Goal: Task Accomplishment & Management: Manage account settings

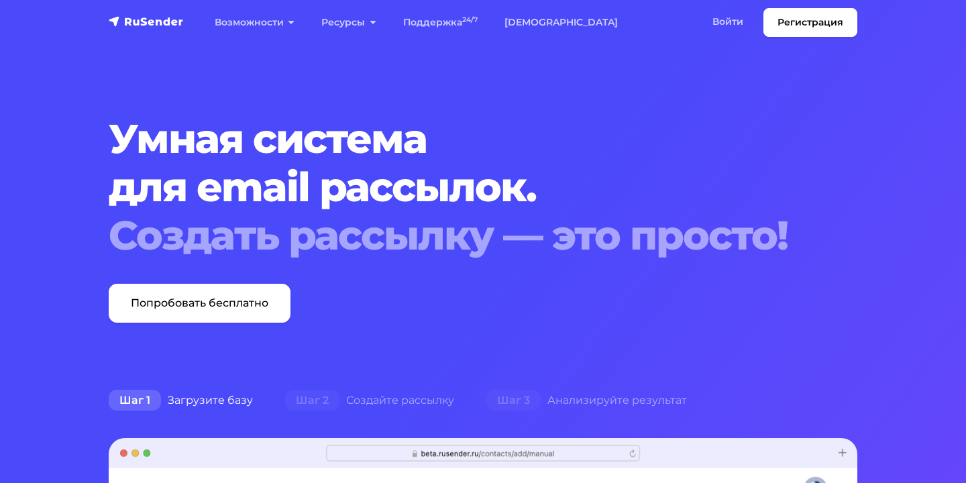
click at [718, 37] on nav "Регистрация Возможности Конструктор писем Формы подписки A/B–тестирование API и…" at bounding box center [483, 22] width 966 height 45
click at [720, 30] on link "Войти" at bounding box center [728, 22] width 58 height 28
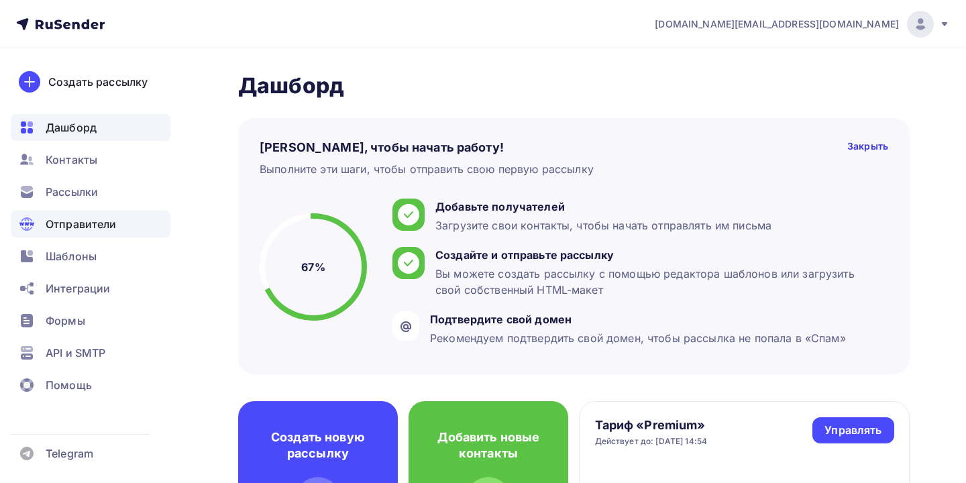
click at [109, 216] on span "Отправители" at bounding box center [81, 224] width 71 height 16
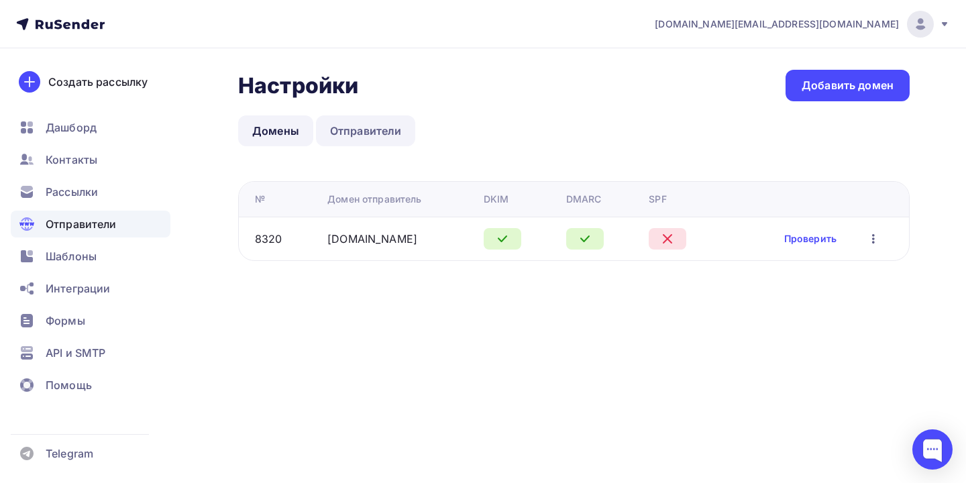
click at [336, 131] on link "Отправители" at bounding box center [366, 130] width 100 height 31
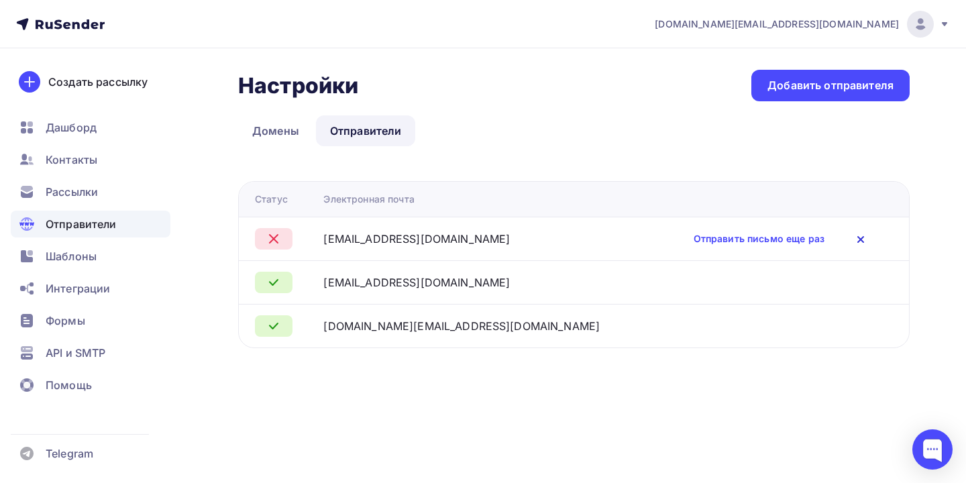
click at [858, 244] on icon at bounding box center [861, 239] width 16 height 16
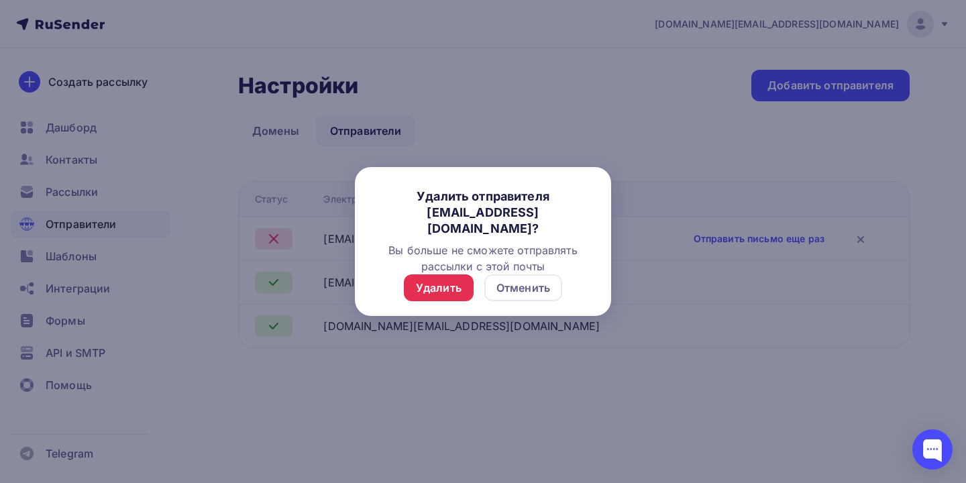
click at [524, 304] on div "Удалить Отменить" at bounding box center [483, 295] width 256 height 43
click at [523, 297] on div "Отменить" at bounding box center [523, 287] width 78 height 27
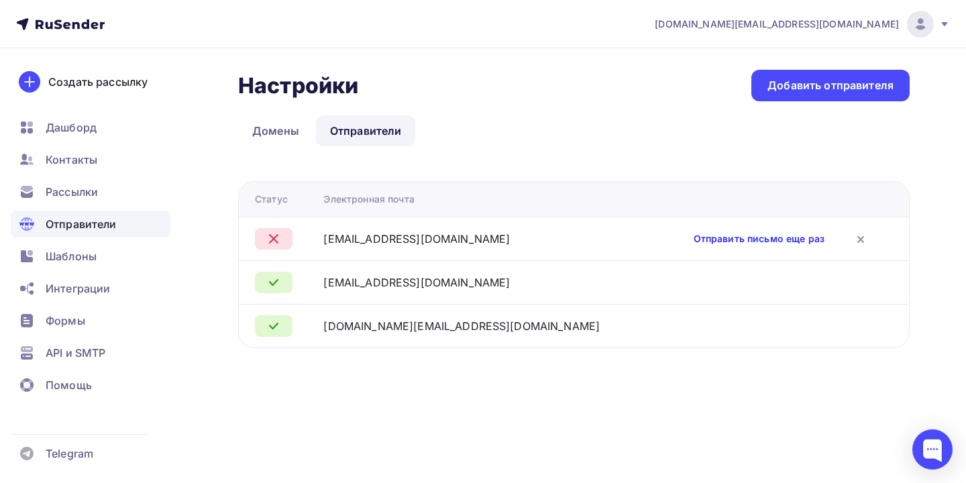
click at [786, 238] on link "Отправить письмо еще раз" at bounding box center [759, 238] width 131 height 13
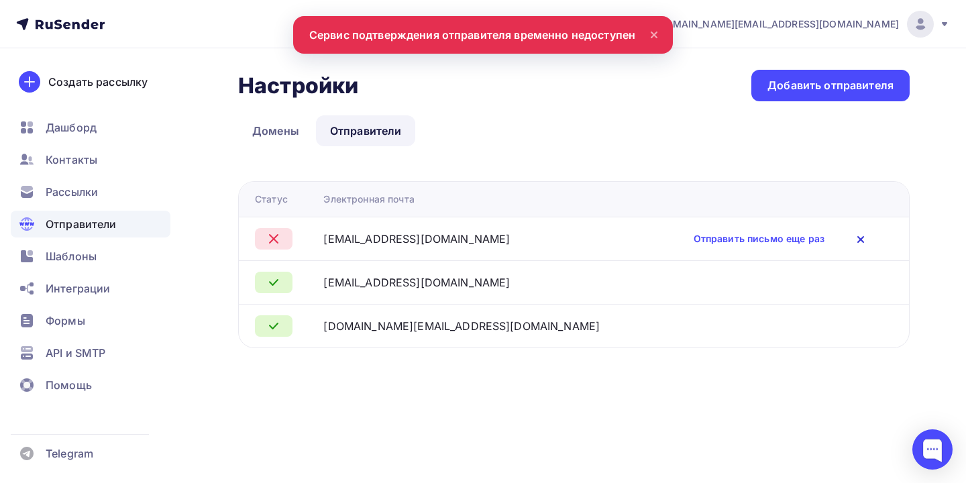
click at [861, 241] on icon at bounding box center [861, 239] width 16 height 16
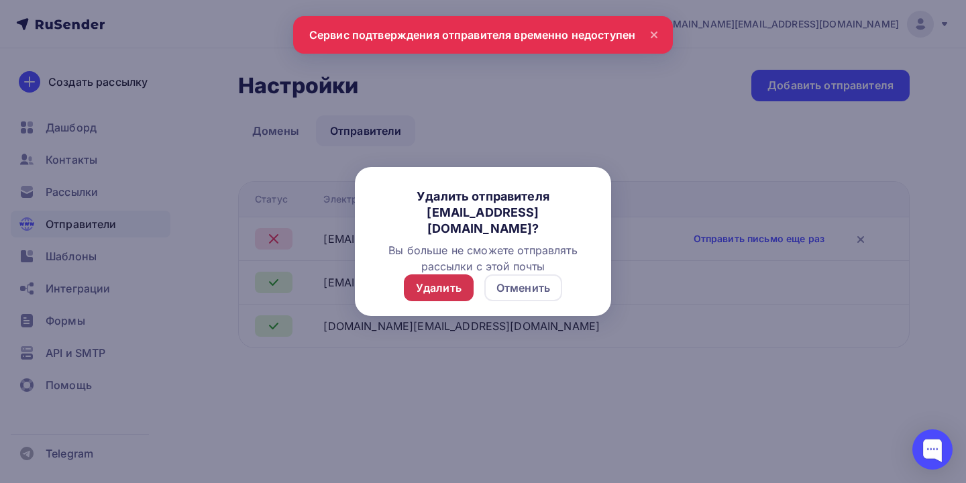
click at [429, 294] on div "Удалить" at bounding box center [439, 288] width 46 height 16
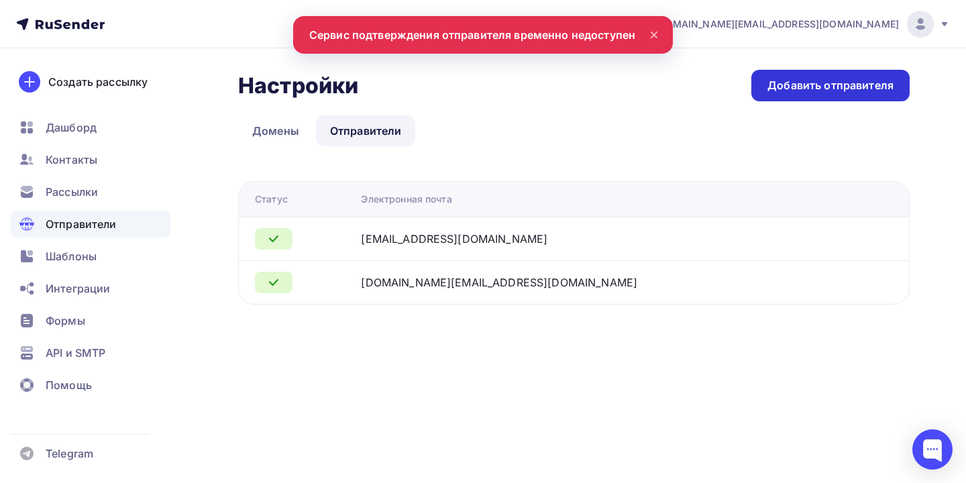
click at [782, 80] on div "Добавить отправителя" at bounding box center [830, 85] width 126 height 15
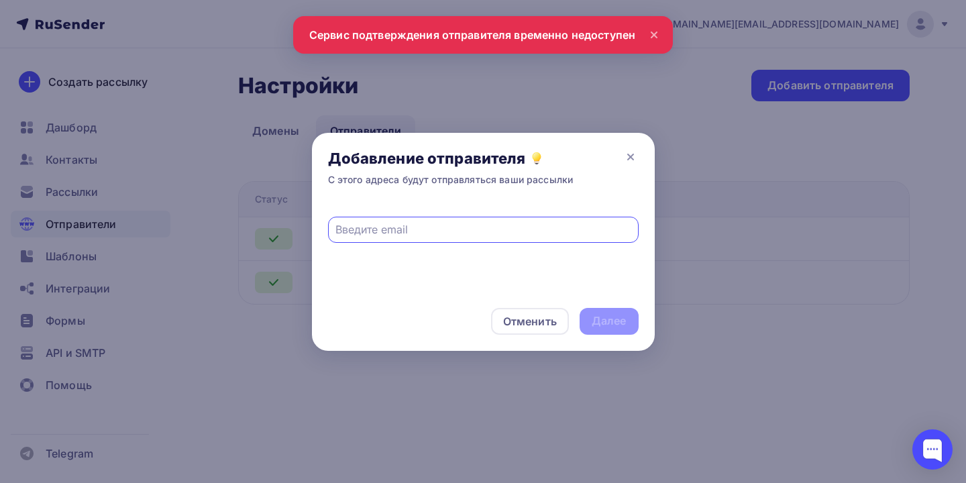
click at [516, 220] on div at bounding box center [483, 230] width 311 height 26
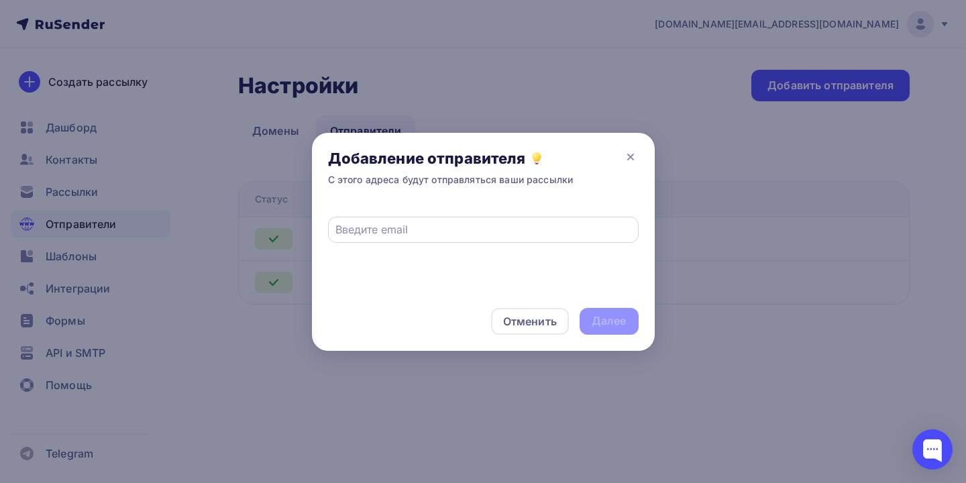
click at [514, 229] on input "text" at bounding box center [482, 229] width 295 height 16
type input "info@olmekosmr.ru"
click at [595, 313] on div "Далее" at bounding box center [609, 320] width 35 height 15
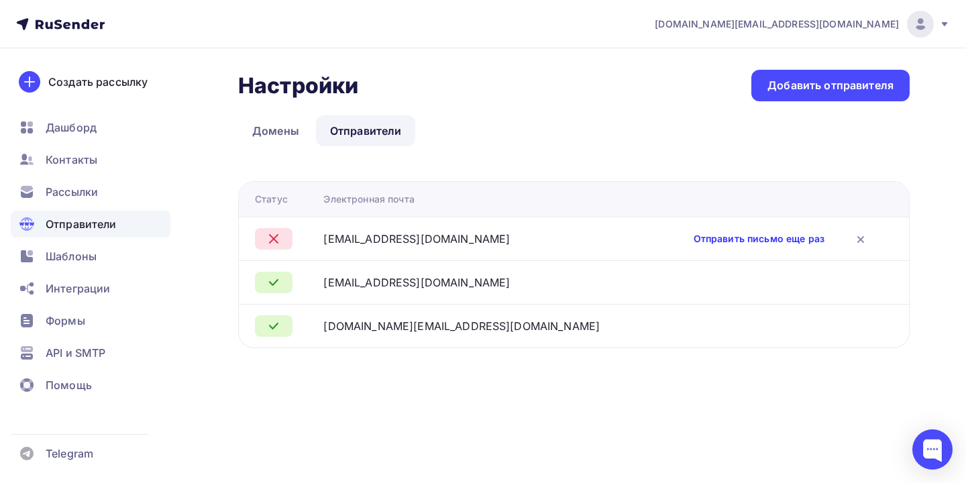
click at [791, 240] on link "Отправить письмо еще раз" at bounding box center [759, 238] width 131 height 13
click at [754, 244] on link "Отправить письмо еще раз" at bounding box center [759, 238] width 131 height 13
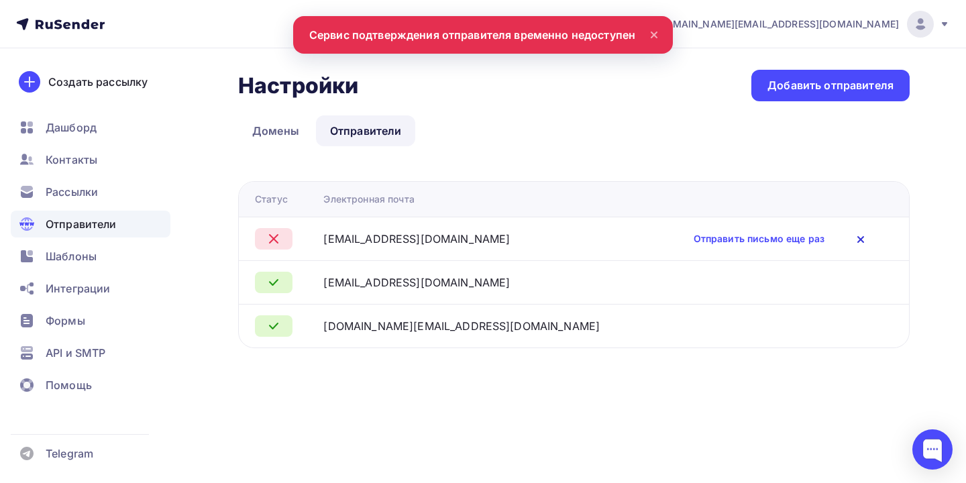
click at [863, 241] on icon at bounding box center [861, 239] width 16 height 16
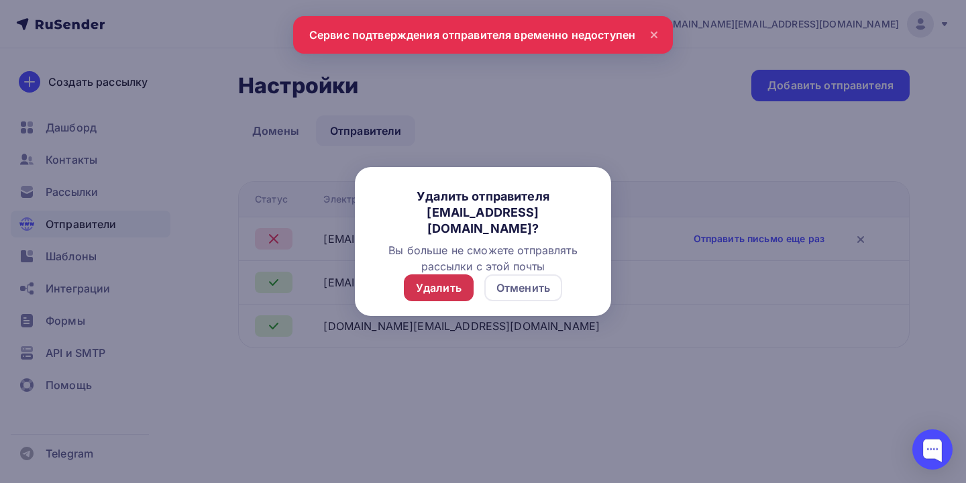
click at [425, 292] on div "Удалить" at bounding box center [439, 288] width 46 height 16
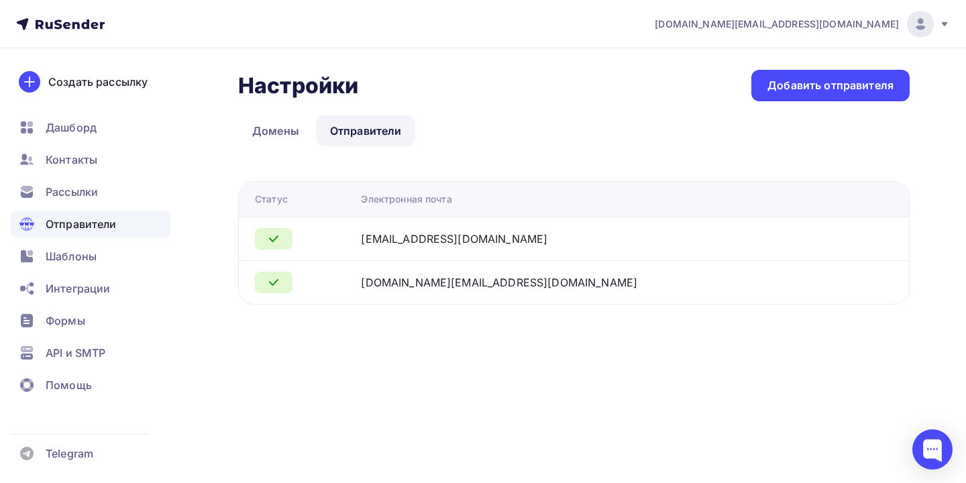
click at [775, 246] on td "olmeko.smr@yandex.ru" at bounding box center [604, 239] width 499 height 44
click at [533, 240] on div "olmeko.smr@yandex.ru" at bounding box center [454, 239] width 186 height 16
click at [269, 239] on icon at bounding box center [274, 239] width 16 height 16
click at [765, 92] on div "Добавить отправителя" at bounding box center [830, 86] width 158 height 32
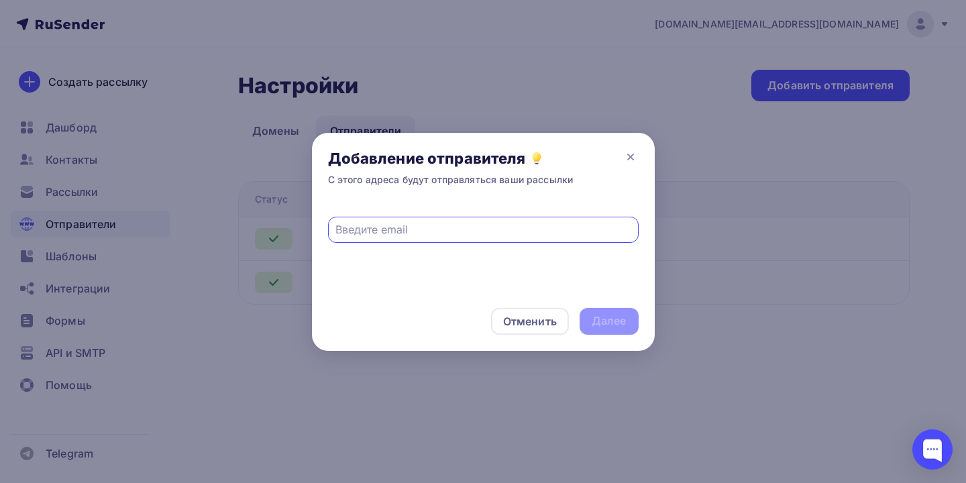
paste input "info@olmekosmr.ru"
type input "[EMAIL_ADDRESS][DOMAIN_NAME]"
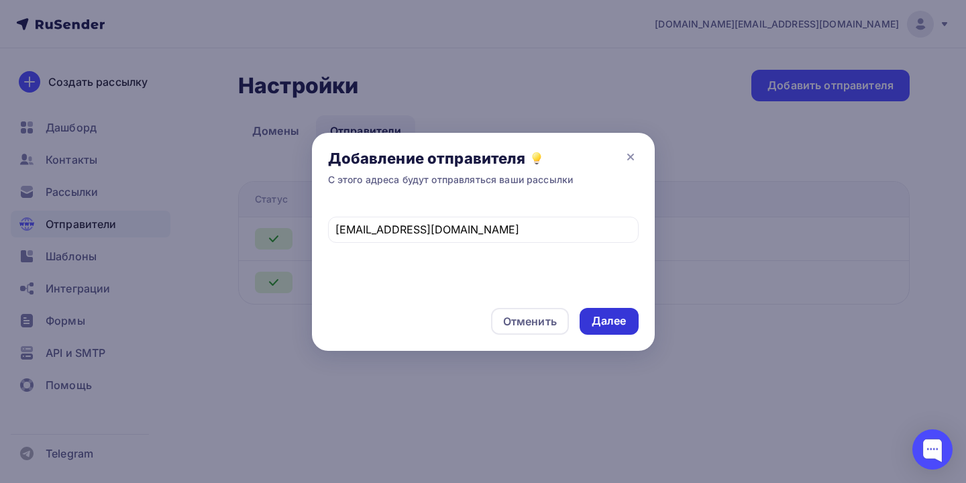
click at [587, 316] on div "Далее" at bounding box center [609, 321] width 59 height 27
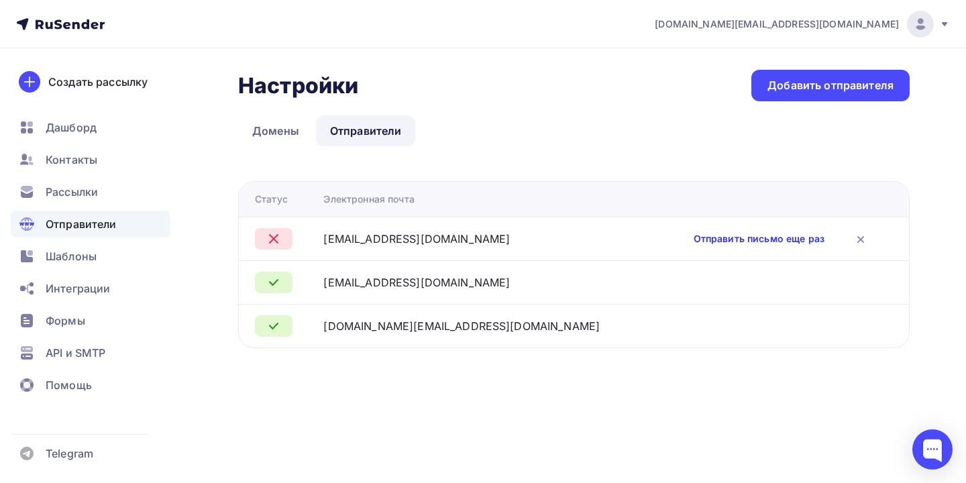
click at [707, 234] on link "Отправить письмо еще раз" at bounding box center [759, 238] width 131 height 13
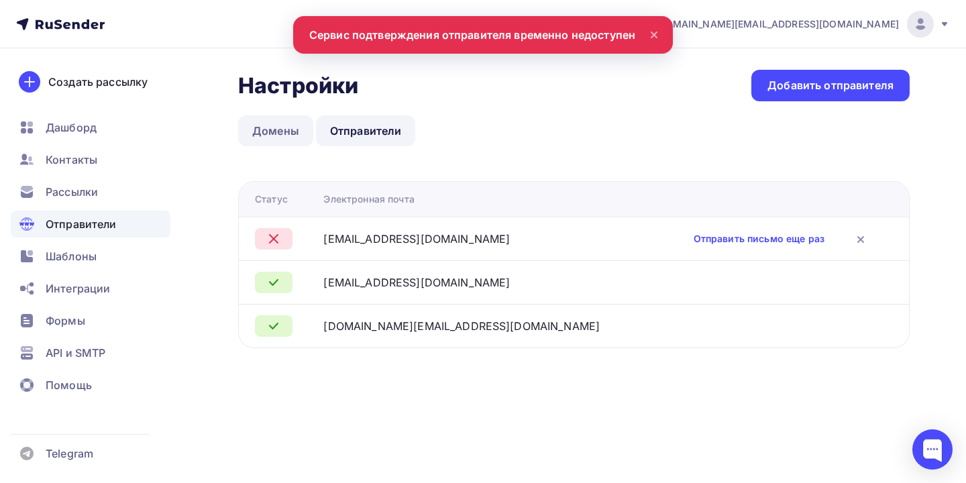
click at [292, 131] on link "Домены" at bounding box center [275, 130] width 75 height 31
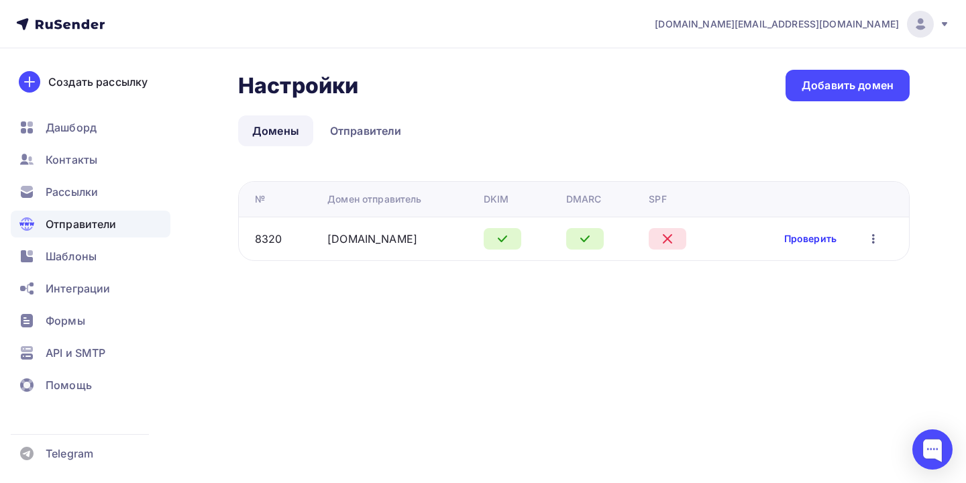
click at [812, 232] on link "Проверить" at bounding box center [810, 238] width 52 height 13
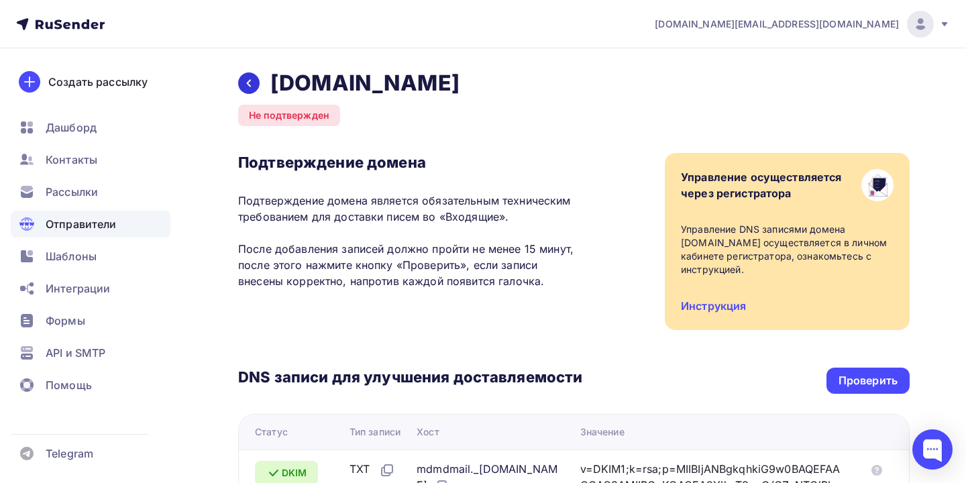
click at [247, 80] on icon at bounding box center [248, 83] width 11 height 11
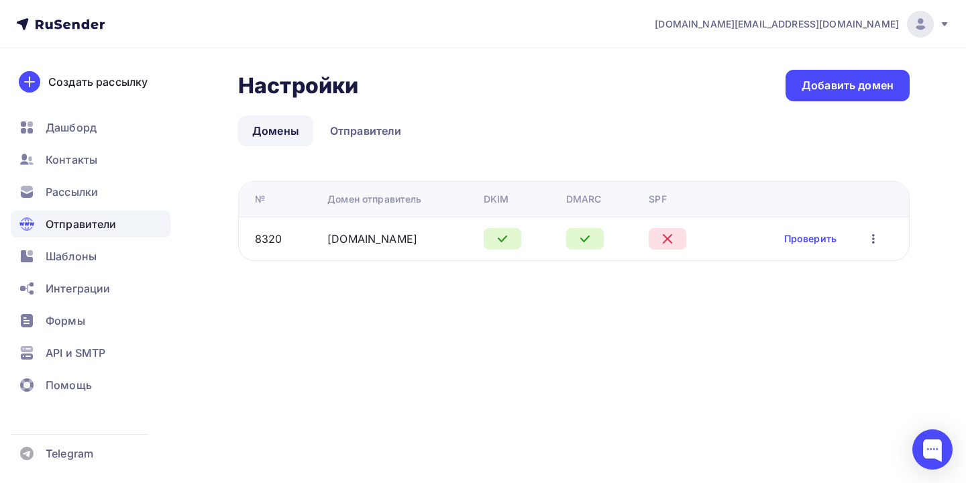
click at [875, 237] on icon "button" at bounding box center [873, 239] width 16 height 16
click at [835, 290] on link "Удалить" at bounding box center [815, 300] width 145 height 27
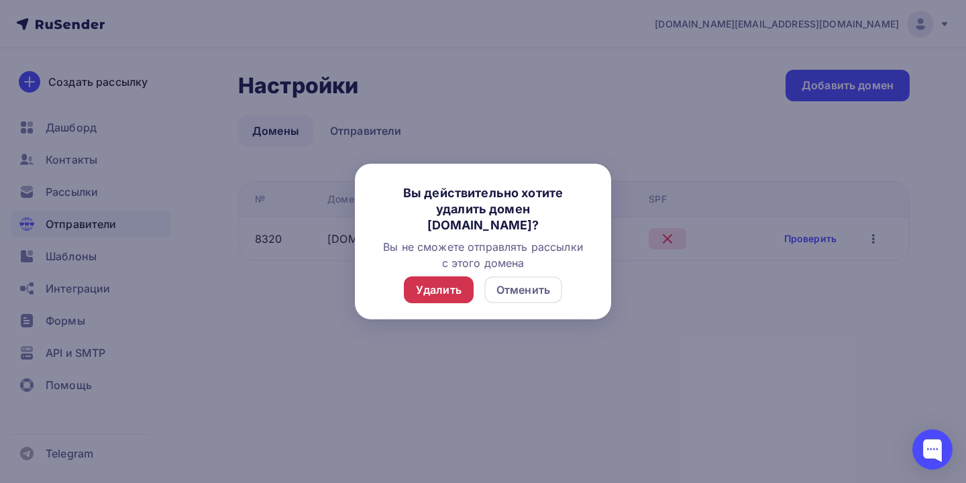
click at [416, 290] on div "Удалить" at bounding box center [439, 290] width 46 height 16
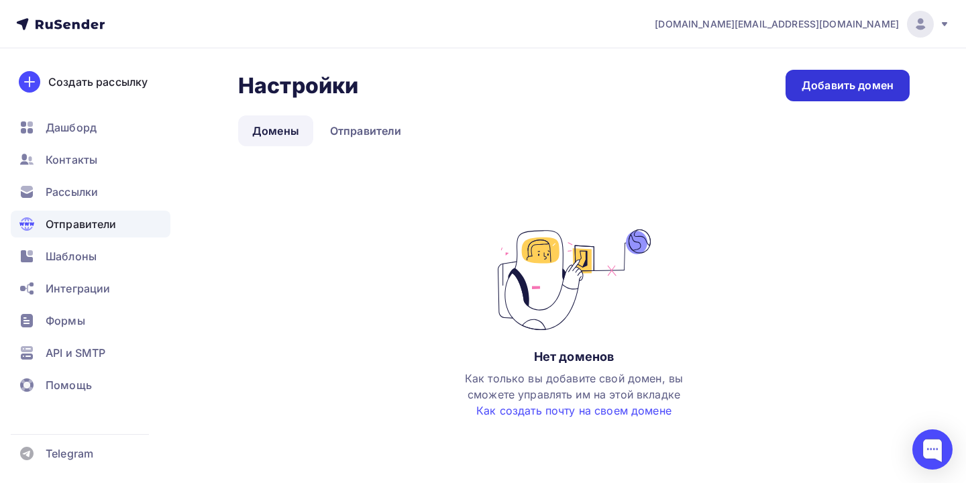
click at [802, 83] on link "Добавить домен" at bounding box center [847, 86] width 124 height 32
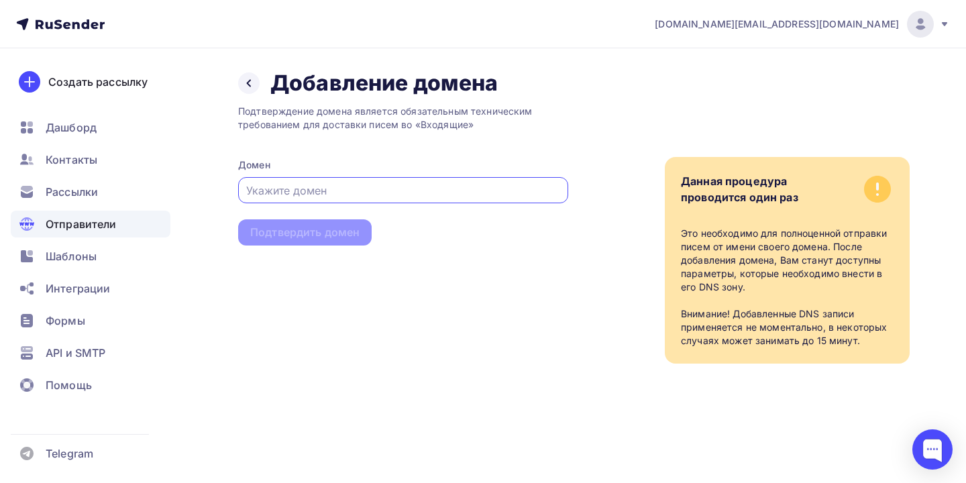
click at [511, 192] on input "text" at bounding box center [403, 190] width 315 height 16
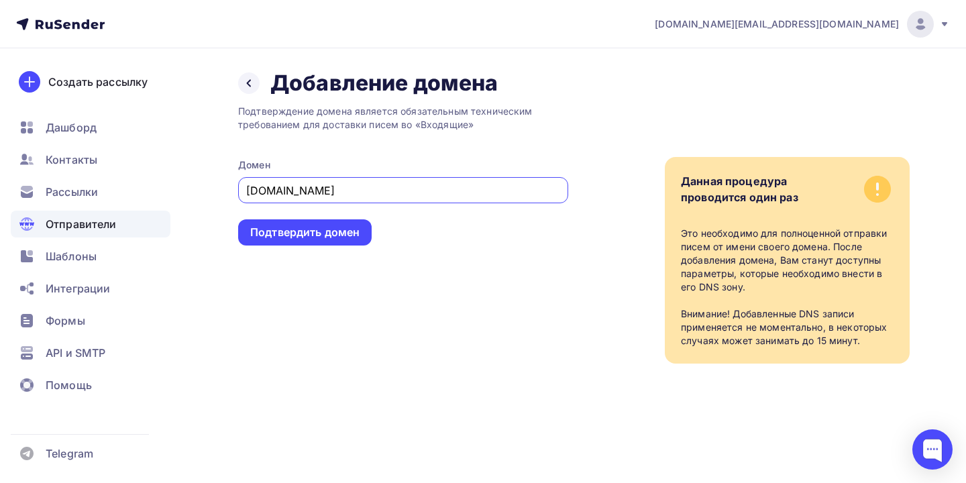
click at [250, 191] on input "jolmekosmr.ru" at bounding box center [403, 190] width 315 height 16
type input "olmekosmr.ru"
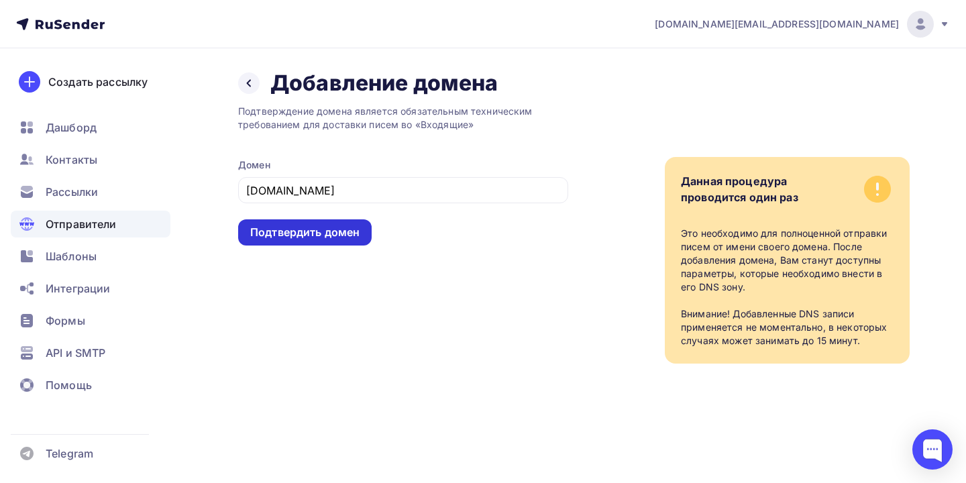
click at [271, 239] on div "Подтвердить домен" at bounding box center [304, 232] width 109 height 15
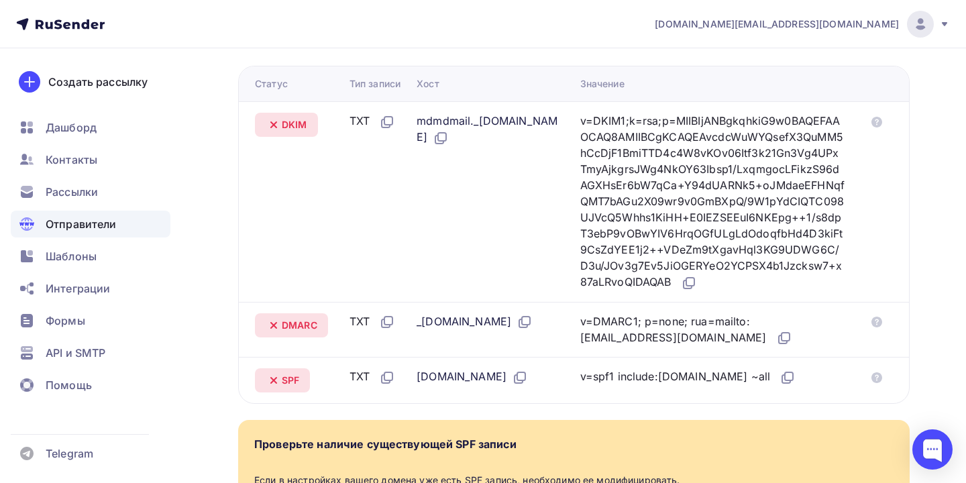
scroll to position [345, 0]
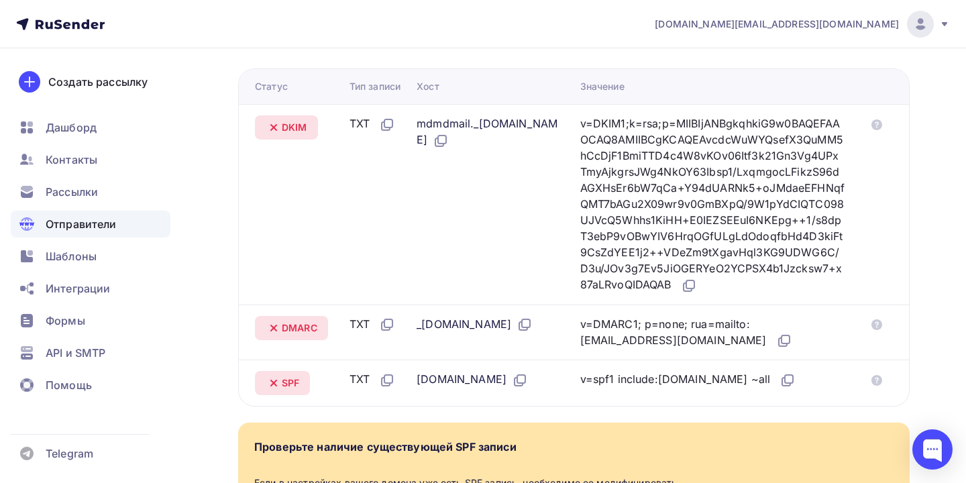
drag, startPoint x: 421, startPoint y: 126, endPoint x: 538, endPoint y: 127, distance: 117.4
click at [538, 127] on div "mdmdmail._[DOMAIN_NAME]" at bounding box center [488, 132] width 142 height 34
drag, startPoint x: 541, startPoint y: 127, endPoint x: 425, endPoint y: 127, distance: 116.0
click at [425, 127] on div "mdmdmail._[DOMAIN_NAME]" at bounding box center [488, 132] width 142 height 34
copy div "mdmdmail._domainkey."
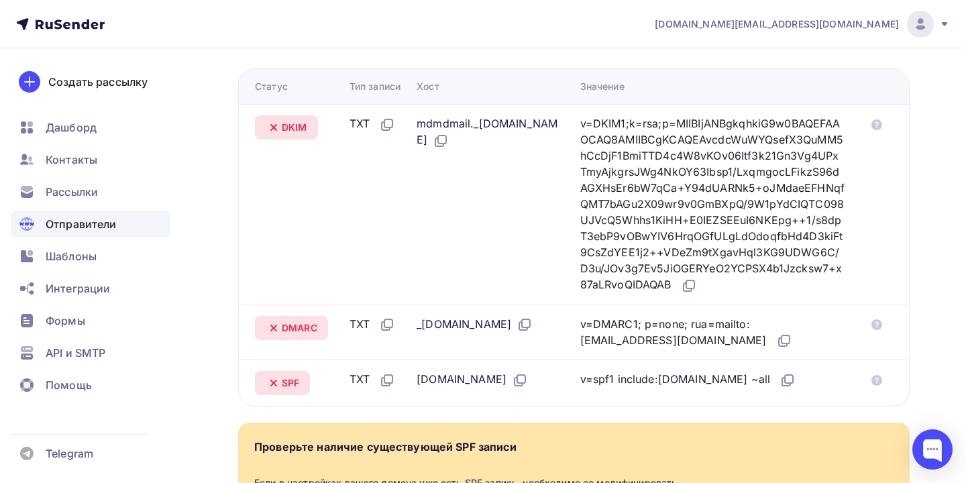
click at [544, 150] on td "mdmdmail._[DOMAIN_NAME]" at bounding box center [493, 204] width 164 height 201
drag, startPoint x: 604, startPoint y: 120, endPoint x: 642, endPoint y: 307, distance: 191.0
click at [642, 294] on div "v=DKIM1;k=rsa;p=MIIBIjANBgkqhkiG9w0BAQEFAAOCAQ8AMIIBCgKCAQEAvcdcWuWYQsefX3QuMM5…" at bounding box center [712, 204] width 264 height 178
copy div "v=DKIM1;k=rsa;p=MIIBIjANBgkqhkiG9w0BAQEFAAOCAQ8AMIIBCgKCAQEAvcdcWuWYQsefX3QuMM5…"
click at [456, 206] on td "mdmdmail._domainkey.olmekosmr.ru" at bounding box center [493, 204] width 164 height 201
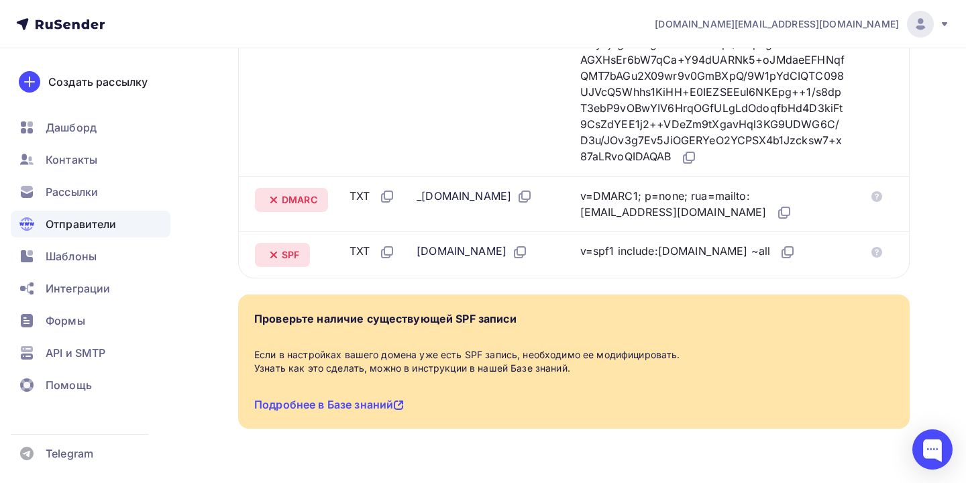
scroll to position [486, 0]
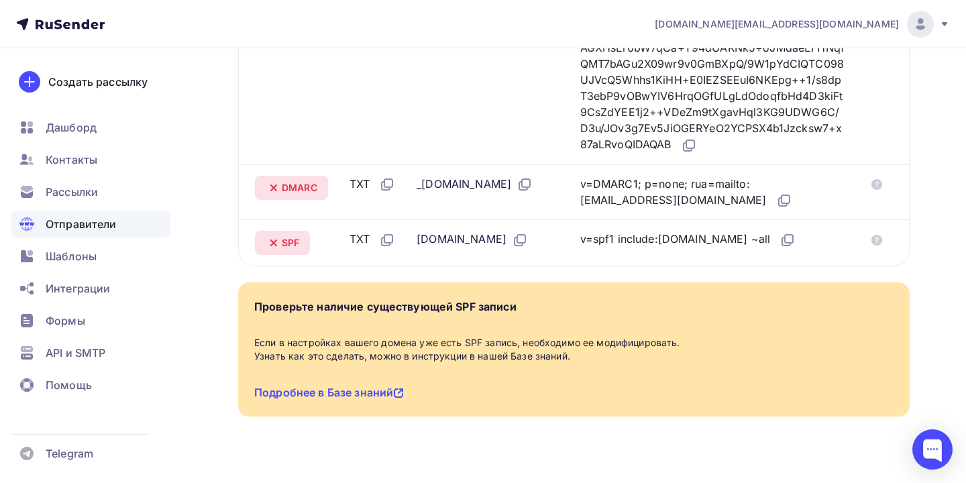
drag, startPoint x: 421, startPoint y: 201, endPoint x: 457, endPoint y: 207, distance: 36.8
click at [457, 193] on div "_dmarc.olmekosmr.ru" at bounding box center [475, 184] width 116 height 17
copy div "_dmarc"
click at [575, 0] on nav "lsn.ru@yandex.ru Аккаунт Тарифы Выйти Создать рассылку Дашборд Контакты Рассылк…" at bounding box center [483, 24] width 966 height 48
drag, startPoint x: 606, startPoint y: 199, endPoint x: 855, endPoint y: 241, distance: 252.5
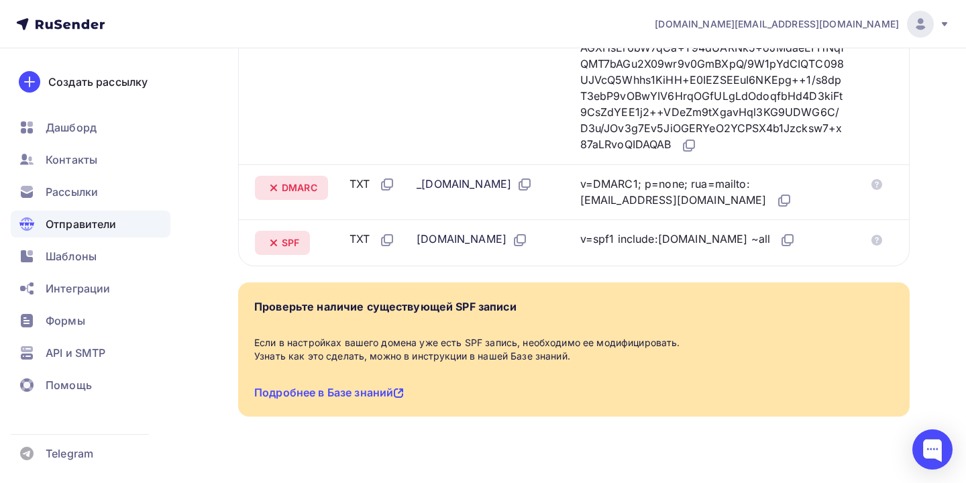
click at [855, 220] on td "v=DMARC1; p=none; rua=mailto:postmaster@mx1.rusender-mail.ru" at bounding box center [718, 192] width 286 height 56
copy div "v=DMARC1; p=none; rua=mailto:postmaster@mx1.rusender-mail.ru"
drag, startPoint x: 604, startPoint y: 274, endPoint x: 765, endPoint y: 287, distance: 160.9
click at [765, 266] on td "v=spf1 include:rsndr.ru ~all" at bounding box center [718, 242] width 286 height 46
copy div "v=spf1 include:rsndr.ru ~all"
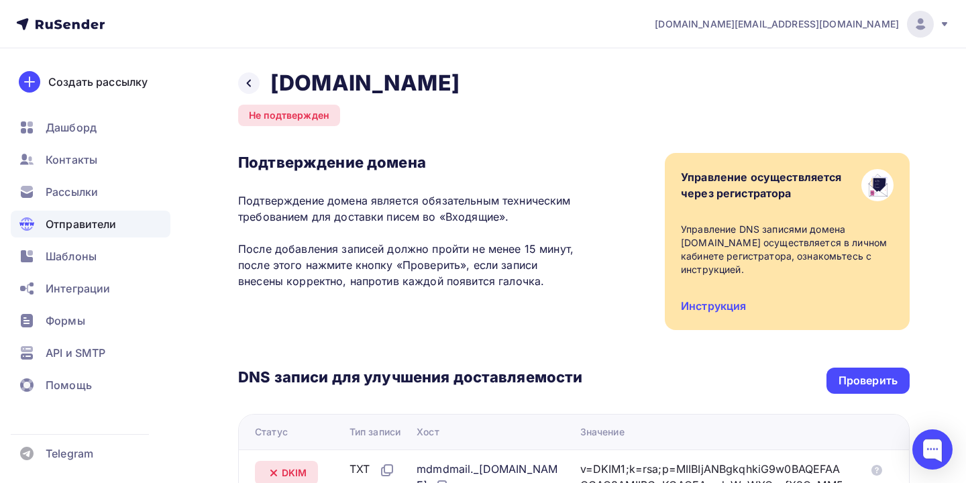
scroll to position [0, 0]
click at [840, 384] on div "Проверить" at bounding box center [867, 380] width 59 height 15
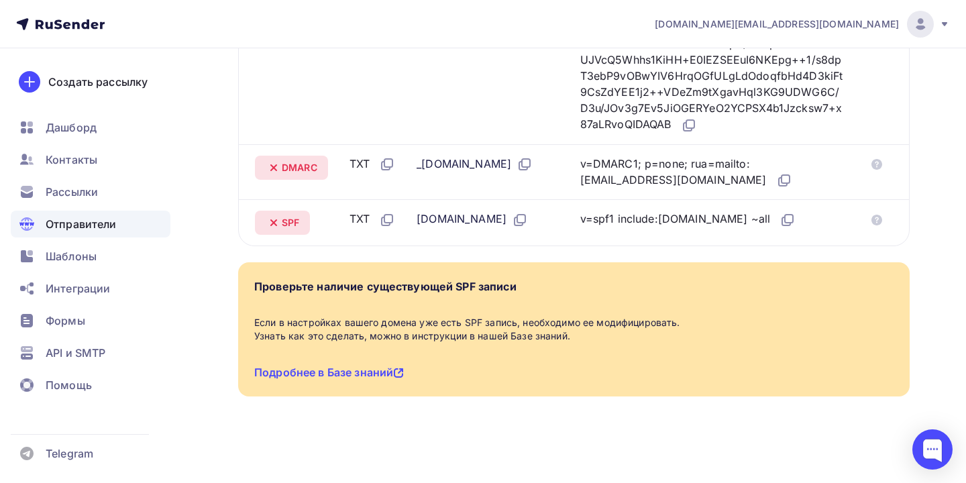
scroll to position [538, 0]
click at [62, 453] on span "Telegram" at bounding box center [70, 453] width 48 height 16
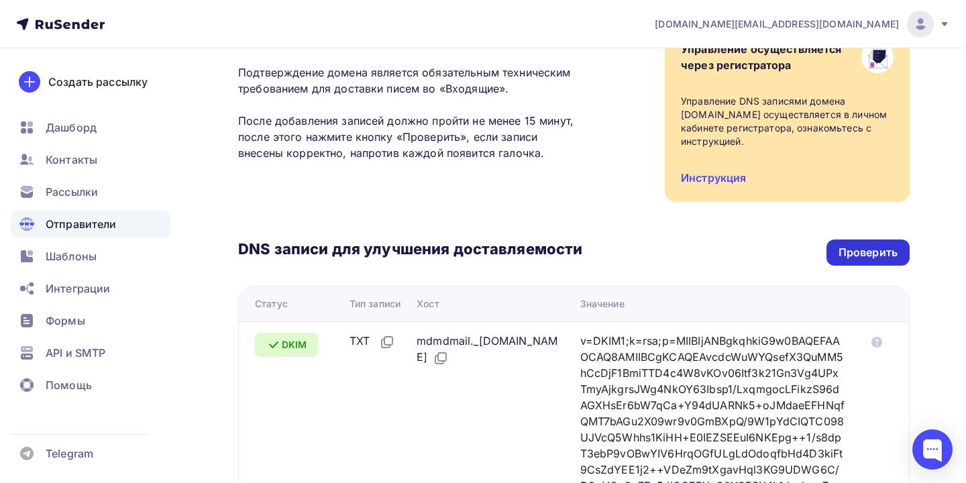
scroll to position [127, 0]
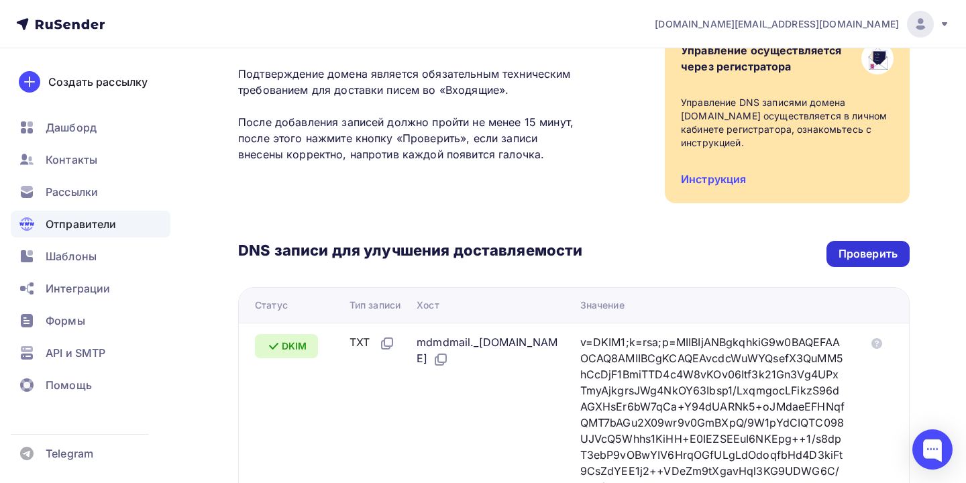
click at [873, 256] on div "Проверить" at bounding box center [867, 253] width 59 height 15
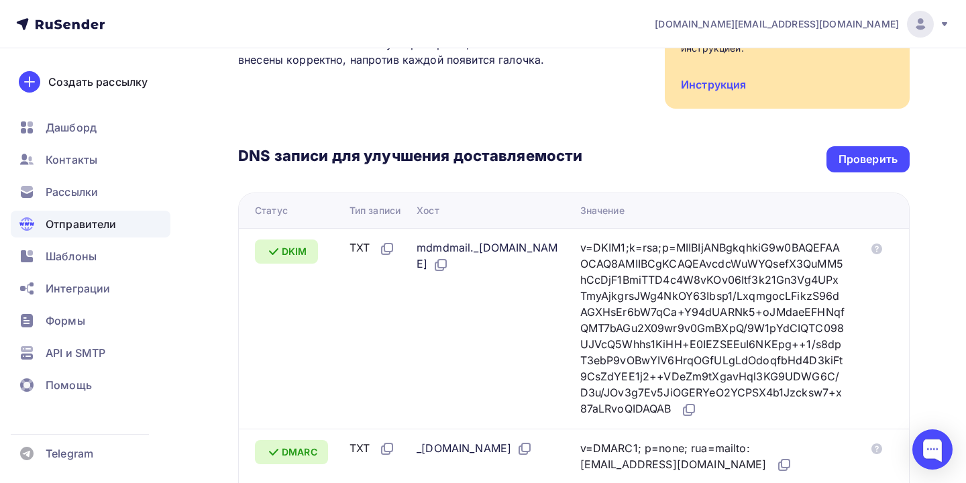
scroll to position [190, 0]
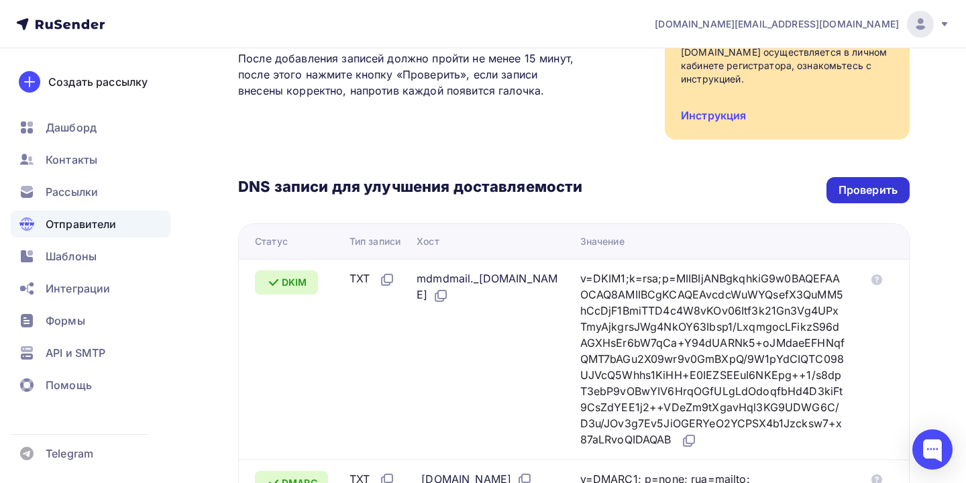
click at [848, 182] on div "Проверить" at bounding box center [867, 190] width 83 height 26
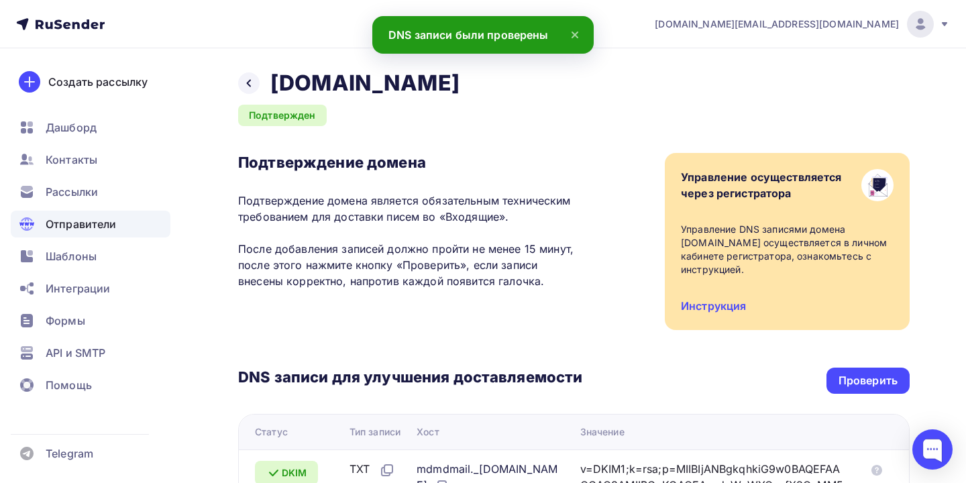
scroll to position [0, 0]
click at [248, 85] on icon at bounding box center [249, 83] width 4 height 7
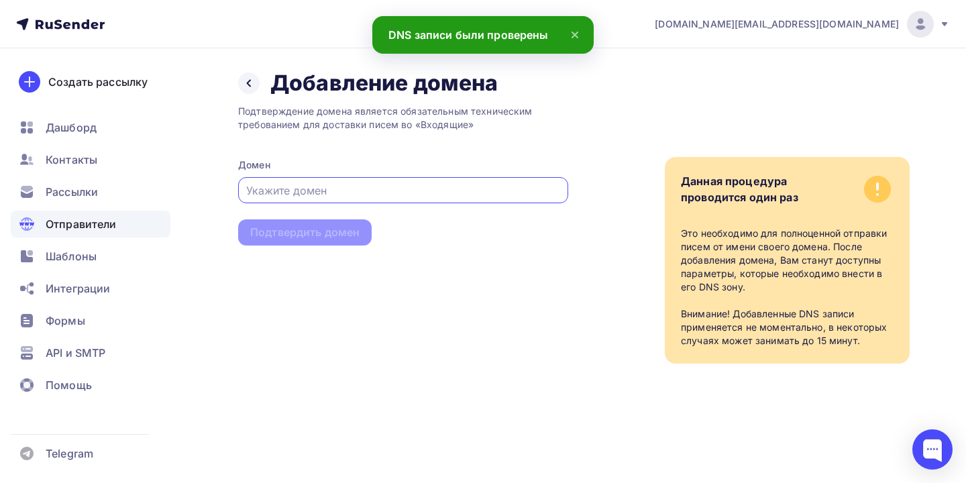
click at [103, 221] on span "Отправители" at bounding box center [81, 224] width 71 height 16
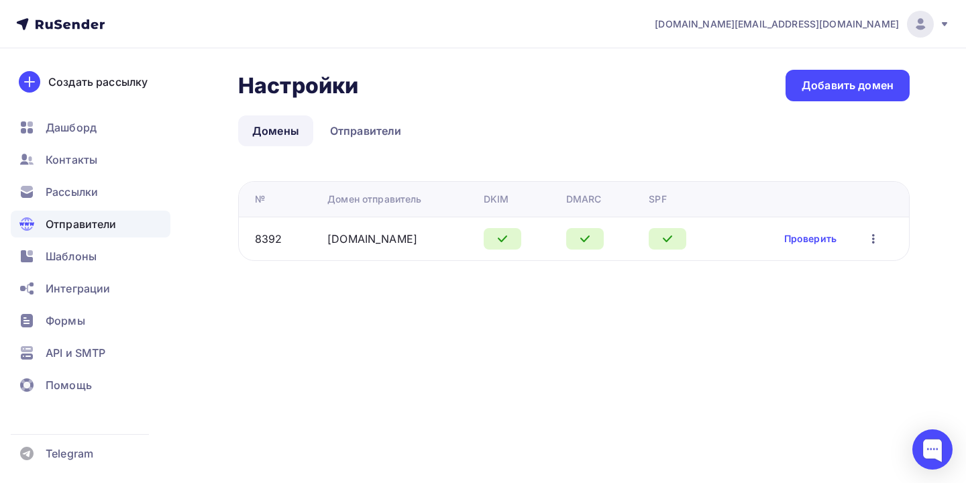
click at [871, 244] on icon "button" at bounding box center [873, 239] width 16 height 16
click at [761, 270] on icon at bounding box center [759, 274] width 16 height 16
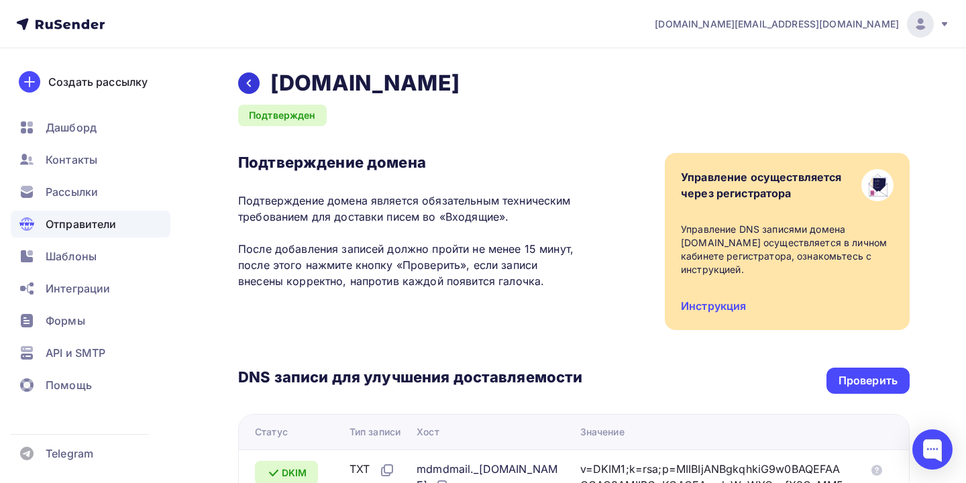
click at [250, 74] on div at bounding box center [248, 82] width 21 height 21
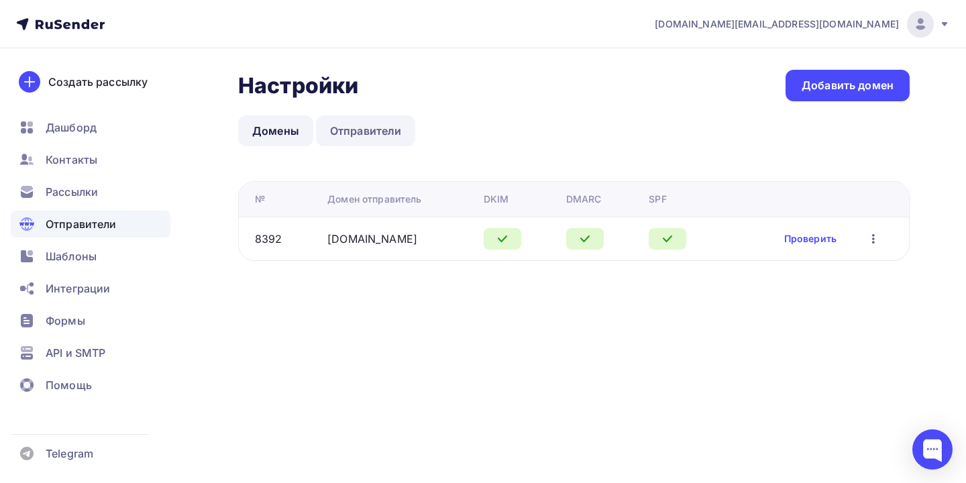
click at [366, 121] on link "Отправители" at bounding box center [366, 130] width 100 height 31
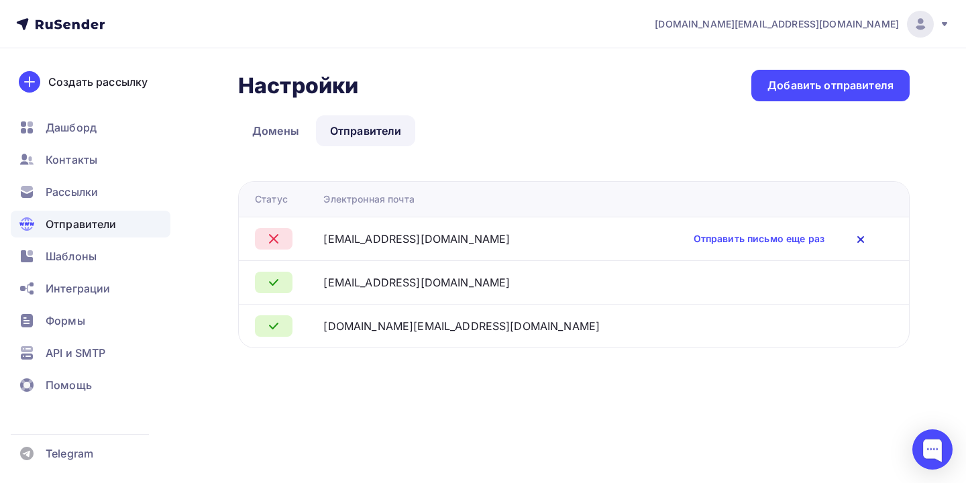
click at [860, 241] on icon at bounding box center [860, 239] width 5 height 5
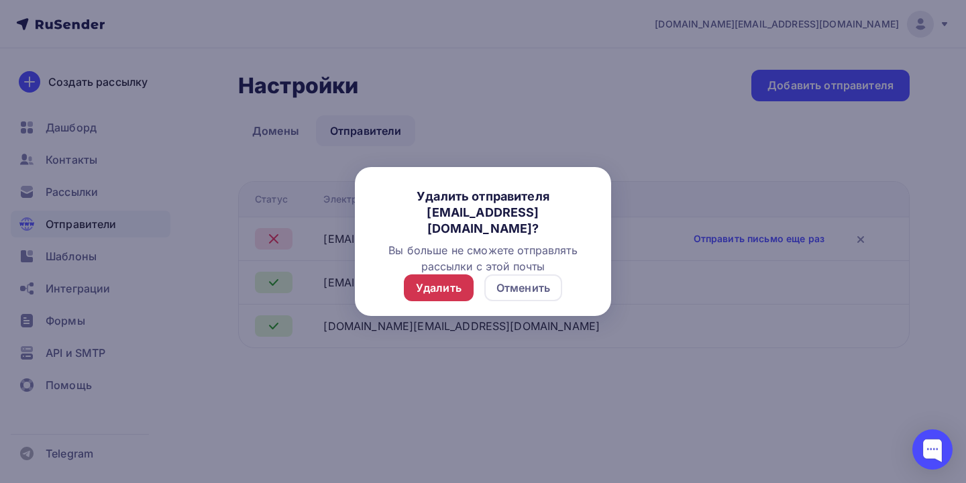
click at [443, 288] on div "Удалить" at bounding box center [439, 288] width 46 height 16
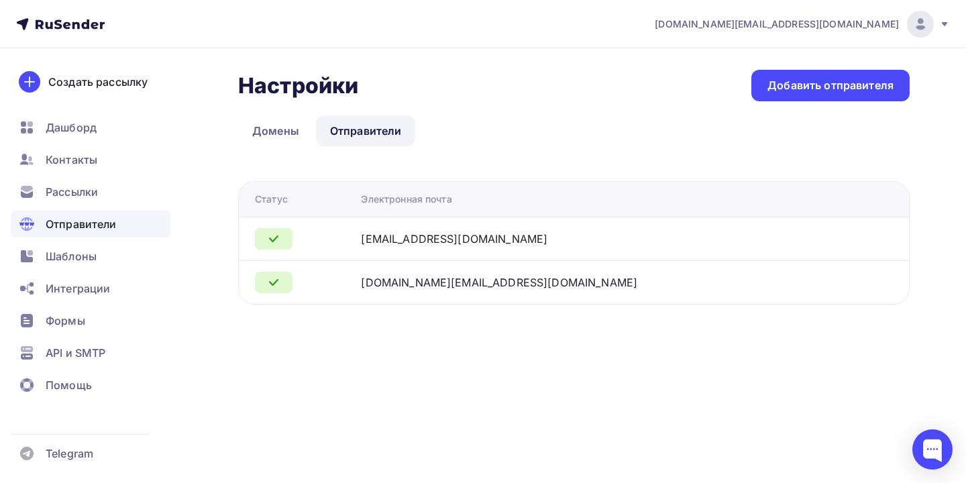
click at [443, 235] on div "[EMAIL_ADDRESS][DOMAIN_NAME]" at bounding box center [454, 239] width 186 height 16
click at [278, 238] on icon at bounding box center [274, 239] width 16 height 16
click at [786, 98] on div "Добавить отправителя" at bounding box center [830, 86] width 158 height 32
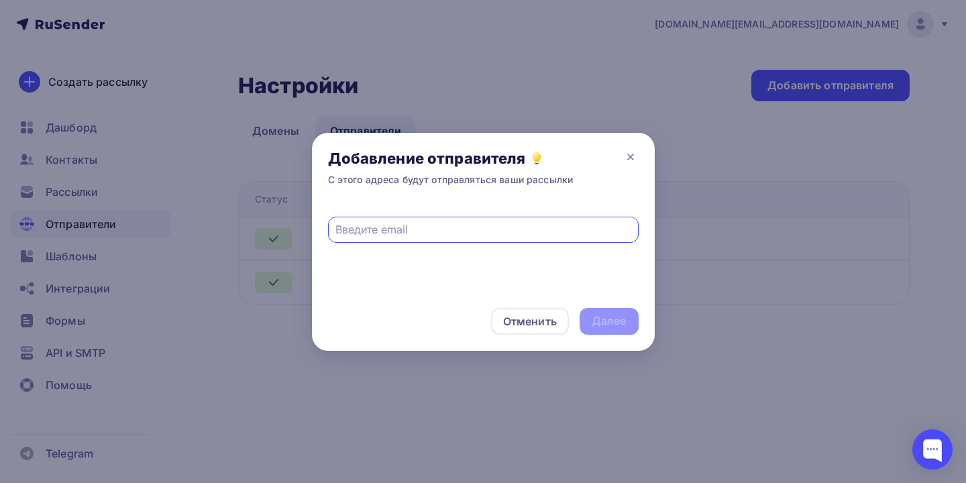
click at [411, 227] on input "text" at bounding box center [482, 229] width 295 height 16
paste input "[EMAIL_ADDRESS][DOMAIN_NAME]"
type input "[EMAIL_ADDRESS][DOMAIN_NAME]"
click at [334, 229] on div "[EMAIL_ADDRESS][DOMAIN_NAME]" at bounding box center [483, 230] width 311 height 26
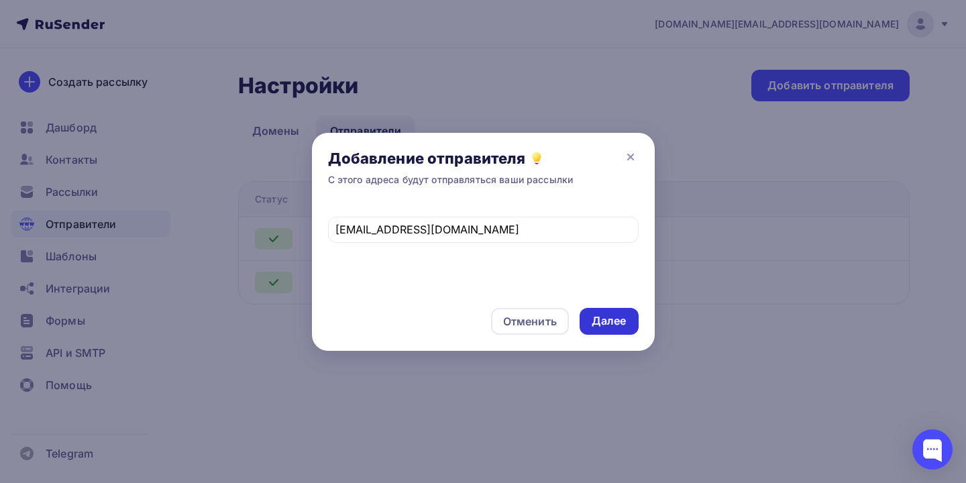
click at [609, 321] on div "Далее" at bounding box center [609, 320] width 35 height 15
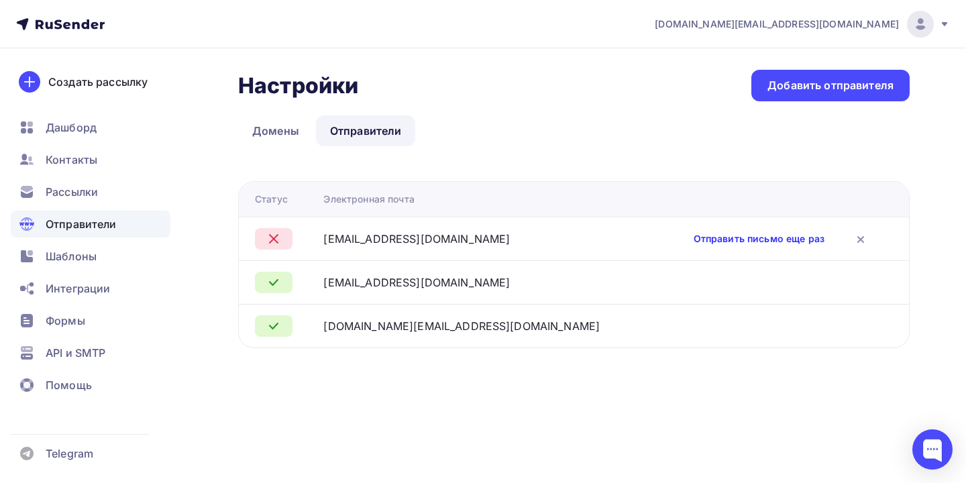
click at [698, 244] on link "Отправить письмо еще раз" at bounding box center [759, 238] width 131 height 13
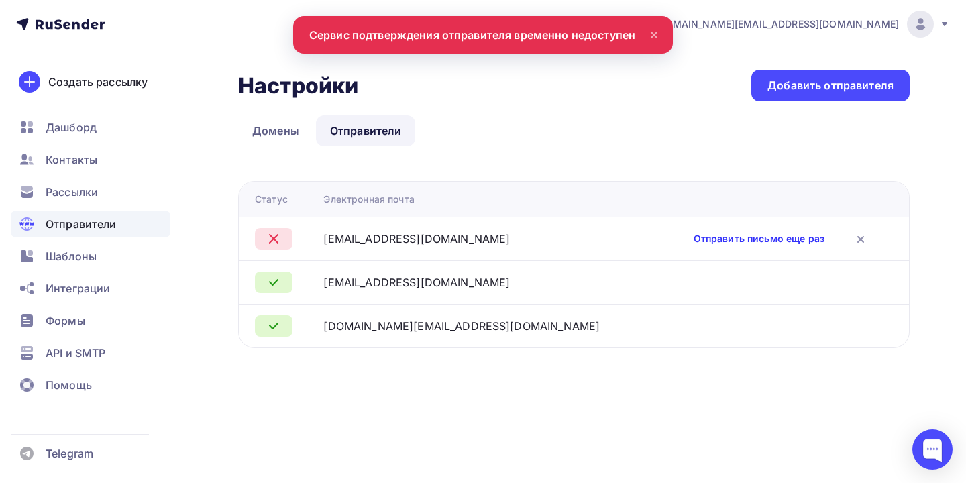
click at [704, 235] on link "Отправить письмо еще раз" at bounding box center [759, 238] width 131 height 13
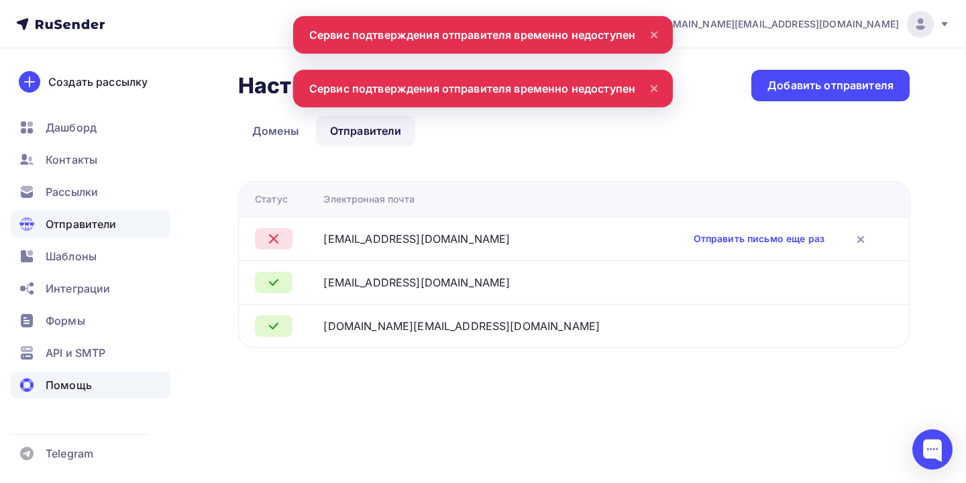
click at [78, 376] on div "Помощь" at bounding box center [91, 385] width 160 height 27
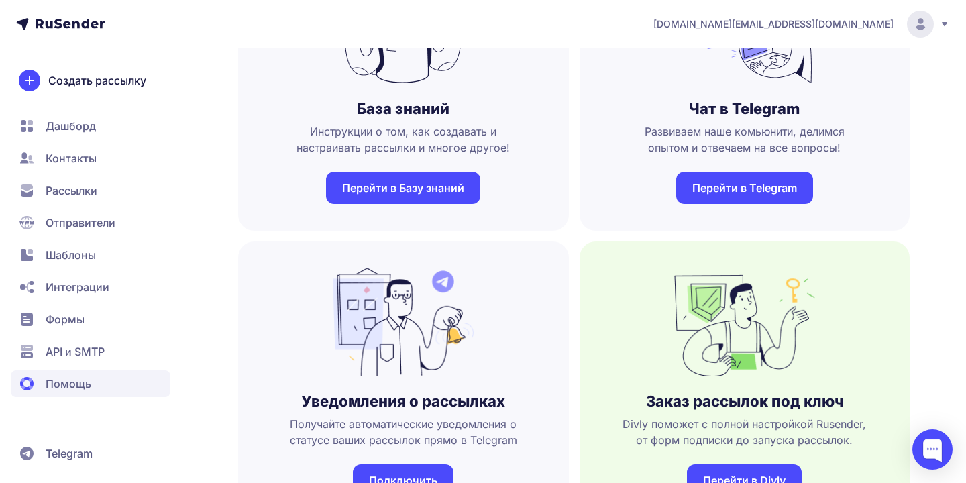
scroll to position [177, 0]
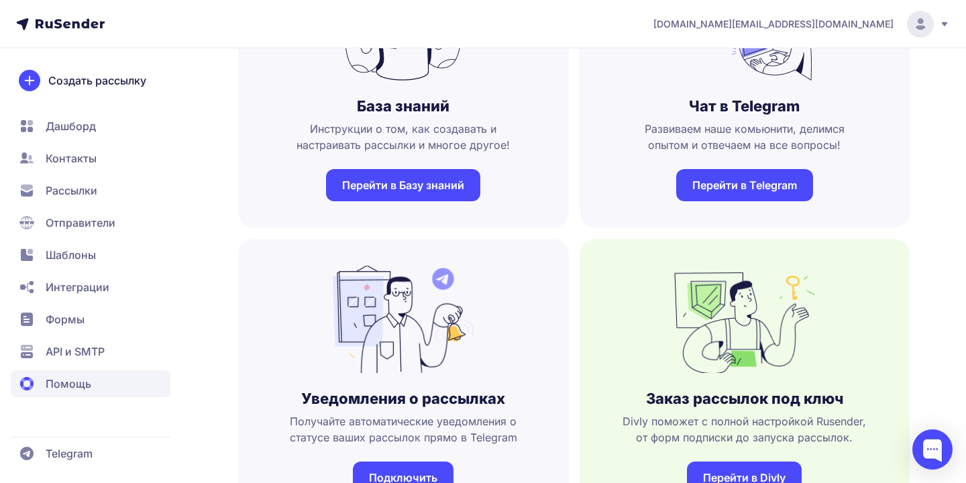
click at [734, 189] on link "Перейти в Telegram" at bounding box center [744, 185] width 137 height 32
click at [97, 220] on span "Отправители" at bounding box center [81, 223] width 70 height 16
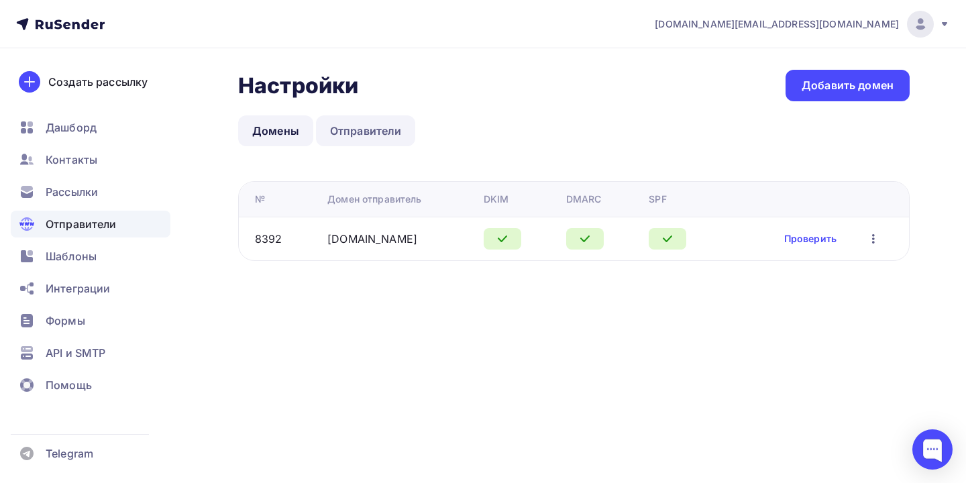
click at [392, 125] on link "Отправители" at bounding box center [366, 130] width 100 height 31
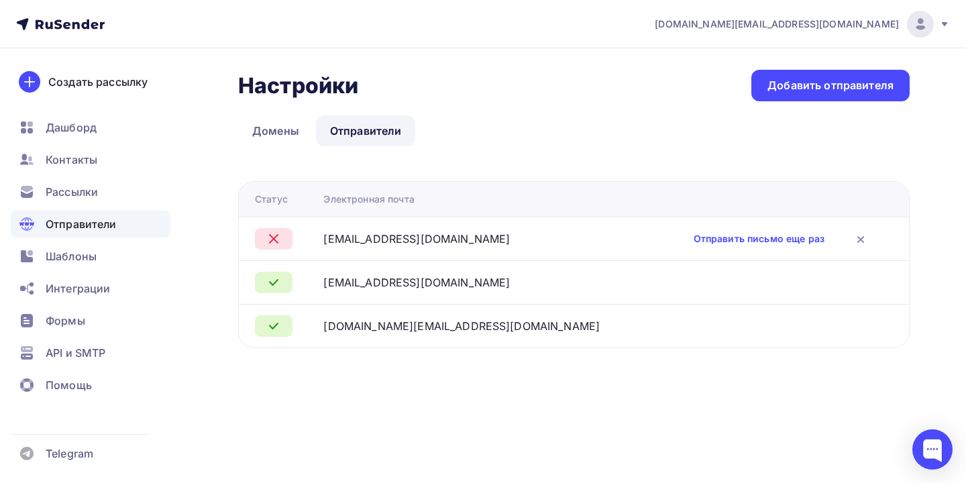
click at [712, 229] on td "Отправить письмо еще раз" at bounding box center [783, 239] width 252 height 44
click at [711, 232] on link "Отправить письмо еще раз" at bounding box center [759, 238] width 131 height 13
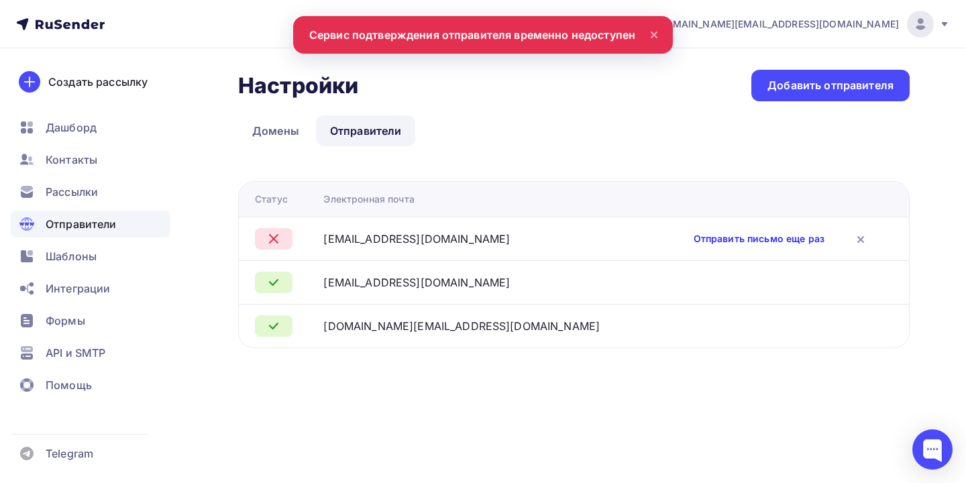
click at [707, 237] on link "Отправить письмо еще раз" at bounding box center [759, 238] width 131 height 13
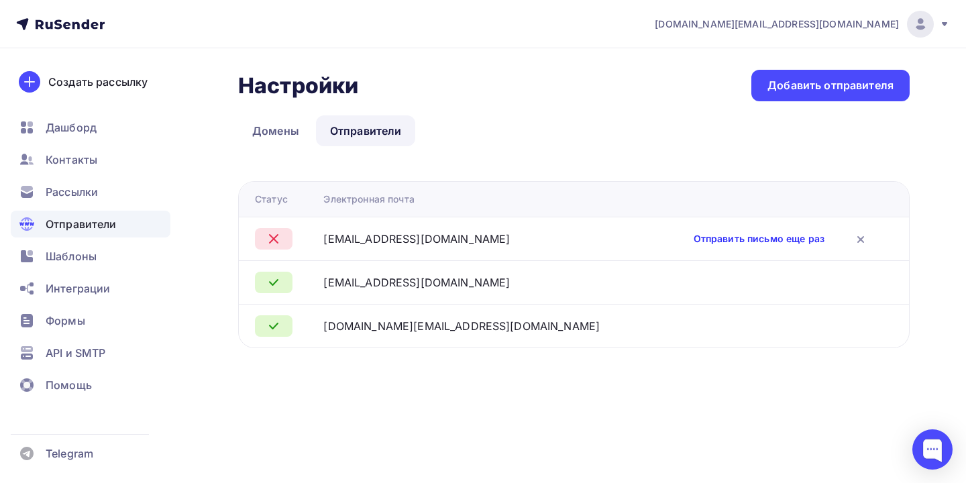
click at [707, 237] on link "Отправить письмо еще раз" at bounding box center [759, 238] width 131 height 13
click at [710, 241] on link "Отправить письмо еще раз" at bounding box center [759, 238] width 131 height 13
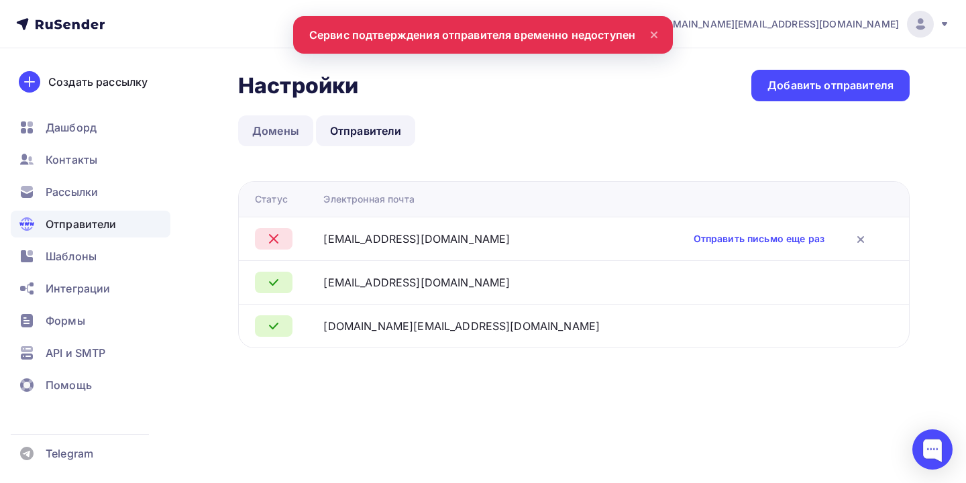
click at [288, 127] on link "Домены" at bounding box center [275, 130] width 75 height 31
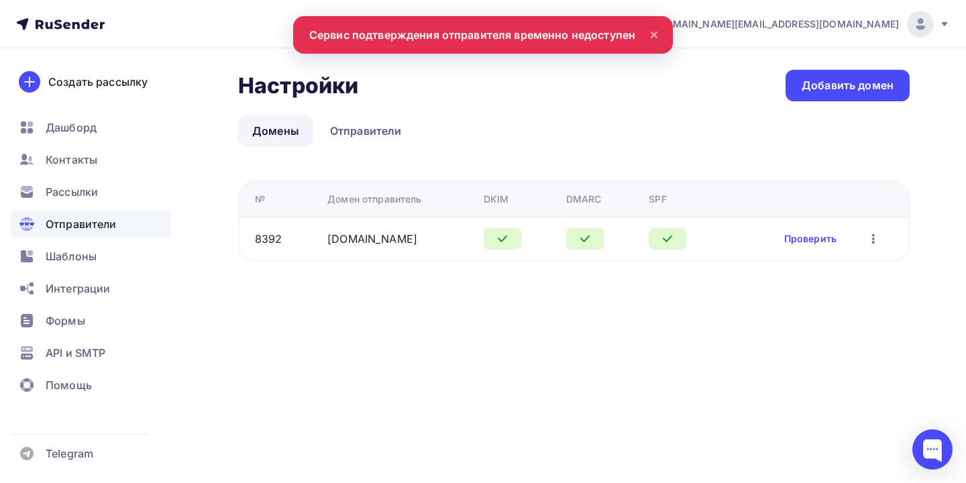
click at [46, 227] on span "Отправители" at bounding box center [81, 224] width 71 height 16
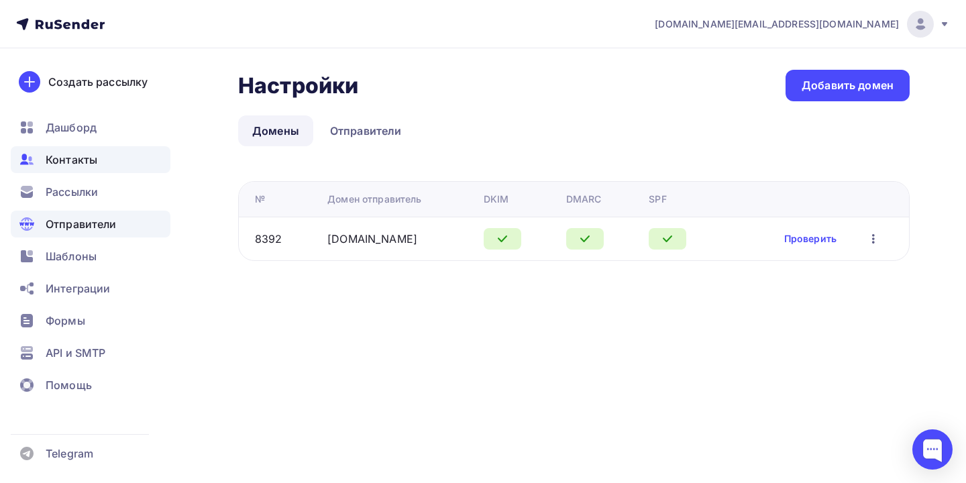
click at [54, 166] on span "Контакты" at bounding box center [72, 160] width 52 height 16
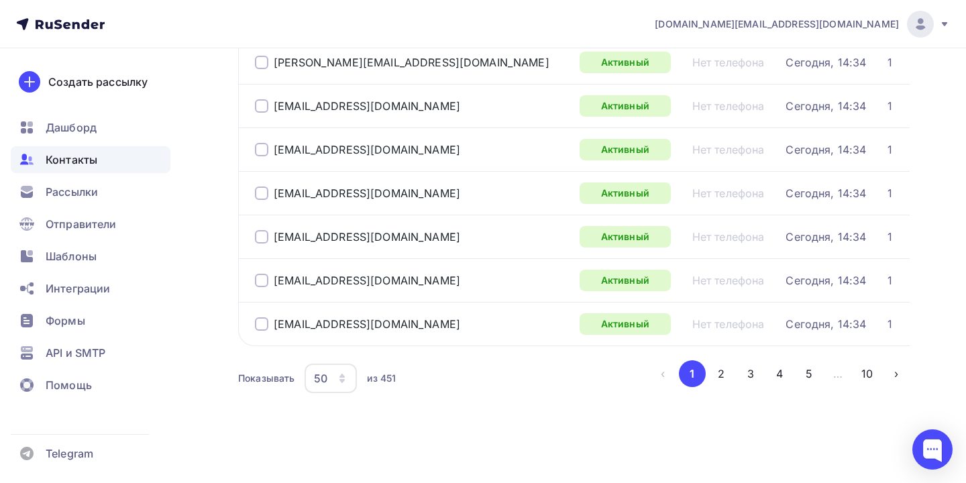
scroll to position [2087, 0]
click at [727, 375] on button "2" at bounding box center [721, 373] width 27 height 27
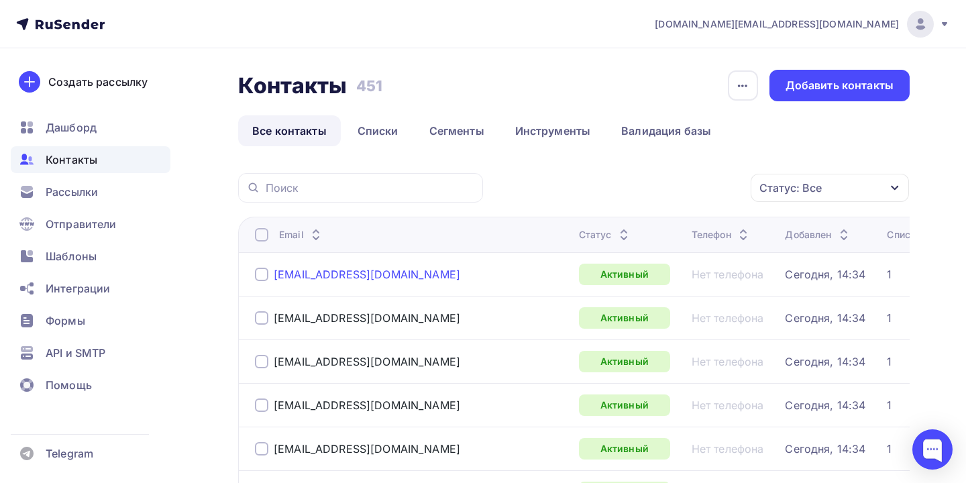
scroll to position [0, 0]
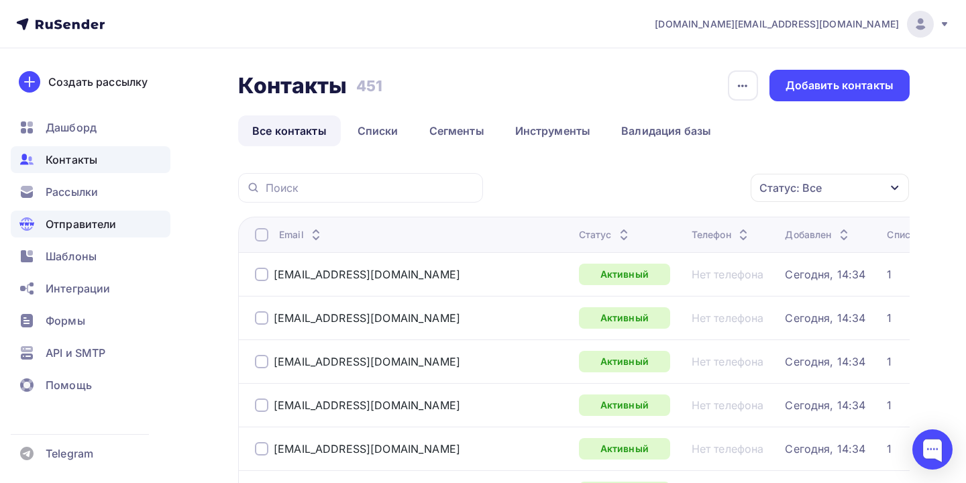
click at [84, 225] on span "Отправители" at bounding box center [81, 224] width 71 height 16
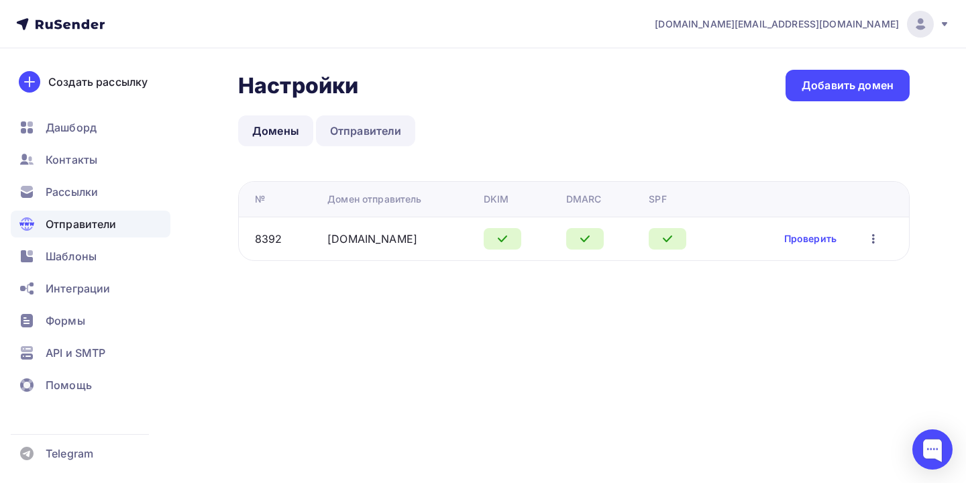
click at [364, 133] on link "Отправители" at bounding box center [366, 130] width 100 height 31
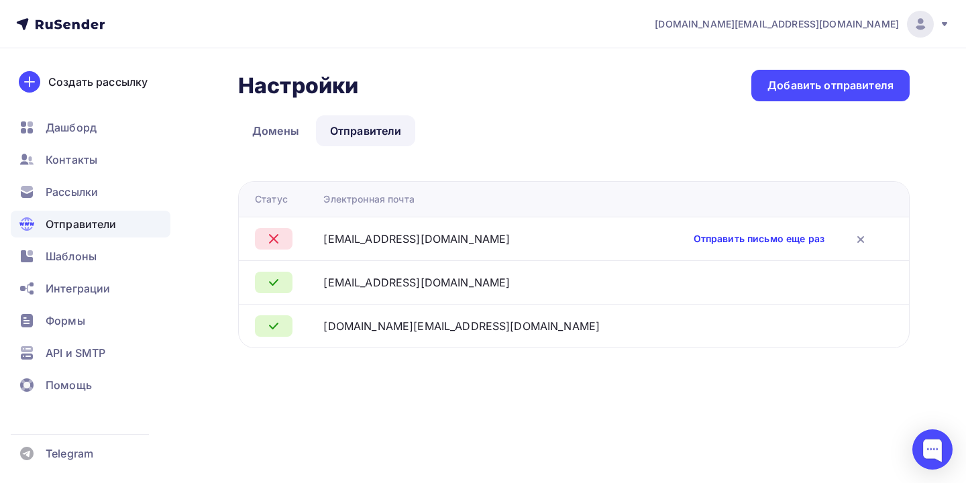
click at [755, 234] on link "Отправить письмо еще раз" at bounding box center [759, 238] width 131 height 13
click at [746, 241] on link "Отправить письмо еще раз" at bounding box center [759, 238] width 131 height 13
click at [271, 283] on icon at bounding box center [274, 282] width 8 height 5
click at [855, 29] on span "[DOMAIN_NAME][EMAIL_ADDRESS][DOMAIN_NAME]" at bounding box center [777, 23] width 244 height 13
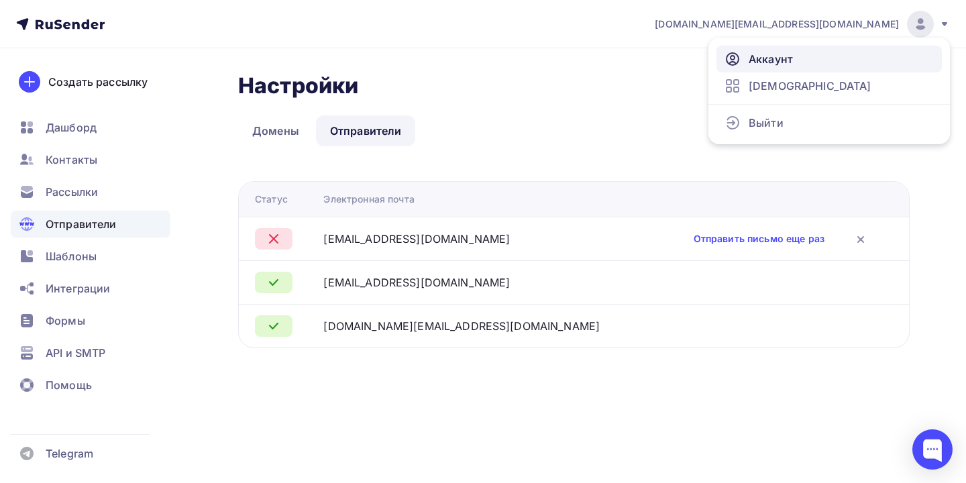
click at [804, 56] on link "Аккаунт" at bounding box center [828, 59] width 225 height 27
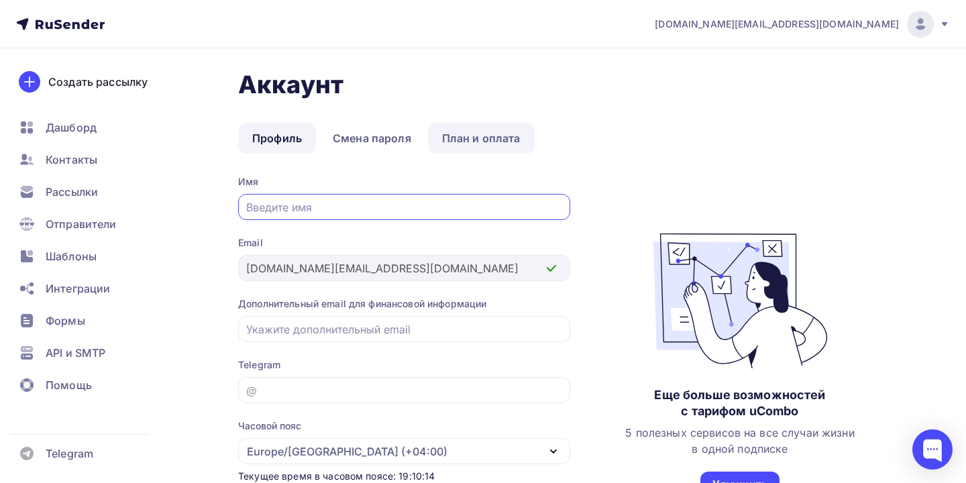
click at [442, 134] on link "План и оплата" at bounding box center [481, 138] width 107 height 31
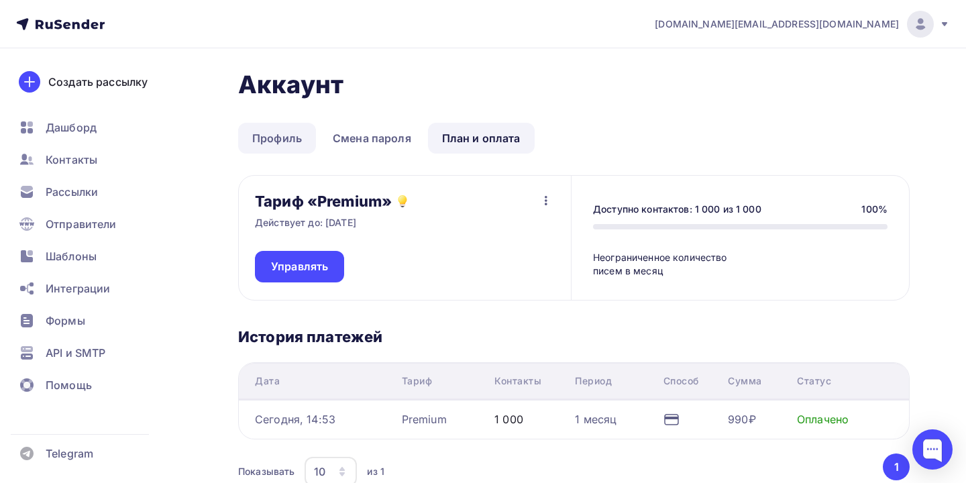
click at [276, 142] on link "Профиль" at bounding box center [277, 138] width 78 height 31
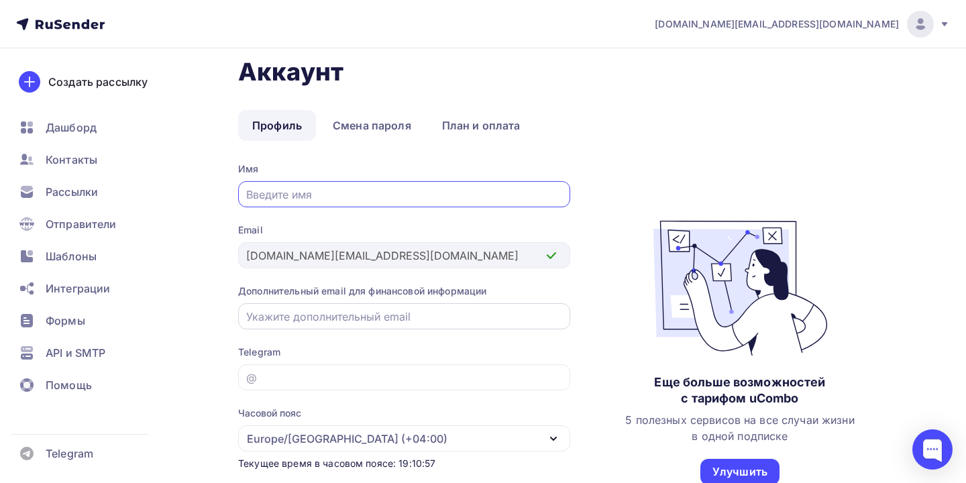
scroll to position [12, 0]
click at [46, 290] on span "Интеграции" at bounding box center [78, 288] width 64 height 16
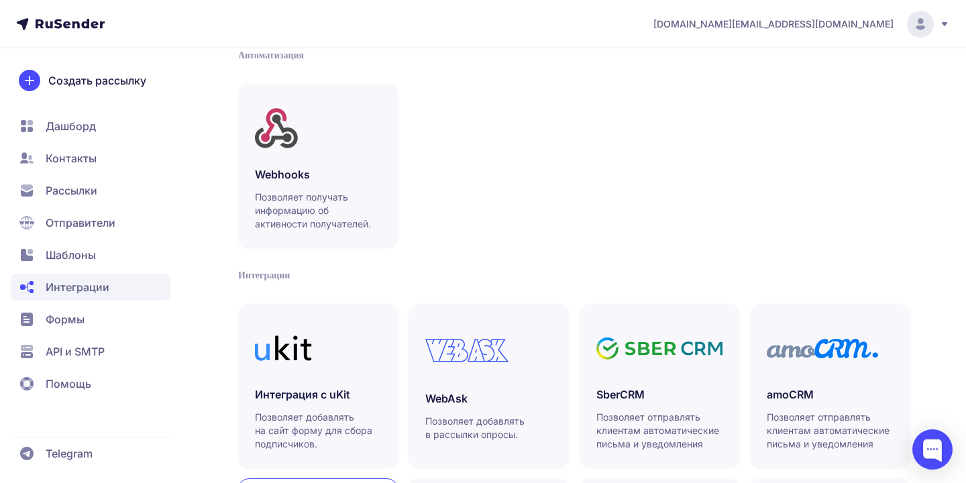
scroll to position [64, 0]
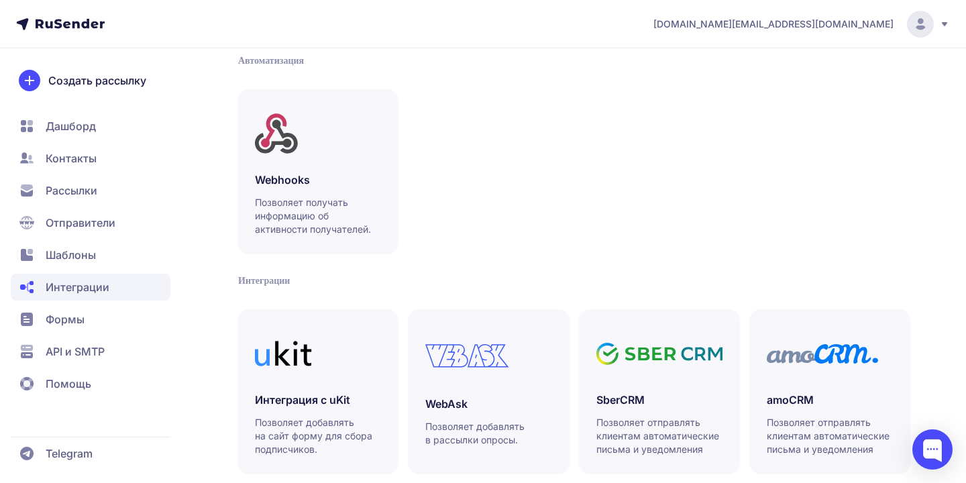
click at [147, 318] on span "Формы" at bounding box center [91, 319] width 160 height 27
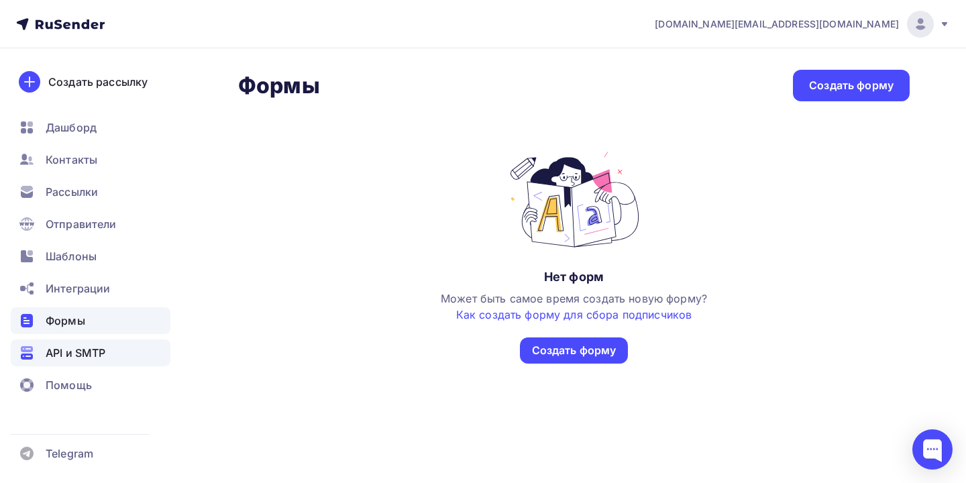
click at [78, 353] on span "API и SMTP" at bounding box center [76, 353] width 60 height 16
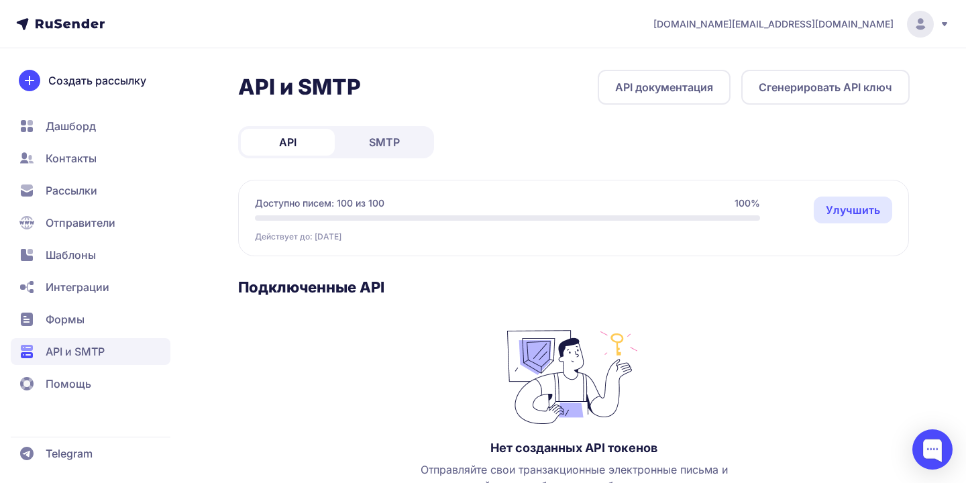
click at [89, 264] on span "Шаблоны" at bounding box center [91, 254] width 160 height 27
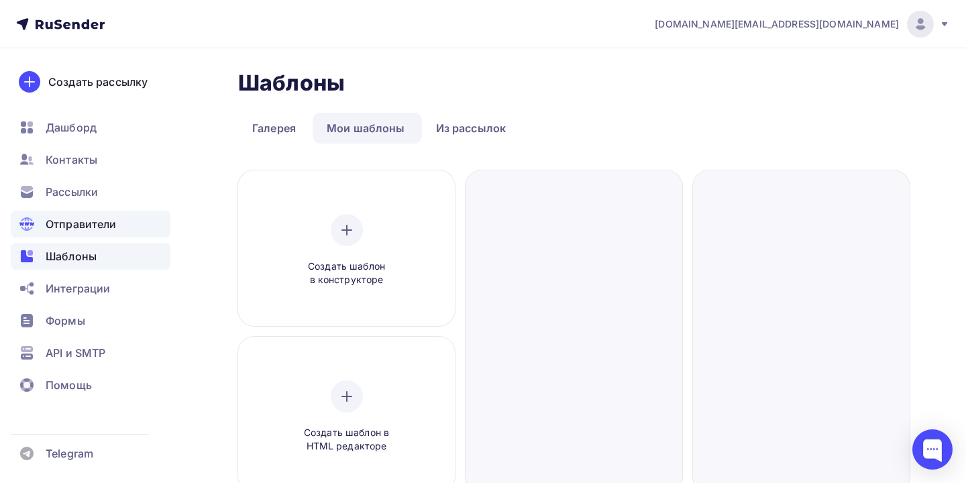
click at [97, 233] on div "Отправители" at bounding box center [91, 224] width 160 height 27
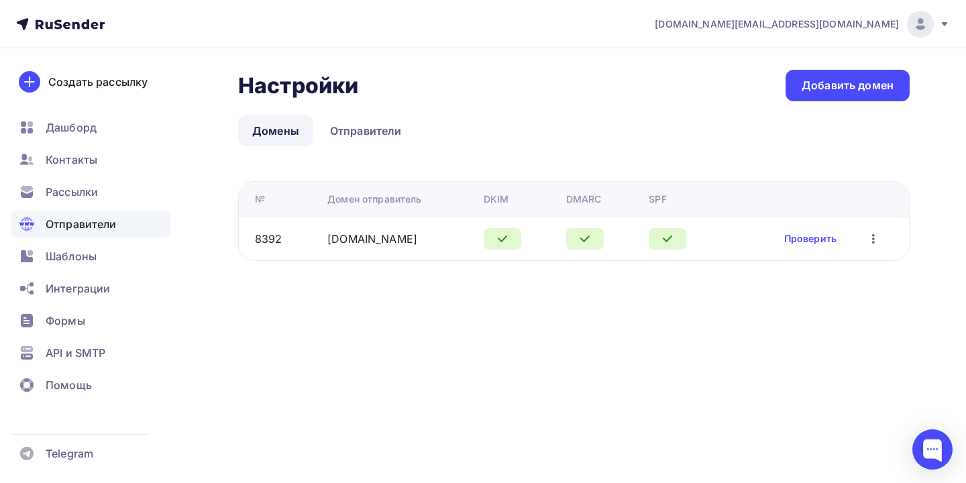
click at [101, 209] on ul "Дашборд Контакты Рассылки Отправители Шаблоны Интеграции Формы API и SMTP Помощь" at bounding box center [91, 260] width 160 height 292
click at [801, 240] on link "Проверить" at bounding box center [810, 238] width 52 height 13
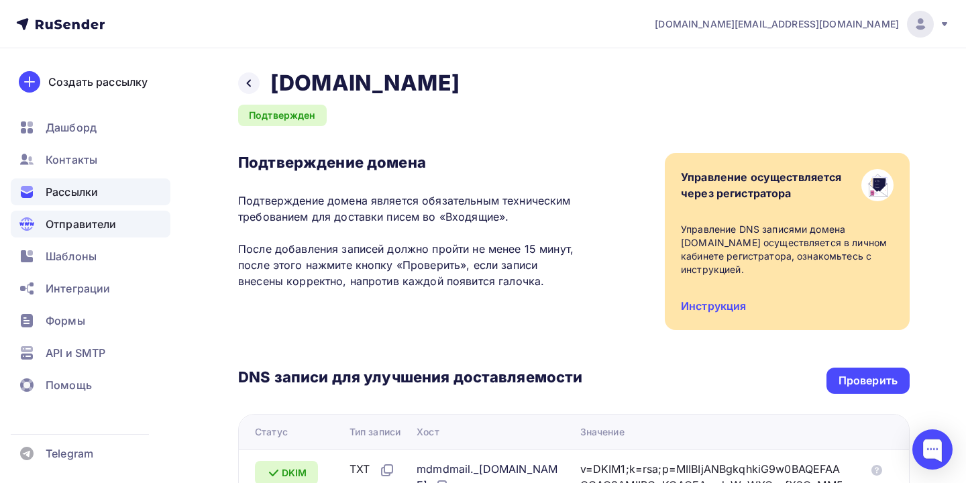
click at [80, 195] on span "Рассылки" at bounding box center [72, 192] width 52 height 16
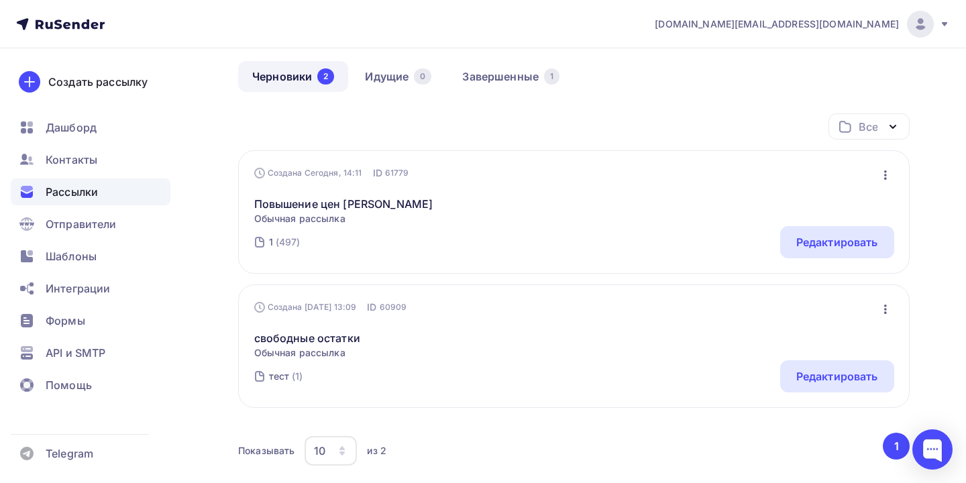
scroll to position [105, 0]
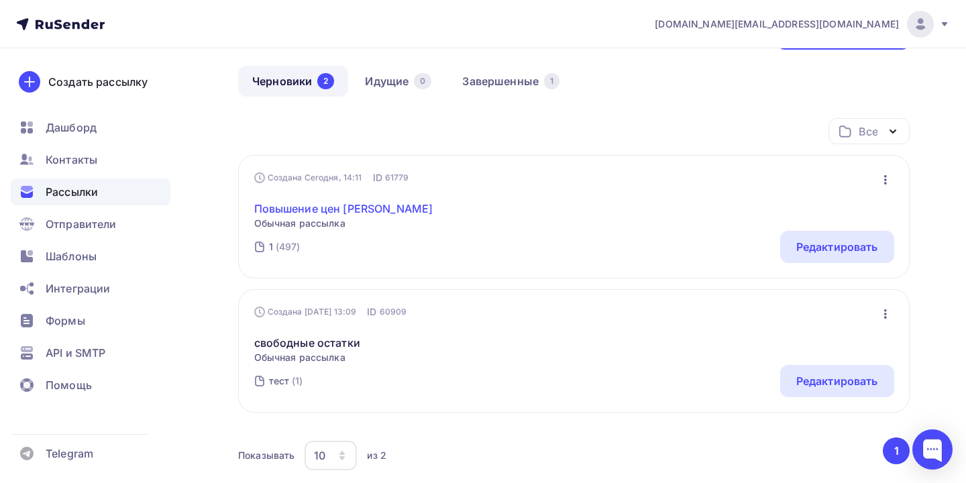
click at [310, 211] on link "Повышение цен Олмеко" at bounding box center [343, 209] width 179 height 16
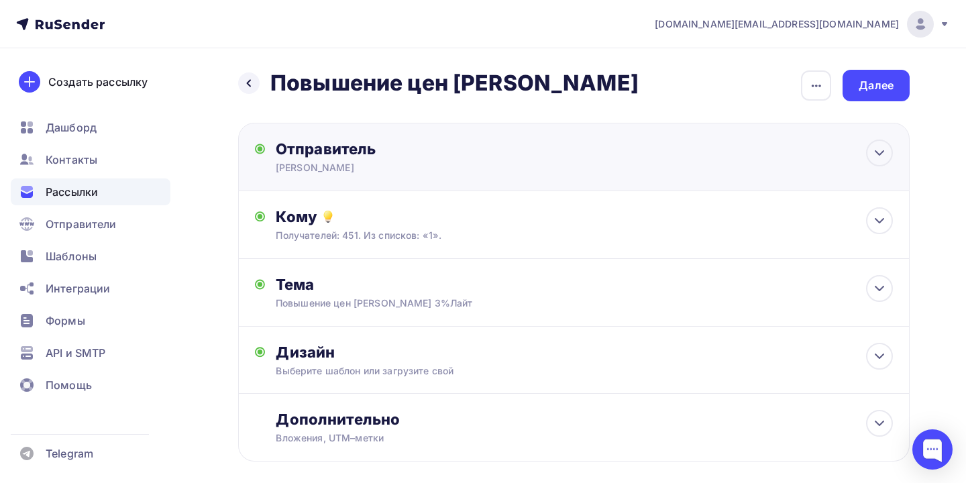
click at [408, 164] on div "Олмеко Самара" at bounding box center [407, 167] width 262 height 13
type input "Олмеко Самара"
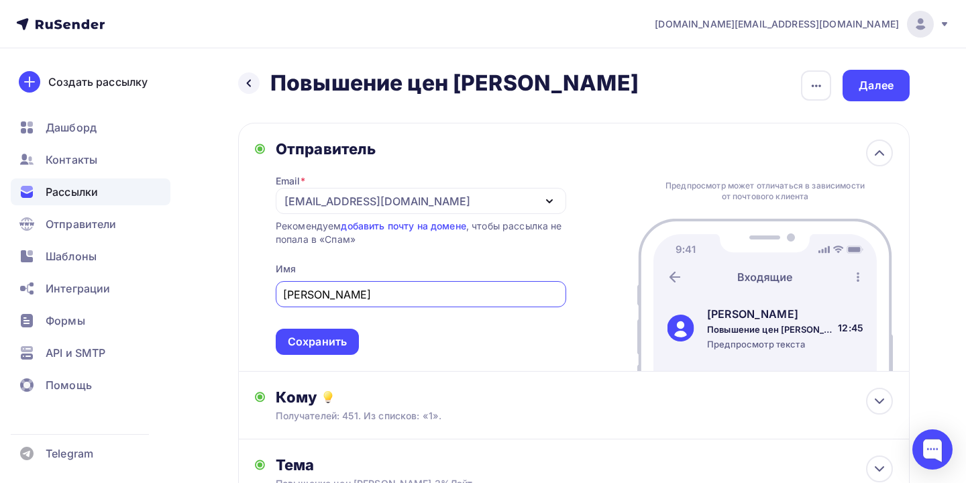
click at [409, 201] on div "olmeko.smr@yandex.ru" at bounding box center [421, 201] width 290 height 26
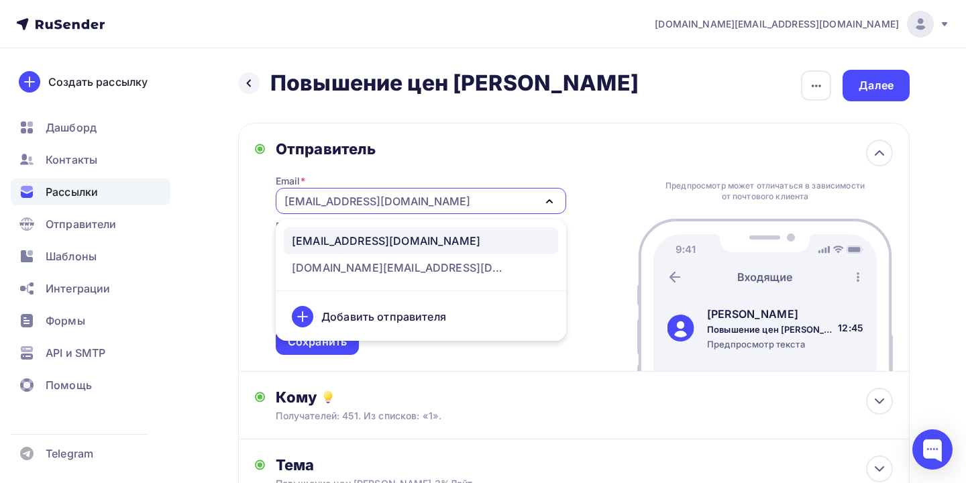
click at [394, 305] on div "Добавить отправителя" at bounding box center [421, 316] width 274 height 32
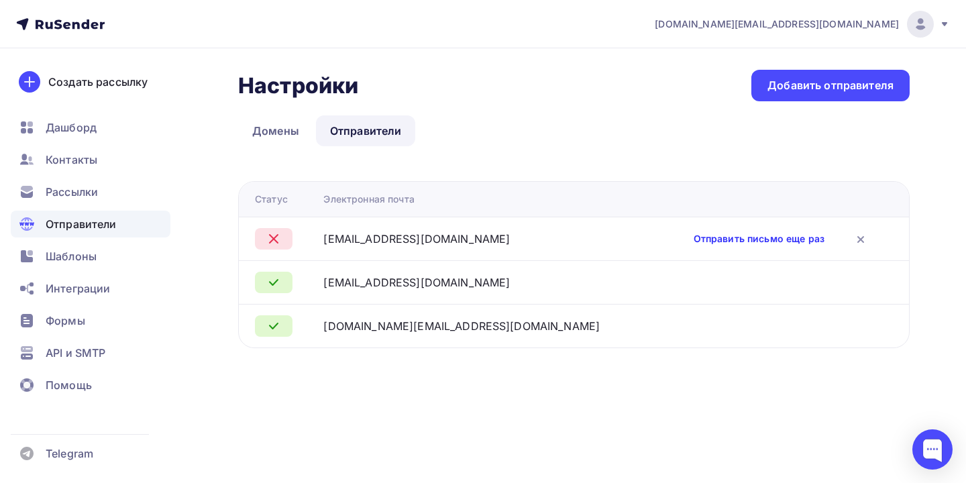
click at [727, 245] on link "Отправить письмо еще раз" at bounding box center [759, 238] width 131 height 13
click at [77, 250] on span "Шаблоны" at bounding box center [71, 256] width 51 height 16
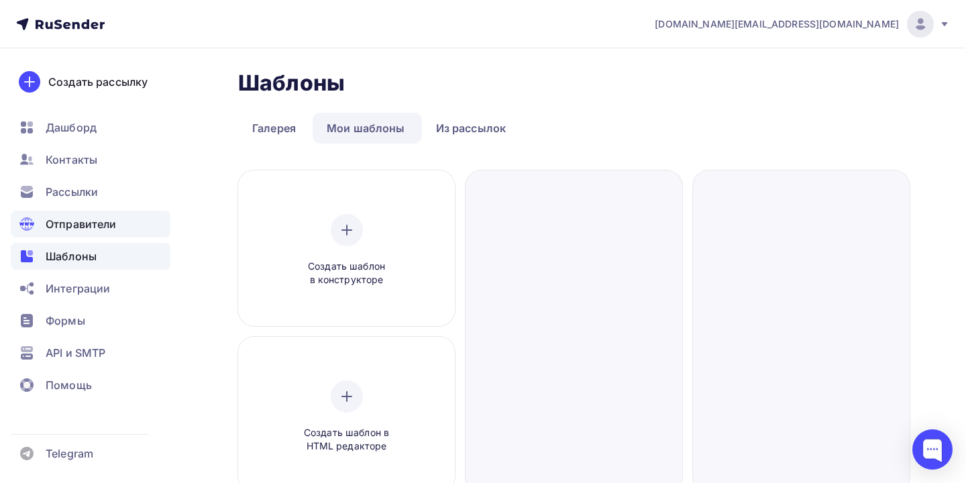
click at [86, 233] on div "Отправители" at bounding box center [91, 224] width 160 height 27
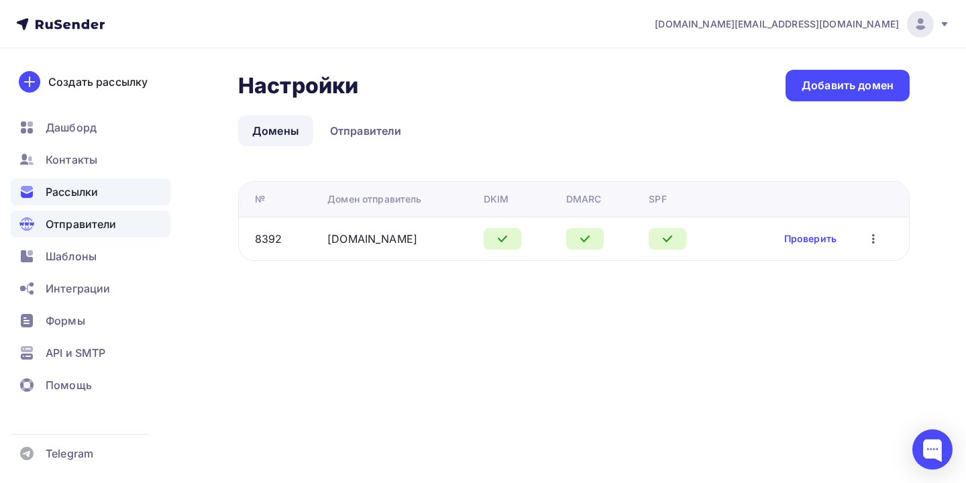
click at [91, 199] on span "Рассылки" at bounding box center [72, 192] width 52 height 16
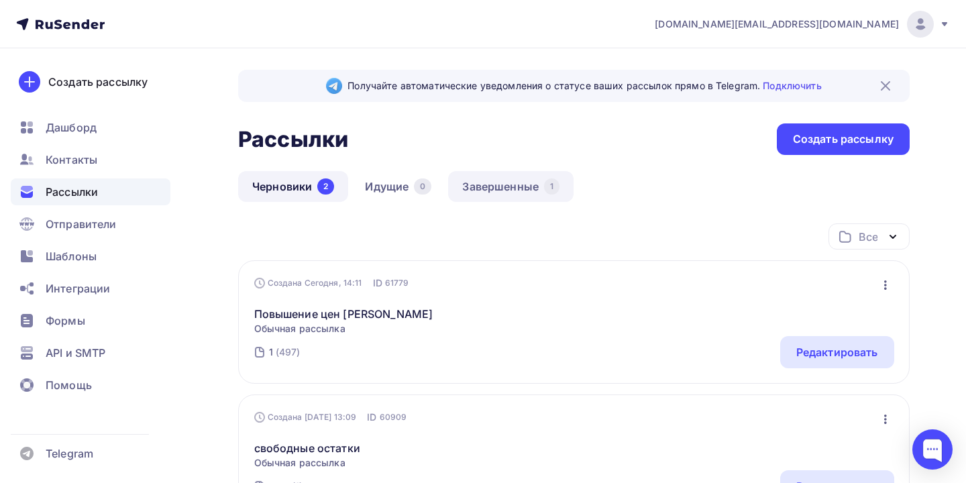
click at [503, 184] on link "Завершенные 1" at bounding box center [510, 186] width 125 height 31
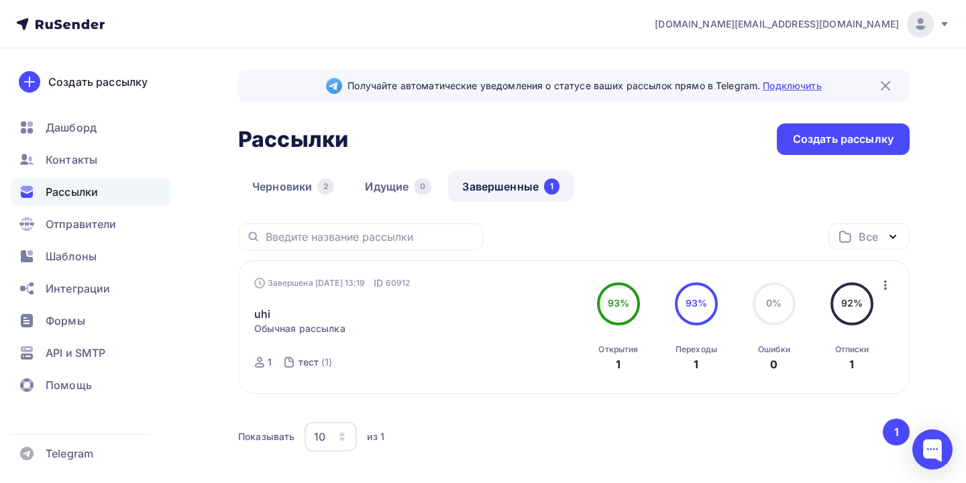
click at [771, 85] on link "Подключить" at bounding box center [792, 85] width 58 height 11
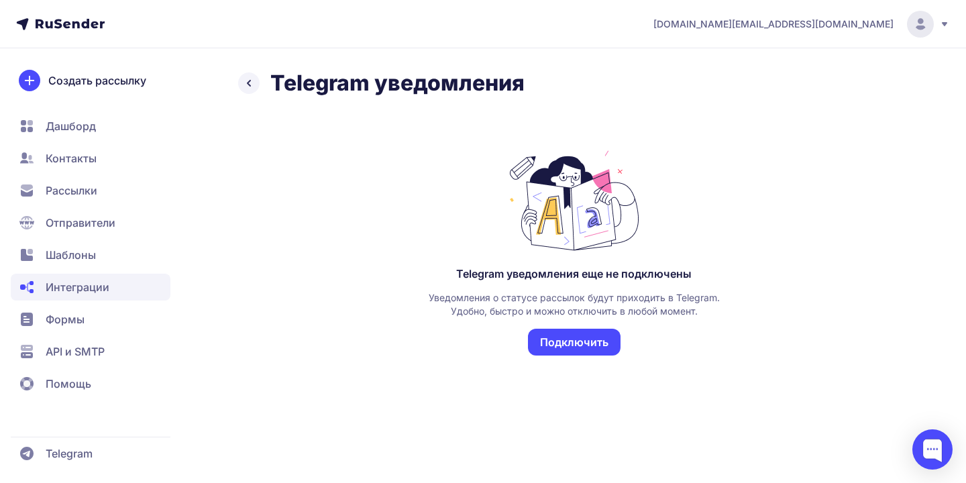
click at [250, 77] on icon at bounding box center [249, 83] width 16 height 16
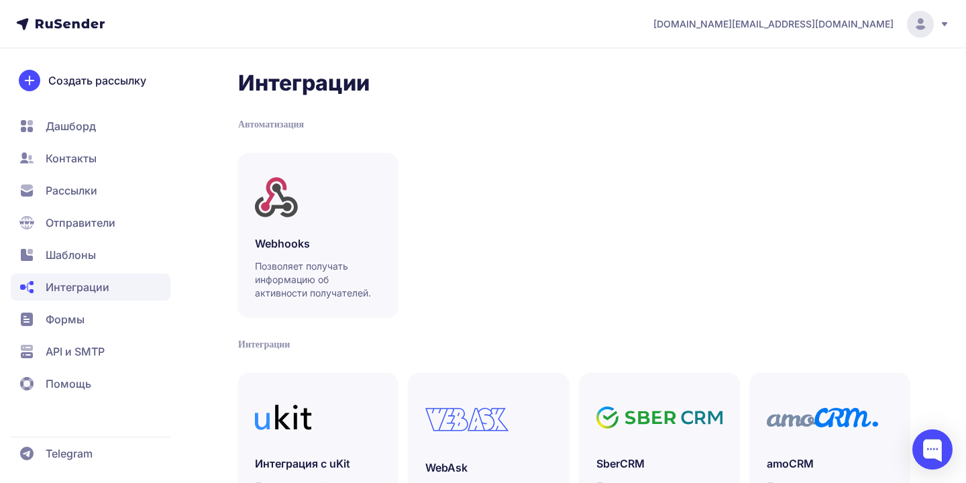
click at [103, 290] on span "Интеграции" at bounding box center [78, 287] width 64 height 16
click at [64, 238] on nav "Дашборд Контакты Рассылки Отправители Шаблоны Интеграции Формы API и SMTP Помощь" at bounding box center [91, 255] width 160 height 284
click at [62, 228] on span "Отправители" at bounding box center [81, 223] width 70 height 16
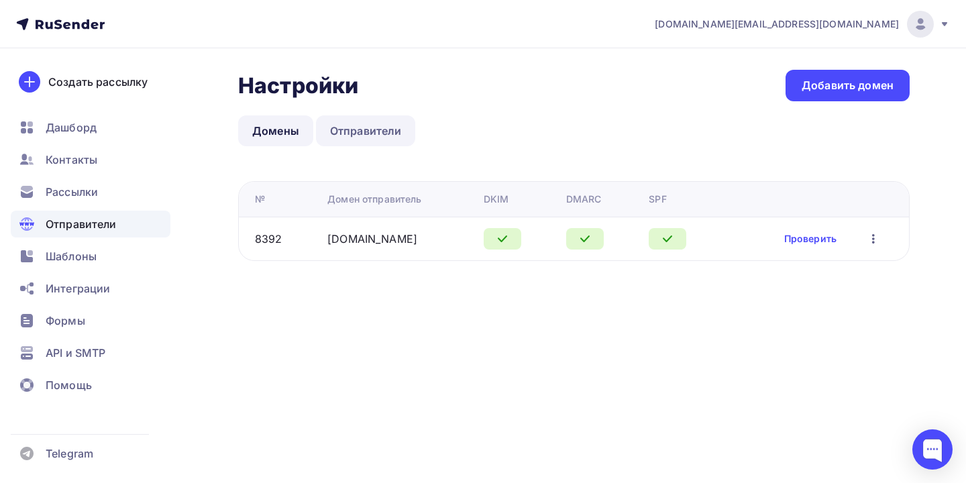
click at [372, 126] on link "Отправители" at bounding box center [366, 130] width 100 height 31
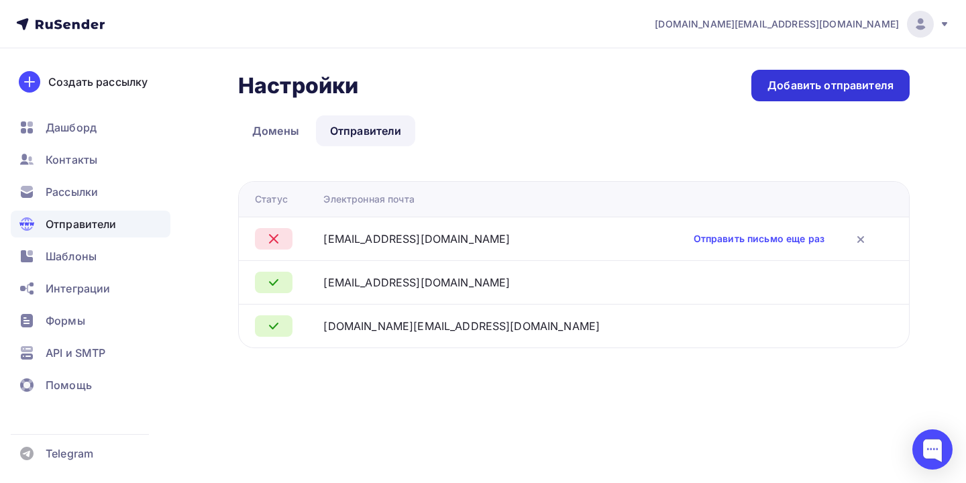
click at [783, 98] on div "Добавить отправителя" at bounding box center [830, 86] width 158 height 32
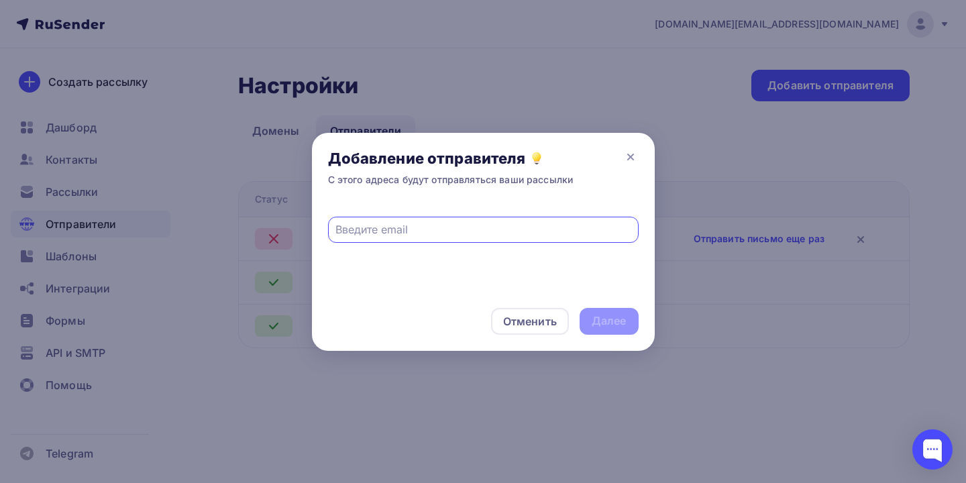
click at [447, 225] on input "text" at bounding box center [482, 229] width 295 height 16
type input "k"
click at [447, 225] on input "text" at bounding box center [482, 229] width 295 height 16
type input "[EMAIL_ADDRESS][DOMAIN_NAME]"
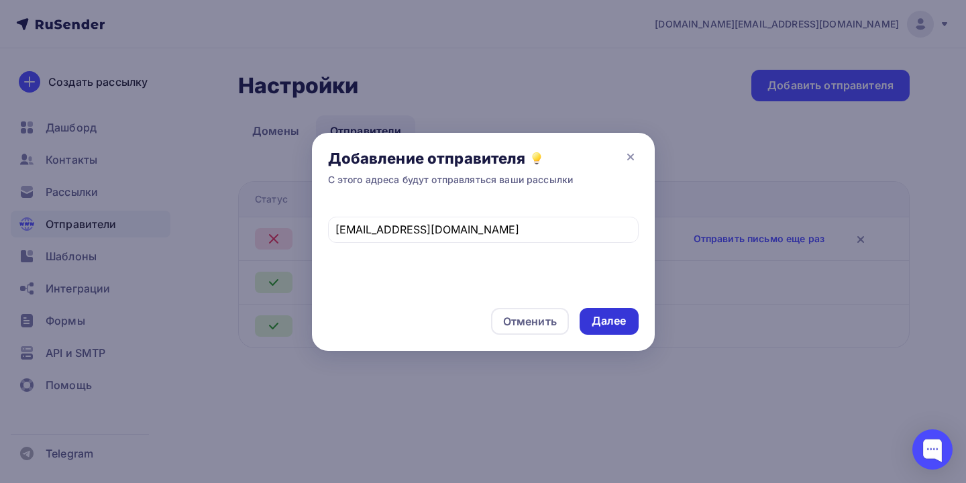
click at [596, 313] on div "Далее" at bounding box center [609, 320] width 35 height 15
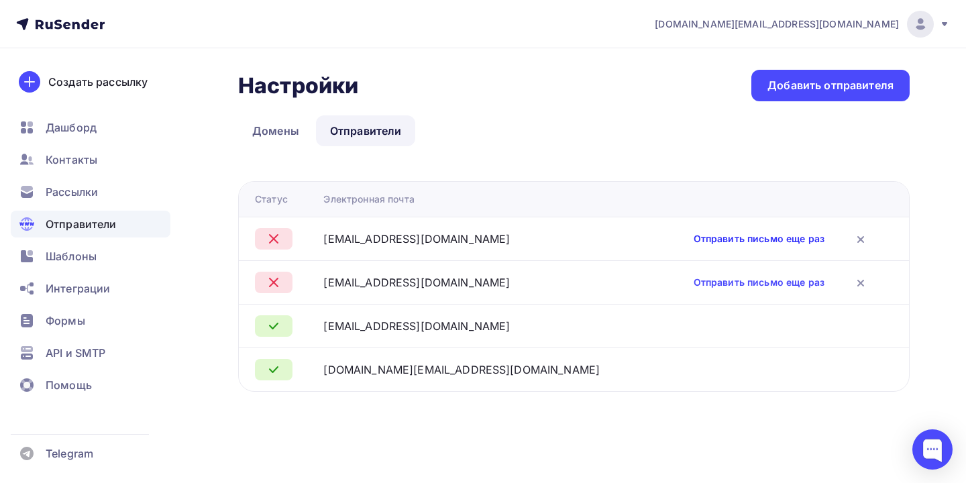
click at [712, 239] on link "Отправить письмо еще раз" at bounding box center [759, 238] width 131 height 13
click at [867, 241] on icon at bounding box center [861, 239] width 16 height 16
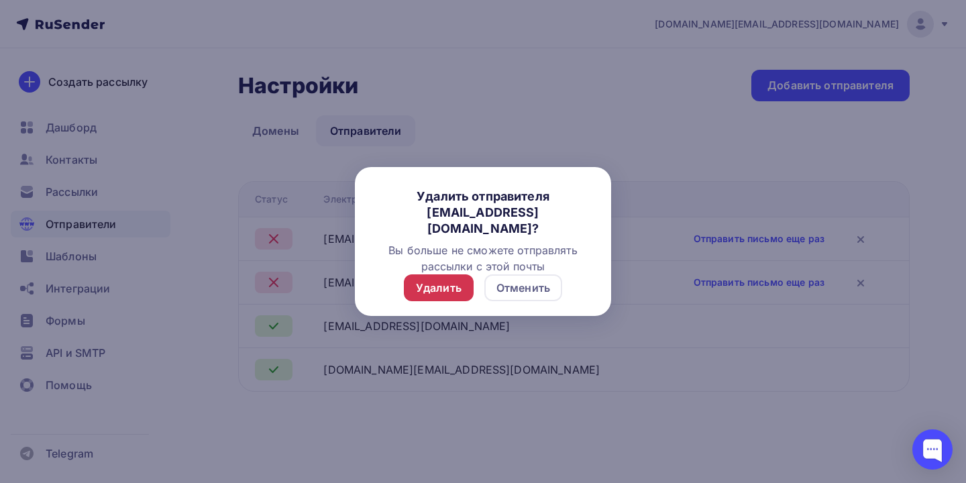
click at [425, 292] on div "Удалить" at bounding box center [439, 288] width 46 height 16
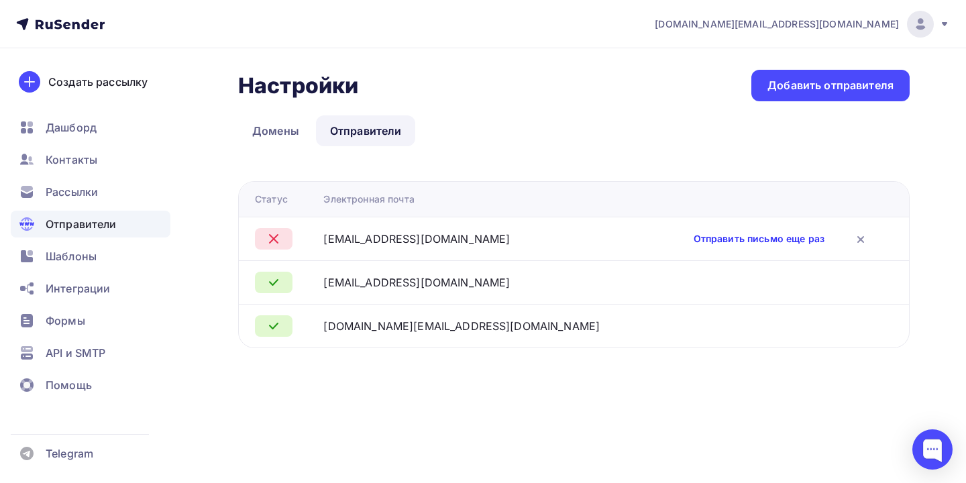
click at [758, 237] on link "Отправить письмо еще раз" at bounding box center [759, 238] width 131 height 13
click at [733, 244] on link "Отправить письмо еще раз" at bounding box center [759, 238] width 131 height 13
click at [740, 237] on link "Отправить письмо еще раз" at bounding box center [759, 238] width 131 height 13
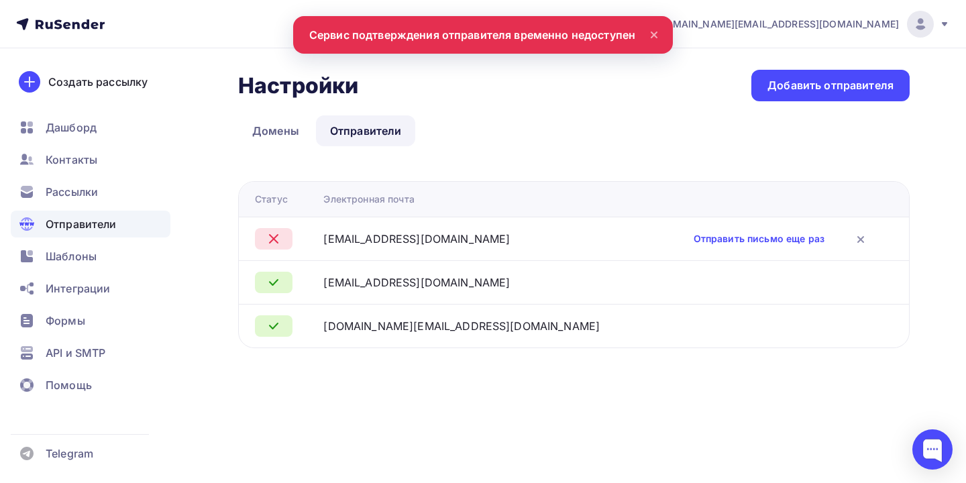
click at [635, 110] on div "Настройки Настройки Добавить отправителя Домены Отправители Отправители Домены …" at bounding box center [573, 209] width 671 height 278
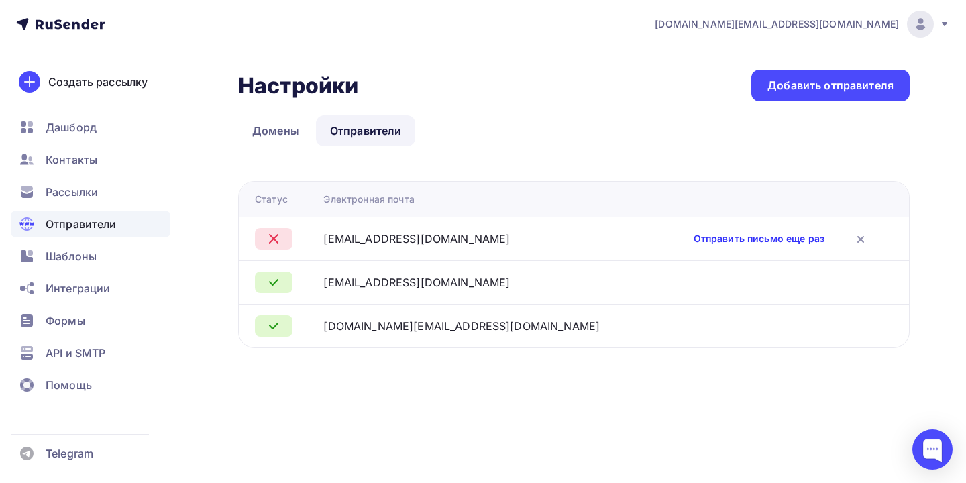
click at [797, 239] on link "Отправить письмо еще раз" at bounding box center [759, 238] width 131 height 13
click at [268, 124] on link "Домены" at bounding box center [275, 130] width 75 height 31
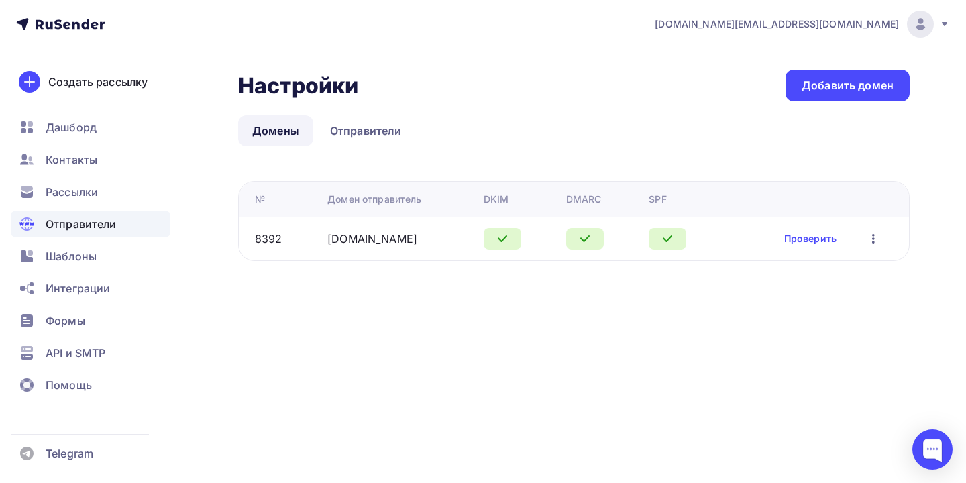
click at [808, 246] on div "Проверить Редактировать Удалить" at bounding box center [833, 238] width 98 height 17
click at [820, 237] on link "Проверить" at bounding box center [810, 238] width 52 height 13
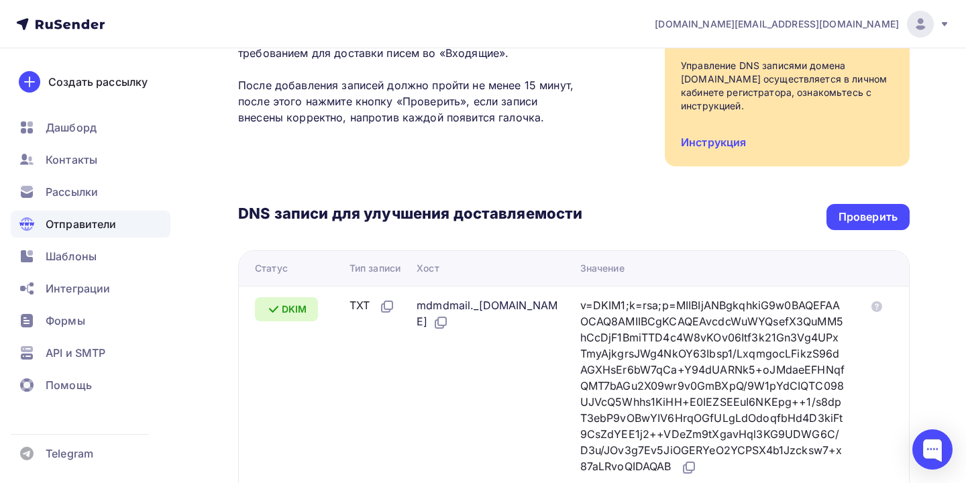
scroll to position [111, 0]
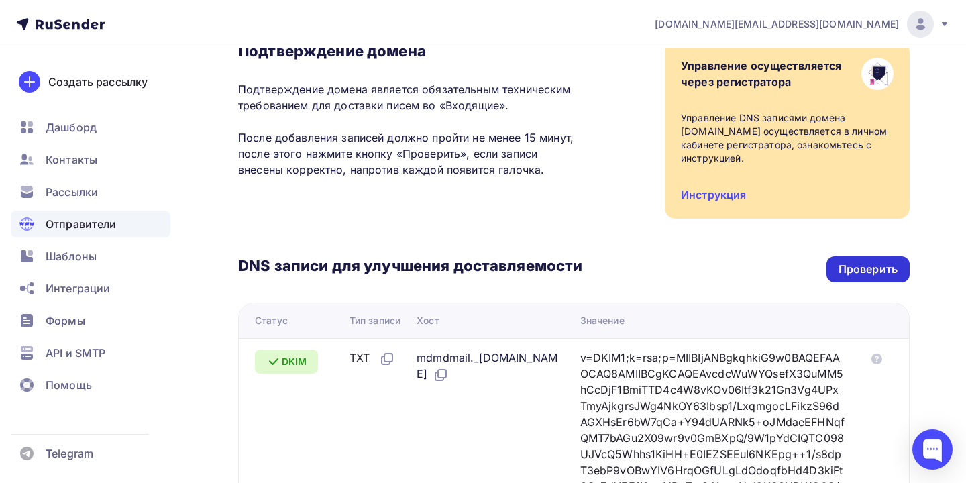
click at [840, 273] on div "Проверить" at bounding box center [867, 269] width 59 height 15
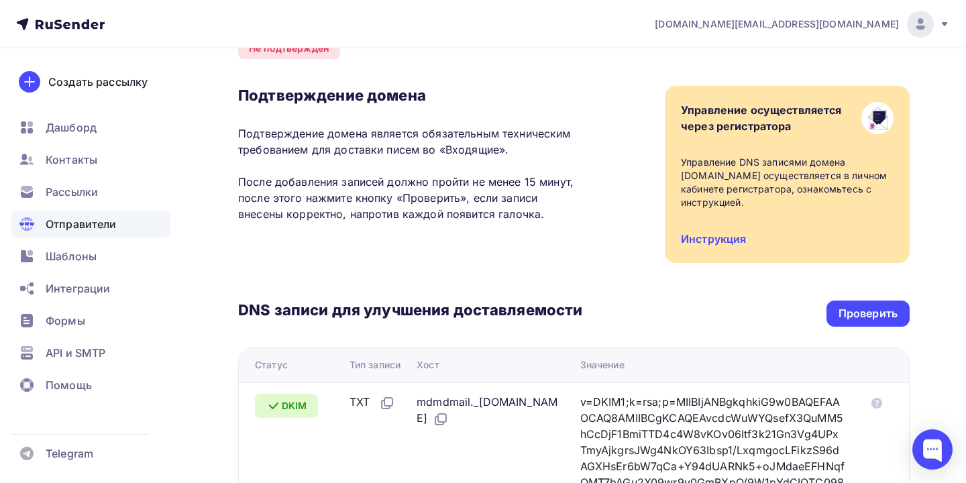
scroll to position [43, 0]
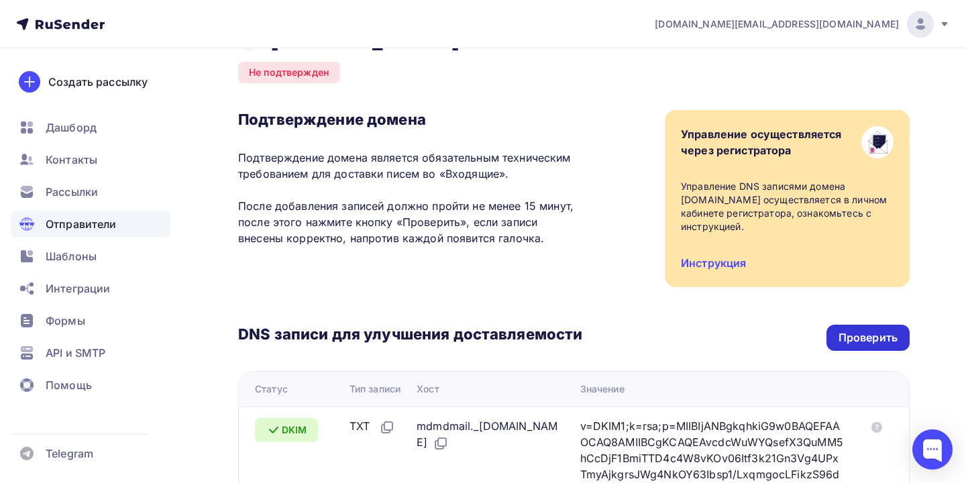
click at [837, 338] on div "Проверить" at bounding box center [867, 338] width 83 height 26
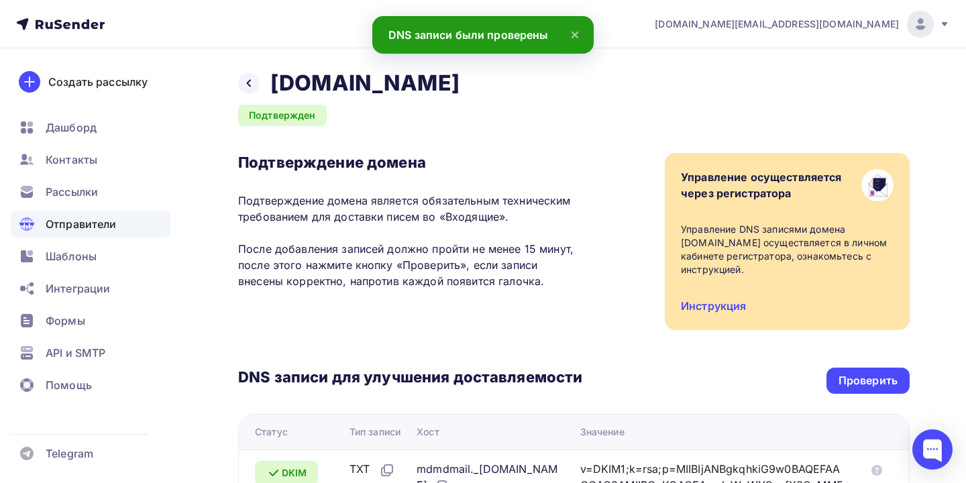
scroll to position [0, 0]
click at [253, 83] on icon at bounding box center [248, 83] width 11 height 11
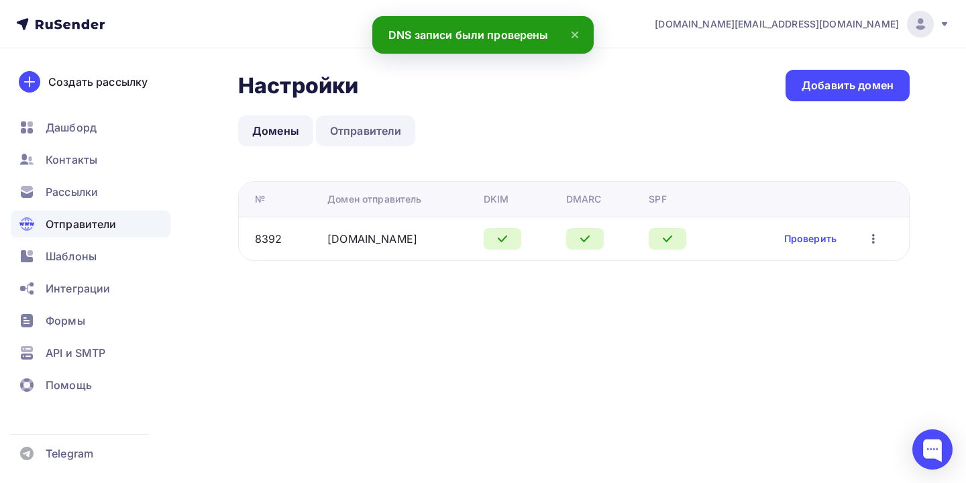
click at [378, 126] on link "Отправители" at bounding box center [366, 130] width 100 height 31
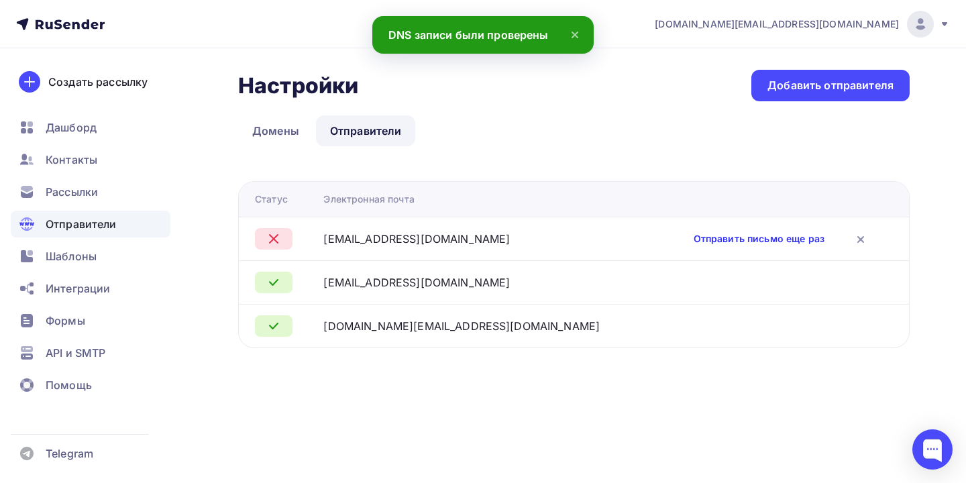
click at [750, 240] on link "Отправить письмо еще раз" at bounding box center [759, 238] width 131 height 13
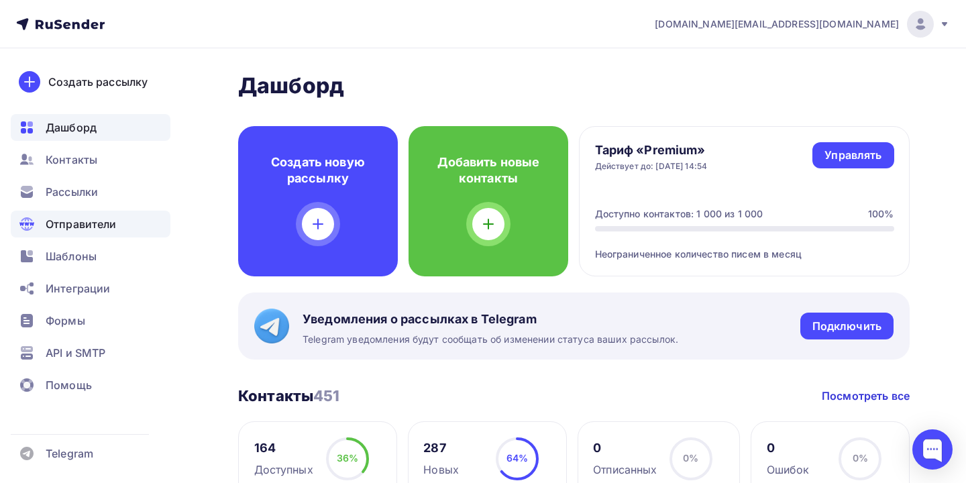
click at [68, 216] on span "Отправители" at bounding box center [81, 224] width 71 height 16
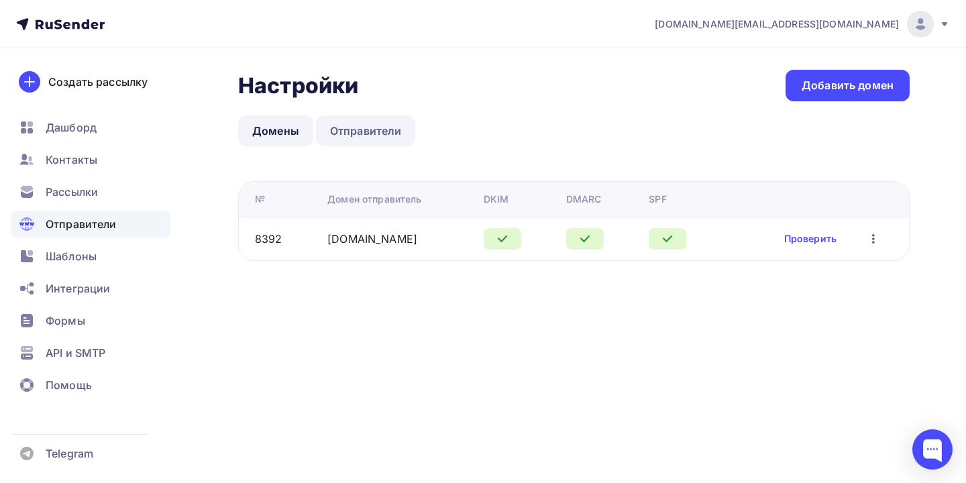
click at [359, 133] on link "Отправители" at bounding box center [366, 130] width 100 height 31
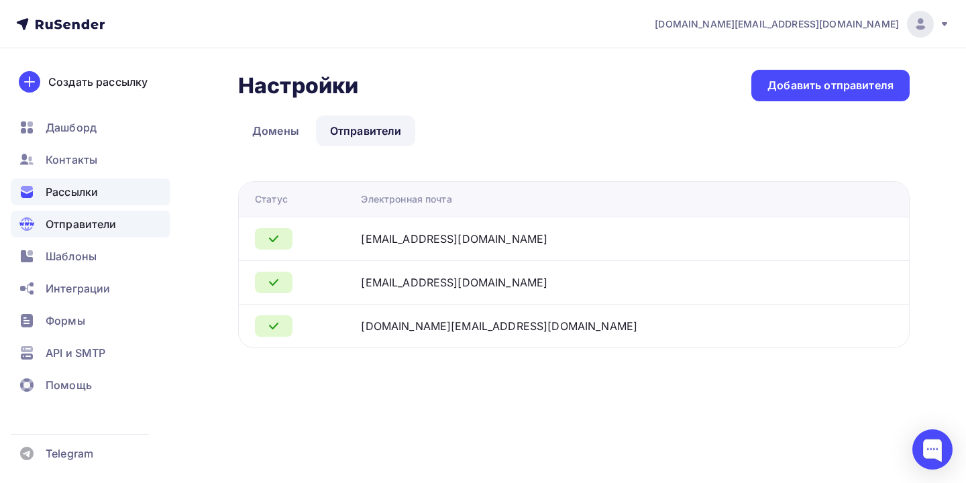
click at [67, 197] on span "Рассылки" at bounding box center [72, 192] width 52 height 16
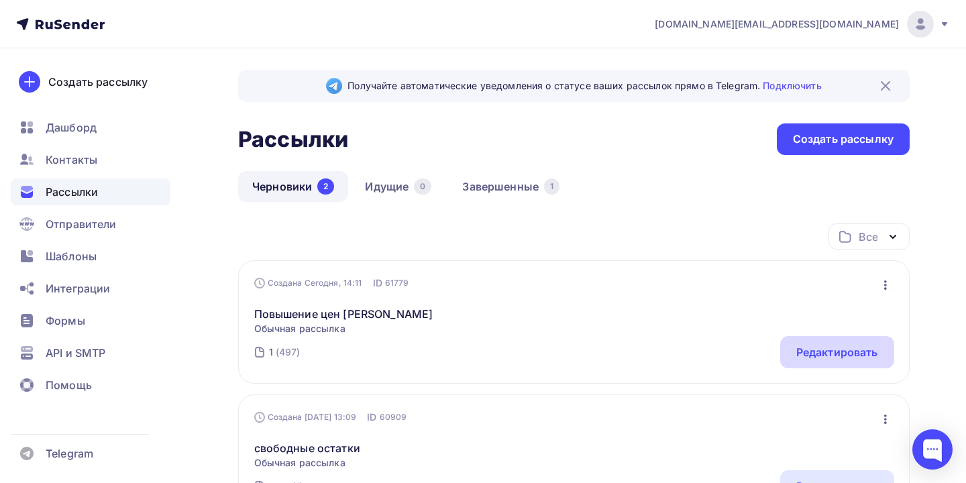
click at [820, 366] on div "Редактировать" at bounding box center [837, 352] width 114 height 32
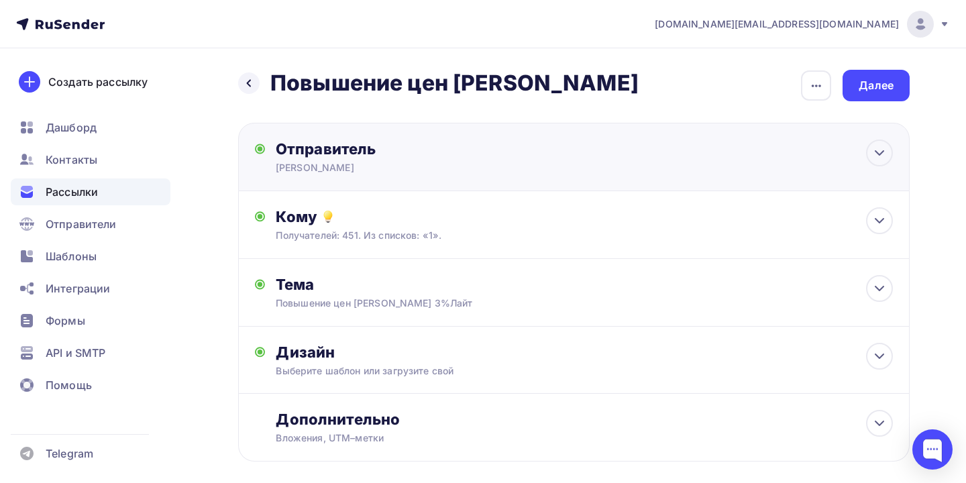
click at [543, 156] on div "Отправитель" at bounding box center [421, 149] width 290 height 19
type input "Олмеко Самара"
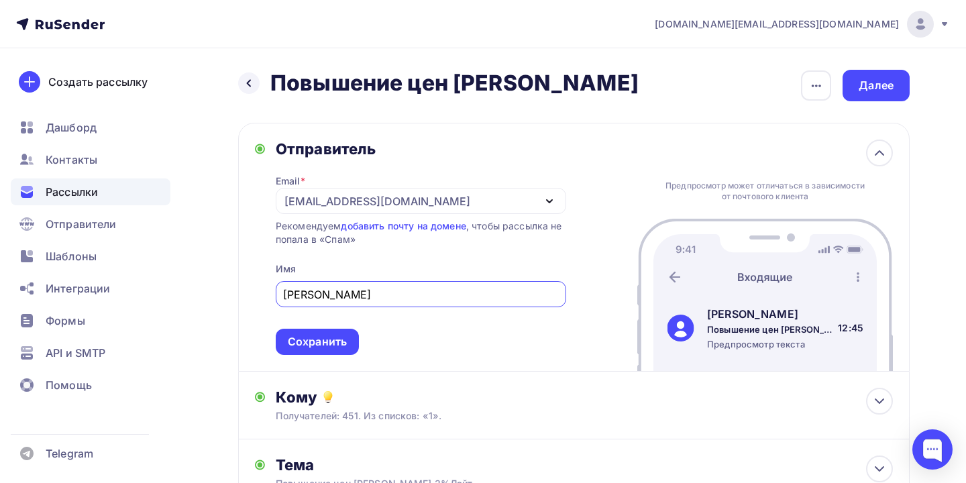
click at [533, 198] on div "olmeko.smr@yandex.ru" at bounding box center [421, 201] width 290 height 26
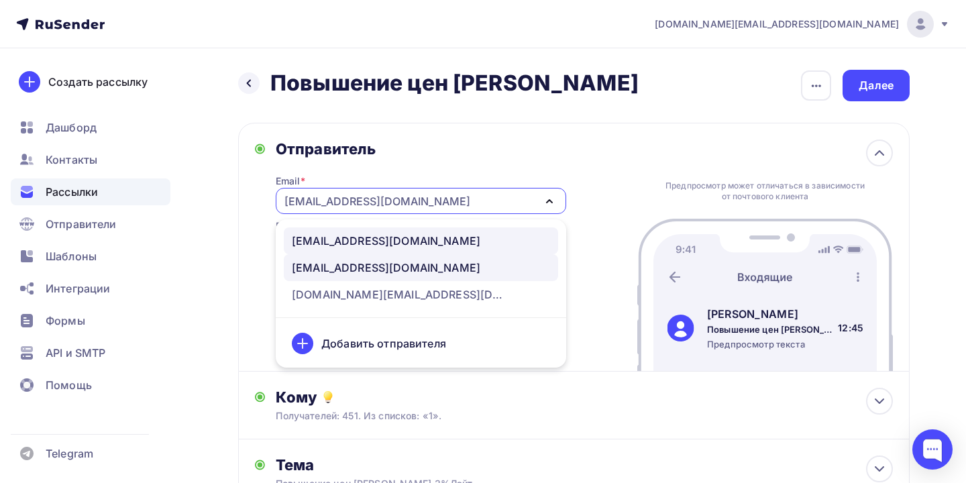
click at [511, 237] on div "info@olmekosmr.ru" at bounding box center [421, 241] width 258 height 16
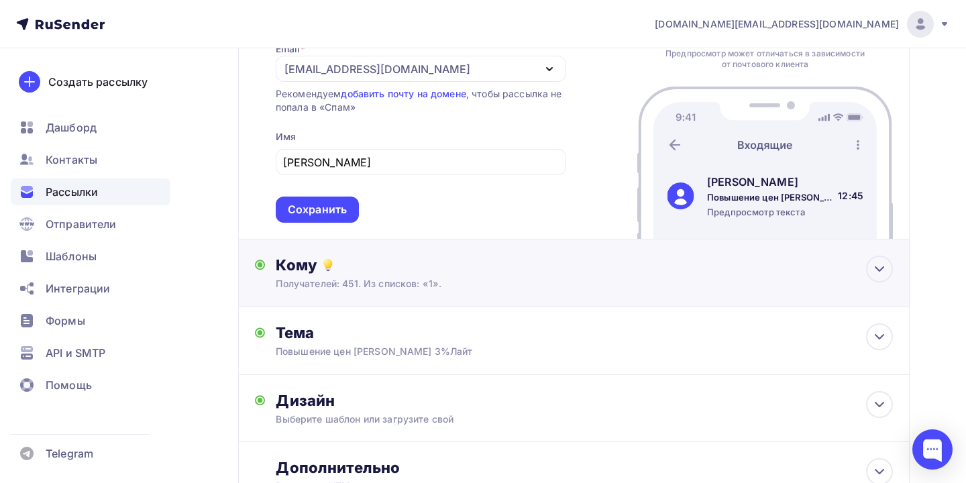
scroll to position [142, 0]
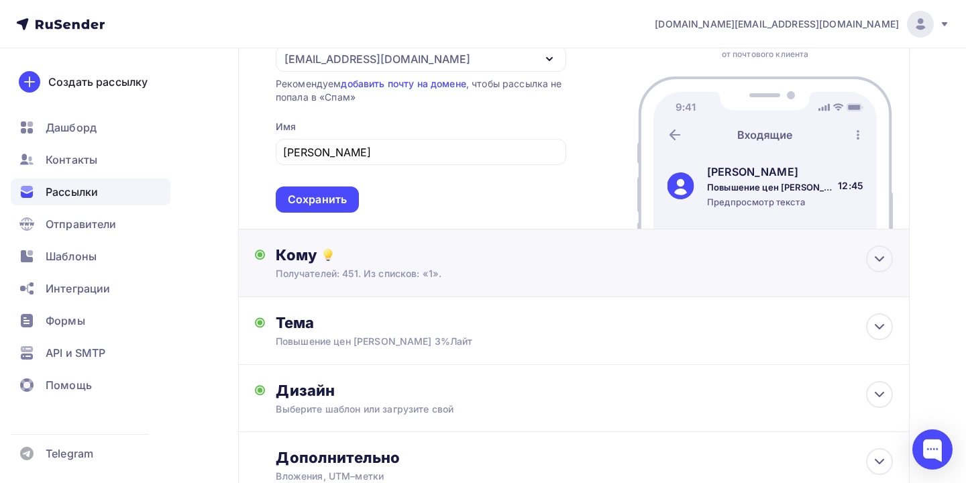
click at [404, 286] on div "Кому Получателей: 451. Из списков: «1». Списки получателей 1 Все списки id 1 (4…" at bounding box center [573, 263] width 671 height 68
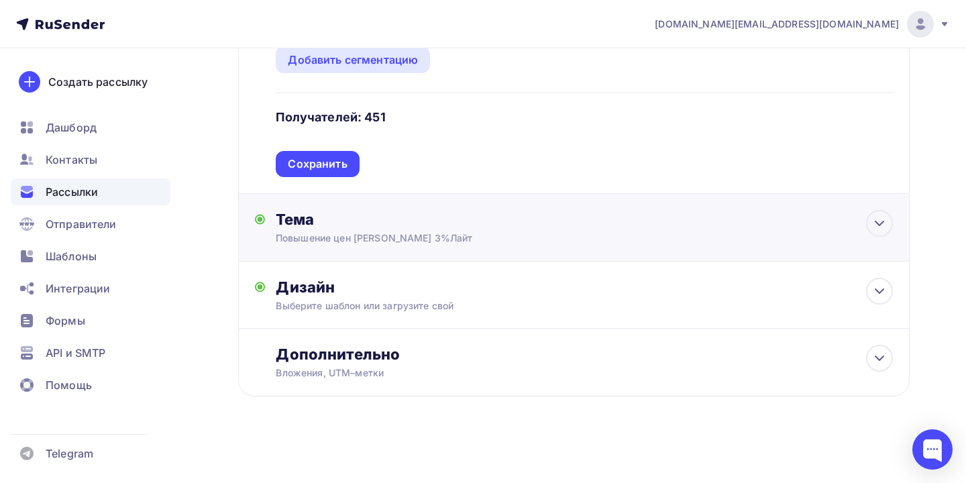
scroll to position [441, 0]
click at [419, 299] on div "Выберите шаблон или загрузите свой" at bounding box center [553, 305] width 555 height 13
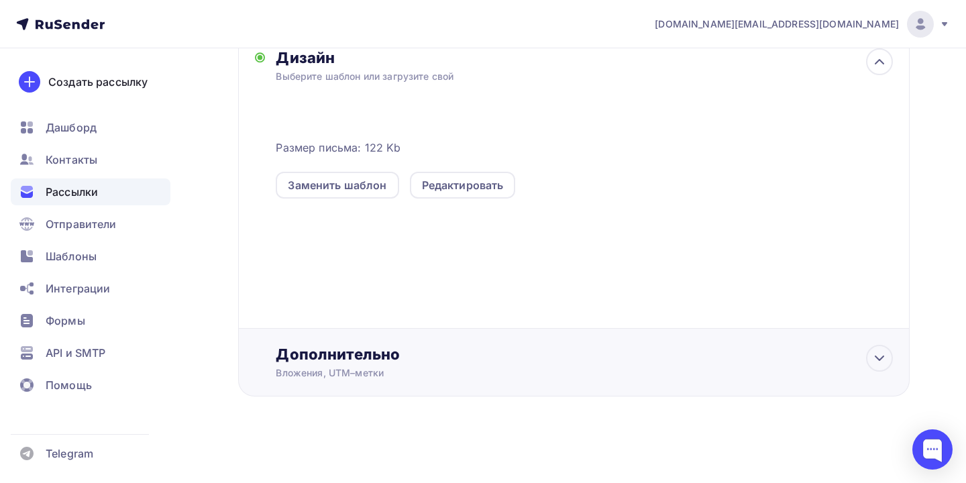
click at [447, 360] on div "Дополнительно" at bounding box center [584, 354] width 617 height 19
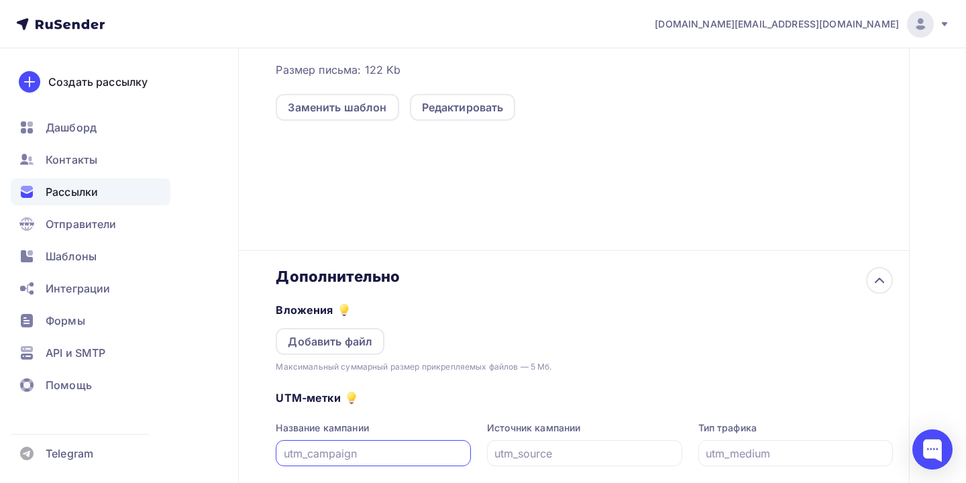
scroll to position [751, 0]
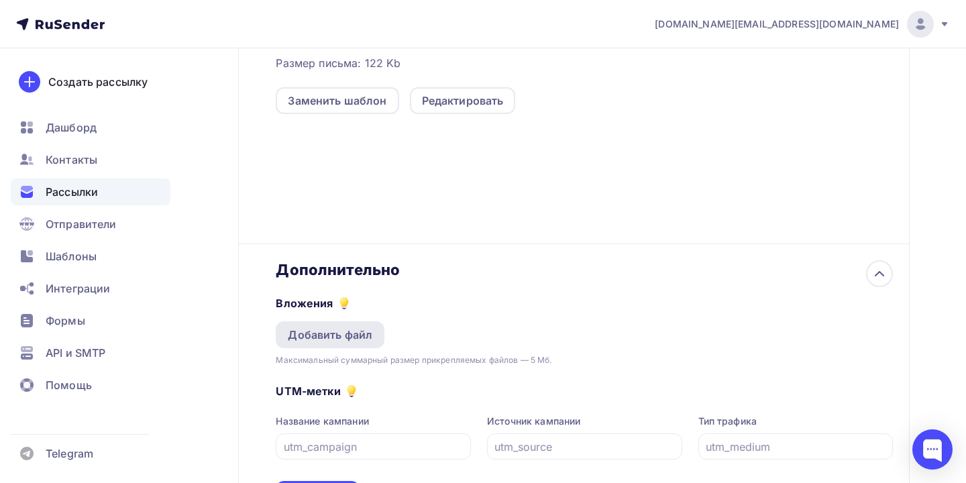
click at [350, 348] on div "Добавить файл" at bounding box center [330, 334] width 109 height 27
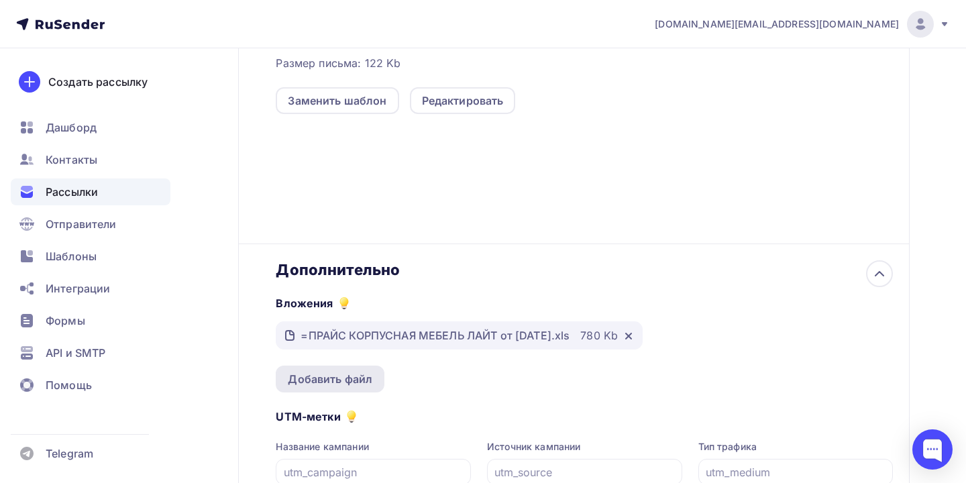
click at [328, 372] on div "Добавить файл" at bounding box center [330, 379] width 109 height 27
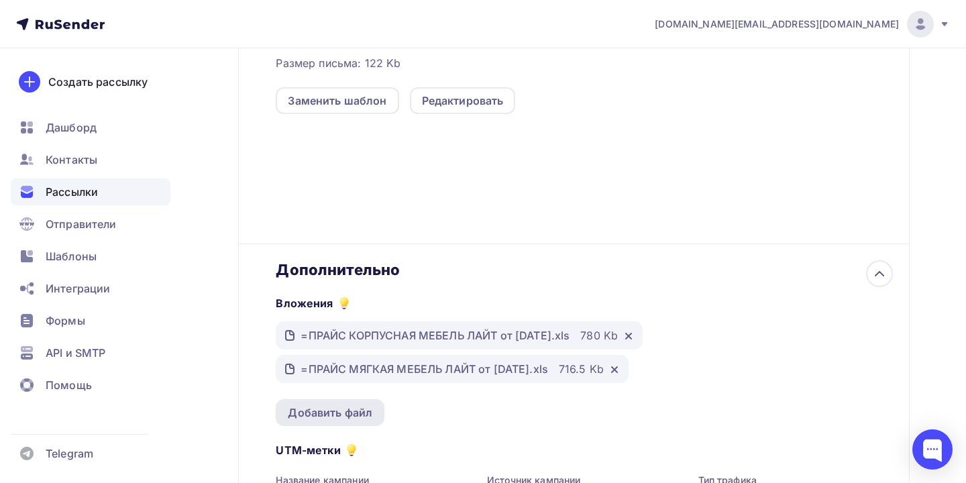
click at [302, 405] on div "Добавить файл" at bounding box center [330, 412] width 109 height 27
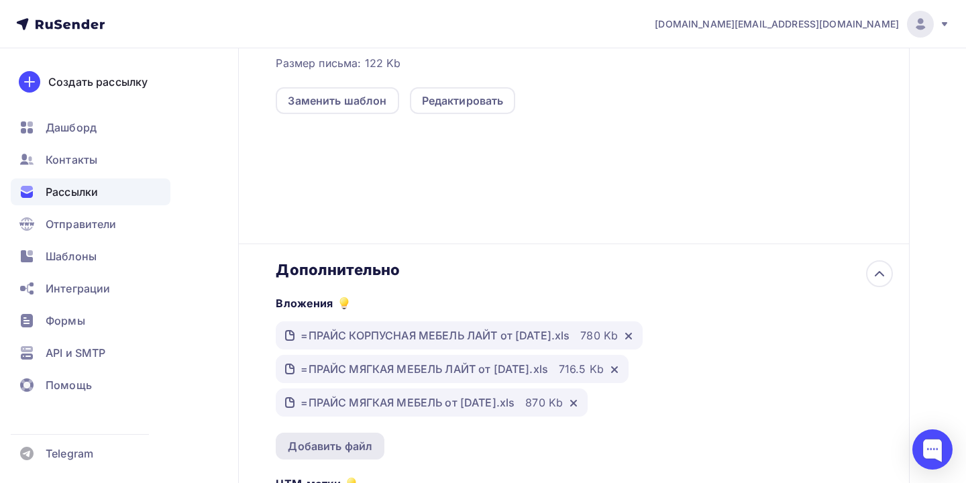
click at [342, 450] on div "Добавить файл" at bounding box center [330, 446] width 85 height 16
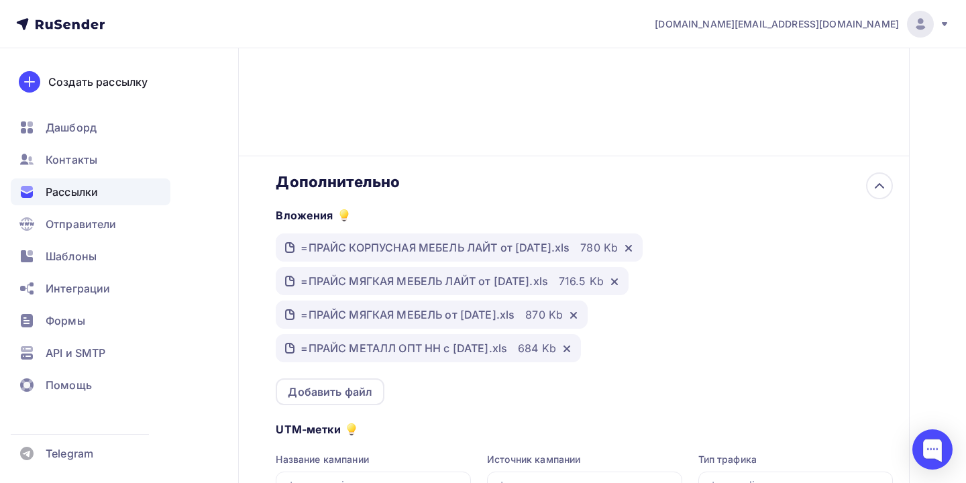
scroll to position [846, 0]
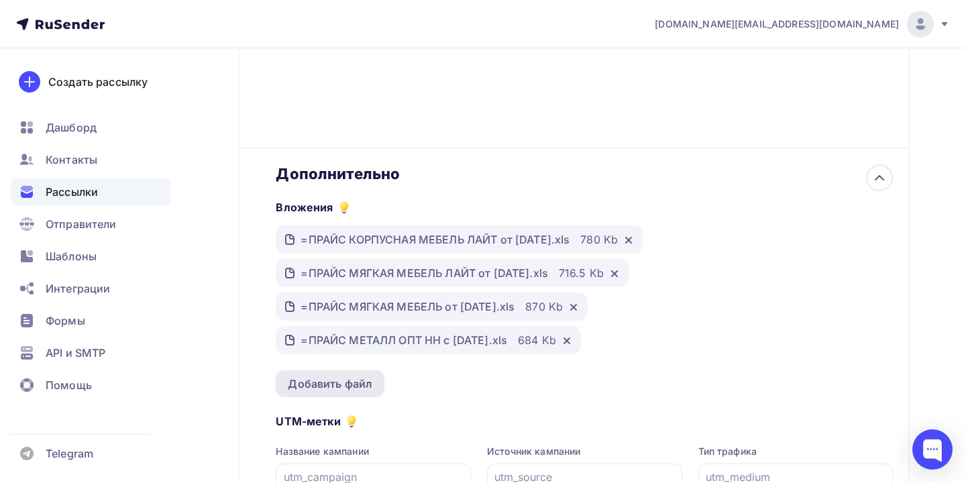
click at [362, 389] on div "Добавить файл" at bounding box center [330, 384] width 85 height 16
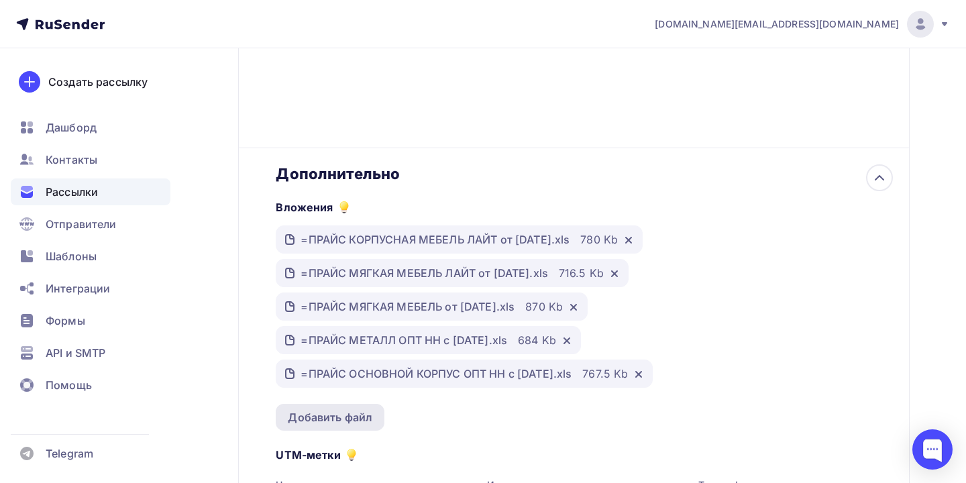
click at [311, 425] on div "Добавить файл" at bounding box center [330, 417] width 85 height 16
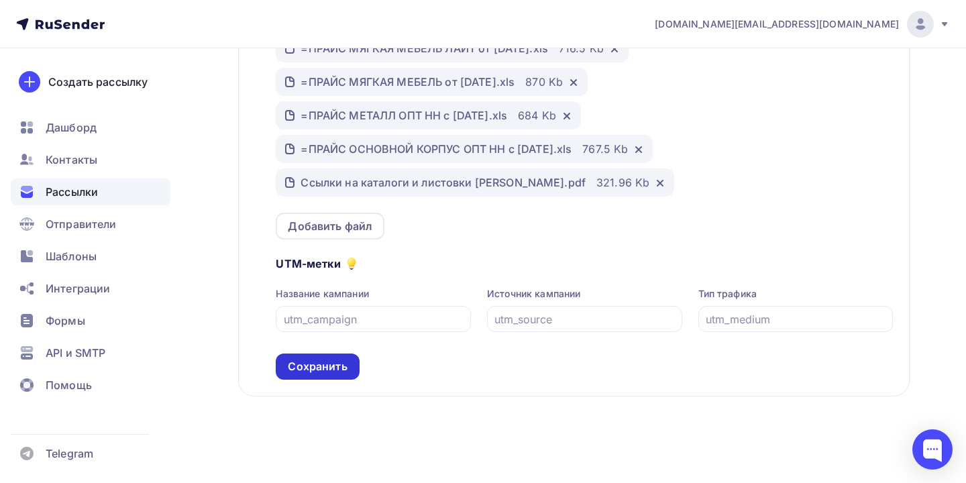
click at [317, 370] on div "Сохранить" at bounding box center [317, 366] width 59 height 15
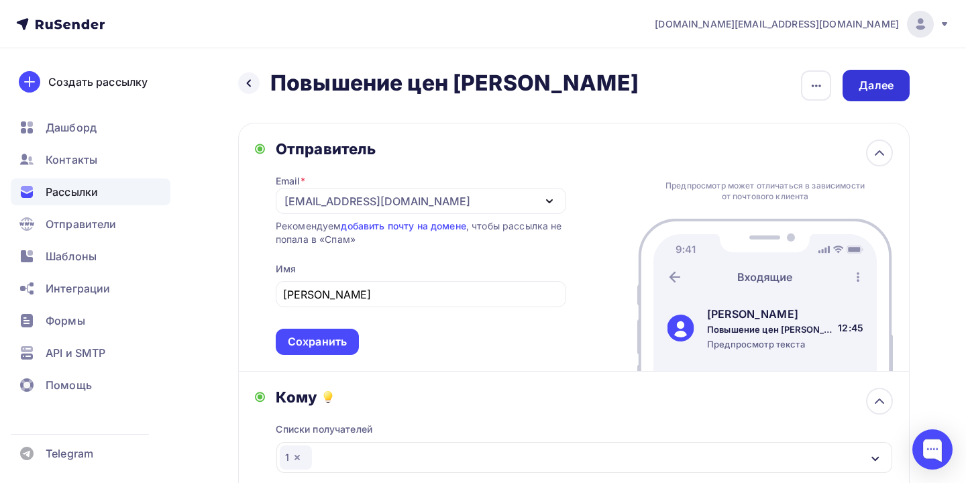
scroll to position [0, 0]
click at [293, 335] on div "Сохранить" at bounding box center [317, 341] width 59 height 15
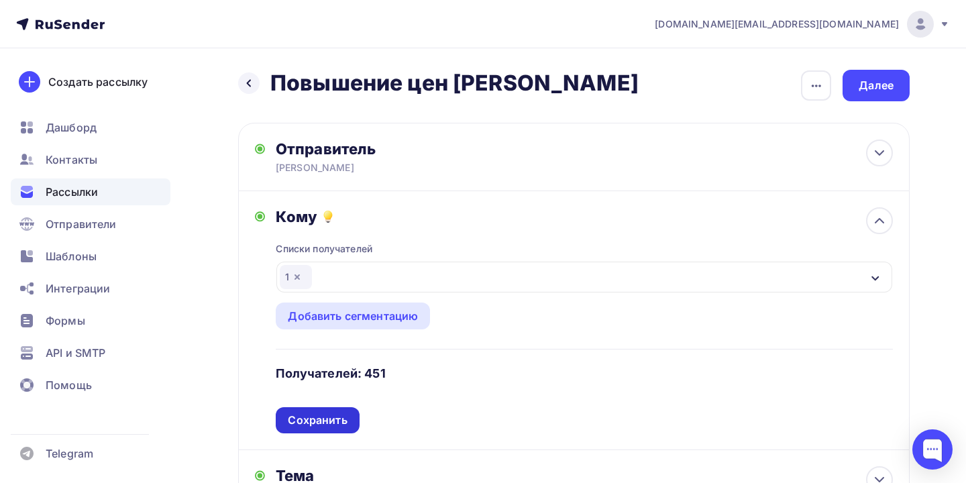
click at [305, 428] on div "Сохранить" at bounding box center [317, 420] width 59 height 15
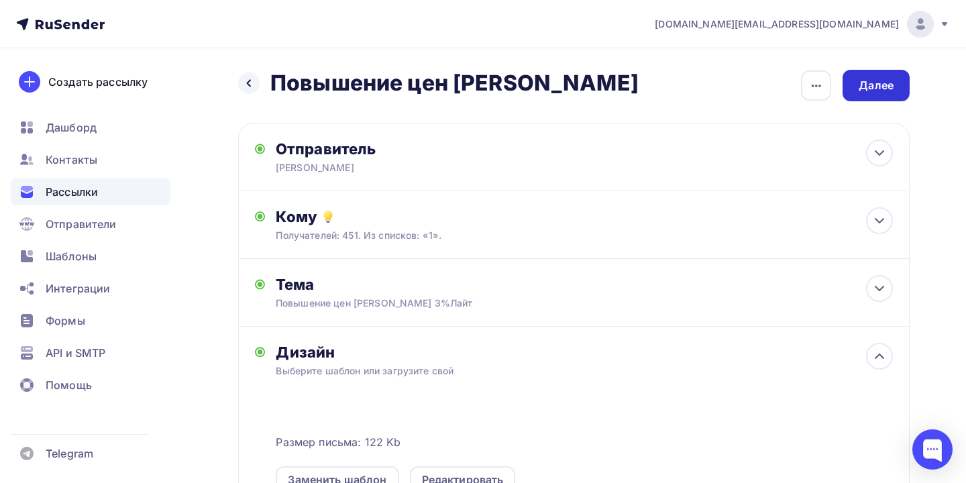
click at [881, 97] on div "Далее" at bounding box center [875, 86] width 67 height 32
click at [873, 85] on div "Далее" at bounding box center [876, 85] width 35 height 15
click at [870, 95] on div "Далее" at bounding box center [875, 86] width 67 height 32
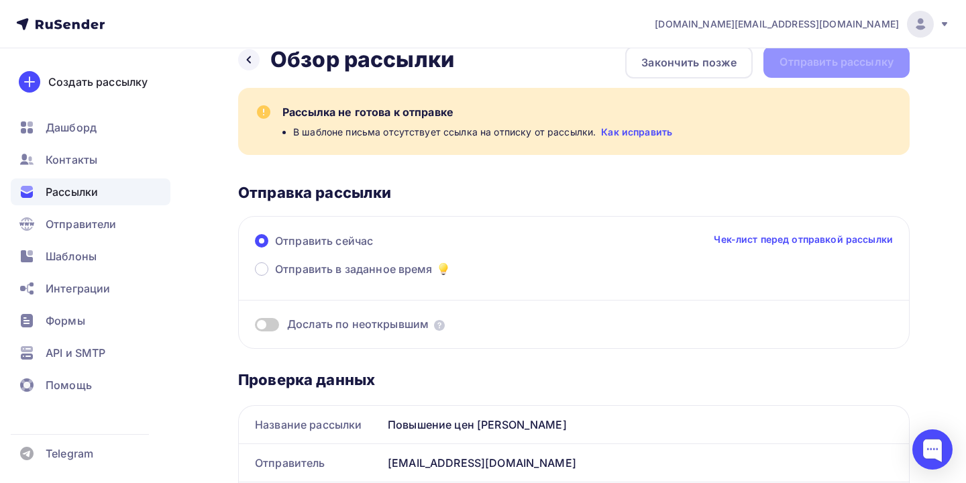
scroll to position [22, 0]
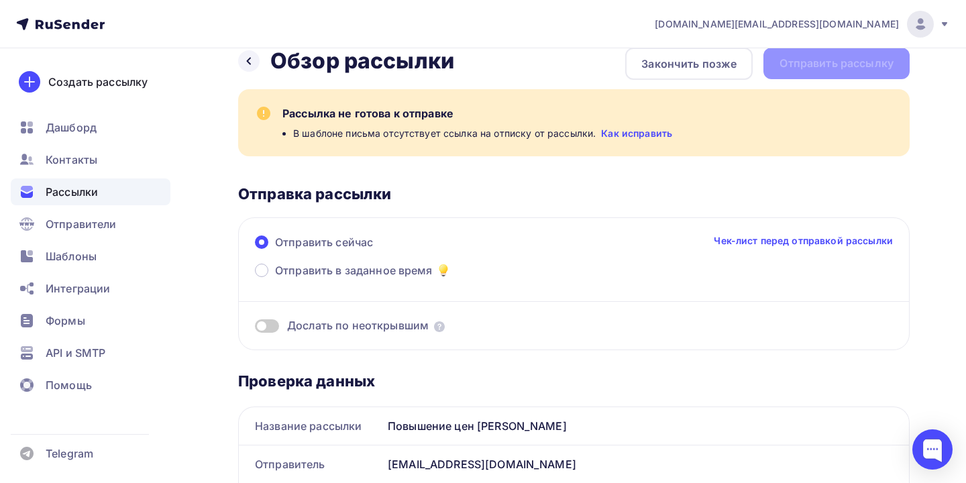
click at [643, 133] on link "Как исправить" at bounding box center [636, 133] width 71 height 13
click at [677, 68] on div "Закончить позже" at bounding box center [688, 64] width 95 height 16
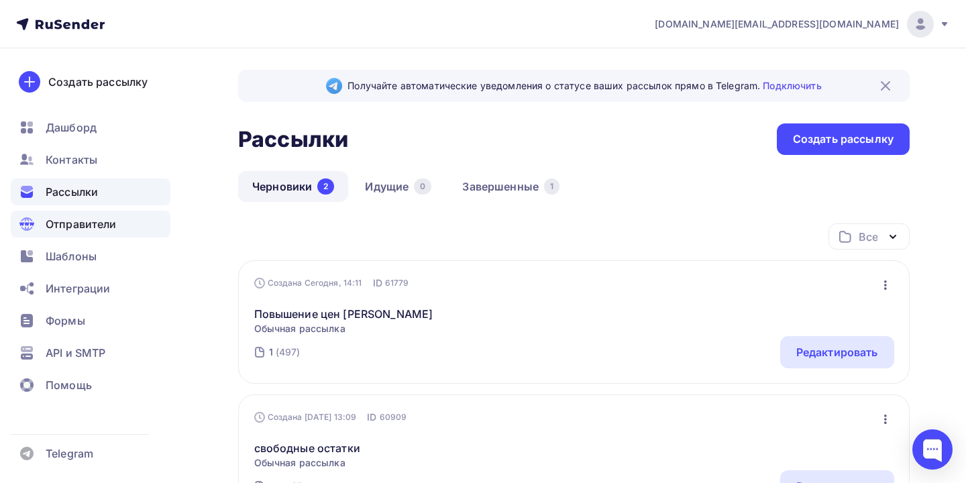
click at [82, 236] on div "Отправители" at bounding box center [91, 224] width 160 height 27
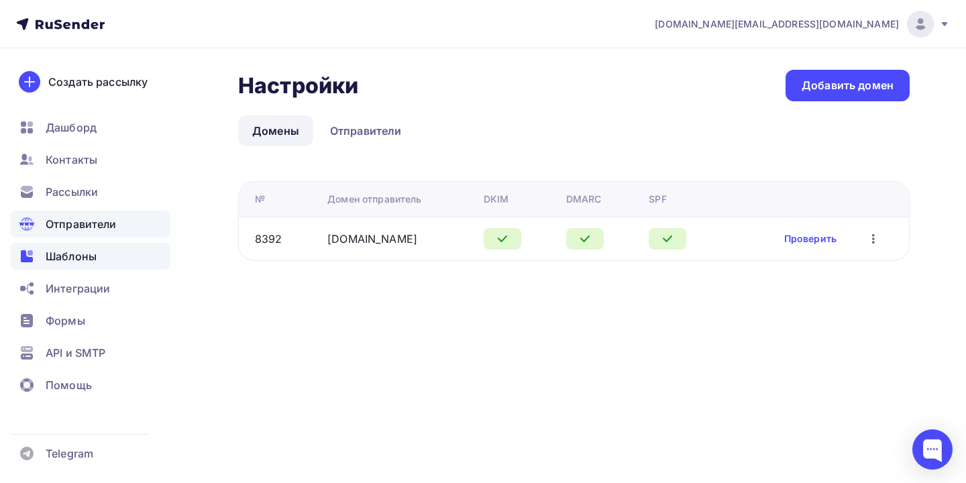
click at [78, 265] on div "Шаблоны" at bounding box center [91, 256] width 160 height 27
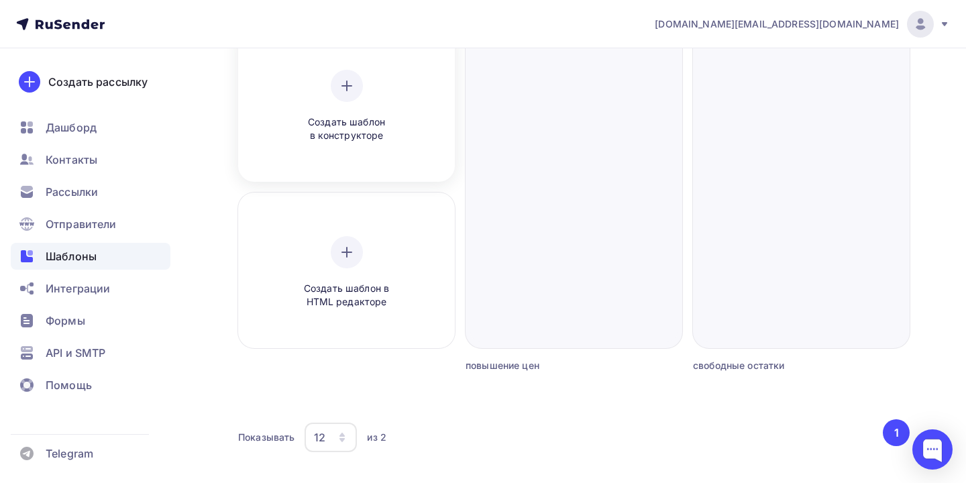
scroll to position [167, 0]
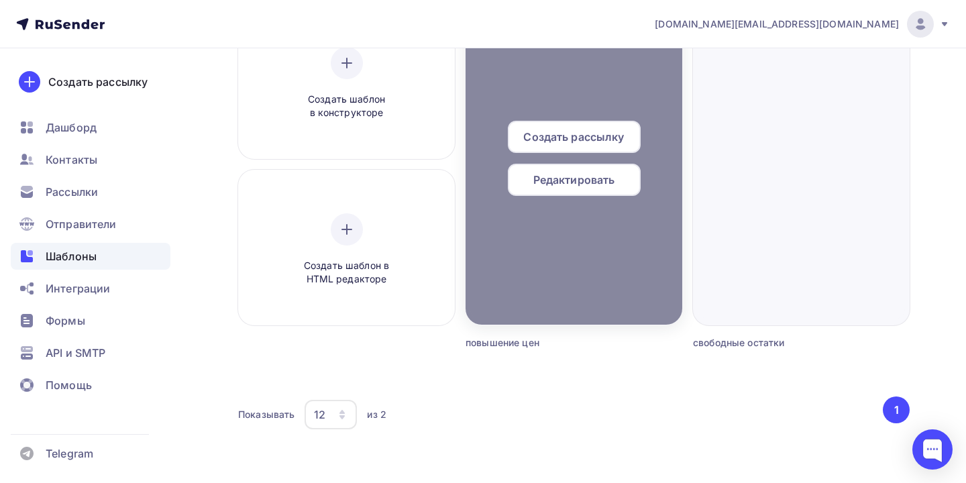
click at [594, 254] on div at bounding box center [573, 164] width 217 height 322
click at [581, 173] on span "Редактировать" at bounding box center [574, 180] width 82 height 16
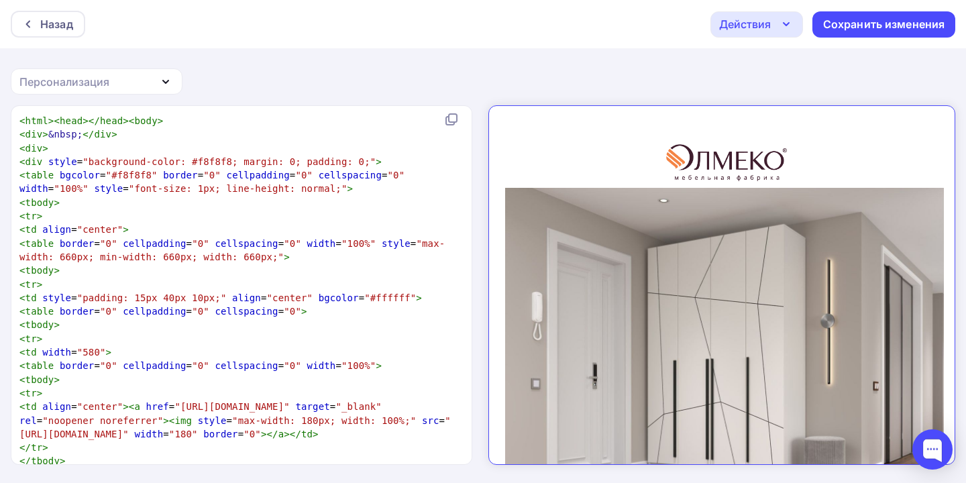
click at [64, 86] on div "Персонализация" at bounding box center [64, 82] width 90 height 16
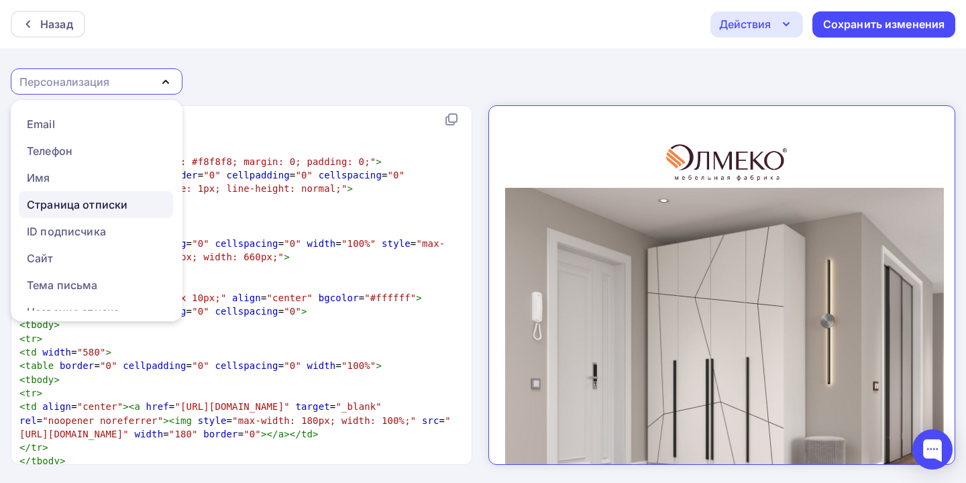
click at [80, 206] on div "Страница отписки" at bounding box center [77, 205] width 101 height 16
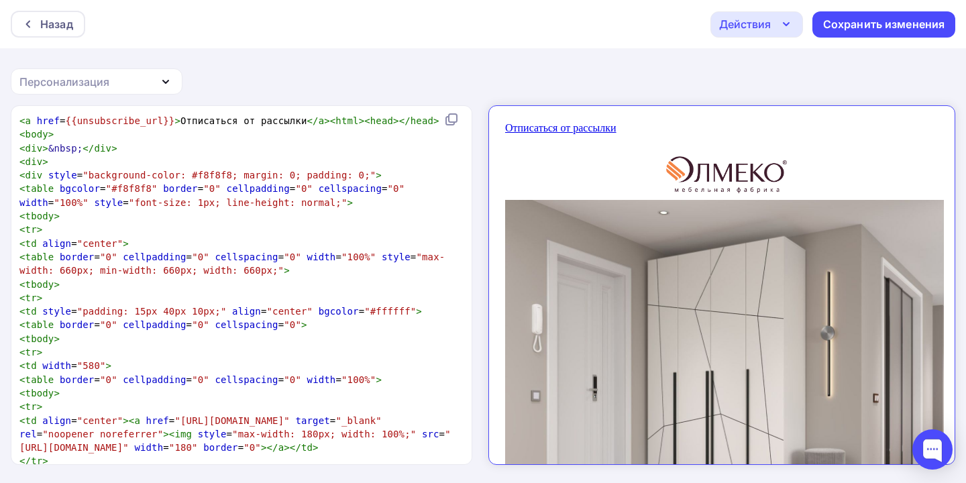
scroll to position [1, 0]
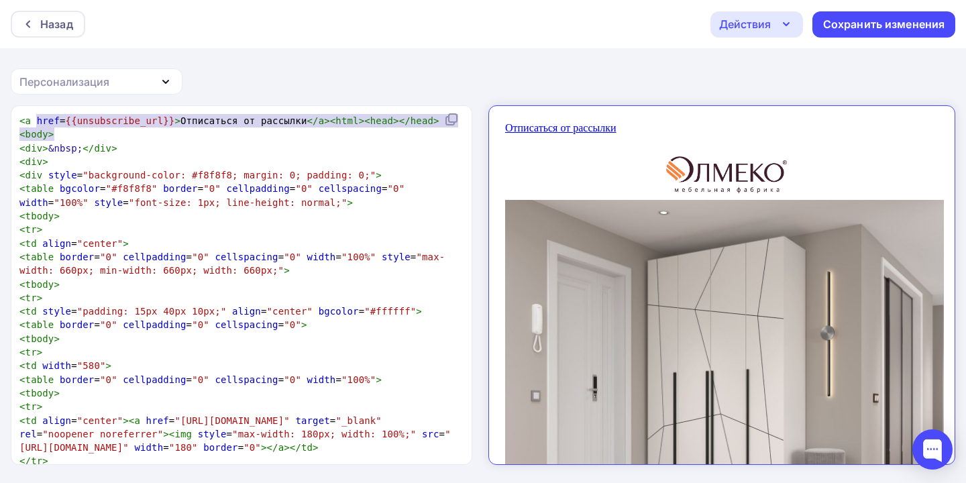
type textarea "<a href={{unsubscribe_url}}>Отписаться от рассылки</a><html><head></head><body>"
drag, startPoint x: 79, startPoint y: 133, endPoint x: 13, endPoint y: 121, distance: 66.7
click at [13, 121] on div "<a href={{unsubscribe_url}}>Отписаться от рассылки</a><html><head></head><body>…" at bounding box center [241, 285] width 461 height 358
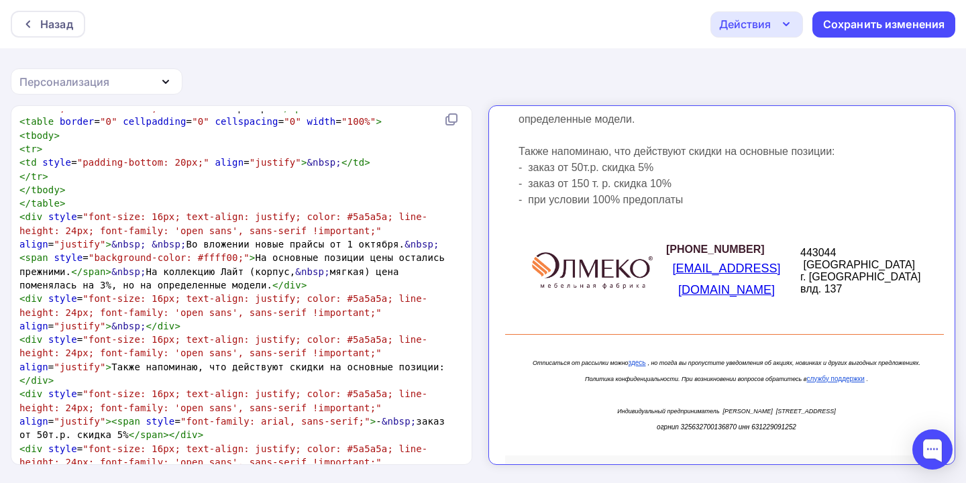
scroll to position [488, 0]
click at [570, 348] on span "Отписаться от рассылки можно здесь , но тогда вы пропустите уведомления об акци…" at bounding box center [715, 359] width 388 height 23
click at [570, 349] on em "Отписаться от рассылки можно" at bounding box center [569, 352] width 96 height 7
drag, startPoint x: 523, startPoint y: 342, endPoint x: 626, endPoint y: 343, distance: 103.3
click at [626, 348] on span "Отписаться от рассылки можно здесь , но тогда вы пропустите уведомления об акци…" at bounding box center [715, 359] width 388 height 23
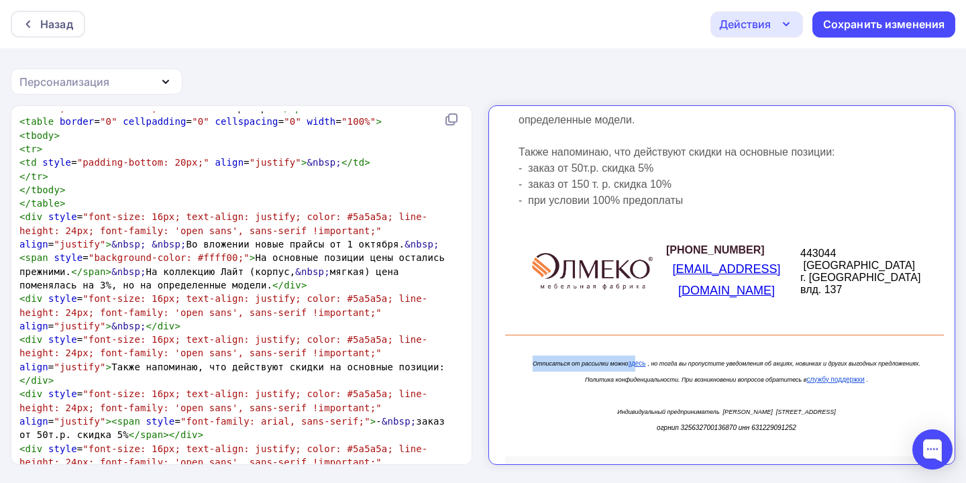
click at [626, 348] on link "здесь" at bounding box center [625, 351] width 17 height 7
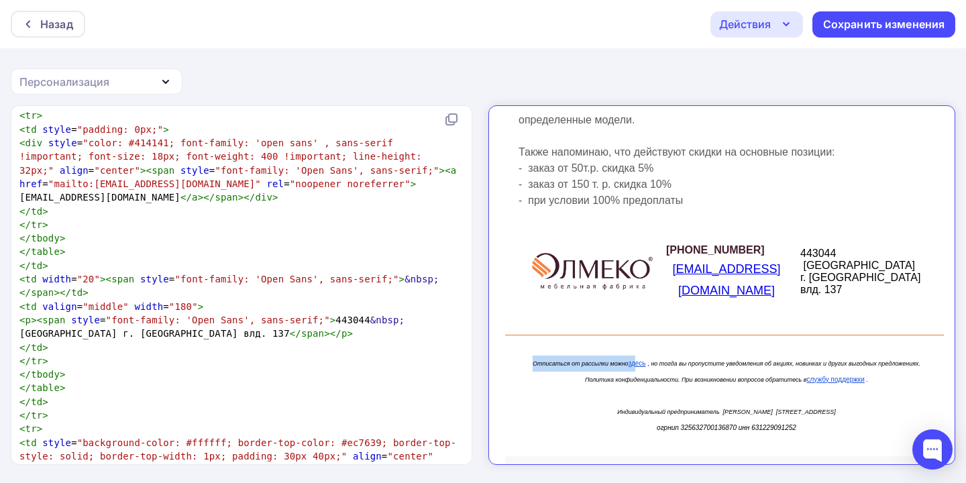
scroll to position [1849, 0]
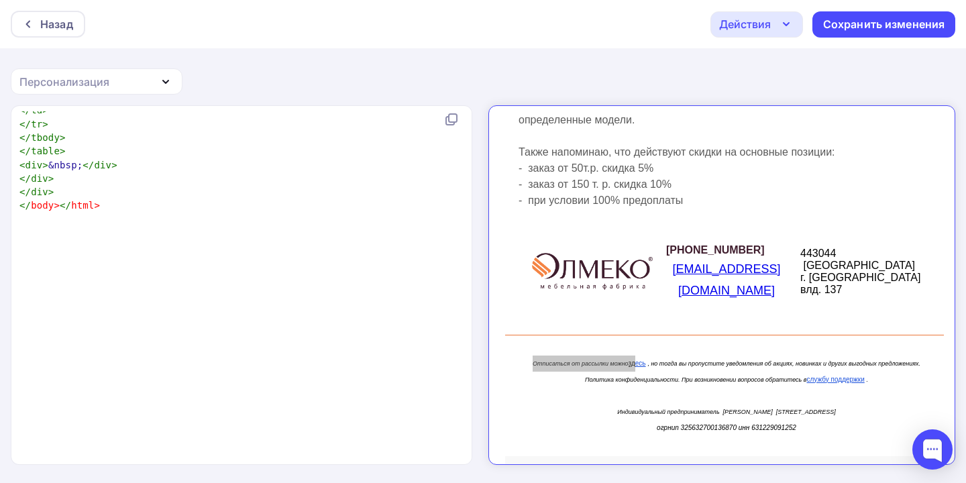
click at [175, 199] on pre "</ div >" at bounding box center [239, 191] width 444 height 13
click at [168, 472] on div "x ​ < div > &nbsp; </ div > < div > < div style = "background-color: #f8f8f8; m…" at bounding box center [483, 294] width 966 height 378
click at [170, 212] on pre "</ body > </ html >" at bounding box center [239, 205] width 444 height 13
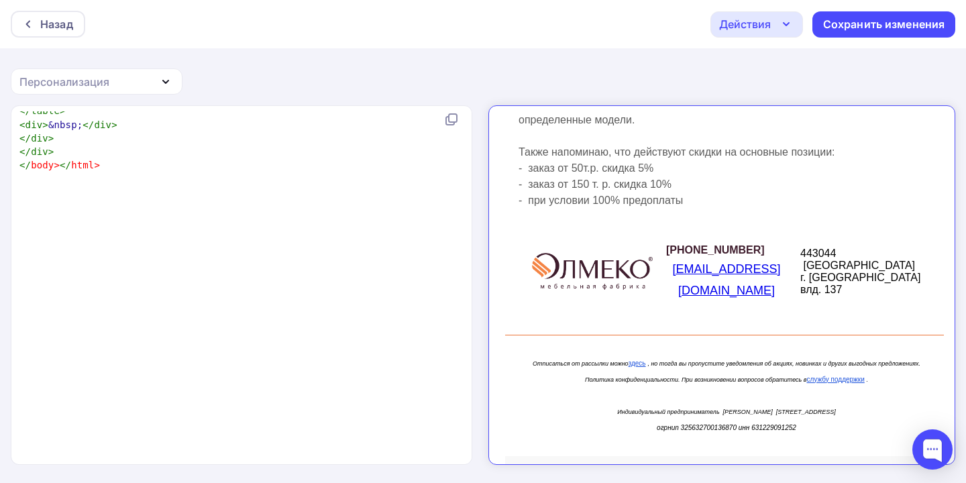
click at [58, 71] on div "Персонализация" at bounding box center [97, 81] width 172 height 26
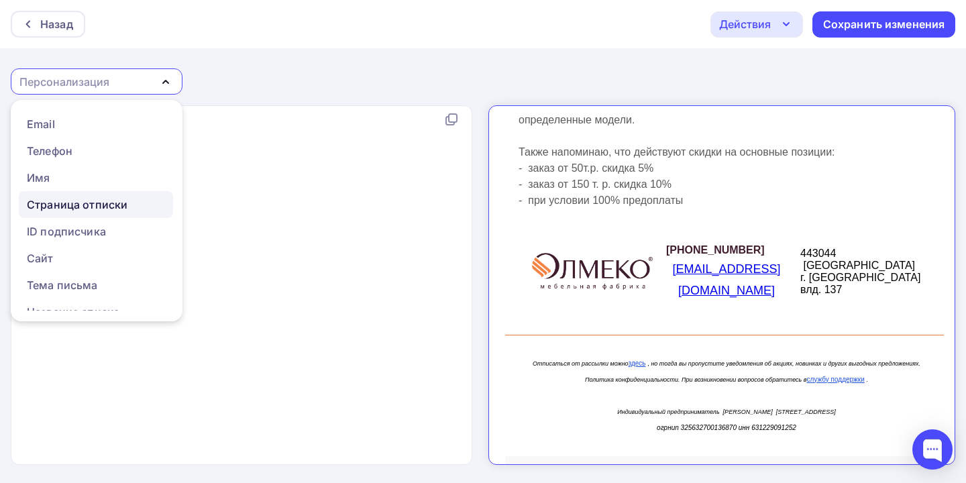
click at [69, 202] on div "Страница отписки" at bounding box center [77, 205] width 101 height 16
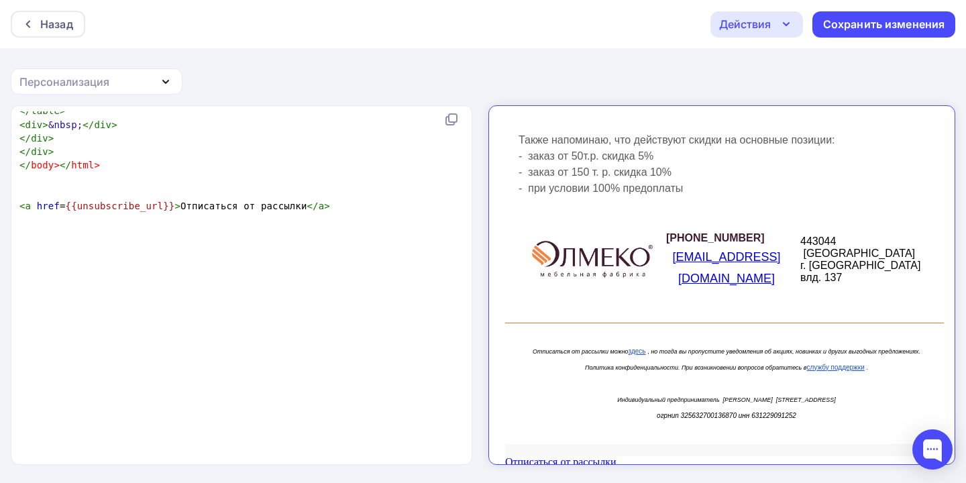
click at [34, 211] on span "< a href = {{unsubscribe_url}} > Отписаться от рассылки </ a >" at bounding box center [174, 206] width 311 height 11
click at [20, 211] on span "<" at bounding box center [22, 206] width 6 height 11
type textarea "</body></html>"
drag, startPoint x: 109, startPoint y: 439, endPoint x: 16, endPoint y: 436, distance: 92.6
click at [16, 436] on div "</body></html> x ​ < div > &nbsp; </ div > < div > < div style = "background-co…" at bounding box center [241, 285] width 461 height 358
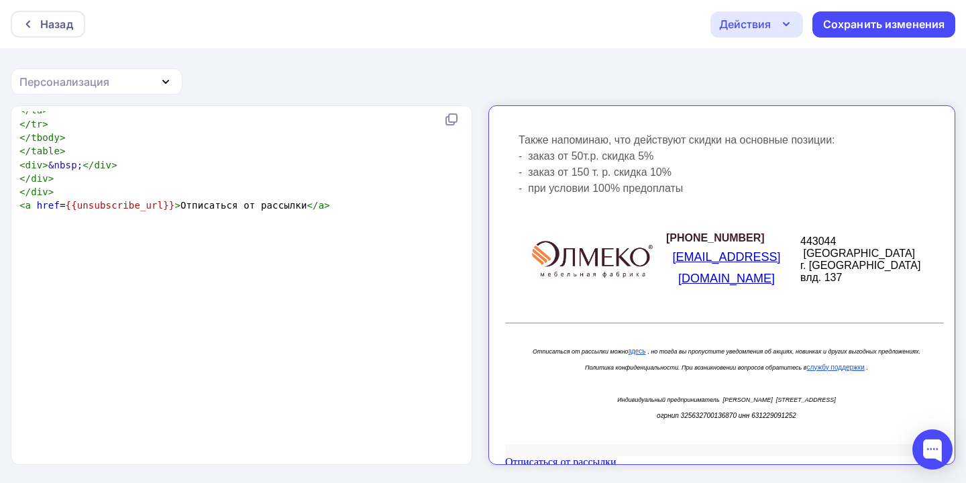
click at [341, 212] on pre "< a href = {{unsubscribe_url}} > Отписаться от рассылки </ a >" at bounding box center [239, 205] width 444 height 13
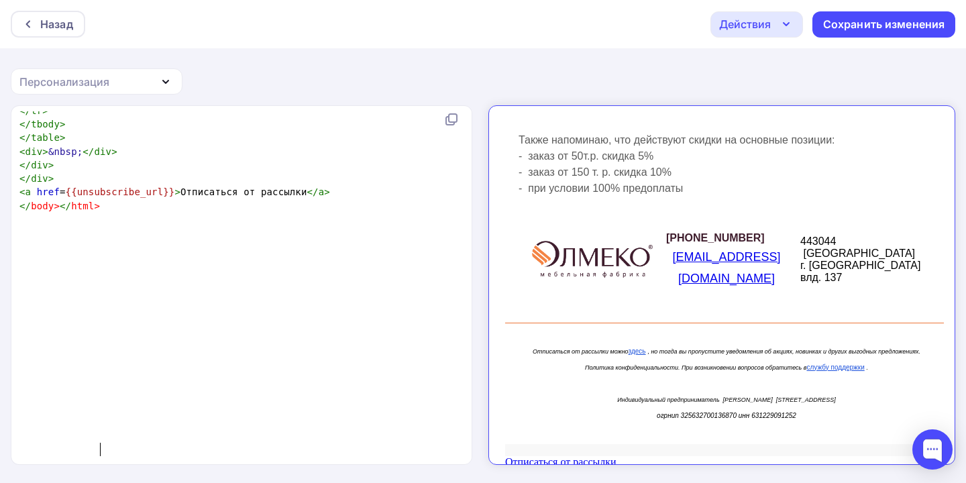
click at [316, 131] on pre "</ tbody >" at bounding box center [239, 123] width 444 height 13
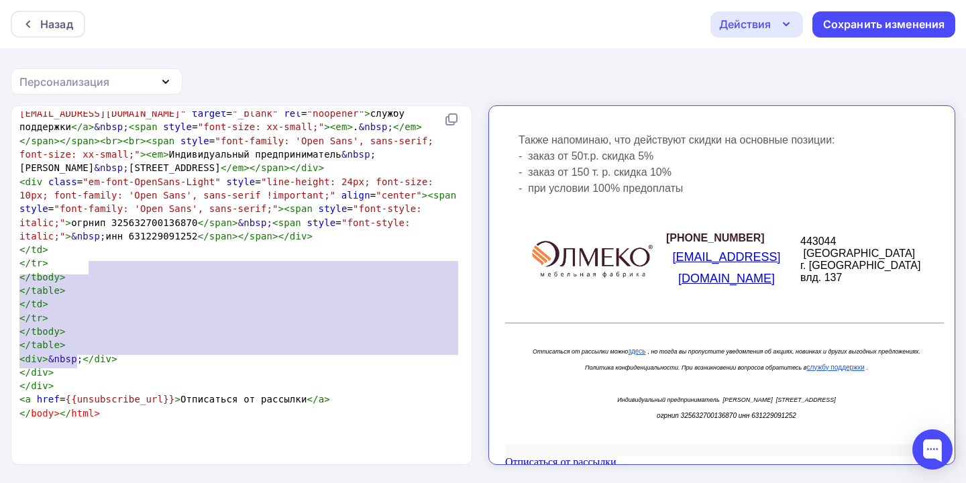
type textarea "Отписаться от рассылки можно&nbsp;</em></span><a style="color: #1c52dc;" href="…"
drag, startPoint x: 90, startPoint y: 268, endPoint x: 74, endPoint y: 367, distance: 100.6
click at [74, 174] on span "< div class = "em-font-OpenSans-Light" style = "line-height: 24px; font-size: 1…" at bounding box center [240, 80] width 443 height 188
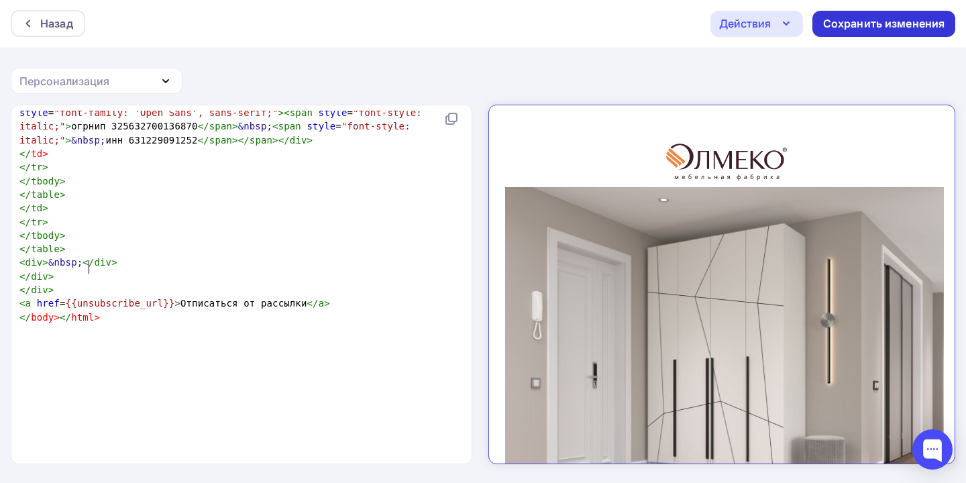
click at [862, 28] on div "Сохранить изменения" at bounding box center [884, 23] width 122 height 15
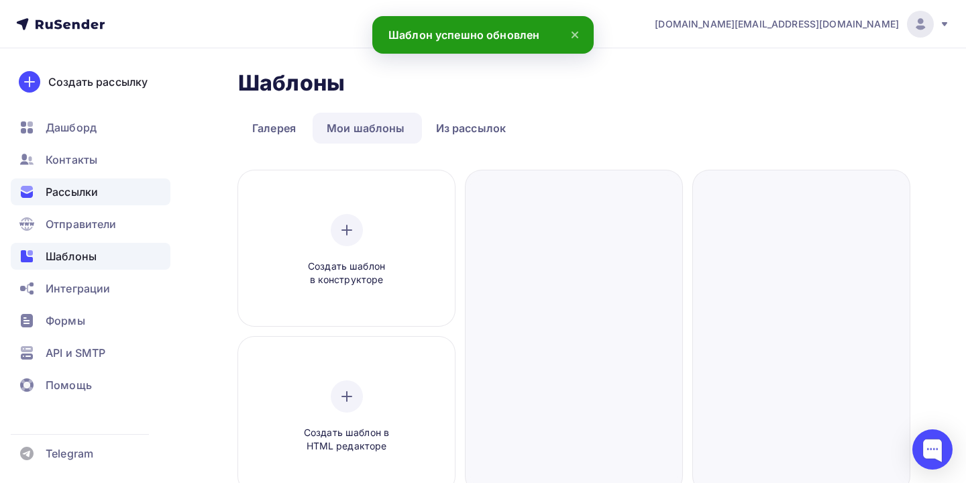
click at [71, 201] on div "Рассылки" at bounding box center [91, 191] width 160 height 27
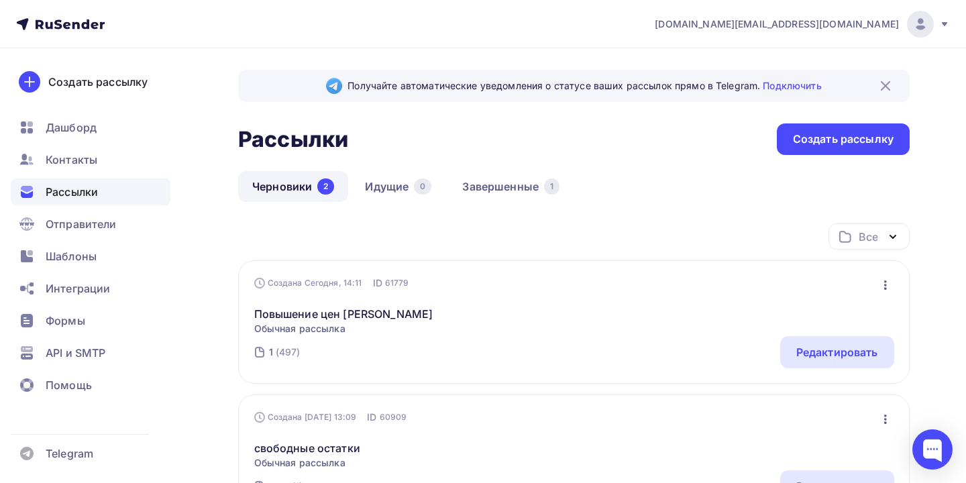
click at [417, 316] on div "Повышение цен Олмеко Обычная рассылка Редактировать Копировать Добавить в папку…" at bounding box center [574, 313] width 640 height 46
click at [840, 343] on div "Редактировать" at bounding box center [837, 352] width 114 height 32
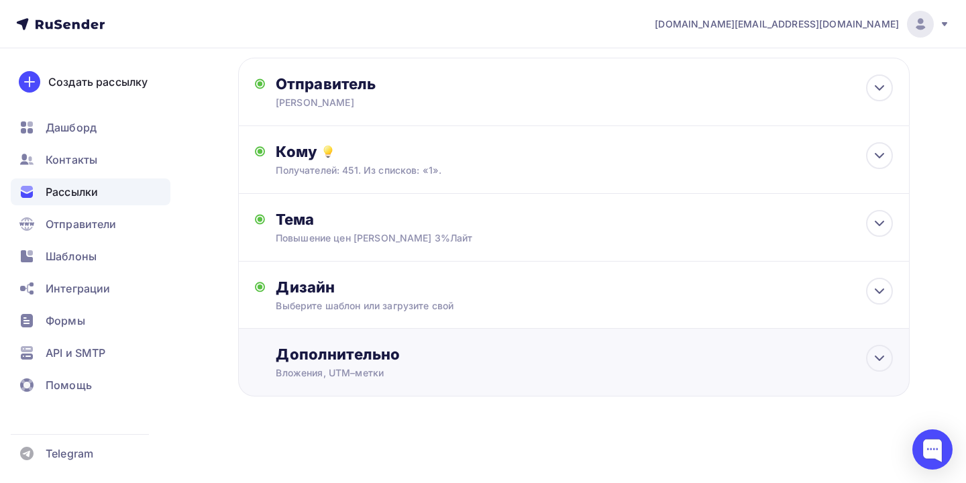
click at [527, 339] on div "Дополнительно Вложения, UTM–метки Вложения Добавить файл Максимальный суммарный…" at bounding box center [573, 363] width 671 height 68
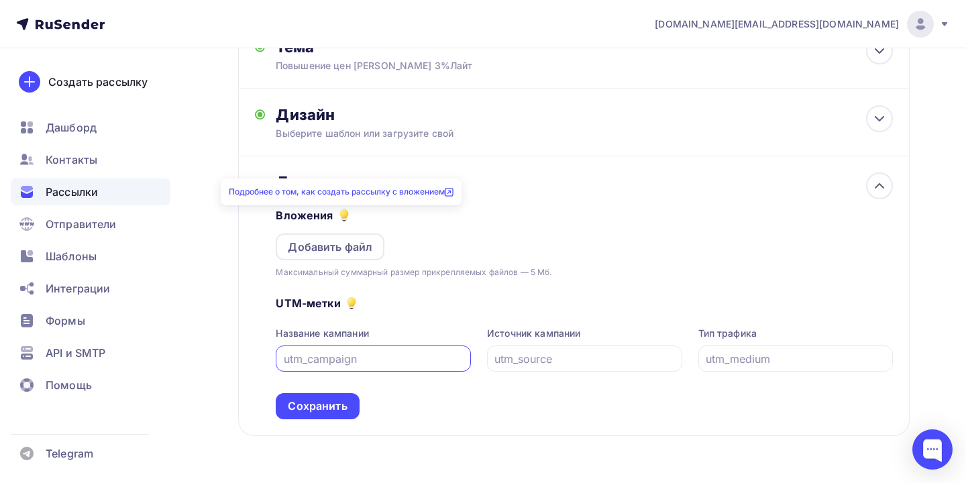
click at [418, 192] on link "Подробнее о том, как создать рассылку с вложением" at bounding box center [341, 191] width 225 height 10
click at [339, 244] on div "Добавить файл" at bounding box center [330, 247] width 85 height 16
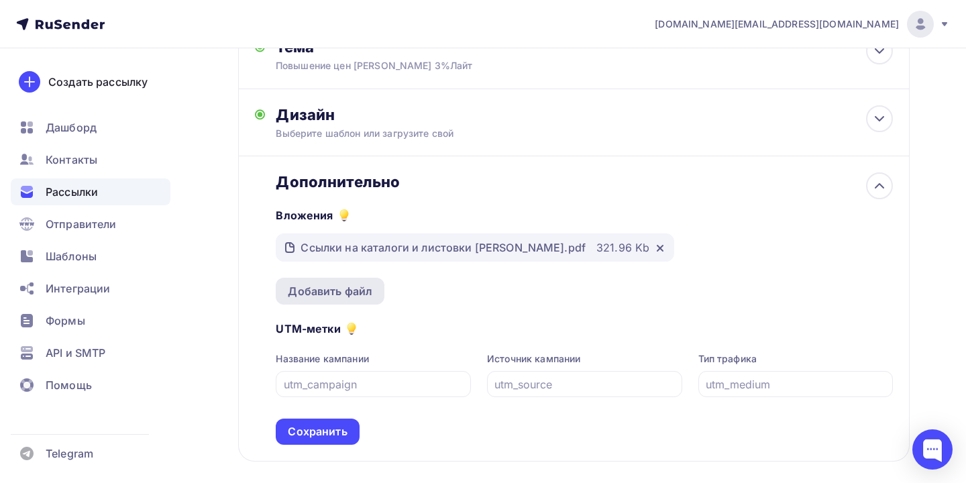
click at [342, 284] on div "Добавить файл" at bounding box center [330, 291] width 109 height 27
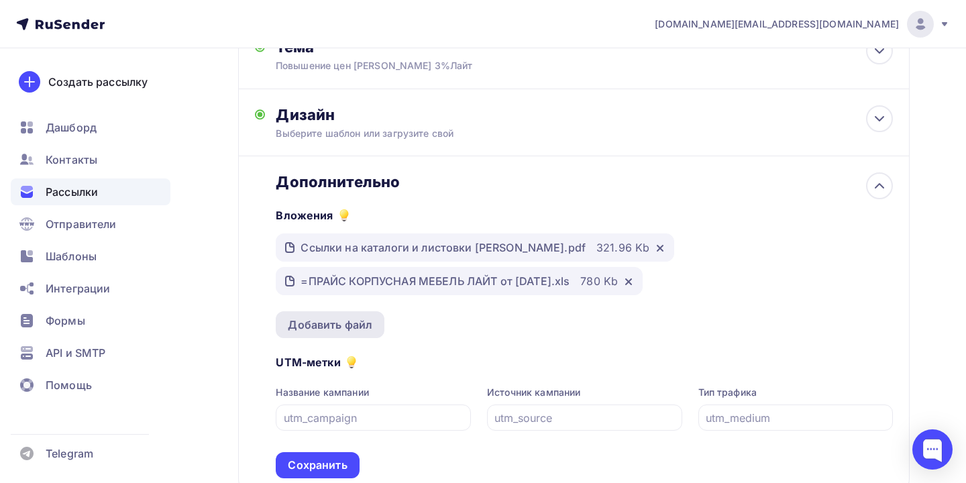
click at [357, 333] on div "Добавить файл" at bounding box center [330, 325] width 85 height 16
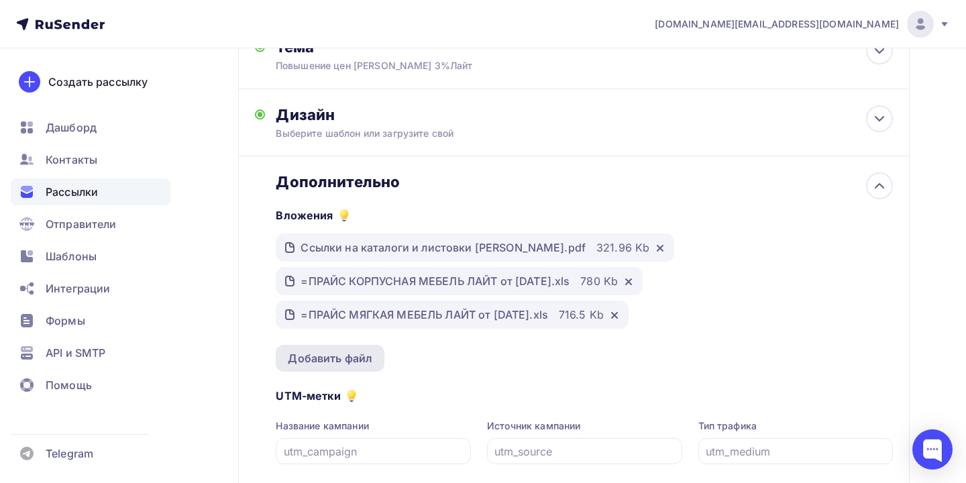
click at [327, 355] on div "Добавить файл" at bounding box center [330, 358] width 85 height 16
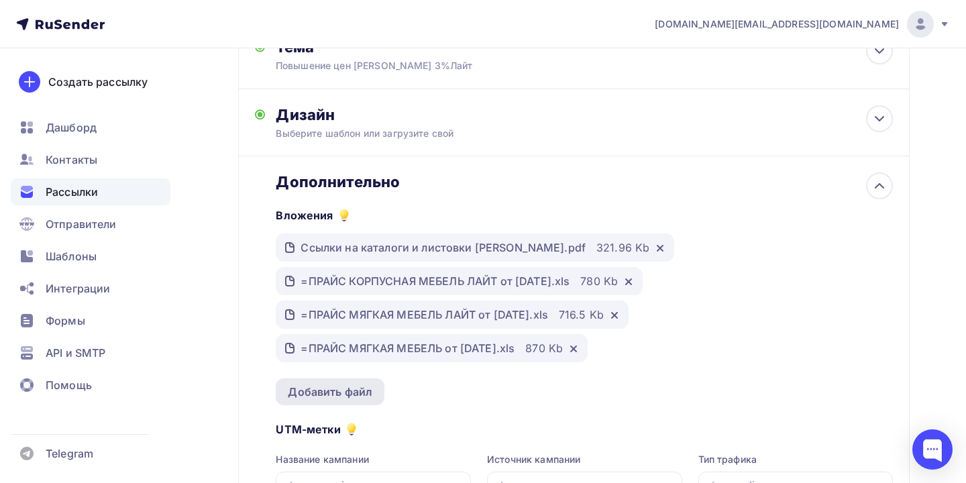
click at [339, 400] on div "Добавить файл" at bounding box center [330, 392] width 85 height 16
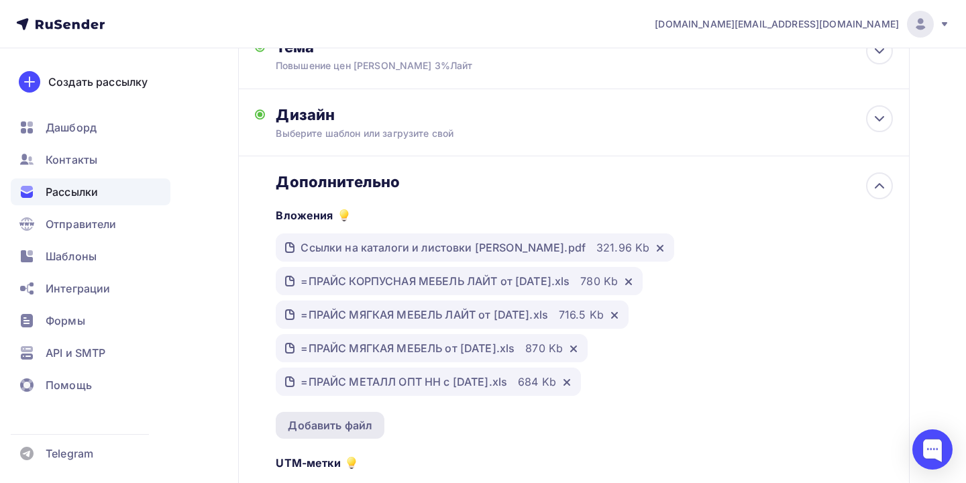
click at [349, 438] on div "Добавить файл" at bounding box center [330, 425] width 109 height 27
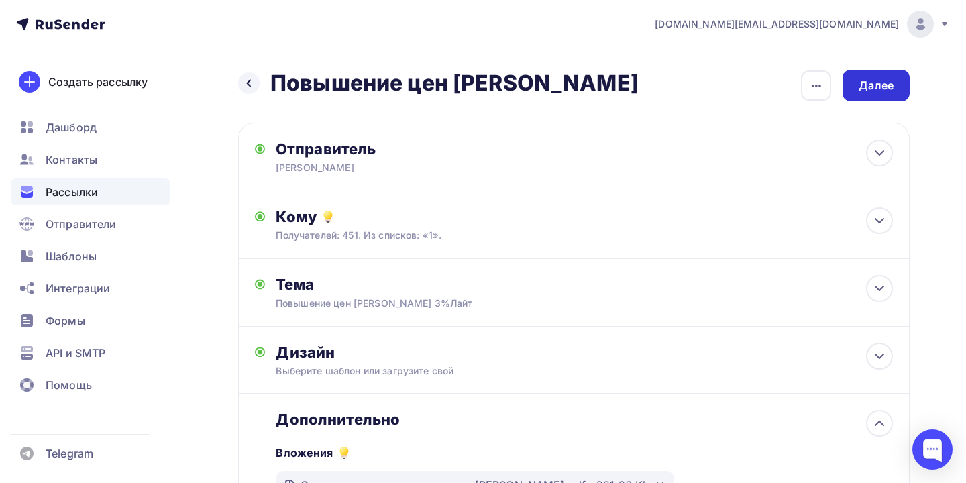
click at [877, 92] on div "Далее" at bounding box center [876, 85] width 35 height 15
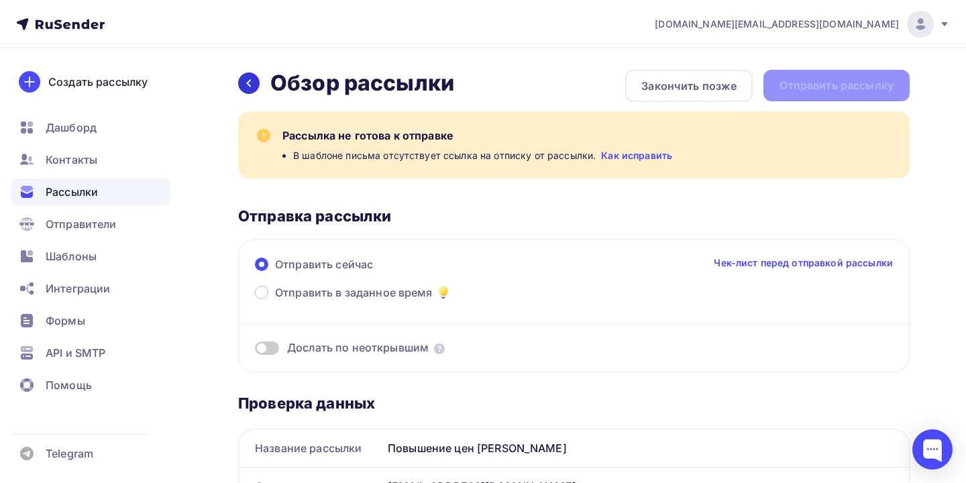
click at [249, 83] on icon at bounding box center [248, 83] width 11 height 11
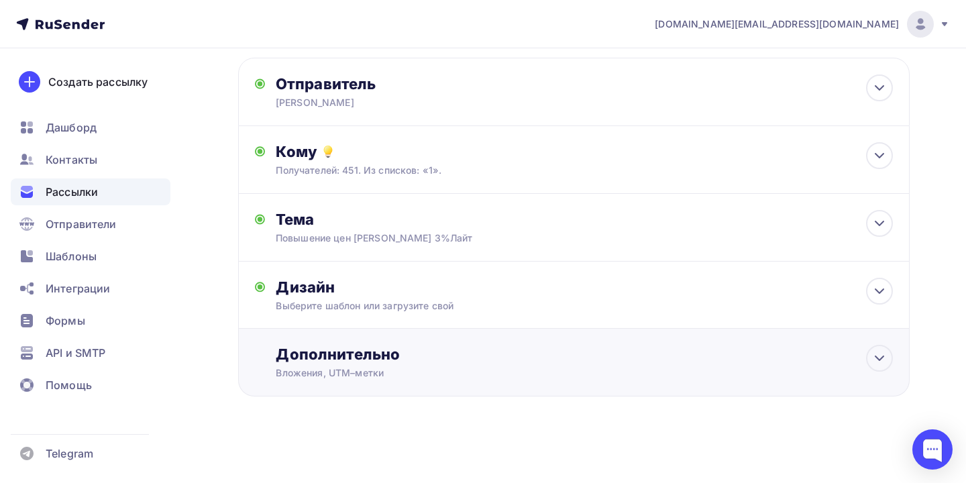
click at [350, 362] on div "Дополнительно" at bounding box center [584, 354] width 617 height 19
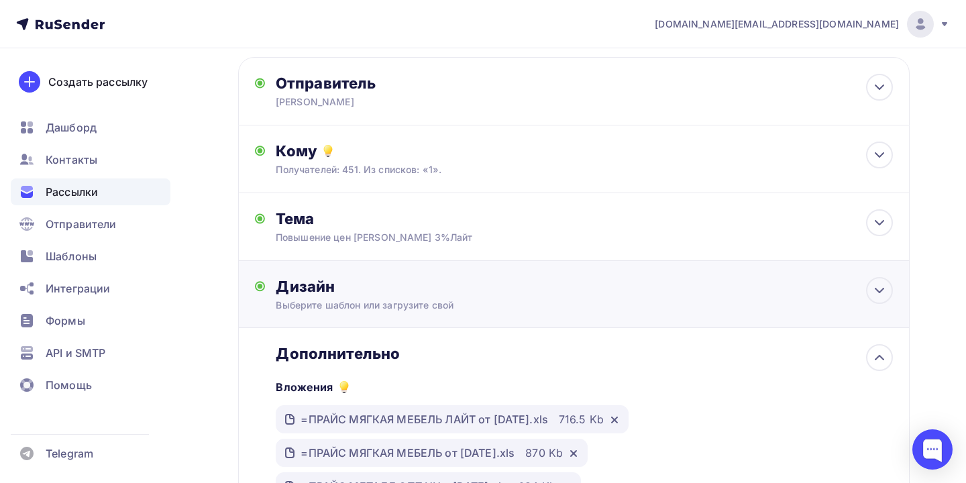
click at [355, 271] on div "Дизайн Выберите шаблон или загрузите свой Размер письма: 122 Kb Заменить шаблон…" at bounding box center [573, 294] width 671 height 67
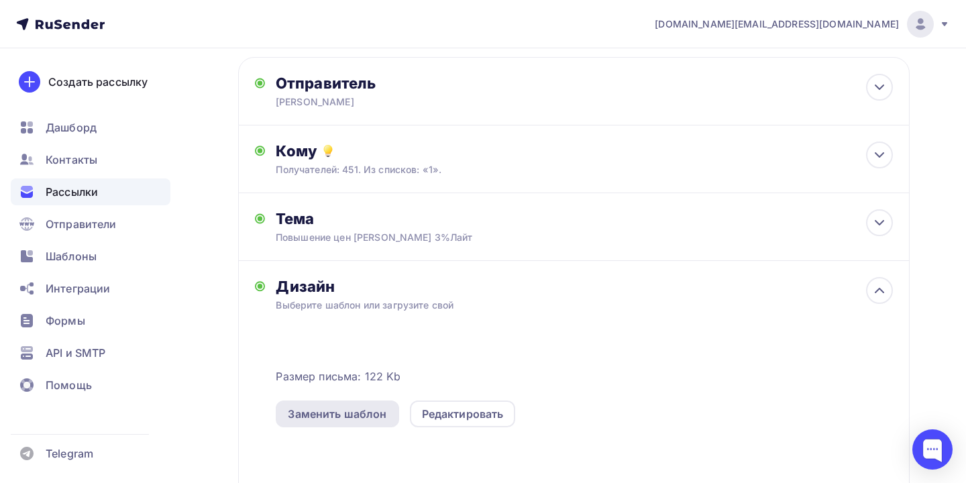
click at [381, 421] on div "Заменить шаблон" at bounding box center [337, 414] width 99 height 16
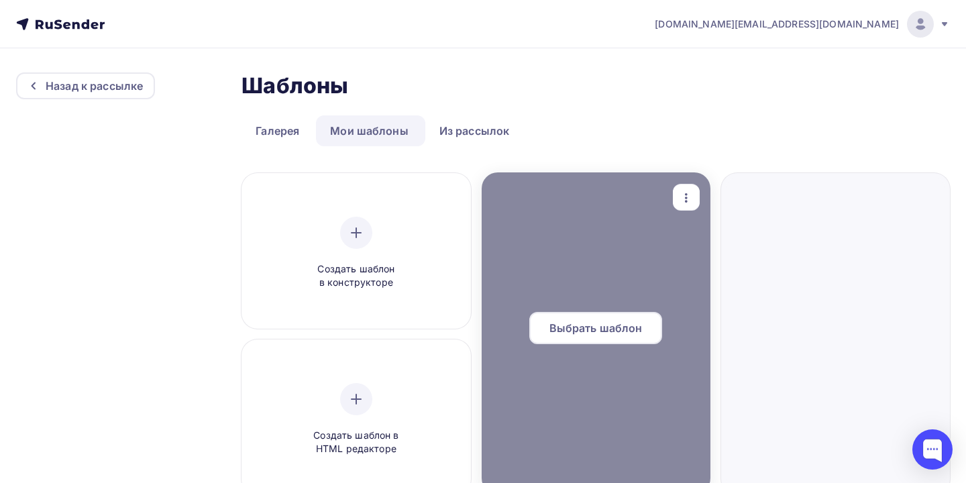
click at [563, 337] on div "Выбрать шаблон" at bounding box center [595, 328] width 133 height 32
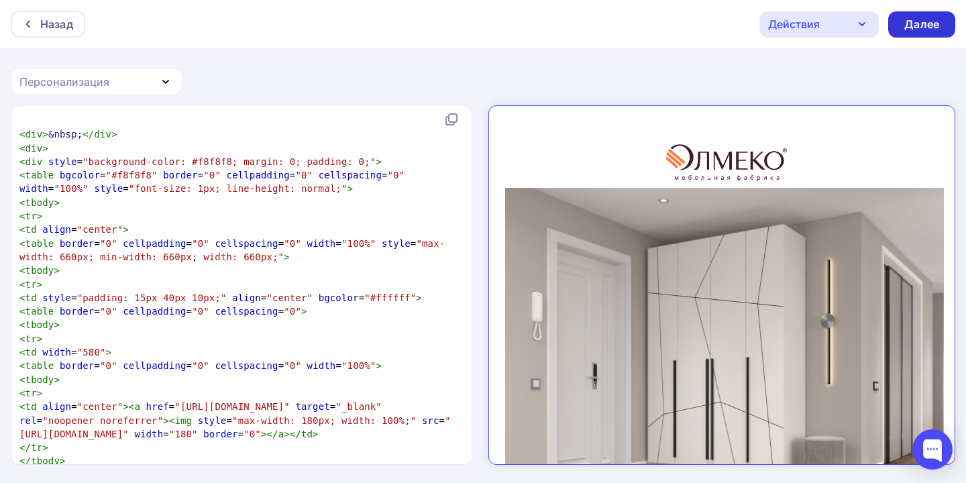
click at [935, 26] on div "Далее" at bounding box center [921, 24] width 35 height 15
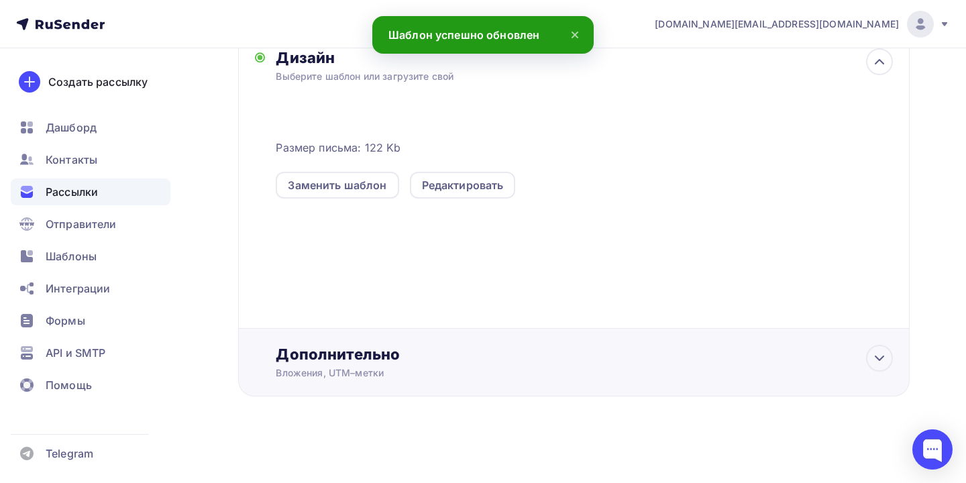
click at [555, 347] on div "Дополнительно" at bounding box center [584, 354] width 617 height 19
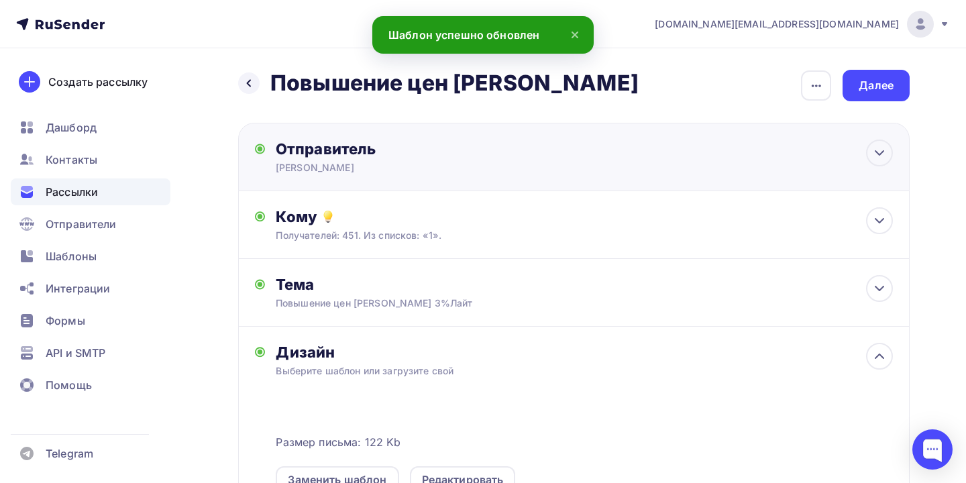
click at [518, 142] on div "Отправитель" at bounding box center [421, 149] width 290 height 19
type input "Олмеко Самара"
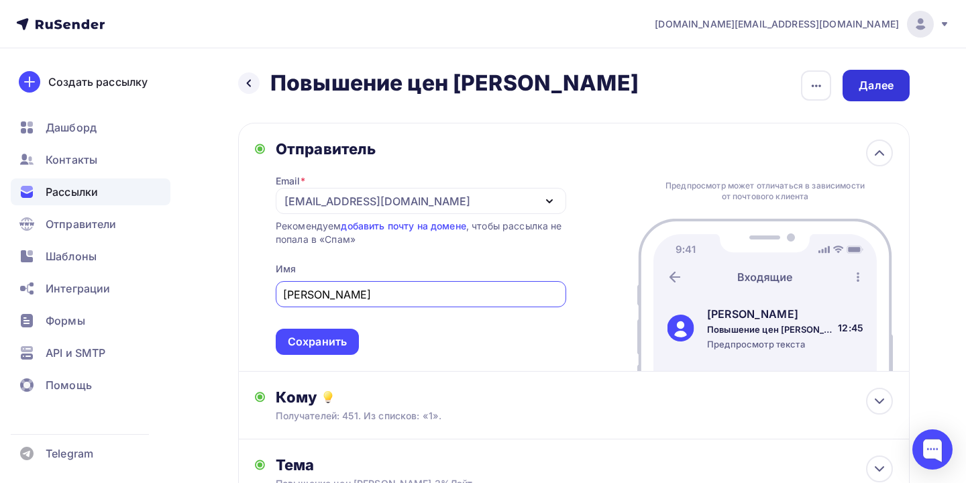
click at [869, 90] on div "Далее" at bounding box center [876, 85] width 35 height 15
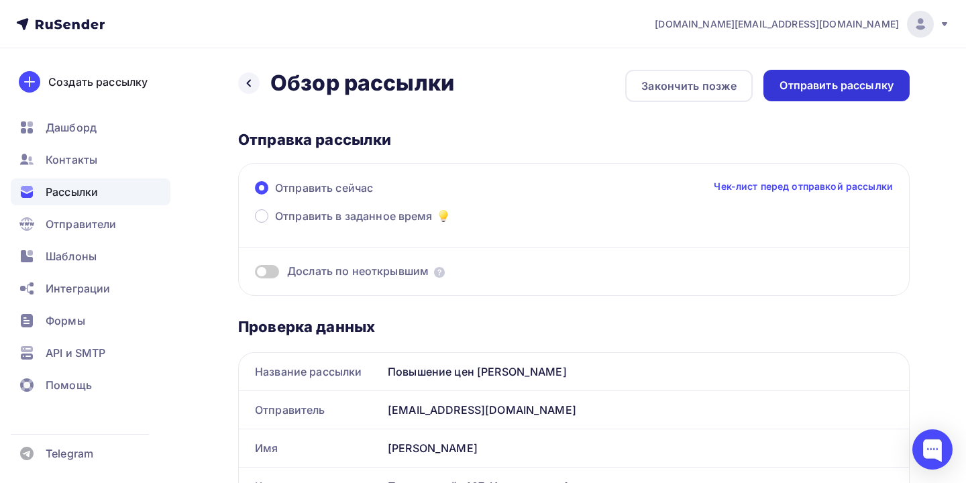
click at [848, 91] on div "Отправить рассылку" at bounding box center [836, 85] width 114 height 15
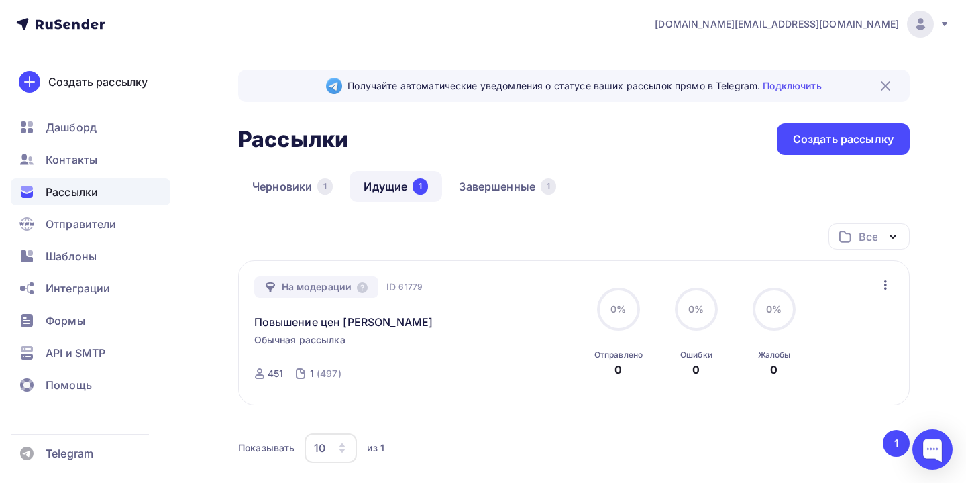
click at [401, 194] on link "Идущие 1" at bounding box center [395, 186] width 93 height 31
click at [123, 200] on div "Рассылки" at bounding box center [91, 191] width 160 height 27
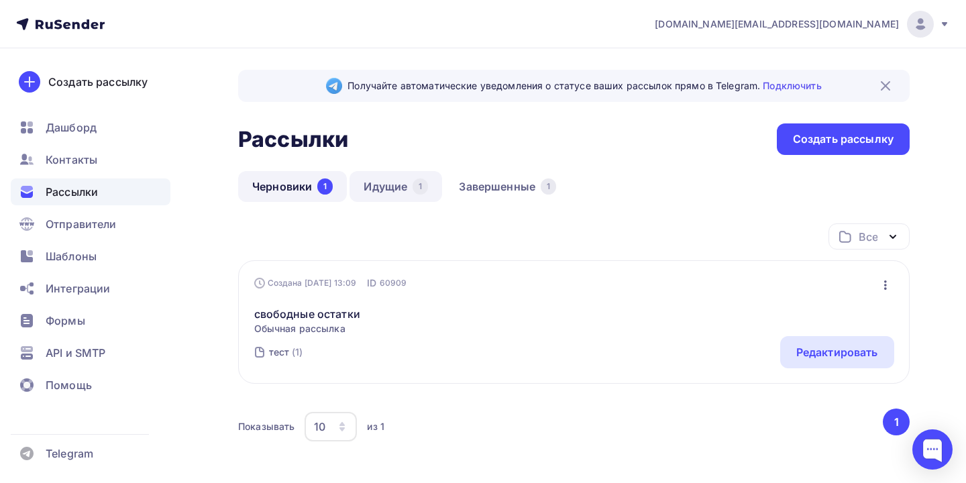
click at [388, 192] on link "Идущие 1" at bounding box center [395, 186] width 93 height 31
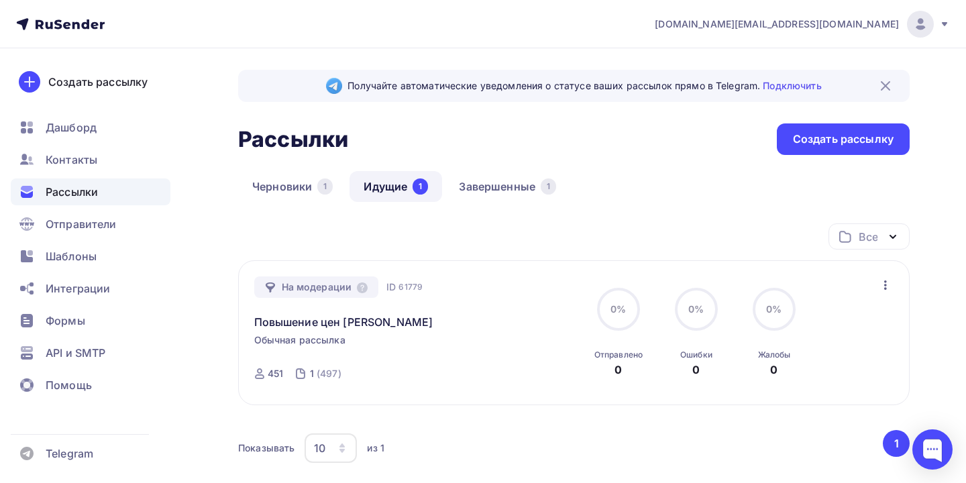
click at [368, 185] on link "Идущие 1" at bounding box center [395, 186] width 93 height 31
click at [288, 203] on div "Черновики 1 Идущие 1 Завершенные 1" at bounding box center [573, 197] width 671 height 52
click at [288, 192] on link "Черновики 1" at bounding box center [292, 186] width 109 height 31
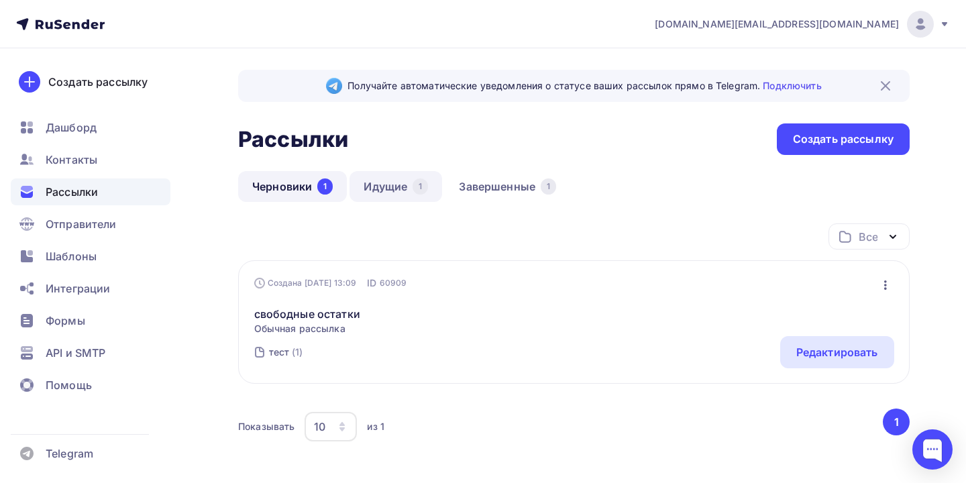
click at [372, 190] on link "Идущие 1" at bounding box center [395, 186] width 93 height 31
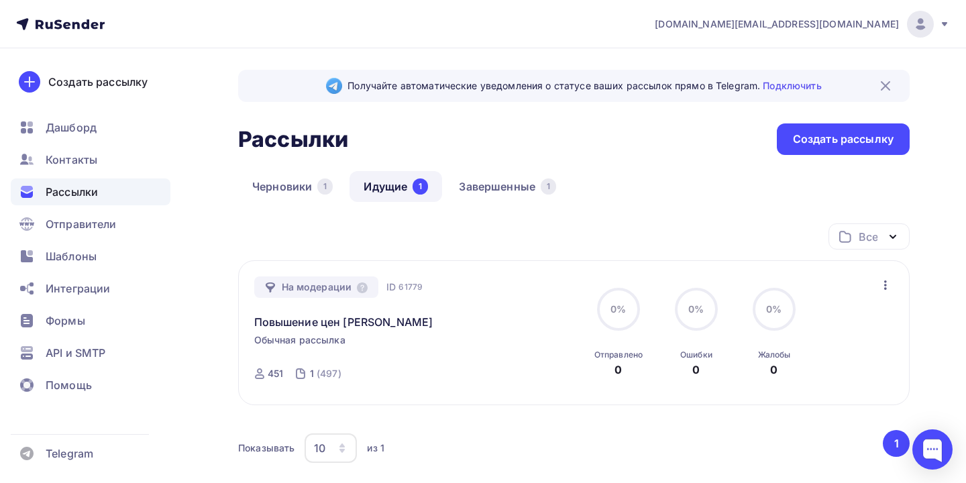
click at [319, 335] on span "Обычная рассылка" at bounding box center [299, 339] width 91 height 13
click at [319, 325] on link "Повышение цен [PERSON_NAME]" at bounding box center [343, 322] width 179 height 16
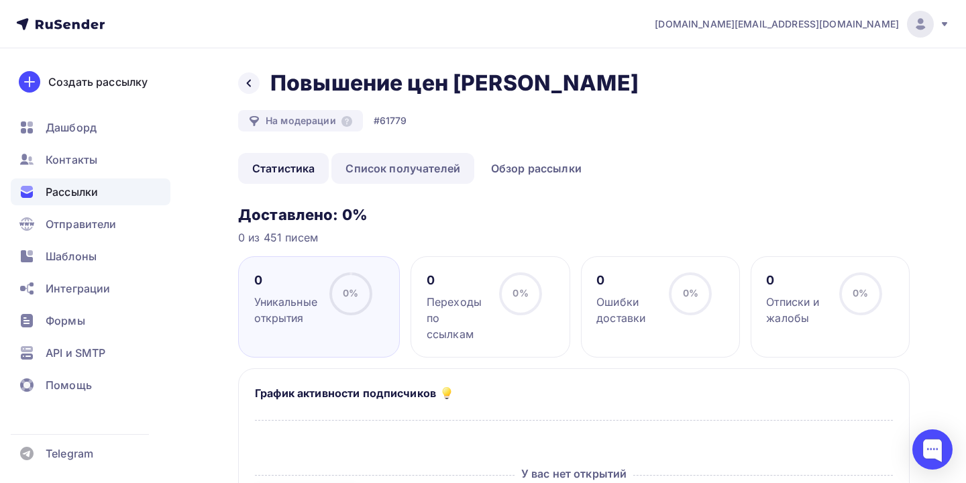
click at [417, 173] on link "Список получателей" at bounding box center [402, 168] width 143 height 31
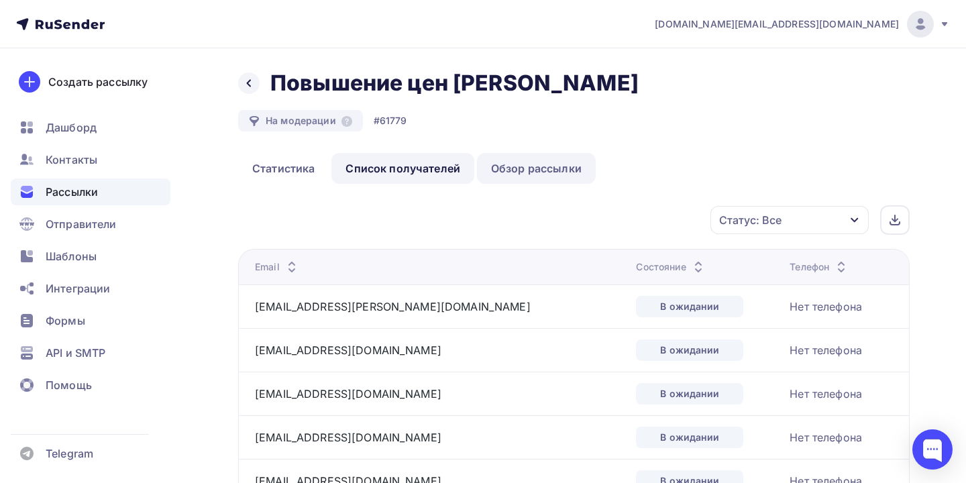
click at [519, 161] on link "Обзор рассылки" at bounding box center [536, 168] width 119 height 31
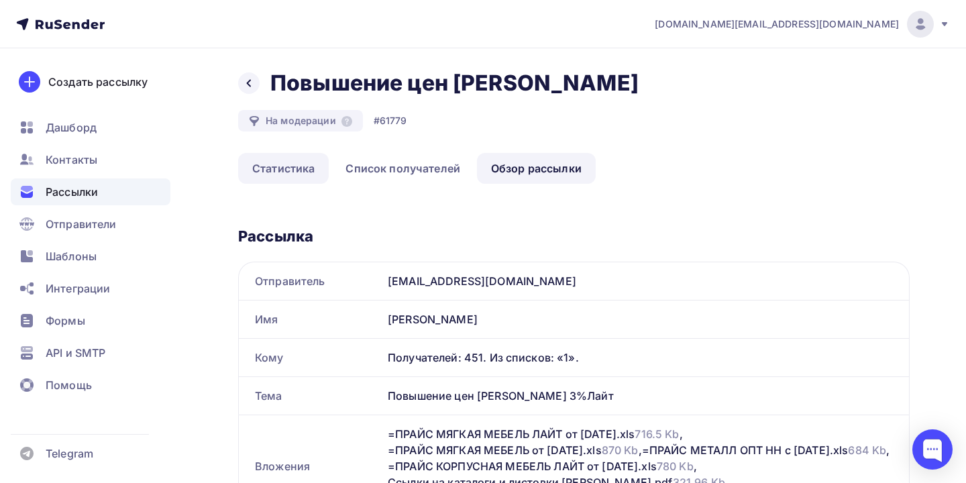
click at [318, 165] on link "Статистика" at bounding box center [283, 168] width 91 height 31
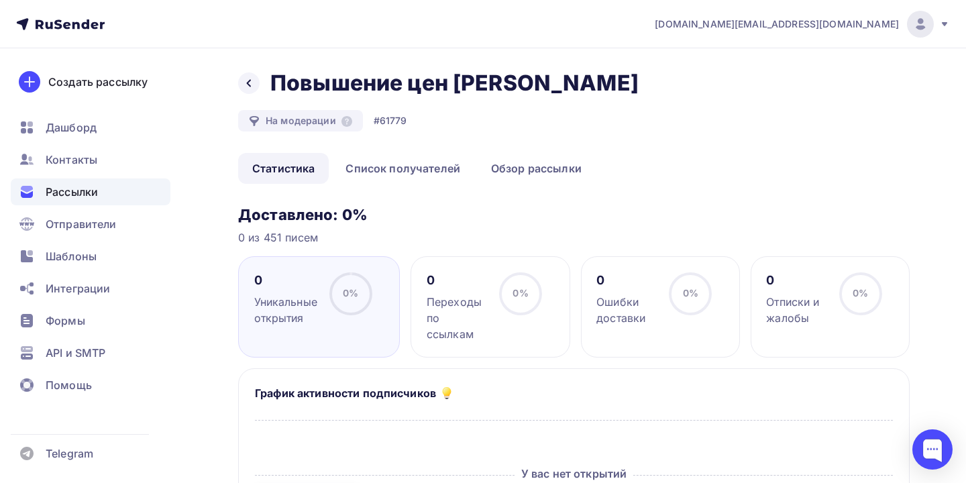
click at [336, 114] on div "На модерации" at bounding box center [300, 120] width 125 height 21
click at [258, 90] on div "Назад Повышение цен Олмеко Повышение цен Олмеко" at bounding box center [443, 83] width 410 height 27
click at [250, 87] on icon at bounding box center [249, 83] width 4 height 7
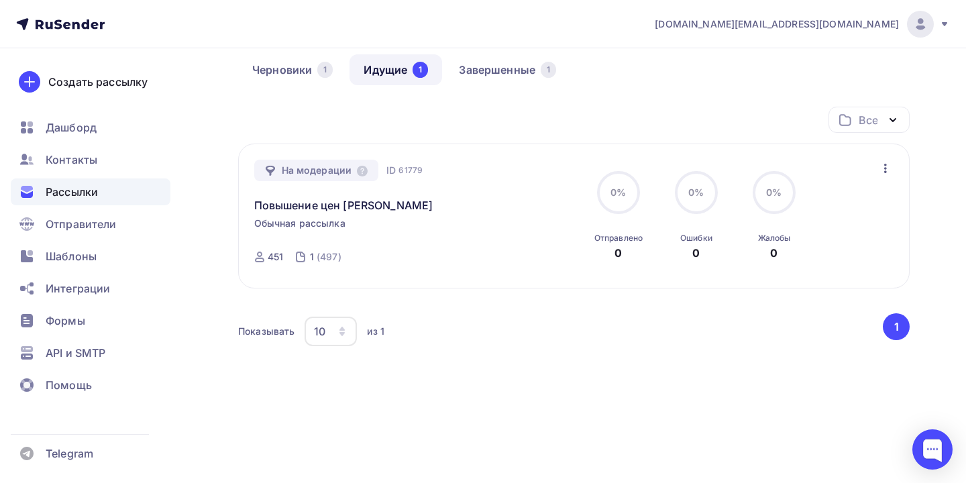
scroll to position [118, 0]
click at [70, 189] on span "Рассылки" at bounding box center [72, 192] width 52 height 16
click at [419, 67] on div "1" at bounding box center [420, 70] width 15 height 16
click at [882, 166] on icon "button" at bounding box center [885, 168] width 16 height 16
click at [750, 101] on div "Черновики 1 Идущие 1 Завершенные 1" at bounding box center [573, 80] width 671 height 52
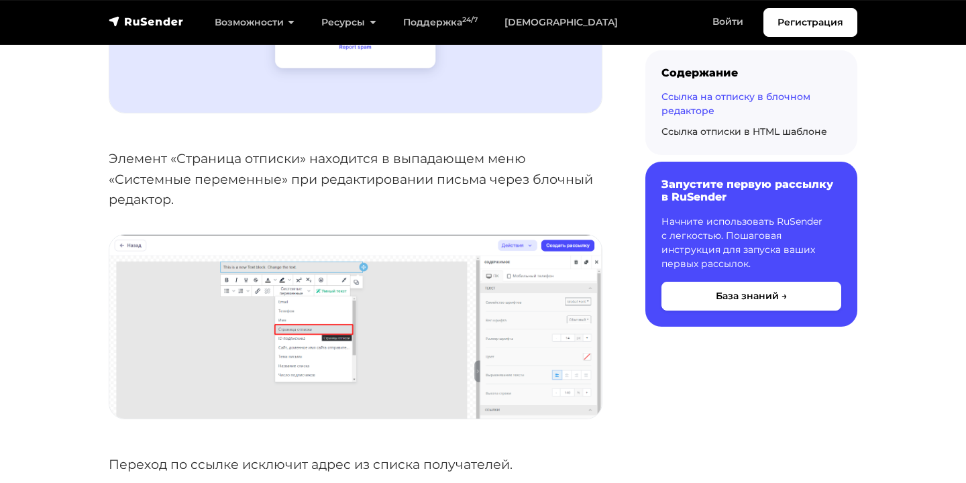
scroll to position [1042, 0]
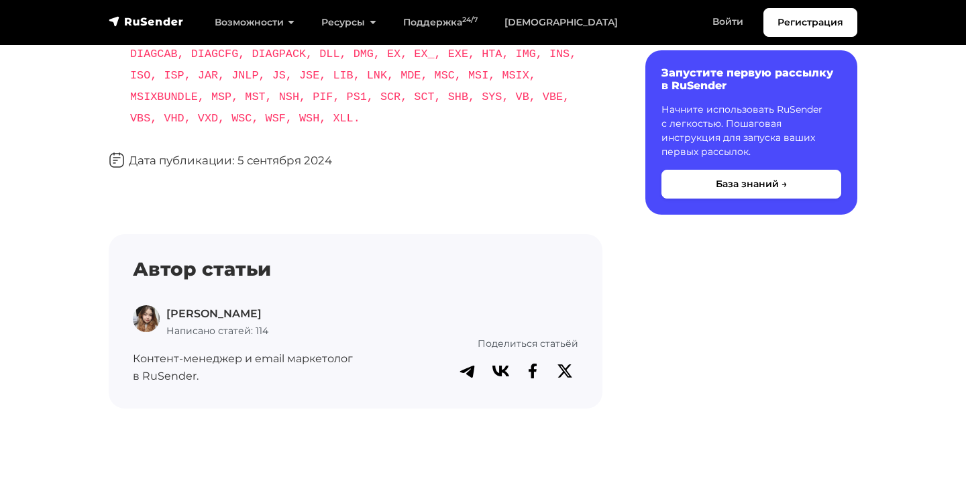
scroll to position [1531, 0]
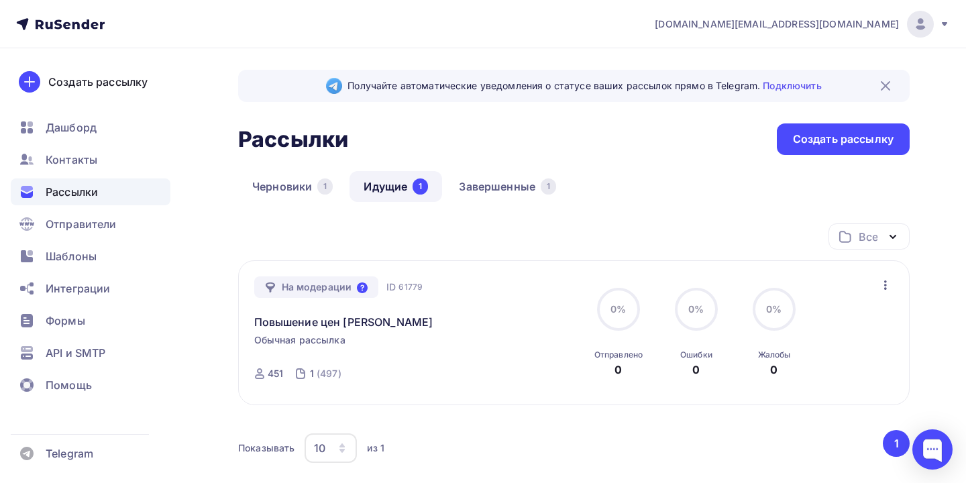
click at [358, 288] on icon at bounding box center [362, 287] width 11 height 11
click at [464, 315] on div "Повышение цен Олмеко" at bounding box center [407, 314] width 306 height 32
click at [288, 341] on span "Обычная рассылка" at bounding box center [299, 339] width 91 height 13
click at [296, 330] on link "Повышение цен [PERSON_NAME]" at bounding box center [343, 322] width 179 height 16
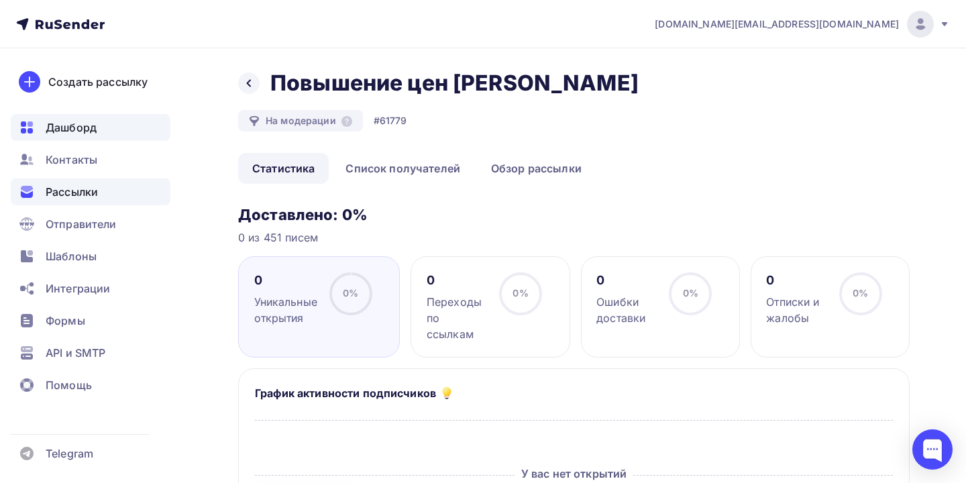
click at [97, 123] on span "Дашборд" at bounding box center [71, 127] width 51 height 16
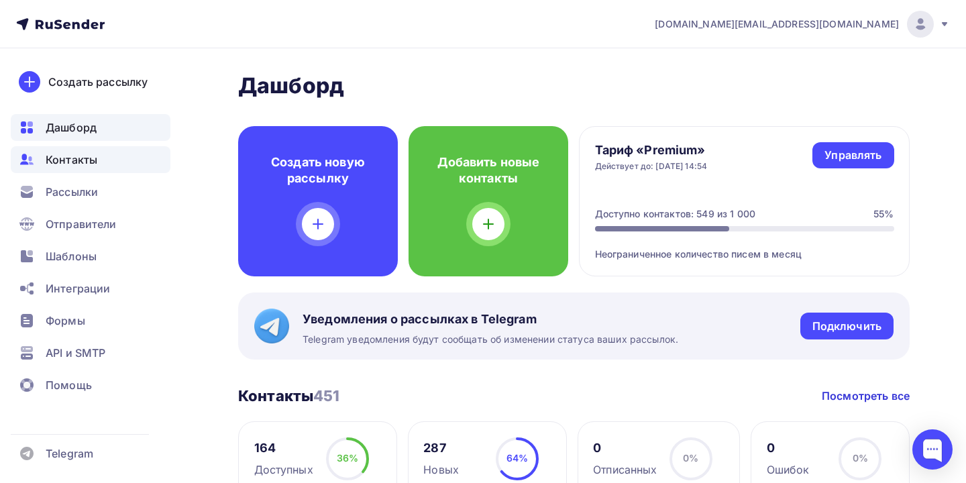
click at [60, 154] on span "Контакты" at bounding box center [72, 160] width 52 height 16
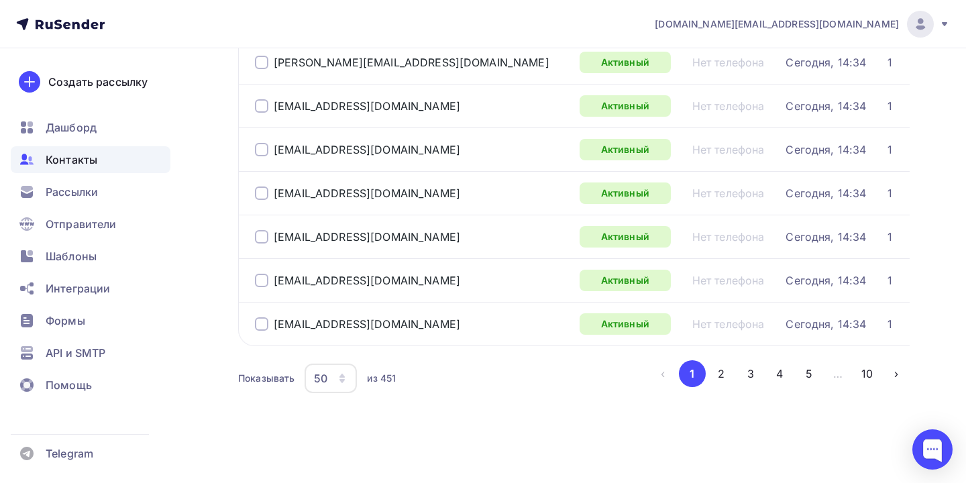
scroll to position [2087, 0]
click at [60, 187] on span "Рассылки" at bounding box center [72, 192] width 52 height 16
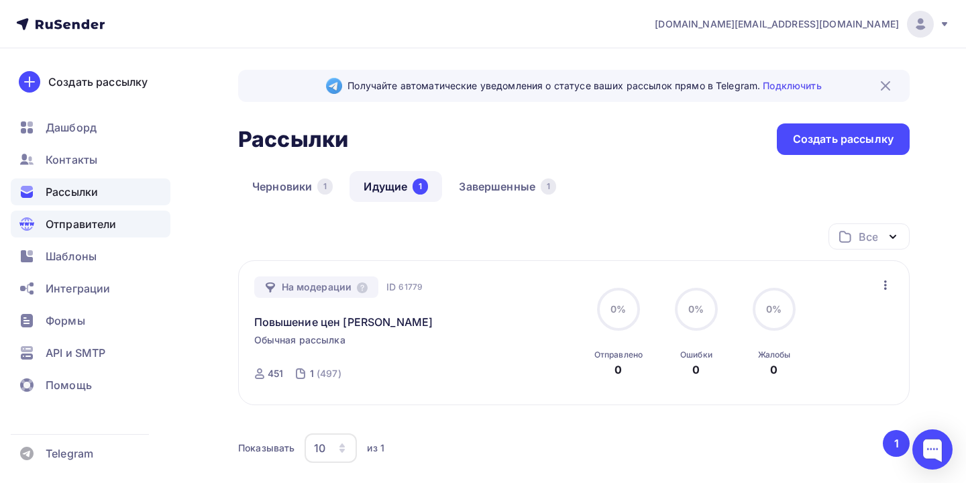
click at [56, 227] on span "Отправители" at bounding box center [81, 224] width 71 height 16
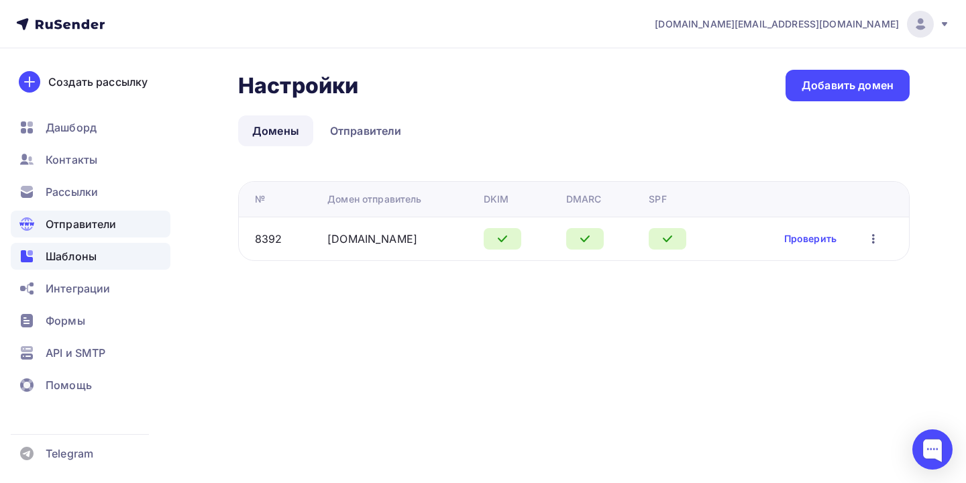
click at [58, 255] on span "Шаблоны" at bounding box center [71, 256] width 51 height 16
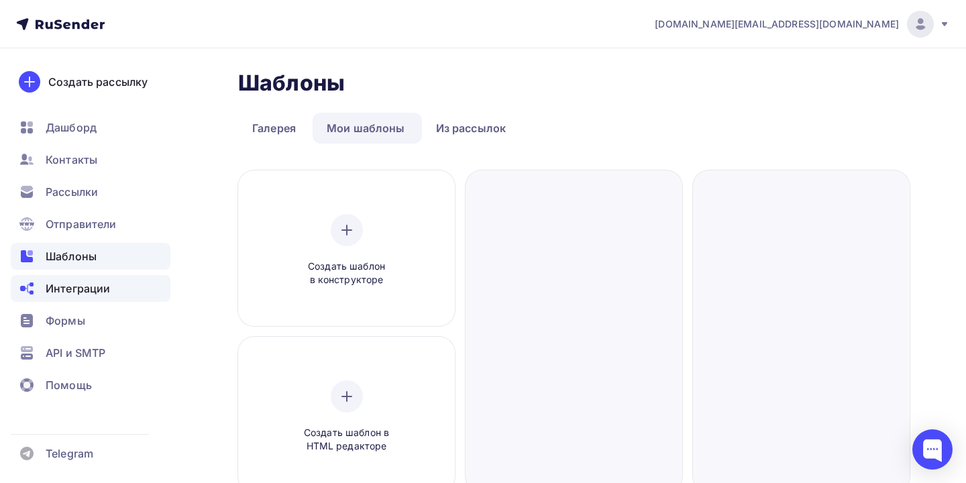
click at [70, 282] on span "Интеграции" at bounding box center [78, 288] width 64 height 16
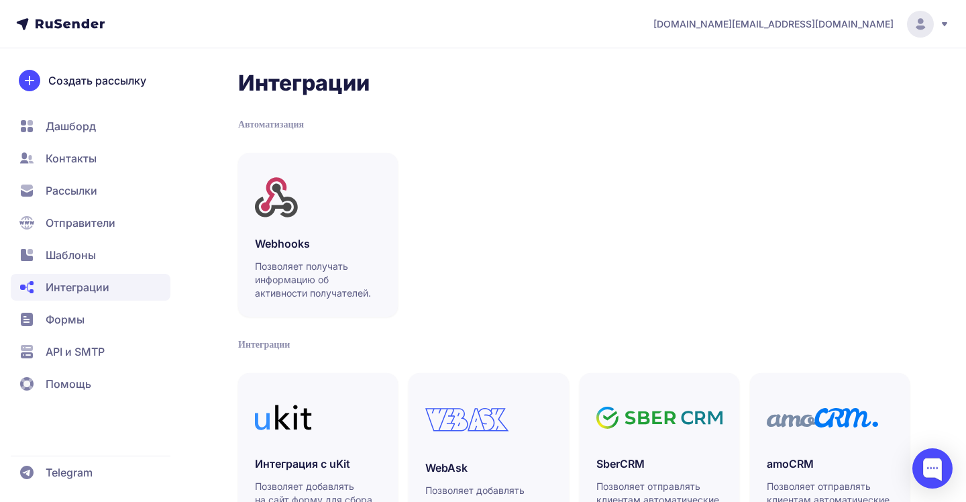
click at [84, 152] on span "Контакты" at bounding box center [71, 158] width 51 height 16
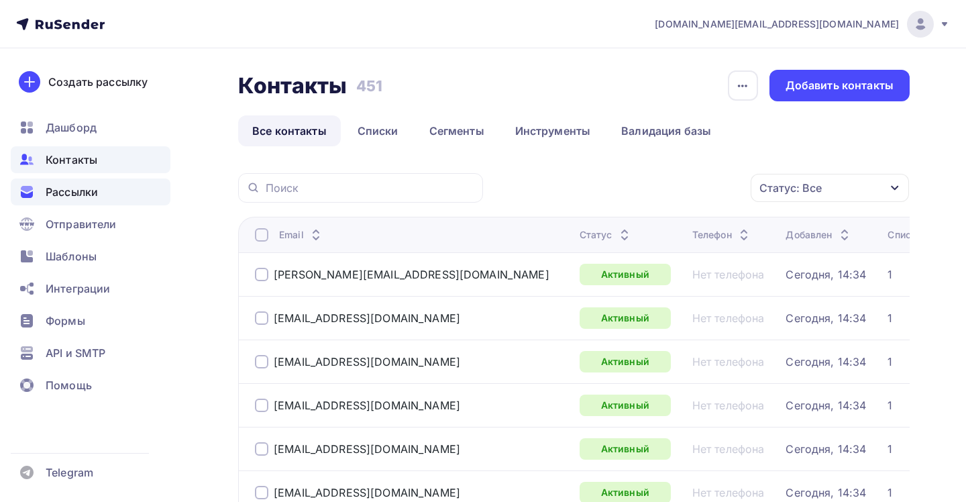
click at [76, 194] on span "Рассылки" at bounding box center [72, 192] width 52 height 16
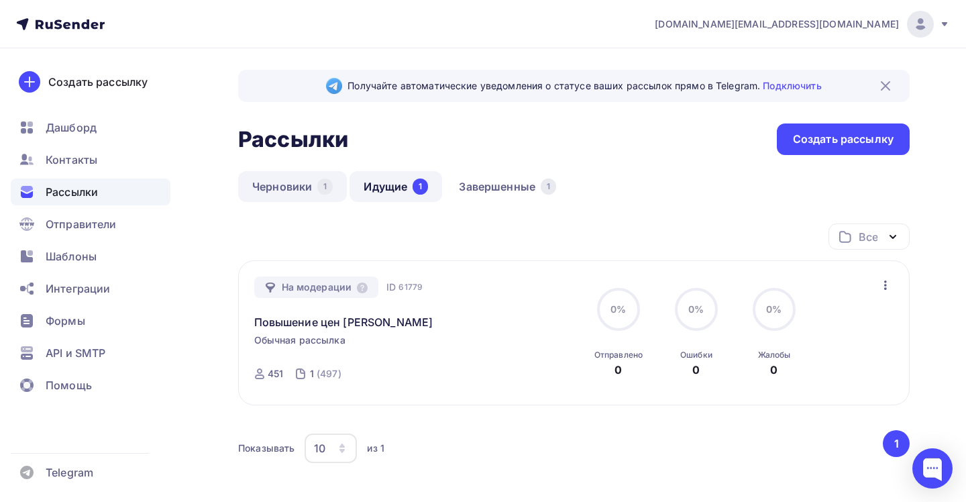
click at [273, 183] on link "Черновики 1" at bounding box center [292, 186] width 109 height 31
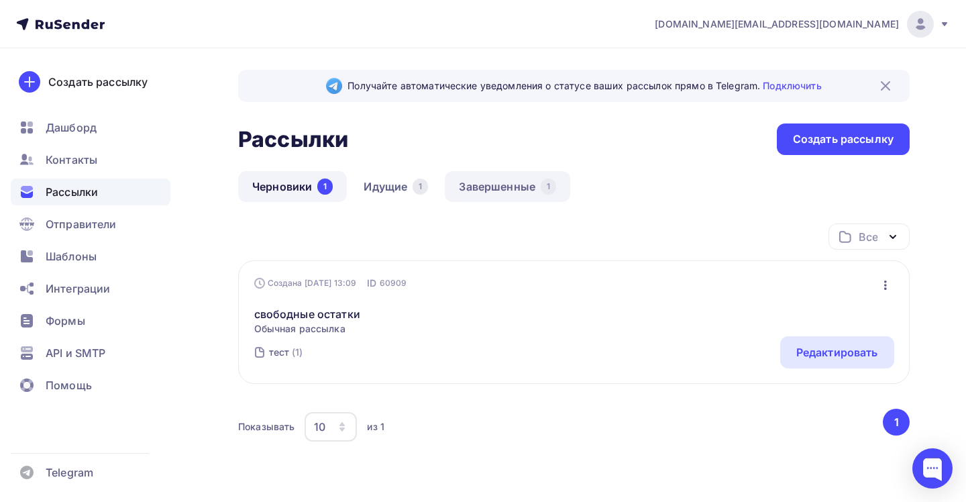
click at [469, 184] on link "Завершенные 1" at bounding box center [507, 186] width 125 height 31
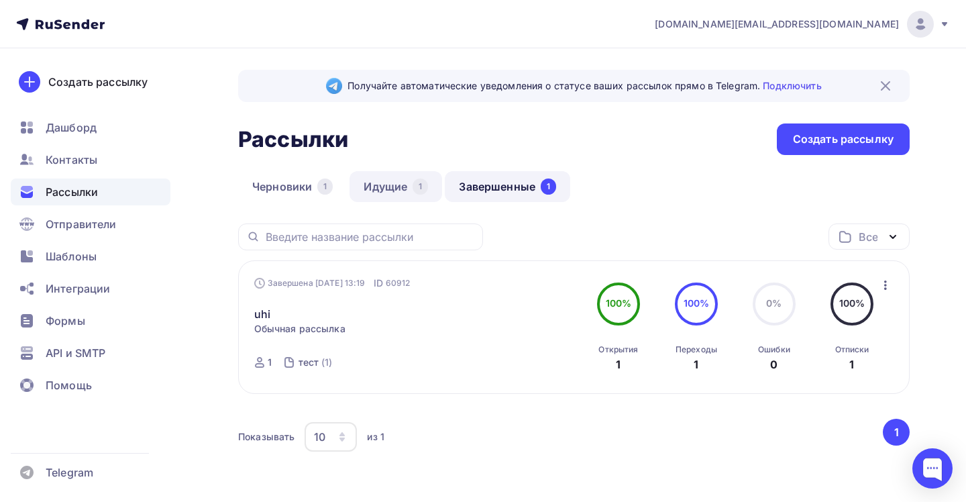
click at [362, 178] on link "Идущие 1" at bounding box center [395, 186] width 93 height 31
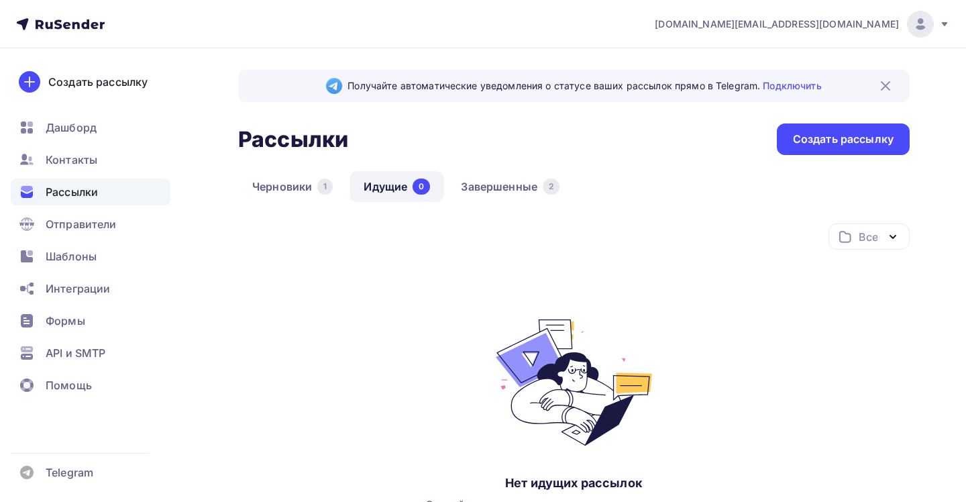
click at [443, 186] on link "Идущие 0" at bounding box center [396, 186] width 95 height 31
click at [461, 186] on link "Завершенные 2" at bounding box center [510, 186] width 127 height 31
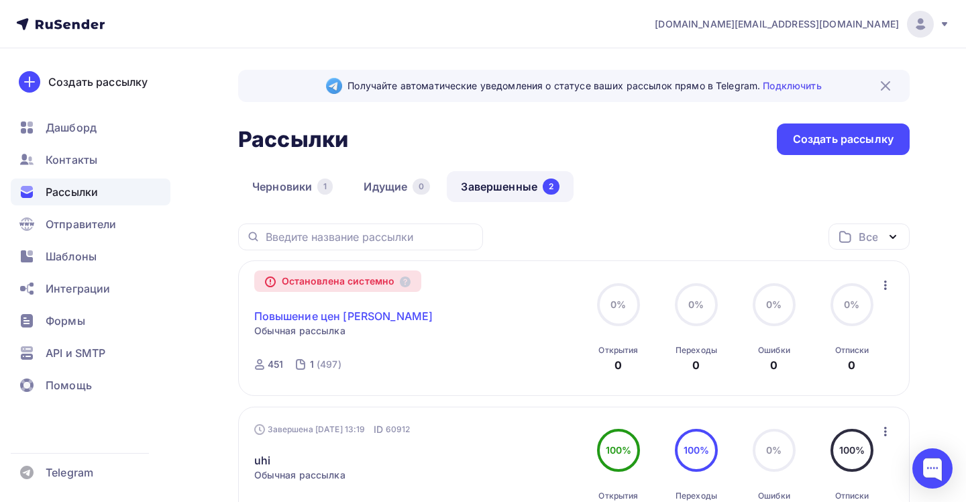
click at [349, 317] on link "Повышение цен [PERSON_NAME]" at bounding box center [343, 316] width 179 height 16
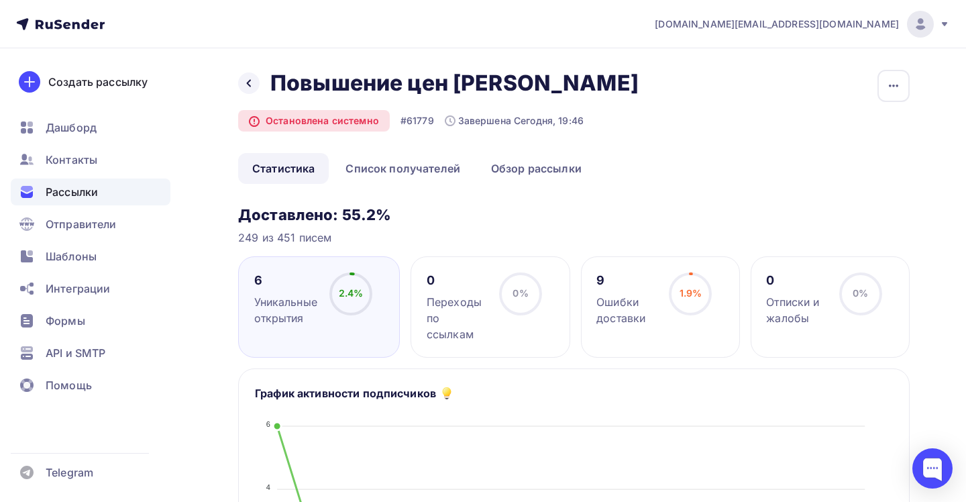
drag, startPoint x: 349, startPoint y: 214, endPoint x: 523, endPoint y: 243, distance: 176.9
click at [664, 288] on div "1.9% 1.9%" at bounding box center [690, 299] width 67 height 54
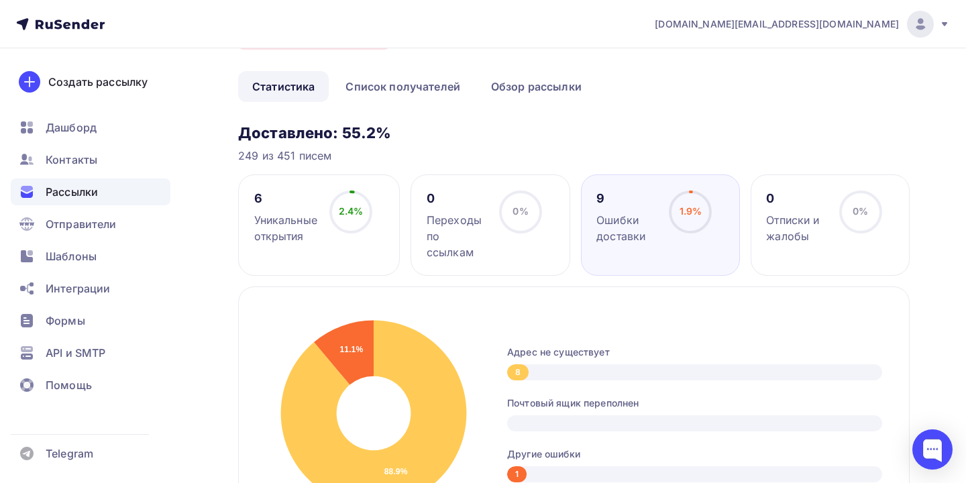
scroll to position [83, 0]
click at [319, 209] on div "2.4% 2.4%" at bounding box center [350, 216] width 67 height 54
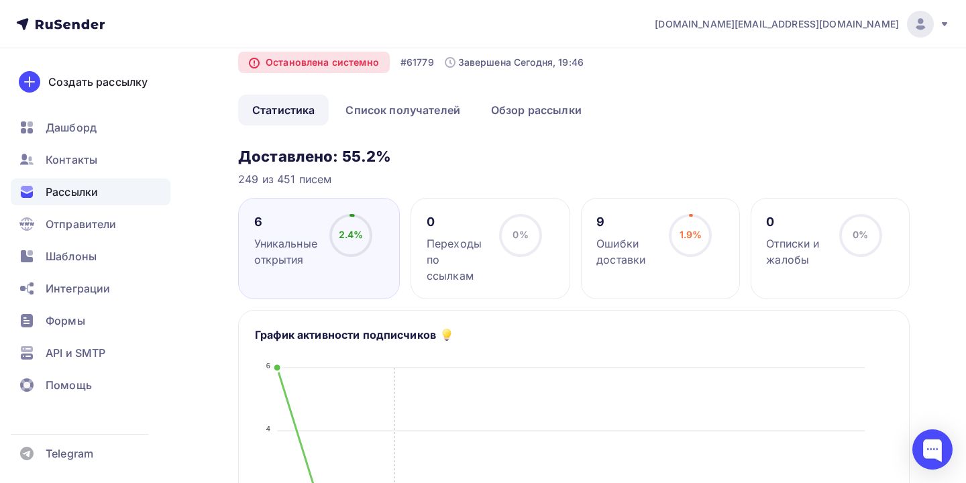
scroll to position [54, 0]
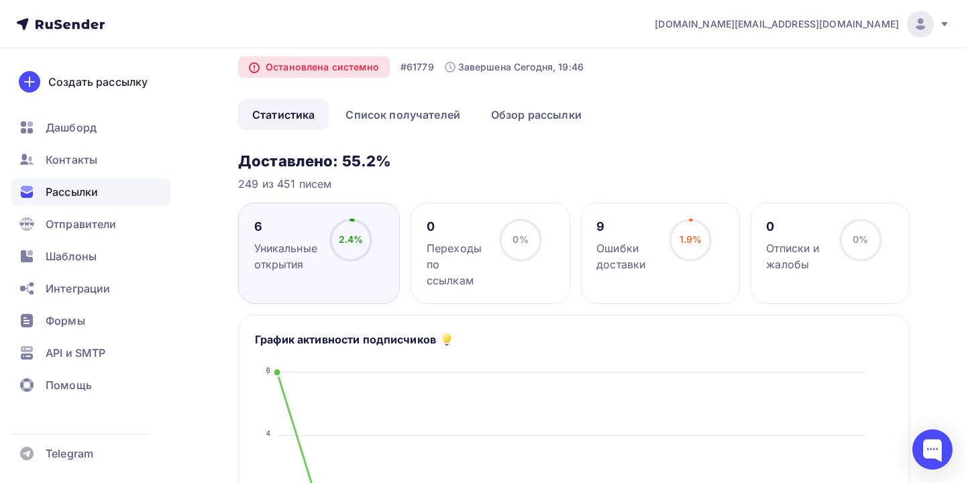
click at [604, 255] on div "Ошибки доставки" at bounding box center [626, 256] width 60 height 32
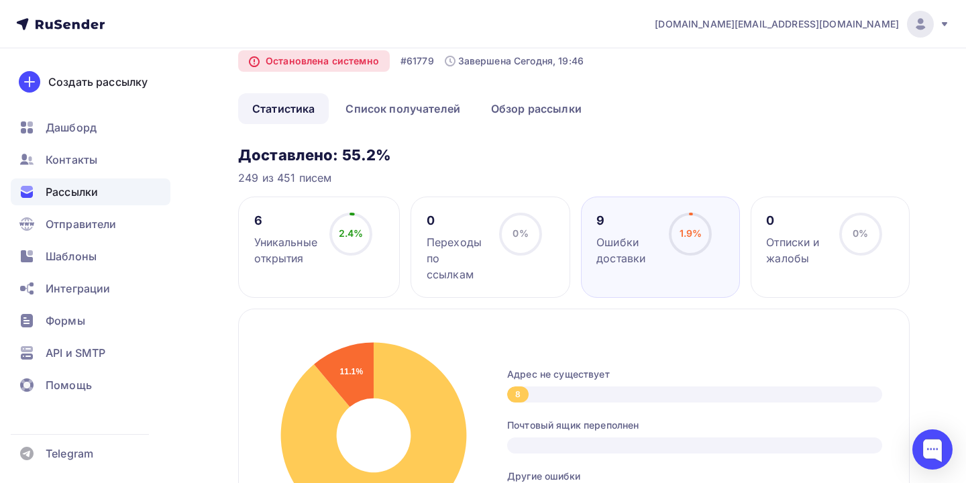
scroll to position [64, 0]
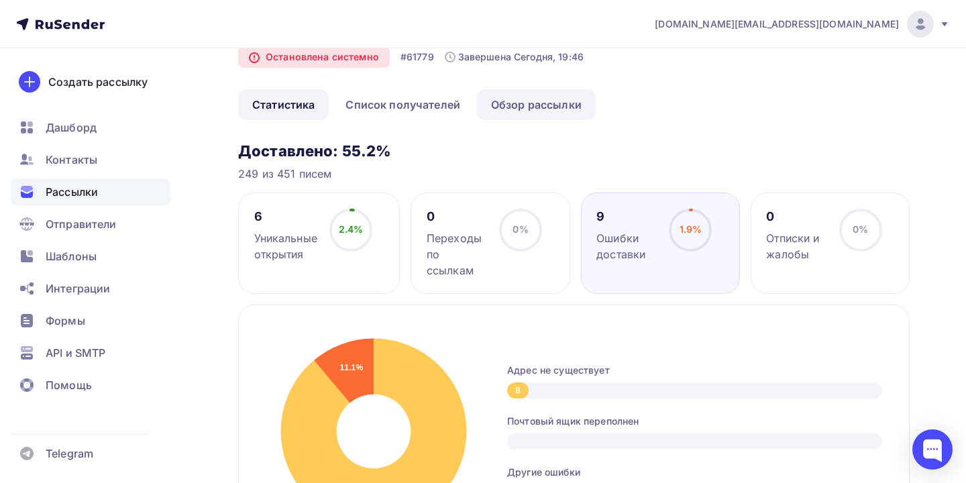
click at [533, 111] on link "Обзор рассылки" at bounding box center [536, 104] width 119 height 31
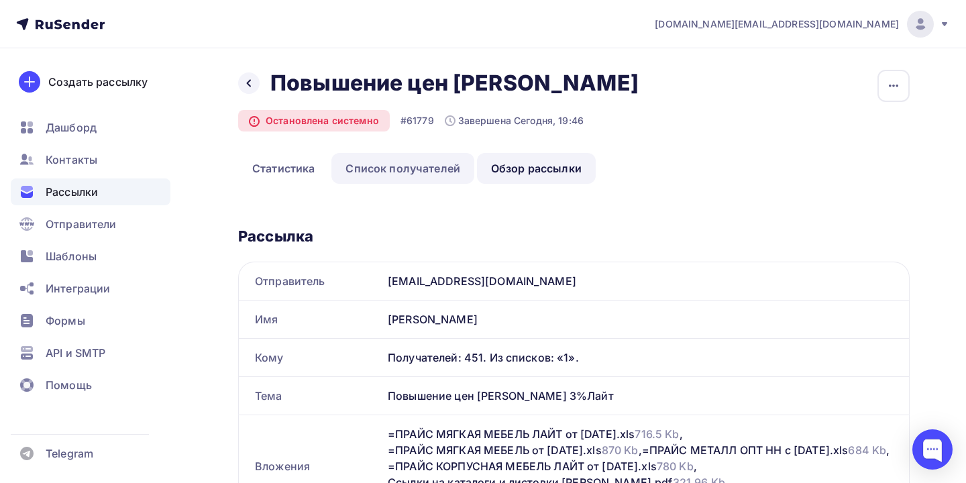
click at [419, 172] on link "Список получателей" at bounding box center [402, 168] width 143 height 31
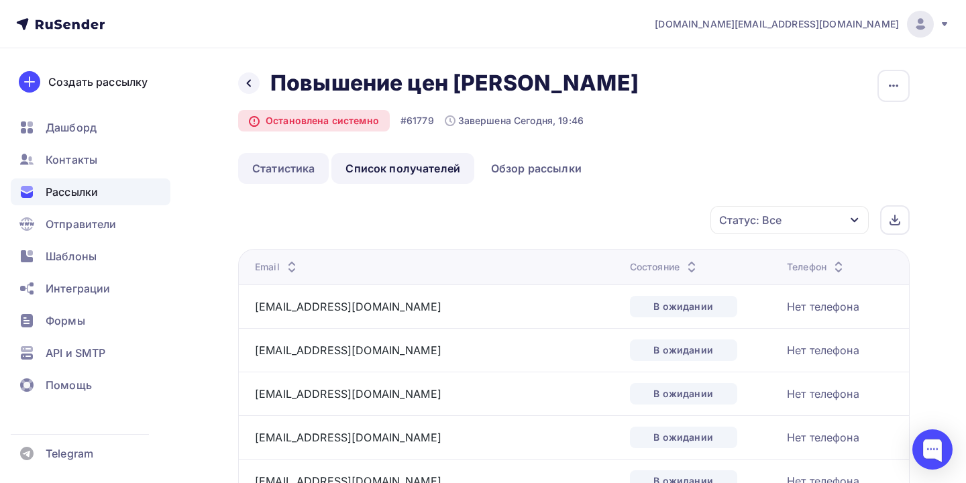
click at [300, 170] on link "Статистика" at bounding box center [283, 168] width 91 height 31
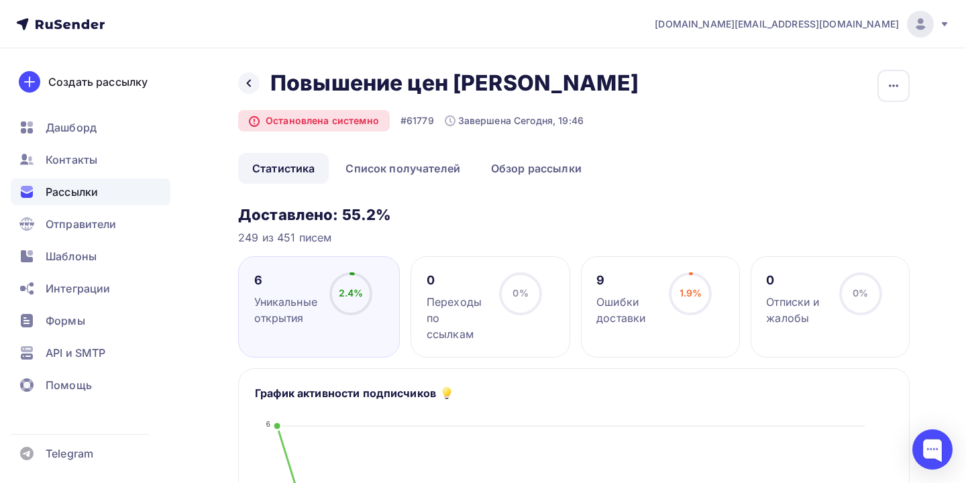
click at [633, 311] on div "Ошибки доставки" at bounding box center [626, 310] width 60 height 32
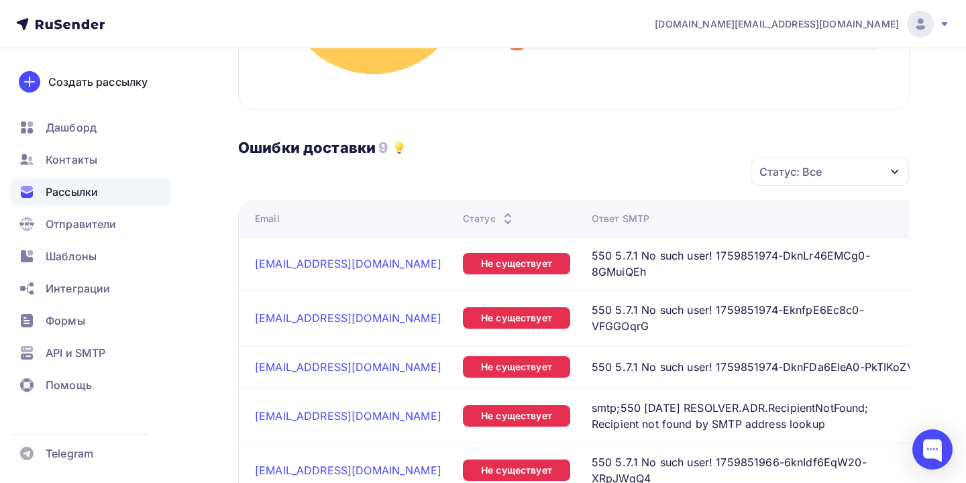
scroll to position [532, 0]
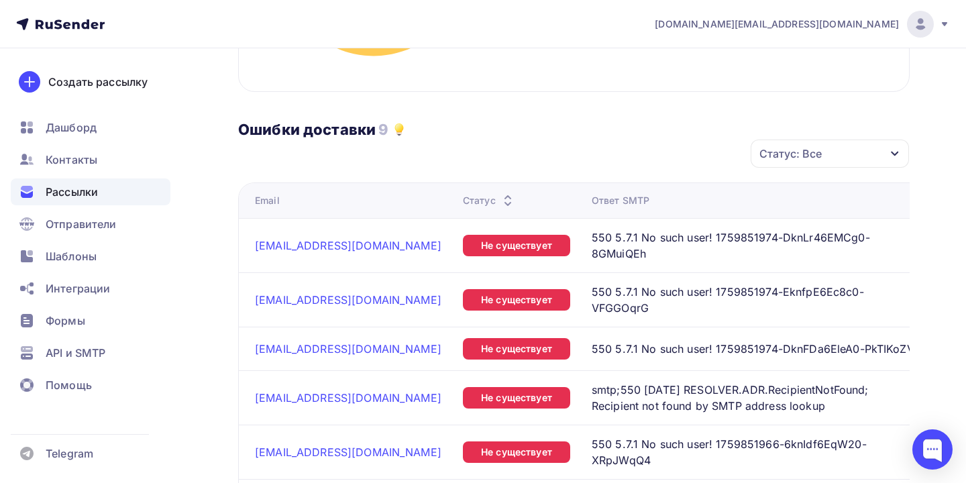
drag, startPoint x: 247, startPoint y: 249, endPoint x: 419, endPoint y: 241, distance: 171.9
click at [419, 241] on td "[EMAIL_ADDRESS][DOMAIN_NAME]" at bounding box center [348, 245] width 219 height 54
copy link "[EMAIL_ADDRESS][DOMAIN_NAME]"
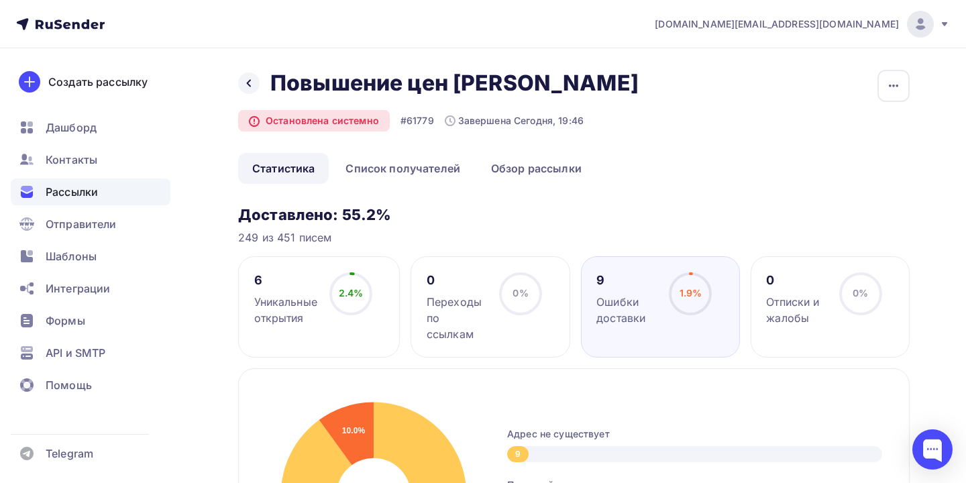
scroll to position [0, 0]
click at [284, 166] on link "Статистика" at bounding box center [283, 168] width 91 height 31
click at [324, 322] on div "2.4% 2.4%" at bounding box center [350, 299] width 67 height 54
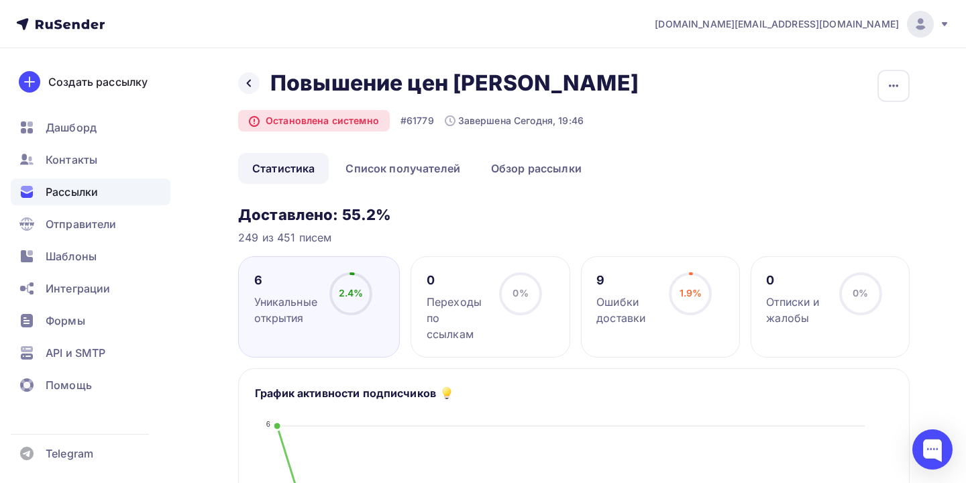
click at [616, 280] on div "9" at bounding box center [626, 280] width 60 height 16
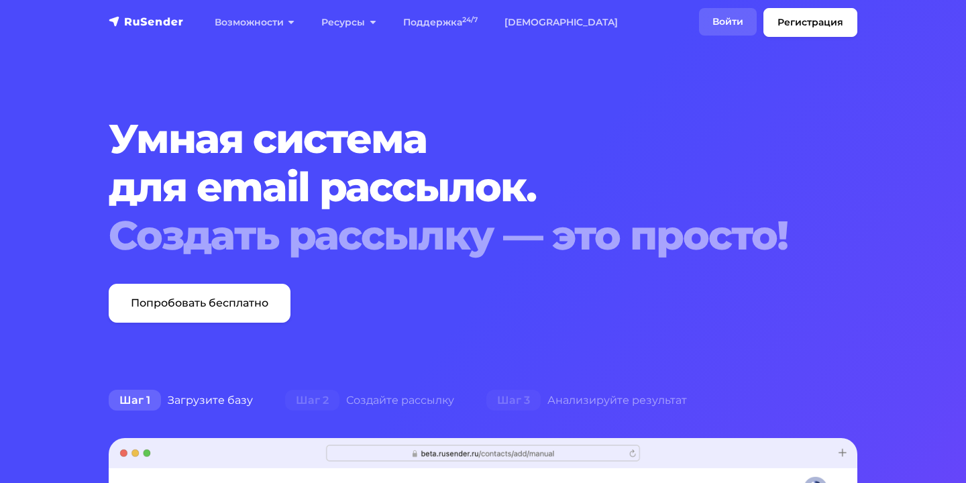
click at [730, 27] on link "Войти" at bounding box center [728, 22] width 58 height 28
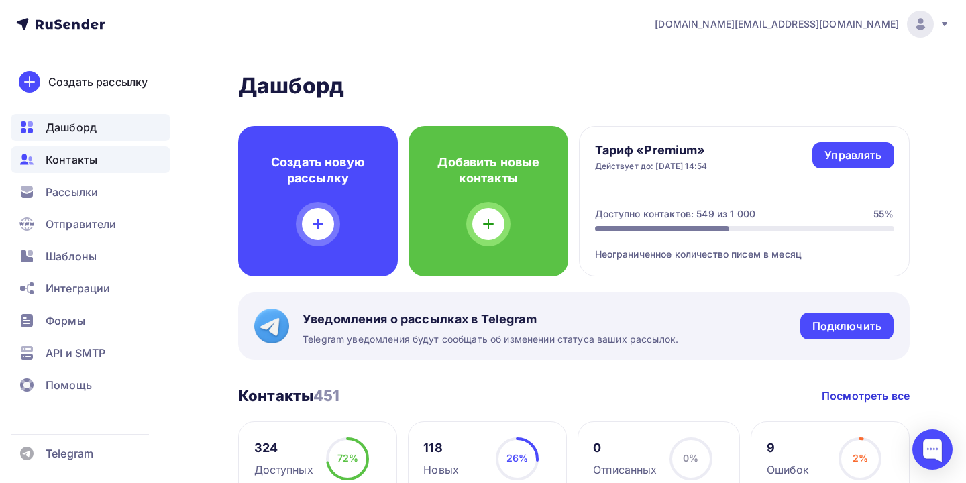
click at [84, 163] on span "Контакты" at bounding box center [72, 160] width 52 height 16
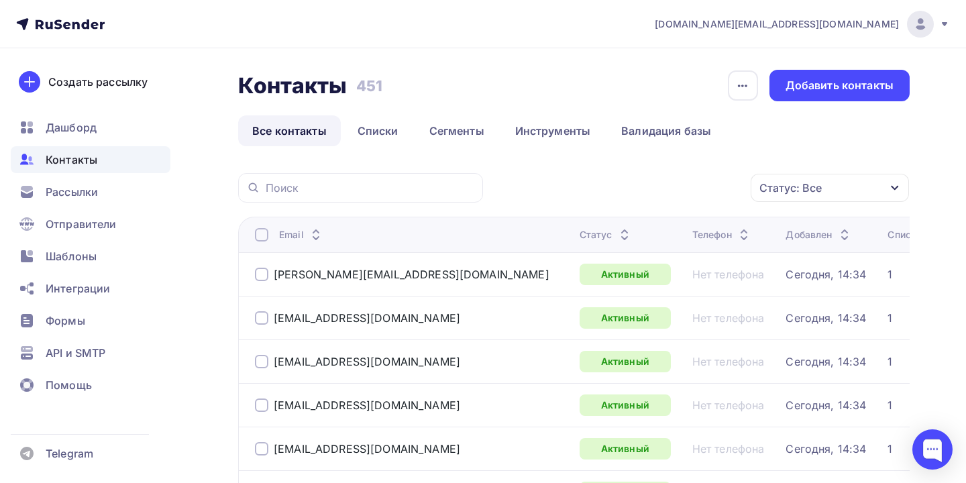
click at [380, 200] on div at bounding box center [360, 188] width 245 height 30
click at [380, 193] on input "text" at bounding box center [370, 187] width 209 height 15
paste input "[EMAIL_ADDRESS][DOMAIN_NAME]"
type input "[EMAIL_ADDRESS][DOMAIN_NAME]"
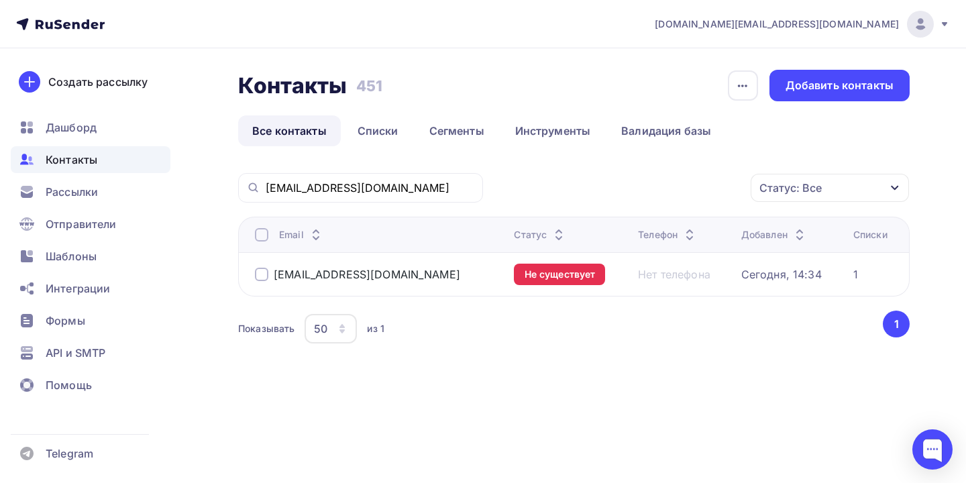
click at [528, 243] on th "Статус" at bounding box center [570, 235] width 124 height 36
click at [551, 241] on icon at bounding box center [559, 238] width 16 height 16
drag, startPoint x: 432, startPoint y: 186, endPoint x: 184, endPoint y: 186, distance: 247.5
click at [184, 186] on div "Контакты Контакты 451 451 История импорта Добавить контакты Все контакты Списки…" at bounding box center [483, 240] width 966 height 385
click at [531, 235] on div "Статус" at bounding box center [540, 234] width 53 height 13
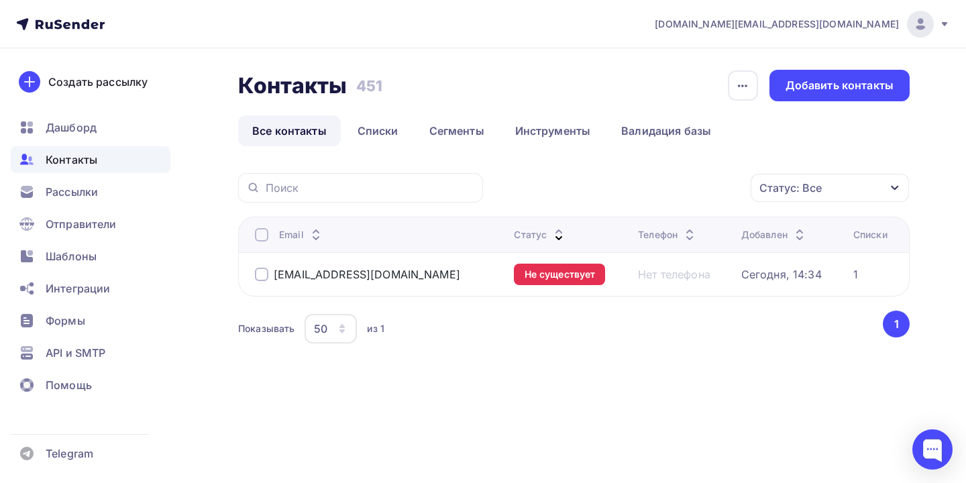
click at [289, 116] on link "Все контакты" at bounding box center [289, 130] width 103 height 31
click at [288, 127] on link "Все контакты" at bounding box center [289, 130] width 103 height 31
click at [551, 231] on icon at bounding box center [559, 238] width 16 height 16
click at [810, 184] on div "Статус: Все" at bounding box center [790, 188] width 62 height 16
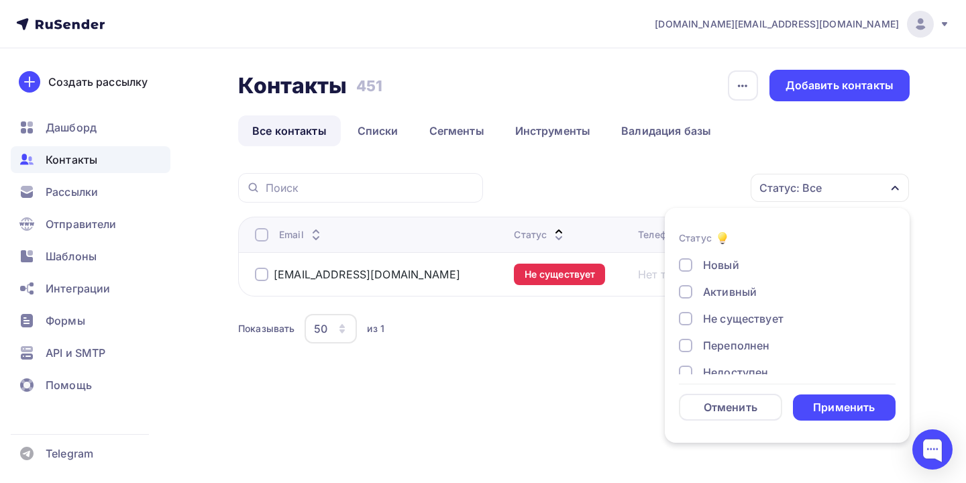
click at [702, 323] on div "Не существует" at bounding box center [779, 319] width 201 height 16
click at [759, 371] on div "Недоступен" at bounding box center [735, 372] width 65 height 16
click at [812, 403] on div "Применить" at bounding box center [844, 407] width 103 height 26
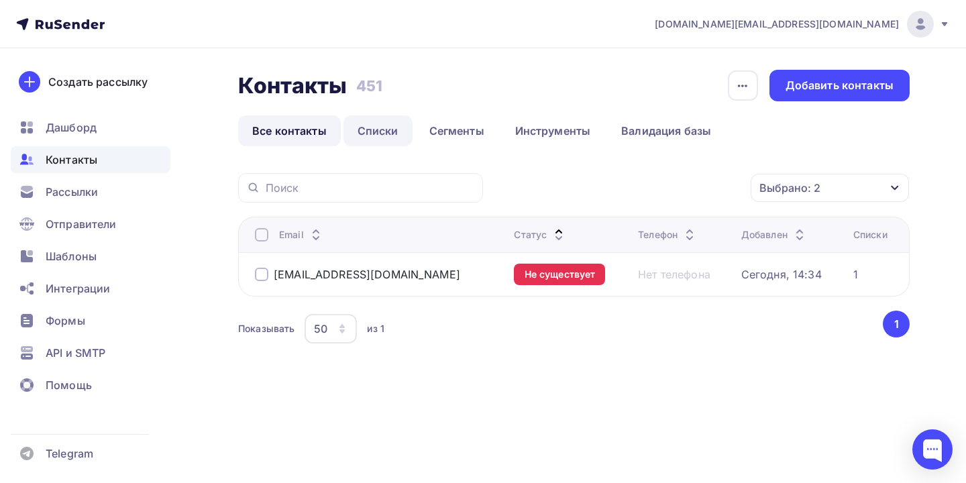
click at [372, 130] on link "Списки" at bounding box center [377, 130] width 69 height 31
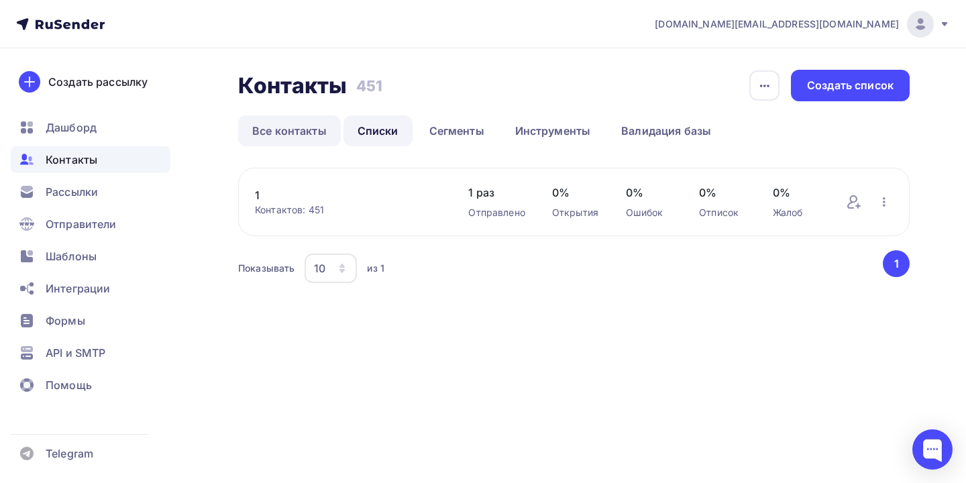
click at [256, 119] on link "Все контакты" at bounding box center [289, 130] width 103 height 31
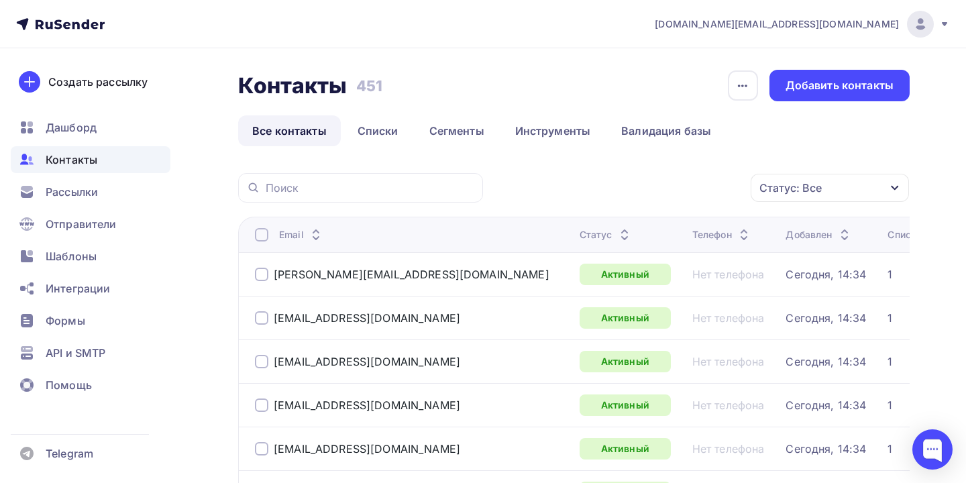
click at [836, 197] on div "Статус: Все" at bounding box center [830, 188] width 158 height 28
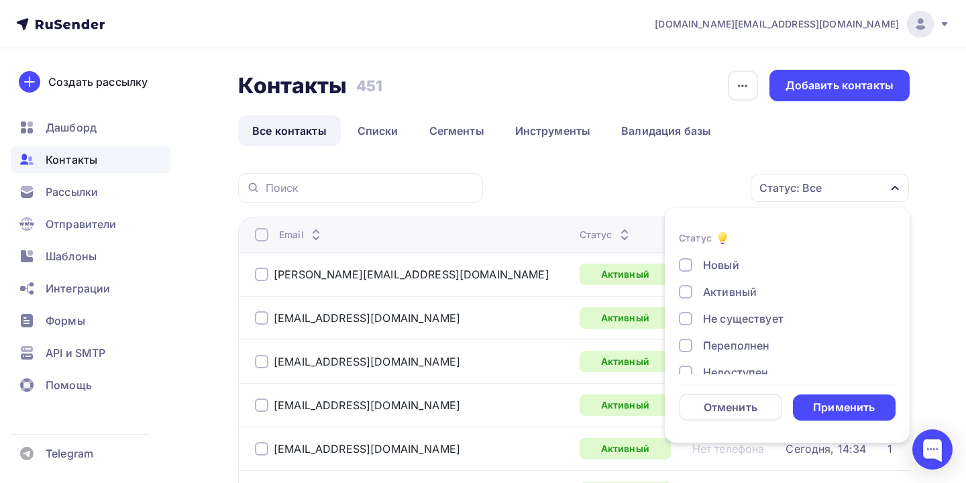
click at [738, 323] on div "Не существует" at bounding box center [743, 319] width 80 height 16
click at [732, 362] on div "Новый Активный Не существует Переполнен Недоступен Отписан Отписан вручную Жало…" at bounding box center [787, 359] width 217 height 204
click at [732, 366] on div "Недоступен" at bounding box center [735, 372] width 65 height 16
click at [816, 400] on div "Применить" at bounding box center [844, 407] width 62 height 15
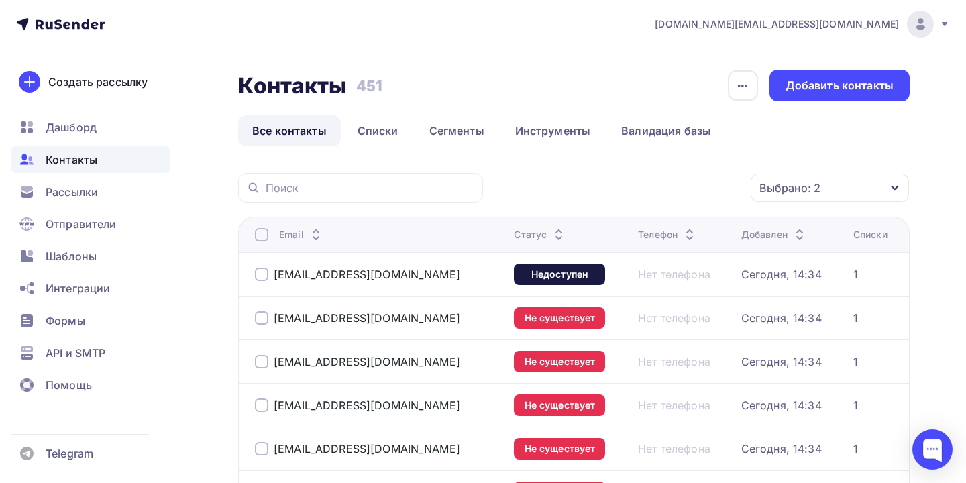
click at [263, 231] on div at bounding box center [261, 234] width 13 height 13
click at [698, 190] on div "Действие" at bounding box center [650, 188] width 177 height 26
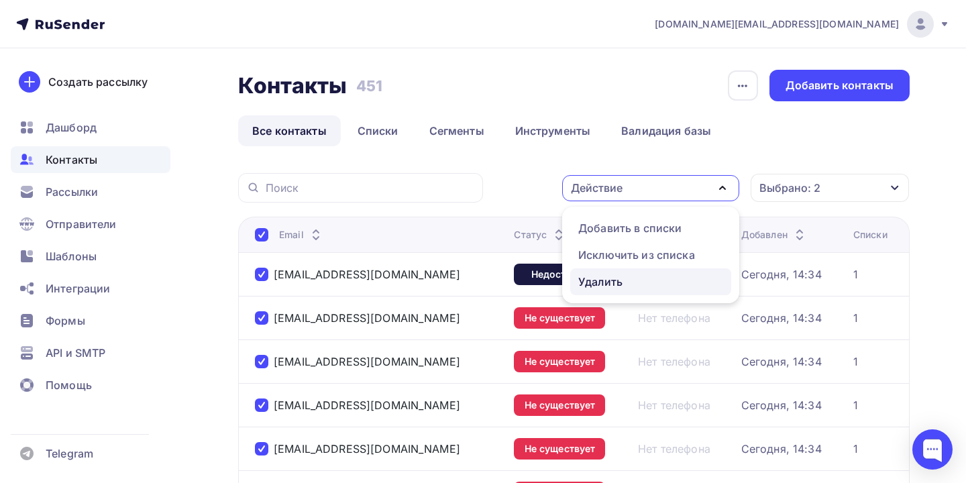
click at [625, 288] on div "Удалить" at bounding box center [650, 282] width 145 height 16
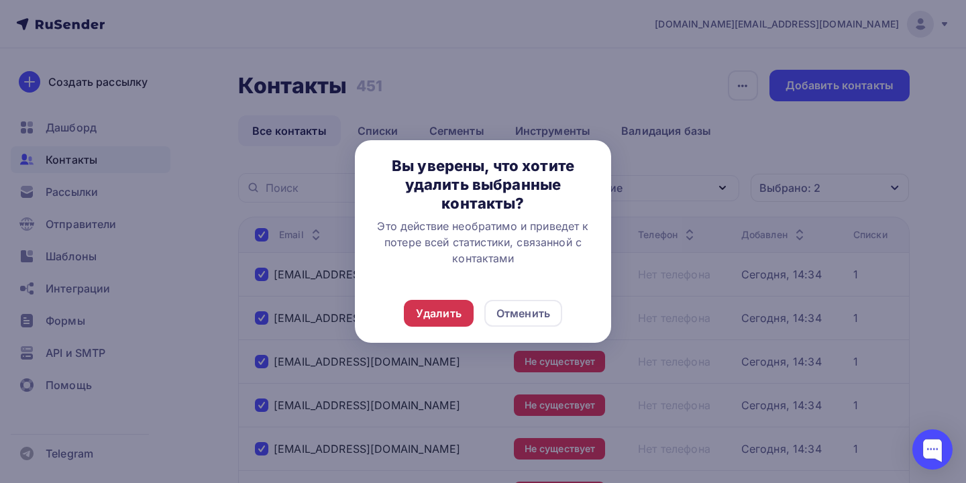
click at [459, 307] on div "Удалить" at bounding box center [439, 313] width 46 height 16
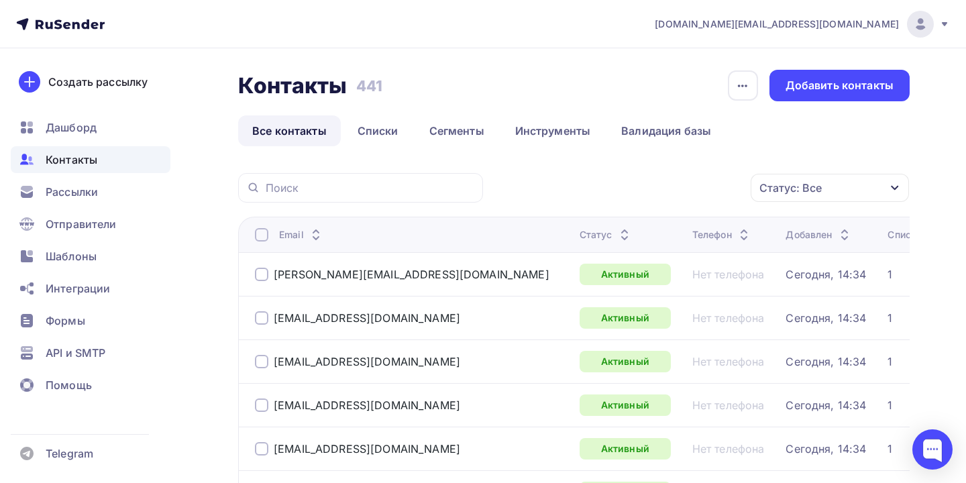
click at [777, 185] on div "Статус: Все" at bounding box center [790, 188] width 62 height 16
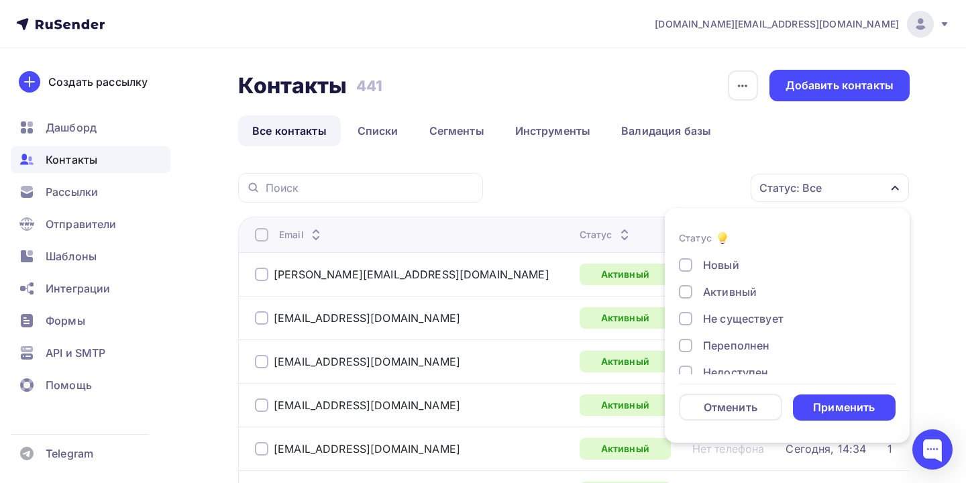
click at [732, 317] on div "Не существует" at bounding box center [743, 319] width 80 height 16
click at [722, 349] on div "Переполнен" at bounding box center [736, 345] width 66 height 16
click at [720, 366] on div "Недоступен" at bounding box center [735, 372] width 65 height 16
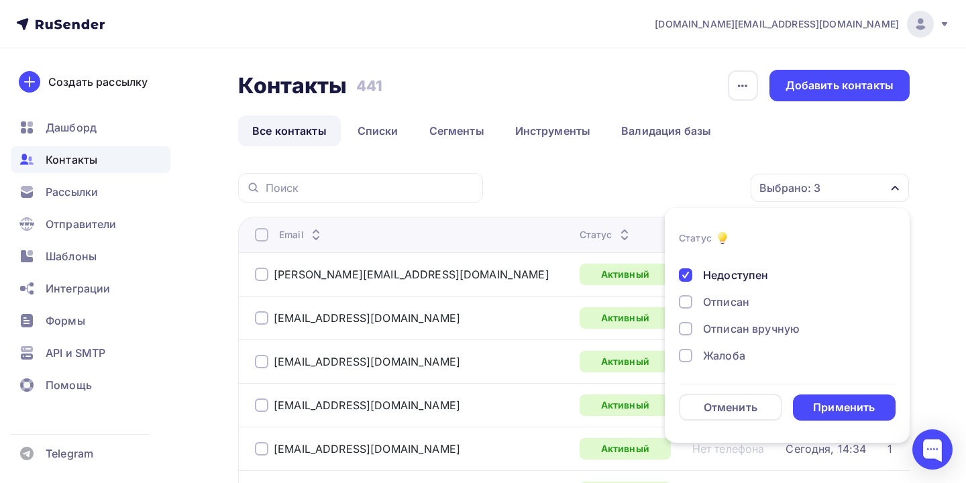
scroll to position [97, 0]
click at [830, 403] on div "Применить" at bounding box center [844, 407] width 62 height 15
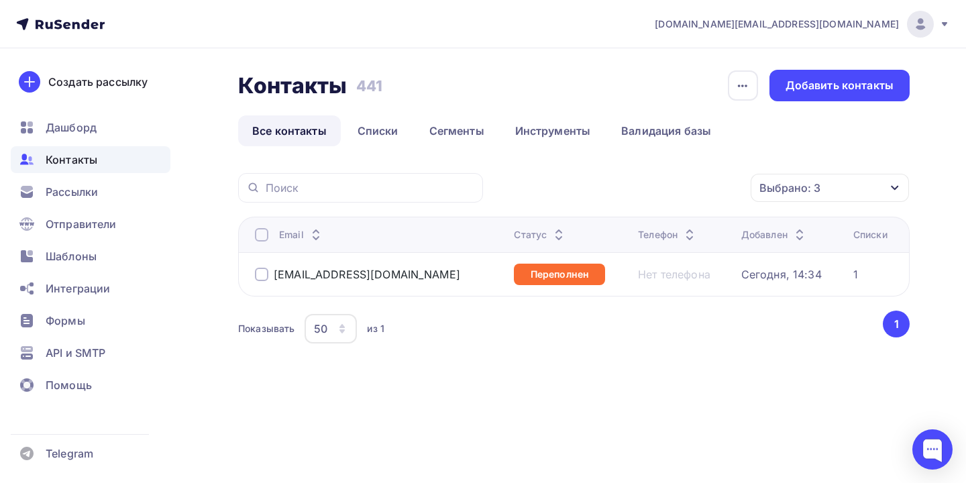
click at [258, 275] on div at bounding box center [261, 274] width 13 height 13
click at [749, 89] on icon "button" at bounding box center [742, 86] width 16 height 16
click at [711, 82] on div "Контакты Контакты 441 441 История импорта Добавить контакты" at bounding box center [573, 86] width 671 height 32
click at [271, 237] on div "Email" at bounding box center [379, 234] width 248 height 13
click at [270, 237] on div "Email" at bounding box center [379, 234] width 248 height 13
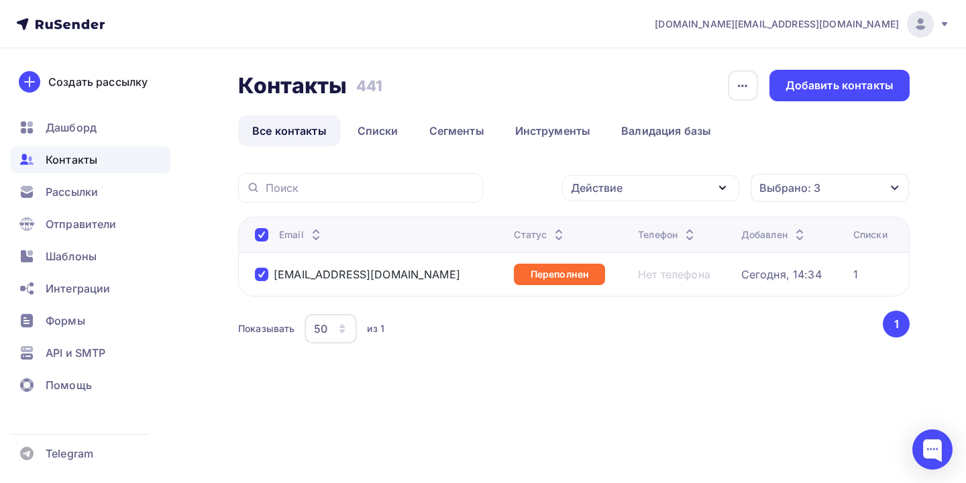
click at [259, 237] on div at bounding box center [261, 234] width 13 height 13
click at [793, 194] on div "Выбрано: 3" at bounding box center [789, 188] width 61 height 16
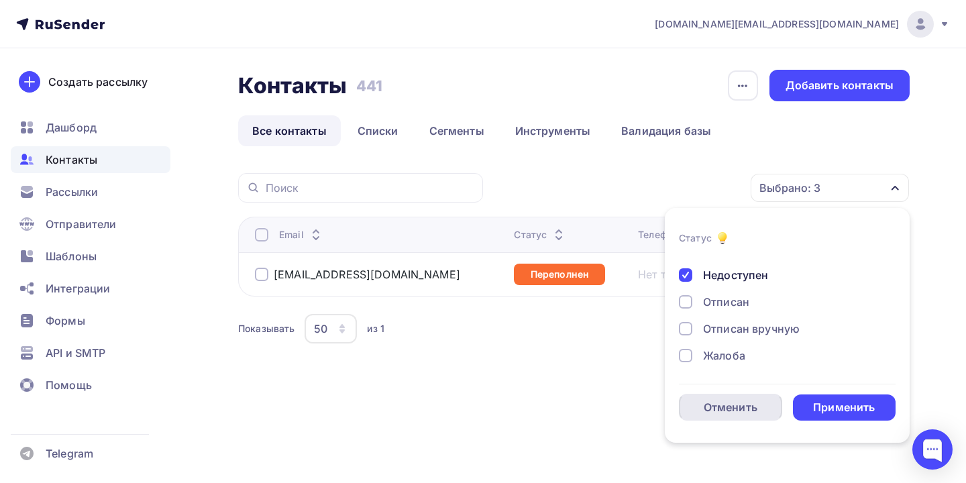
click at [720, 404] on div "Отменить" at bounding box center [731, 407] width 54 height 16
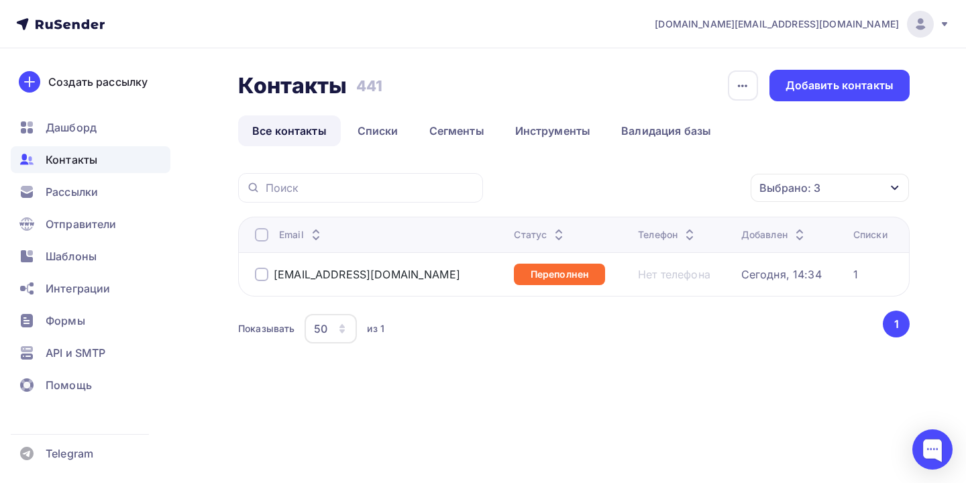
click at [268, 273] on div "[EMAIL_ADDRESS][DOMAIN_NAME]" at bounding box center [357, 274] width 205 height 13
click at [262, 233] on div at bounding box center [261, 234] width 13 height 13
click at [691, 186] on div "Действие" at bounding box center [650, 188] width 177 height 26
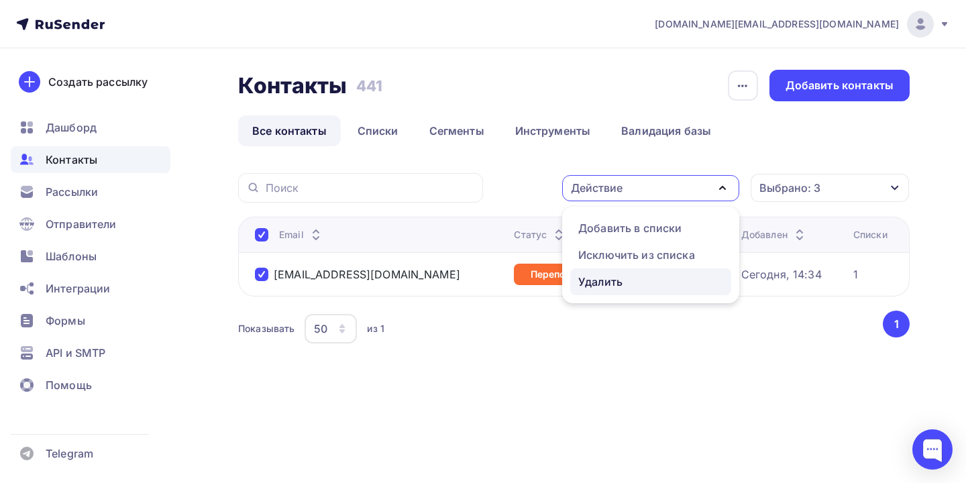
click at [622, 288] on div "Удалить" at bounding box center [600, 282] width 44 height 16
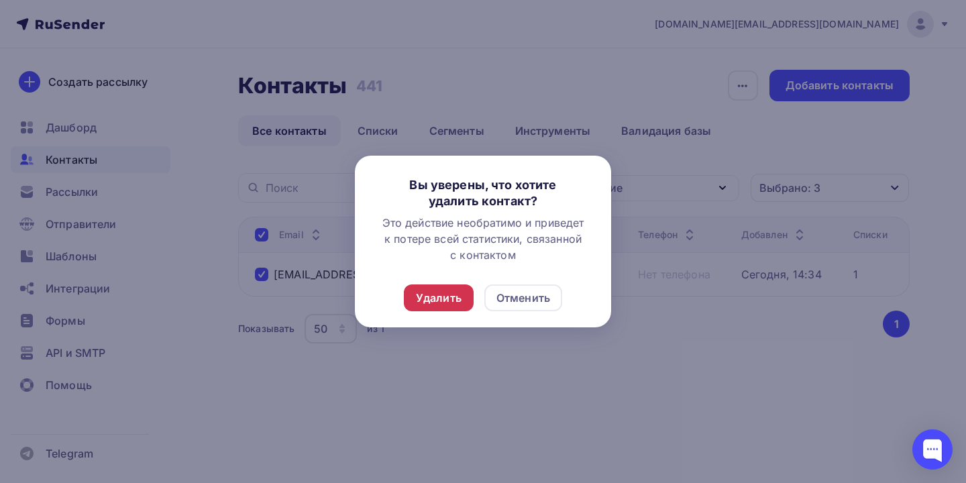
click at [442, 290] on div "Удалить" at bounding box center [439, 298] width 46 height 16
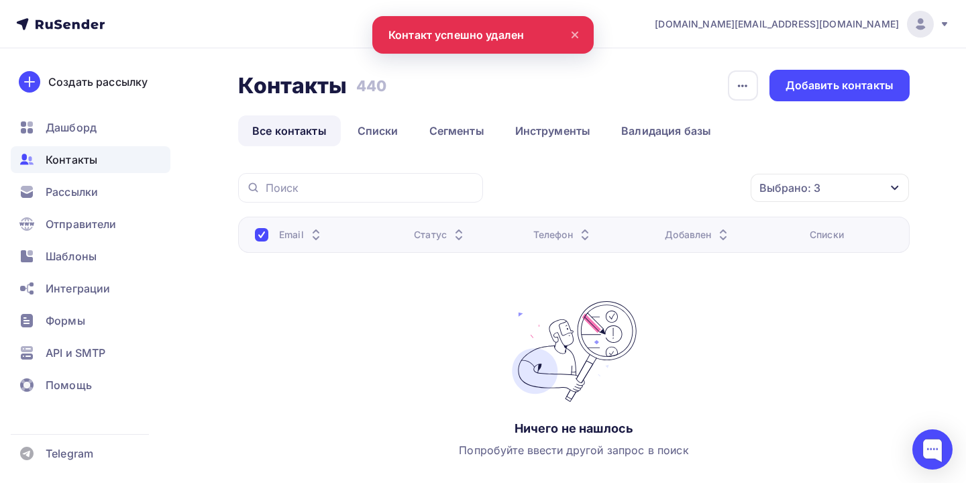
click at [280, 235] on div "Email" at bounding box center [301, 234] width 45 height 13
click at [250, 237] on th "Email" at bounding box center [323, 235] width 170 height 36
click at [255, 237] on div at bounding box center [261, 234] width 13 height 13
click at [256, 237] on div at bounding box center [261, 234] width 13 height 13
click at [262, 235] on div at bounding box center [261, 234] width 13 height 13
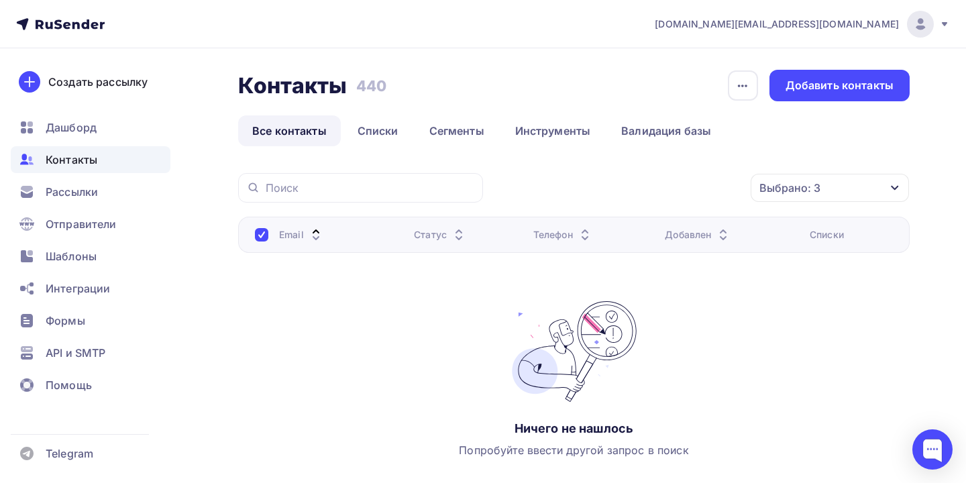
click at [783, 190] on div "Выбрано: 3" at bounding box center [789, 188] width 61 height 16
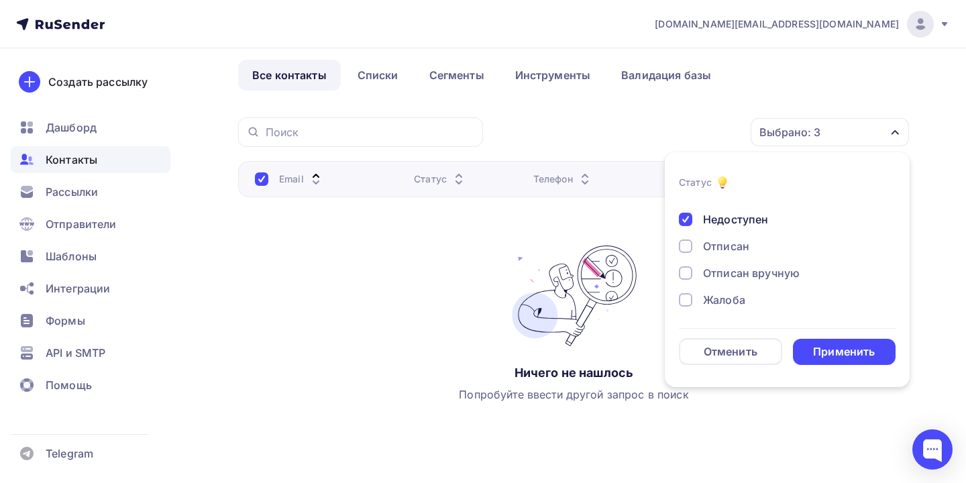
scroll to position [76, 0]
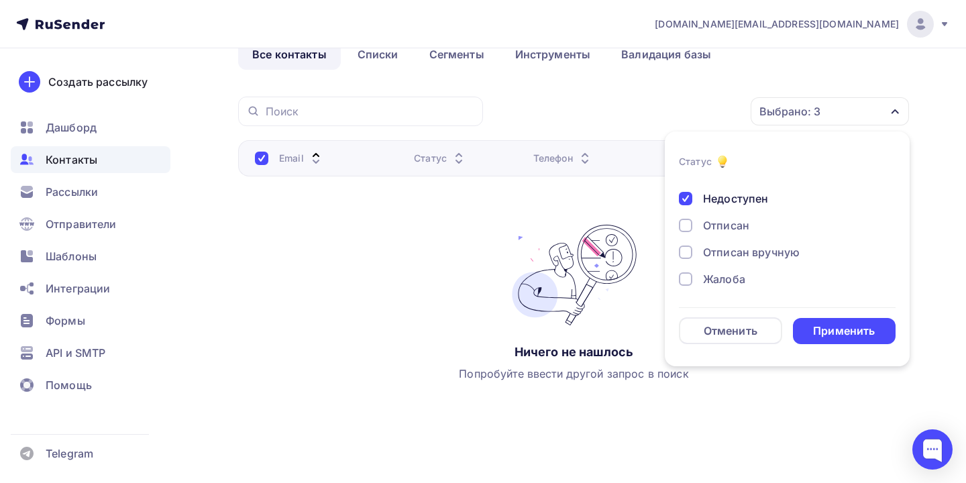
click at [733, 257] on div "Отписан вручную" at bounding box center [751, 252] width 97 height 16
click at [733, 228] on div "Отписан" at bounding box center [726, 225] width 46 height 16
click at [733, 277] on div "Жалоба" at bounding box center [724, 279] width 42 height 16
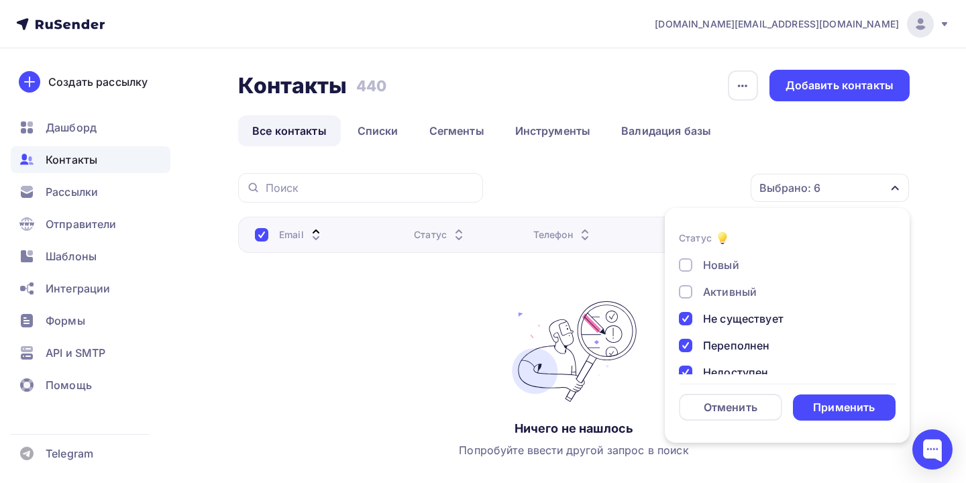
scroll to position [0, 0]
click at [812, 398] on div "Применить" at bounding box center [844, 407] width 103 height 26
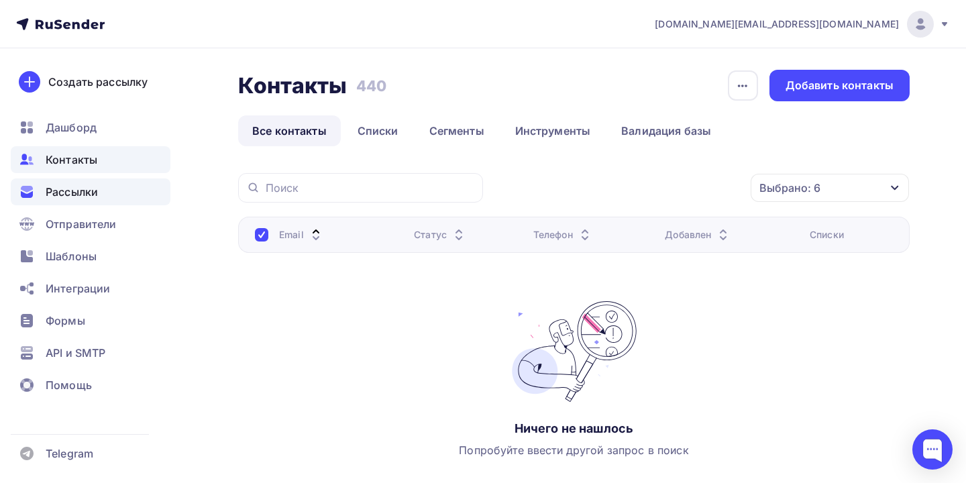
click at [72, 188] on span "Рассылки" at bounding box center [72, 192] width 52 height 16
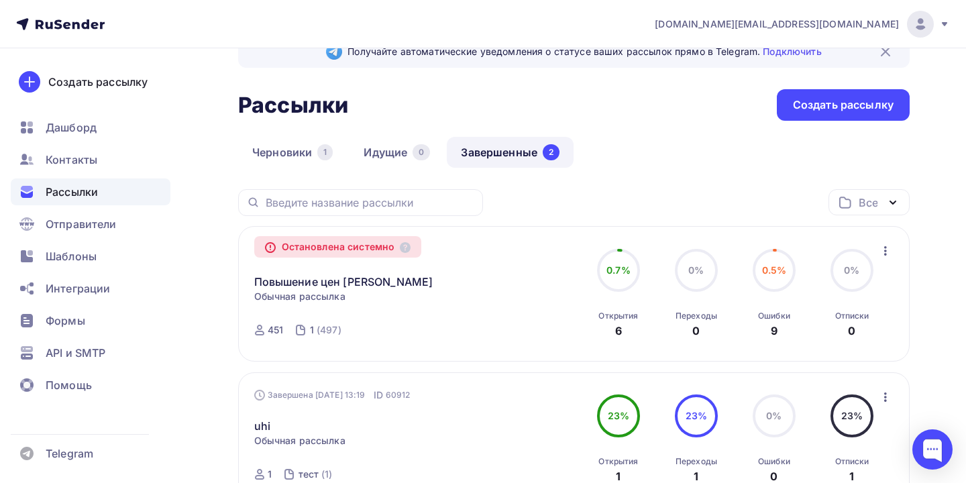
scroll to position [45, 0]
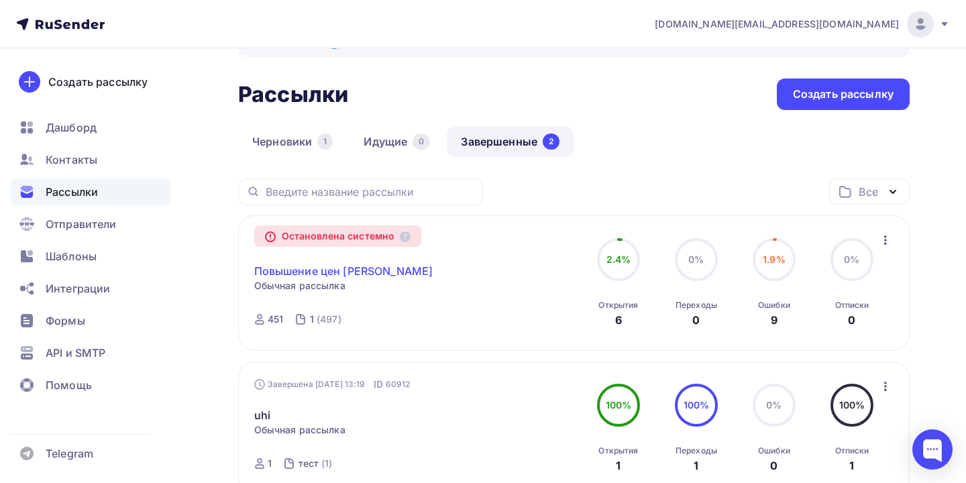
click at [344, 279] on link "Повышение цен [PERSON_NAME]" at bounding box center [343, 271] width 179 height 16
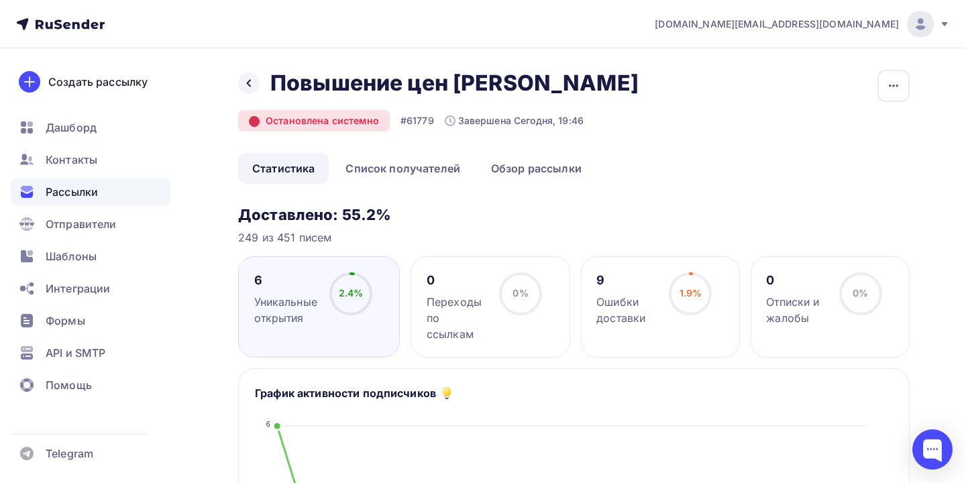
click at [253, 125] on icon at bounding box center [254, 121] width 9 height 9
click at [885, 91] on icon "button" at bounding box center [893, 86] width 16 height 16
click at [777, 304] on div "Отписки и жалобы" at bounding box center [796, 310] width 60 height 32
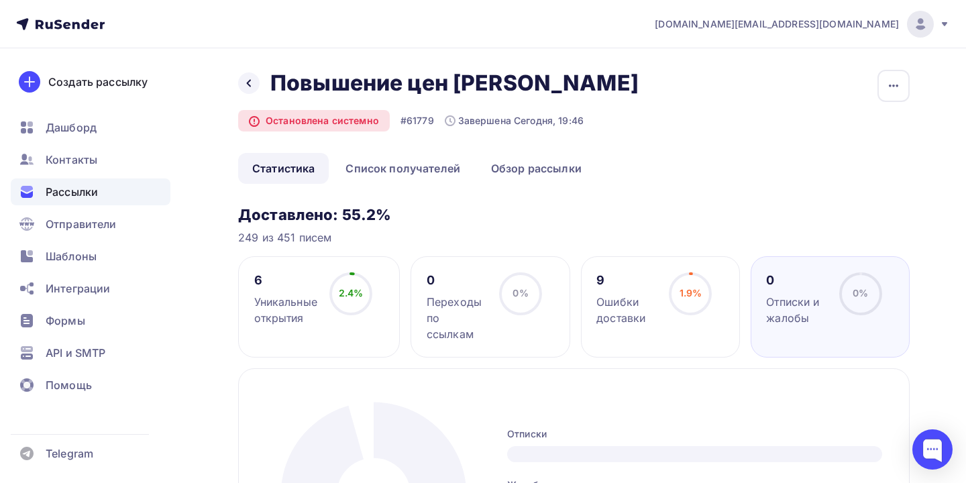
click at [669, 311] on icon at bounding box center [690, 293] width 43 height 43
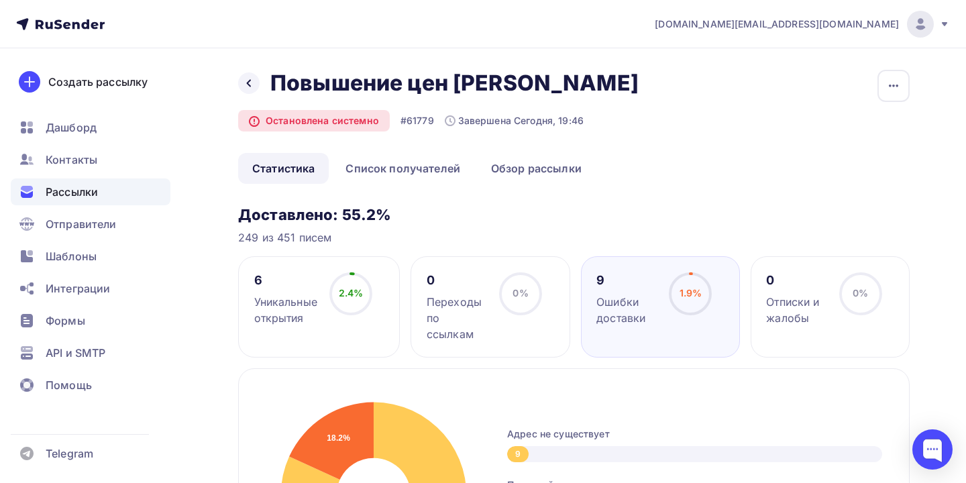
click at [512, 293] on circle at bounding box center [520, 294] width 40 height 40
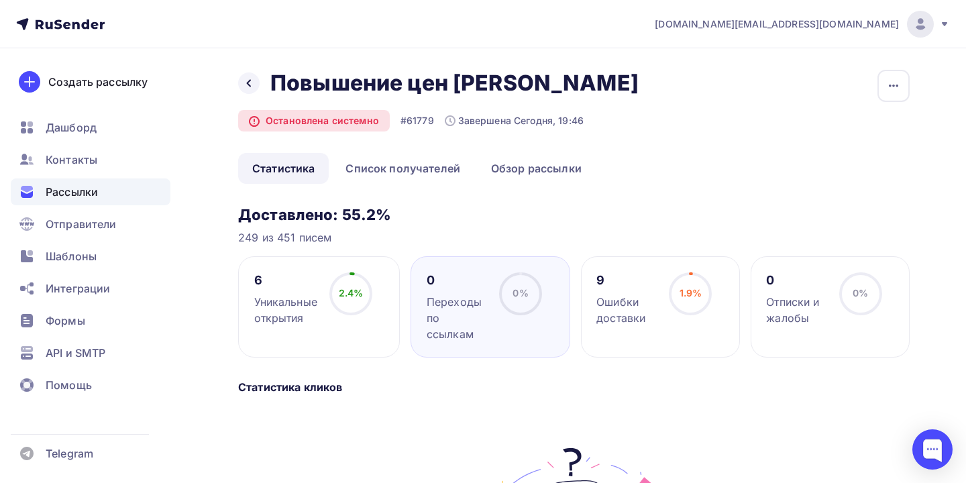
click at [321, 309] on div "2.4% 2.4%" at bounding box center [350, 299] width 67 height 54
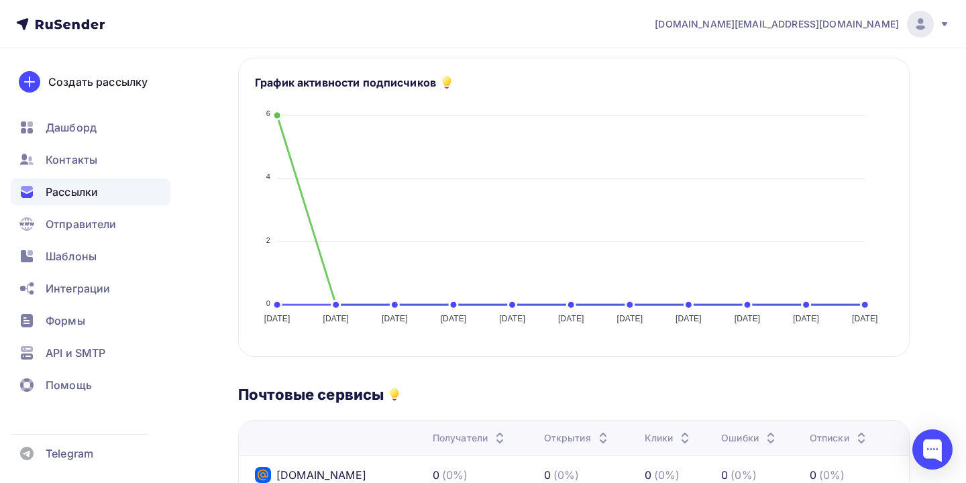
scroll to position [315, 0]
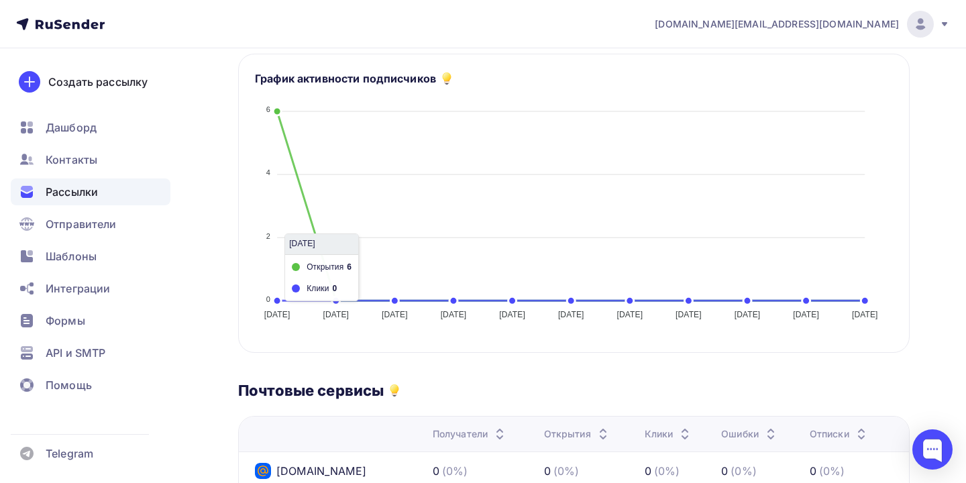
click at [276, 116] on icon "07.10.2025 07.10.2025 08.10.2025 08.10.2025 09.10.2025 09.10.2025 10.10.2025 10…" at bounding box center [574, 208] width 638 height 235
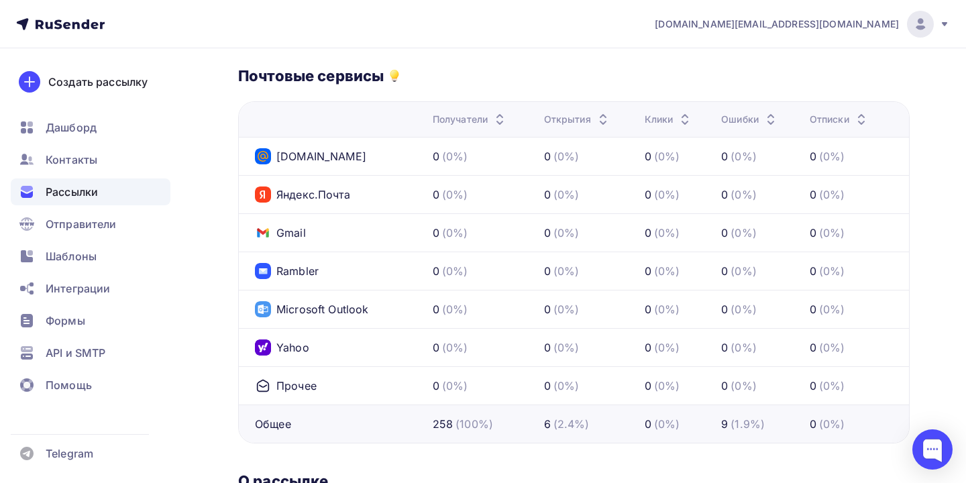
scroll to position [633, 0]
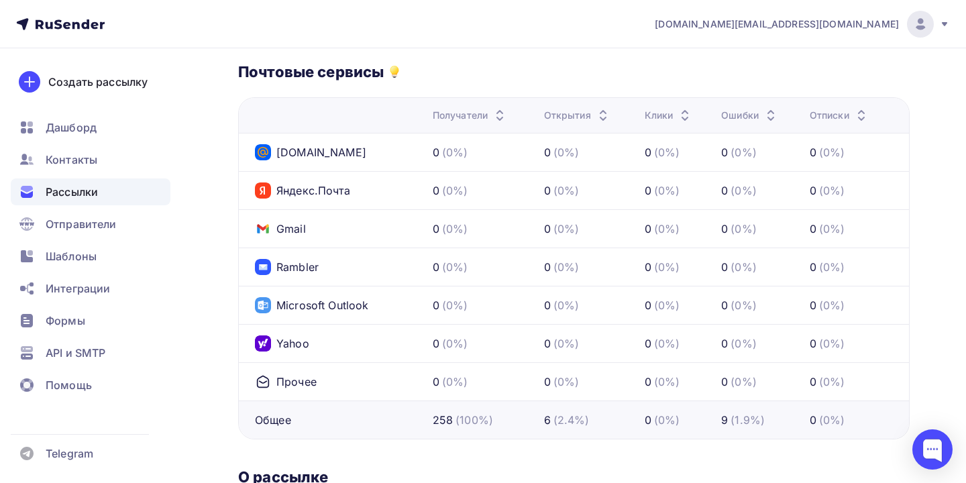
click at [546, 423] on div "6" at bounding box center [547, 420] width 7 height 16
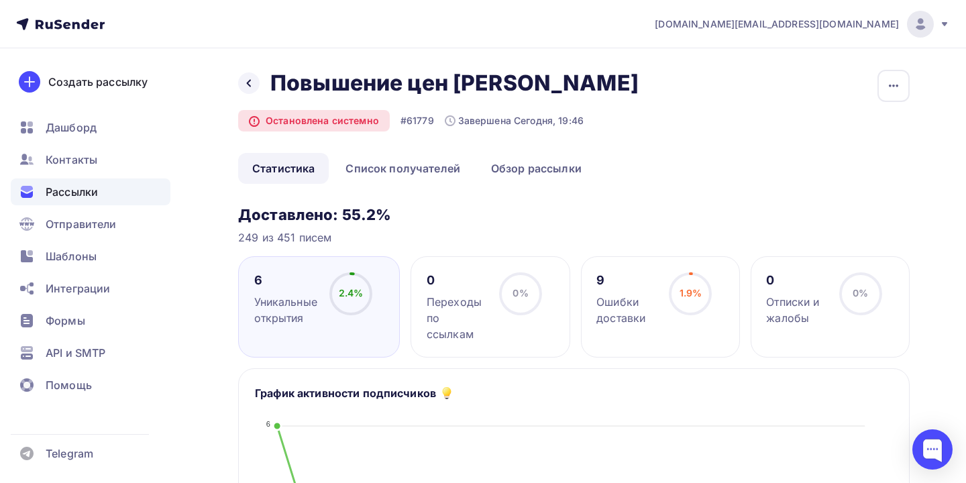
scroll to position [0, 0]
click at [404, 178] on link "Список получателей" at bounding box center [402, 168] width 143 height 31
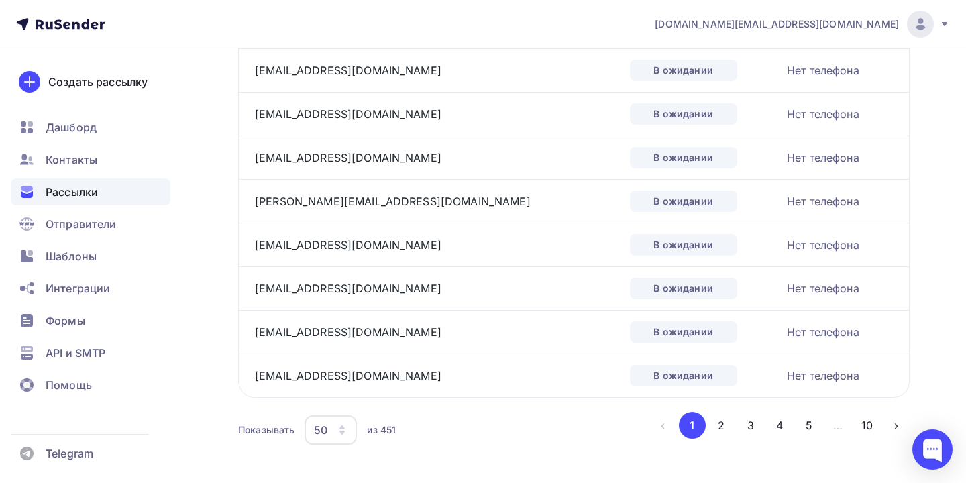
scroll to position [2070, 0]
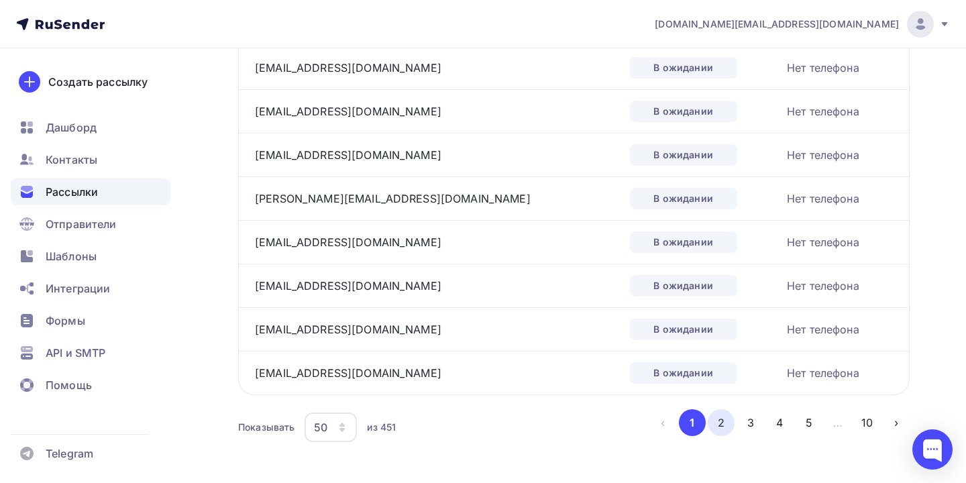
click at [725, 424] on button "2" at bounding box center [721, 422] width 27 height 27
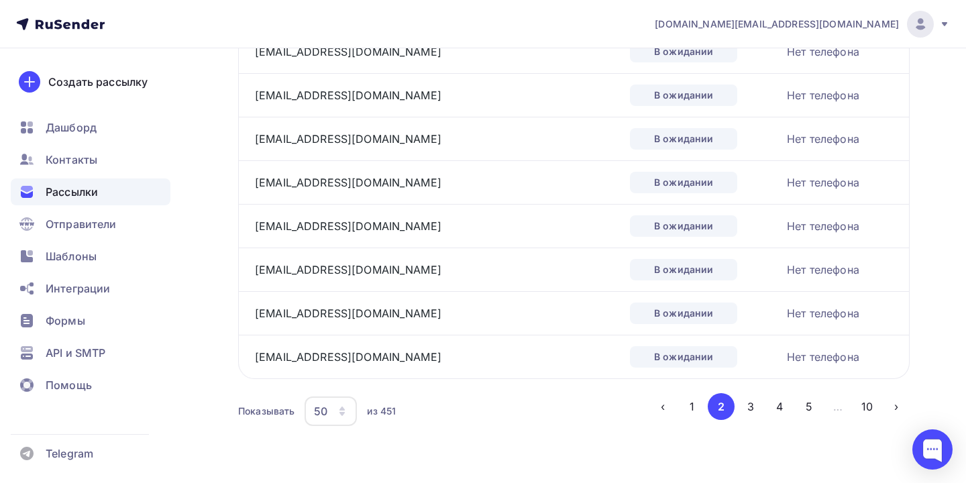
scroll to position [2087, 0]
click at [748, 402] on button "3" at bounding box center [750, 406] width 27 height 27
click at [771, 410] on button "4" at bounding box center [779, 406] width 27 height 27
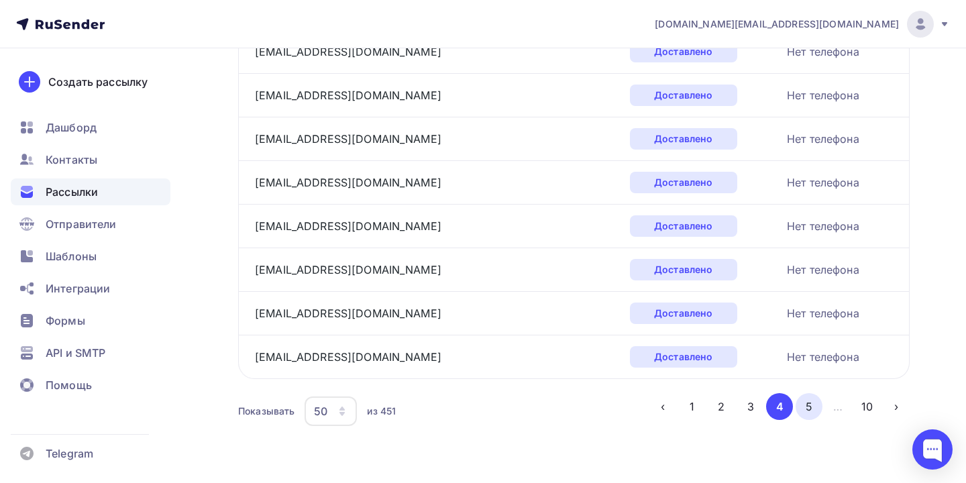
click at [810, 407] on button "5" at bounding box center [809, 406] width 27 height 27
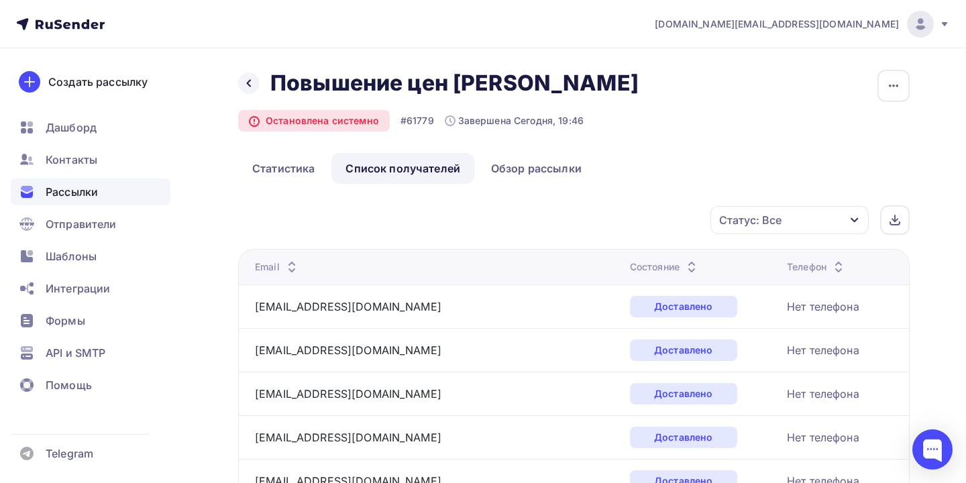
scroll to position [0, 0]
click at [624, 258] on th "Состояние" at bounding box center [702, 267] width 157 height 36
click at [630, 262] on div "Состояние" at bounding box center [665, 266] width 70 height 13
click at [636, 267] on div "Состояние" at bounding box center [671, 266] width 70 height 13
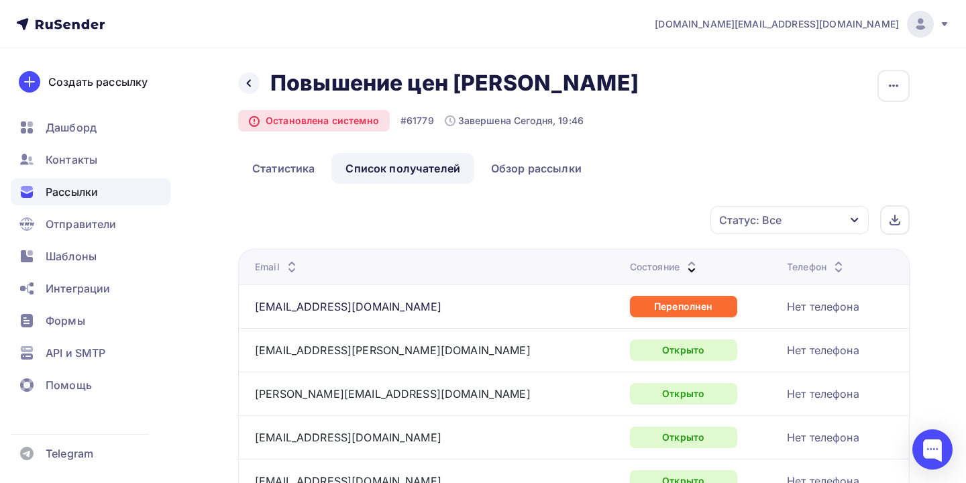
click at [309, 133] on div "Назад Повышение цен Олмеко Повышение цен Олмеко Остановлена системно #61779 Зав…" at bounding box center [573, 111] width 671 height 83
click at [256, 89] on div at bounding box center [248, 82] width 21 height 21
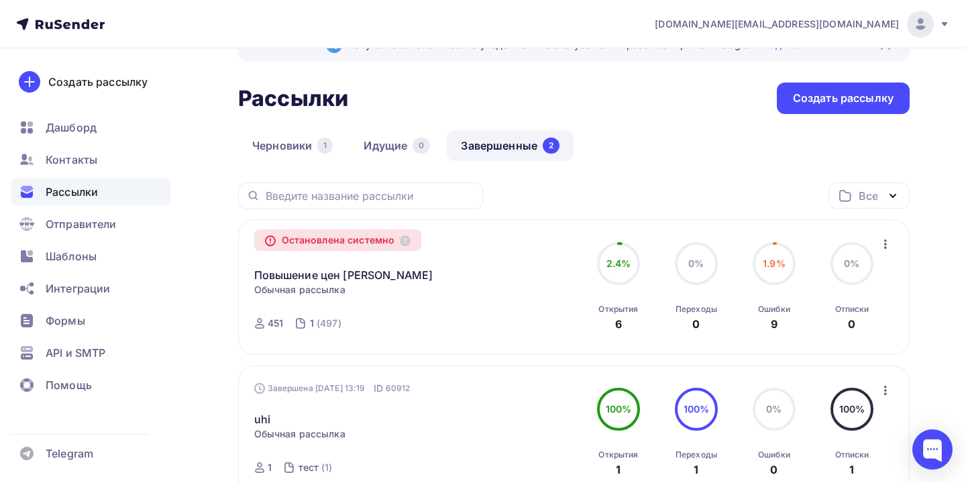
scroll to position [50, 0]
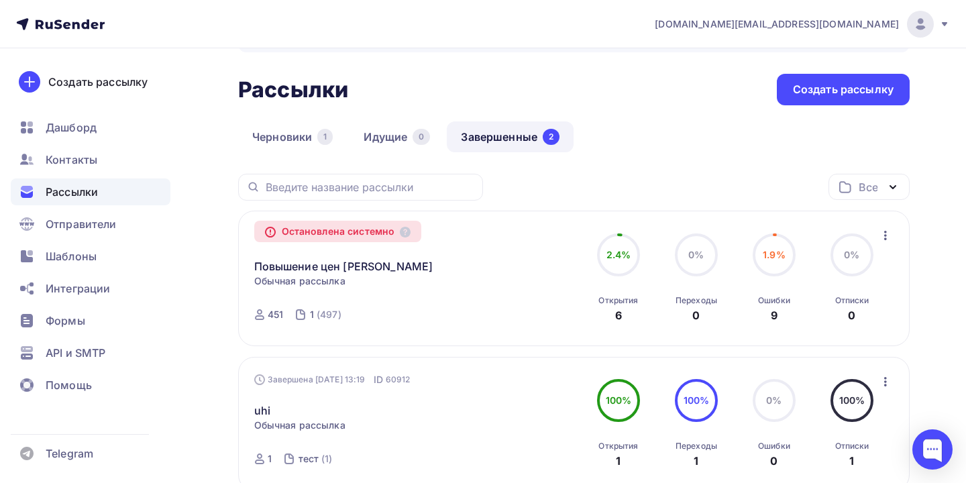
click at [880, 239] on icon "button" at bounding box center [885, 235] width 16 height 16
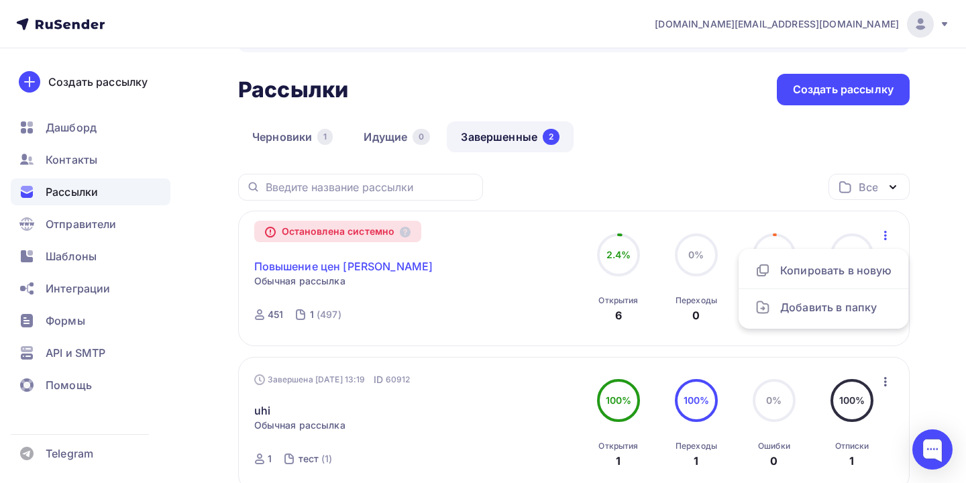
click at [329, 272] on link "Повышение цен [PERSON_NAME]" at bounding box center [343, 266] width 179 height 16
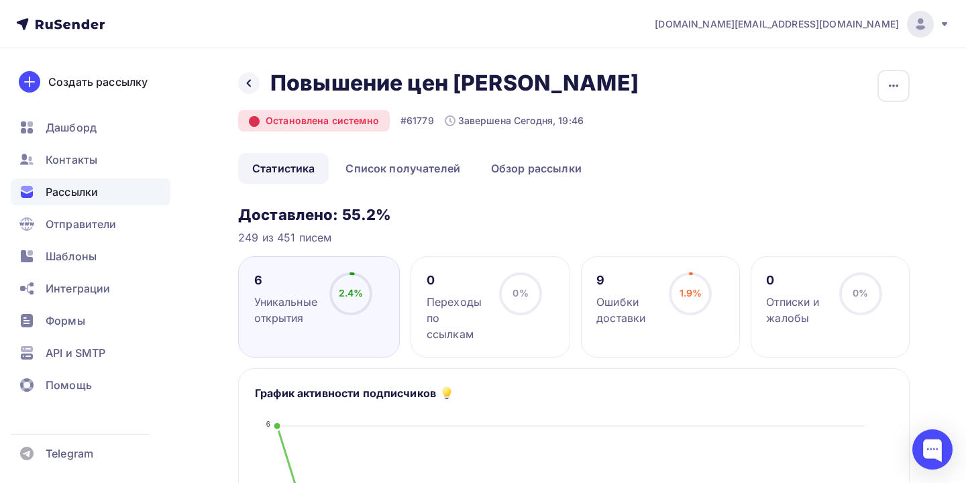
click at [257, 122] on icon at bounding box center [254, 121] width 9 height 9
click at [256, 123] on icon at bounding box center [254, 121] width 9 height 9
click at [284, 118] on div "Остановлена системно" at bounding box center [314, 120] width 152 height 21
click at [379, 169] on link "Список получателей" at bounding box center [402, 168] width 143 height 31
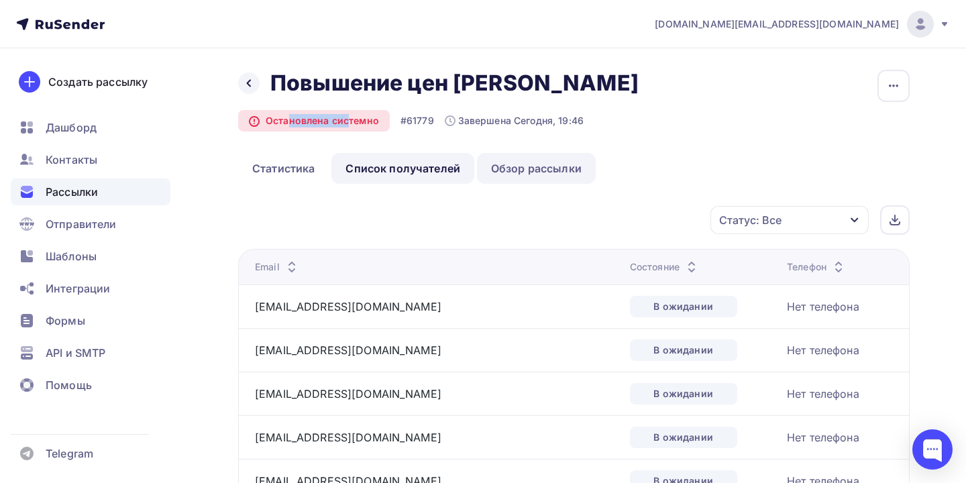
click at [533, 164] on link "Обзор рассылки" at bounding box center [536, 168] width 119 height 31
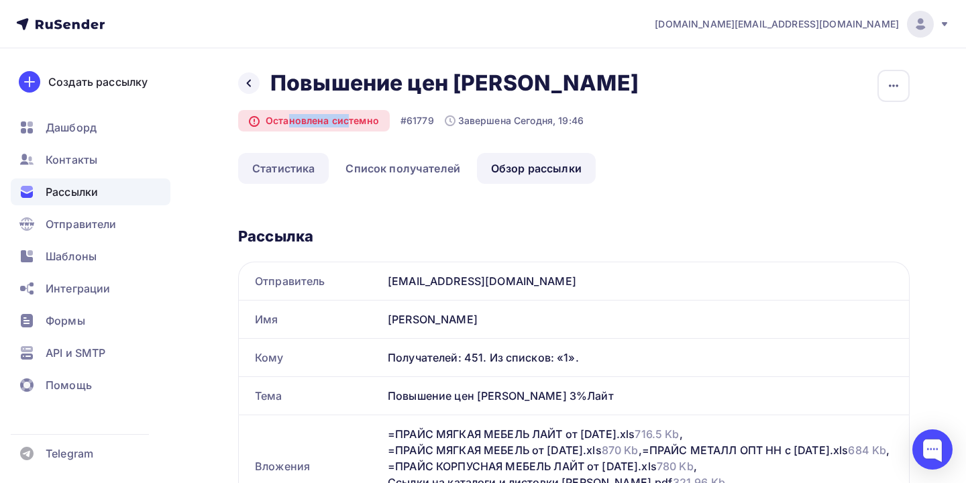
click at [285, 166] on link "Статистика" at bounding box center [283, 168] width 91 height 31
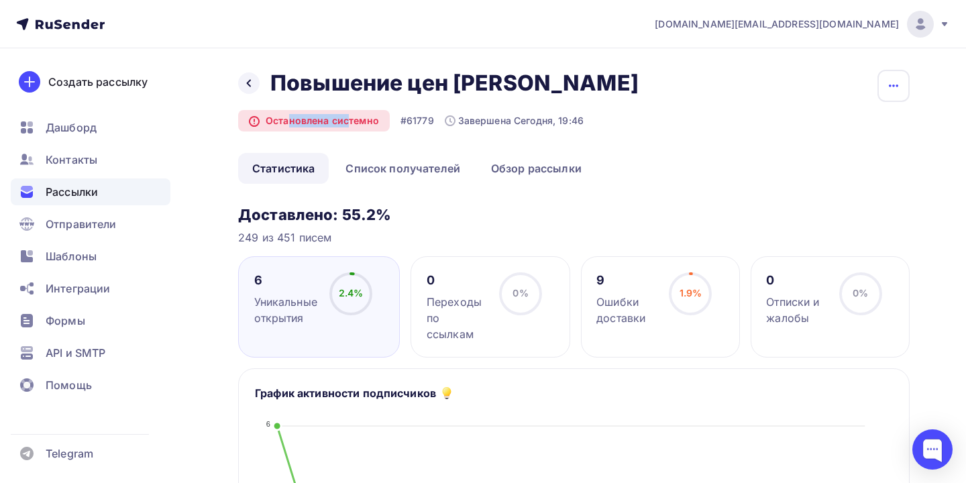
click at [885, 93] on button "button" at bounding box center [893, 86] width 32 height 32
click at [604, 156] on ul "Статистика Список получателей Обзор рассылки" at bounding box center [573, 168] width 671 height 31
click at [429, 171] on link "Список получателей" at bounding box center [402, 168] width 143 height 31
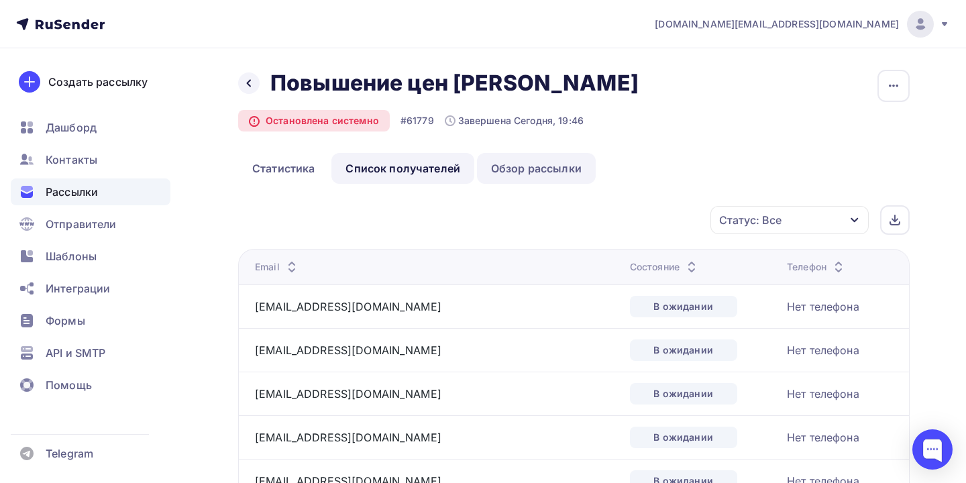
click at [498, 168] on link "Обзор рассылки" at bounding box center [536, 168] width 119 height 31
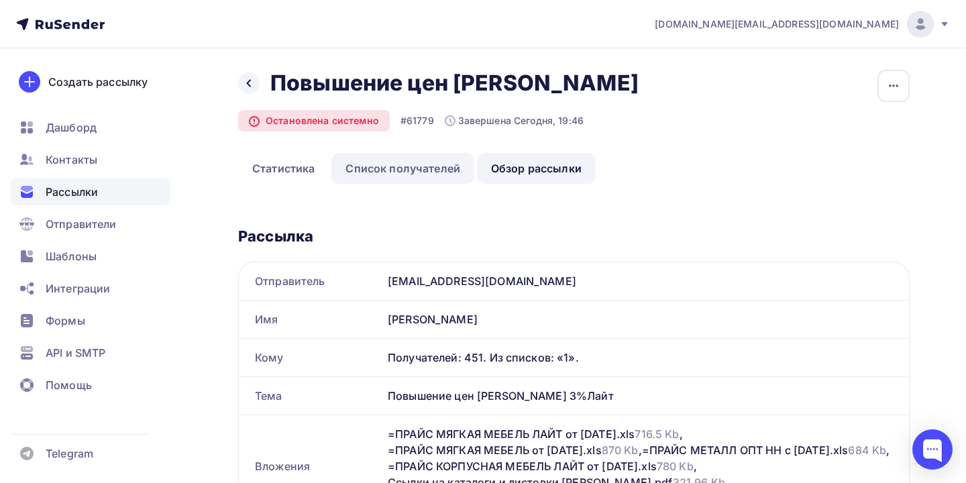
click at [409, 168] on link "Список получателей" at bounding box center [402, 168] width 143 height 31
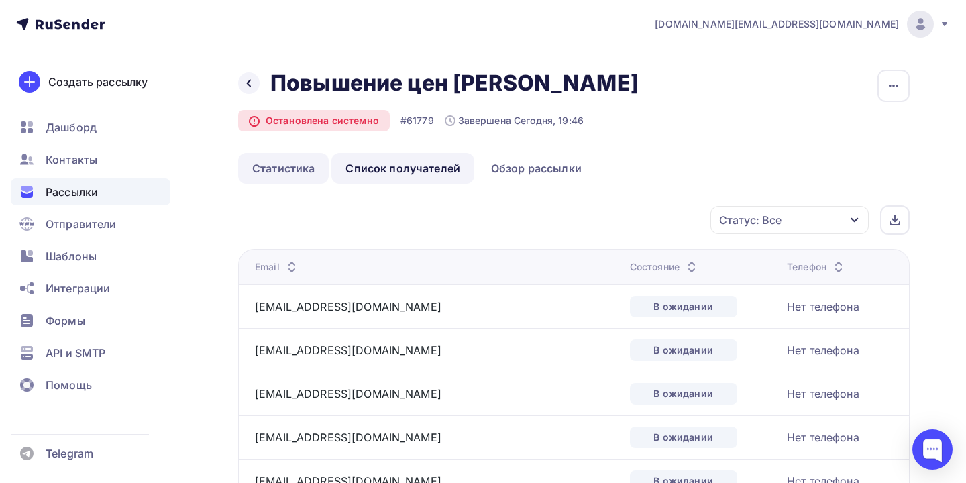
click at [282, 174] on link "Статистика" at bounding box center [283, 168] width 91 height 31
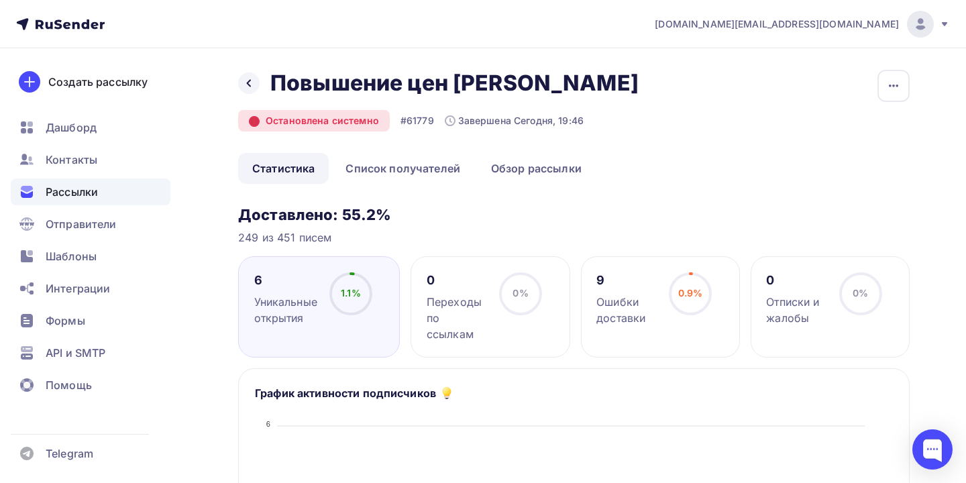
click at [253, 117] on icon at bounding box center [254, 121] width 9 height 9
click at [622, 309] on div "Ошибки доставки" at bounding box center [626, 310] width 60 height 32
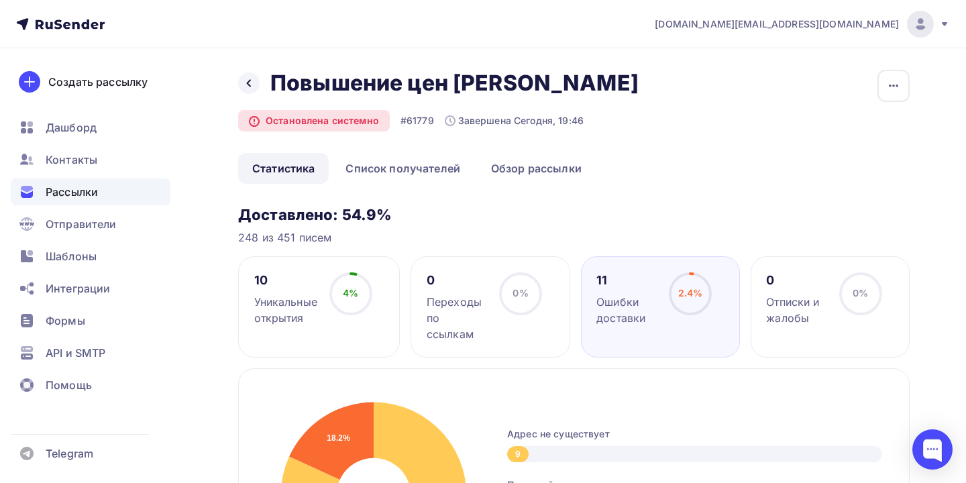
click at [274, 317] on div "Уникальные открытия" at bounding box center [285, 310] width 63 height 32
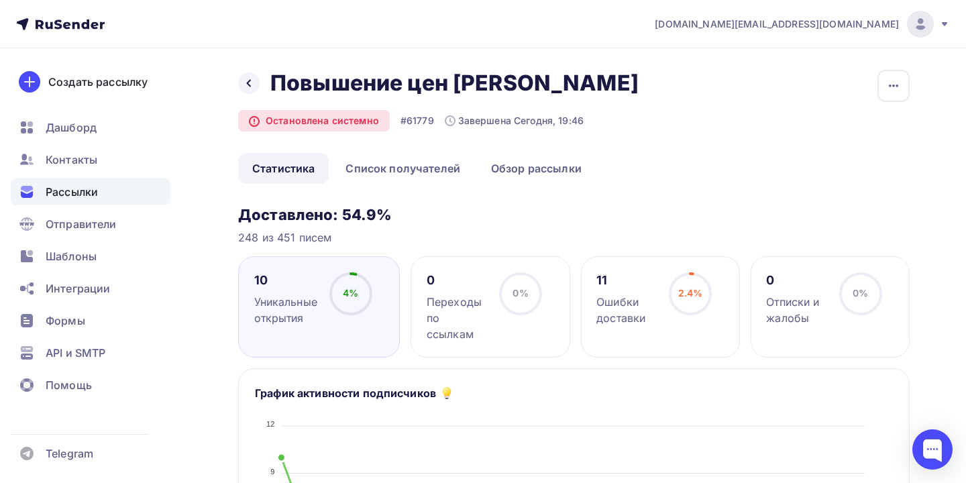
click at [265, 89] on div "Назад Повышение цен [PERSON_NAME] Повышение цен [PERSON_NAME]" at bounding box center [443, 83] width 410 height 27
click at [250, 86] on icon at bounding box center [249, 83] width 4 height 7
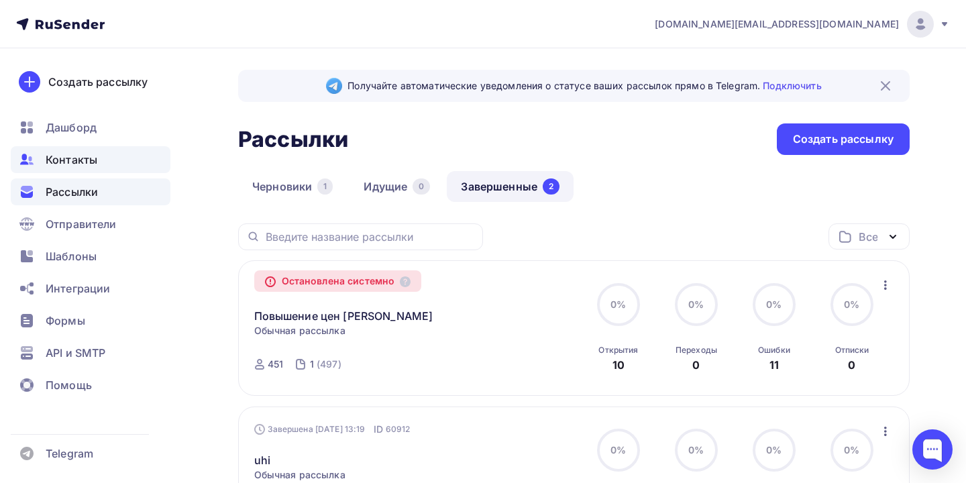
click at [81, 160] on span "Контакты" at bounding box center [72, 160] width 52 height 16
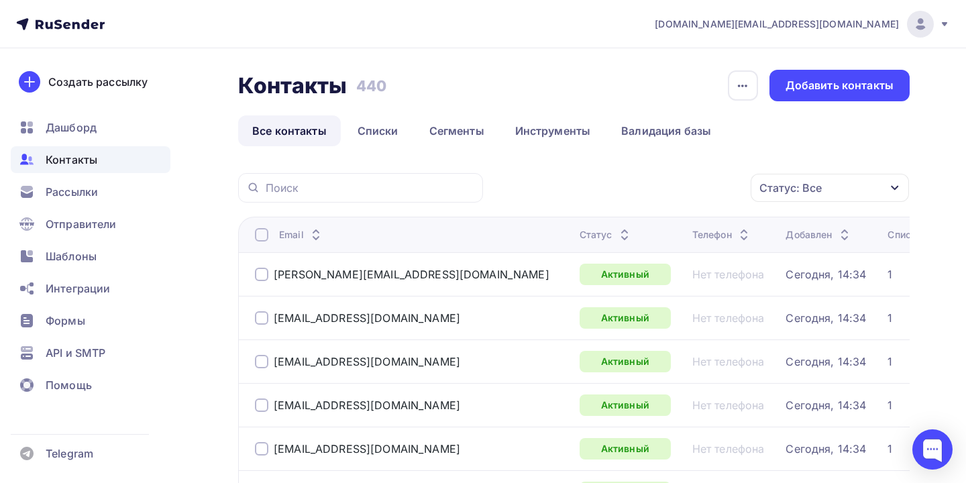
click at [580, 236] on div "Статус" at bounding box center [606, 234] width 53 height 13
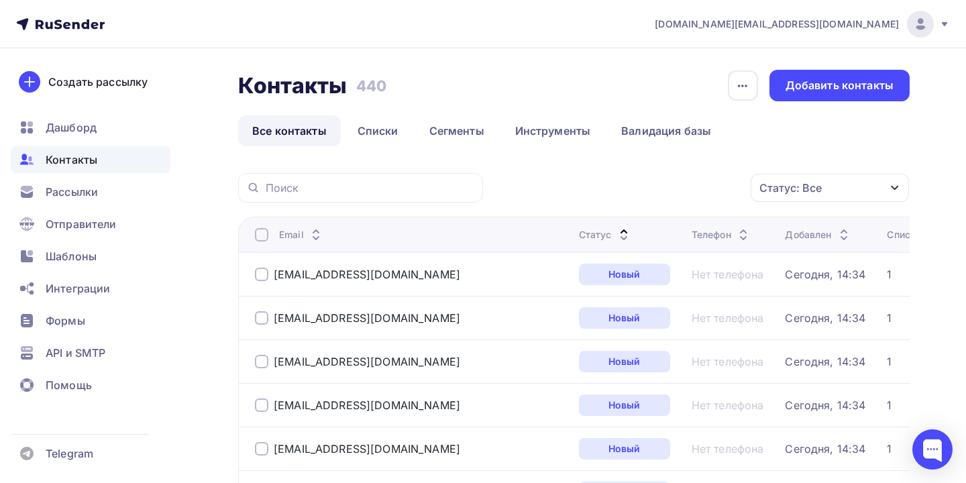
click at [579, 236] on div "Статус" at bounding box center [605, 234] width 53 height 13
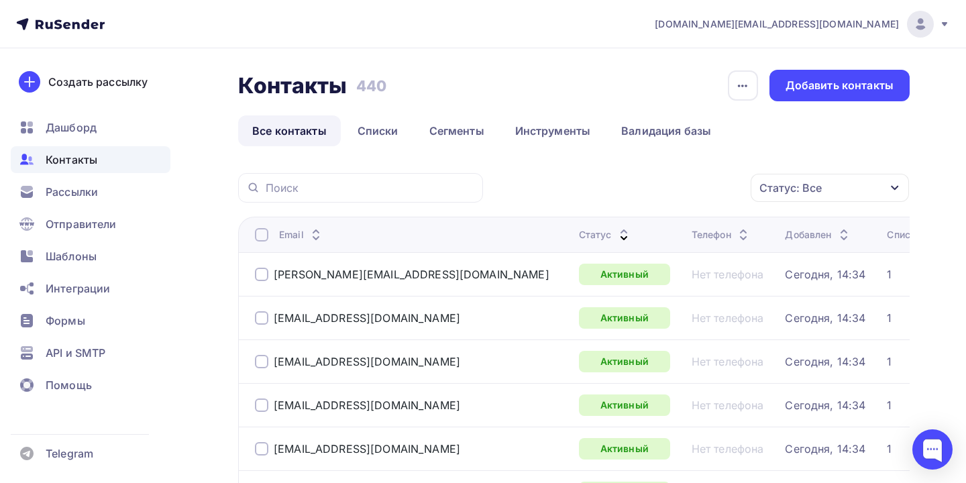
click at [865, 187] on div "Статус: Все" at bounding box center [830, 188] width 158 height 28
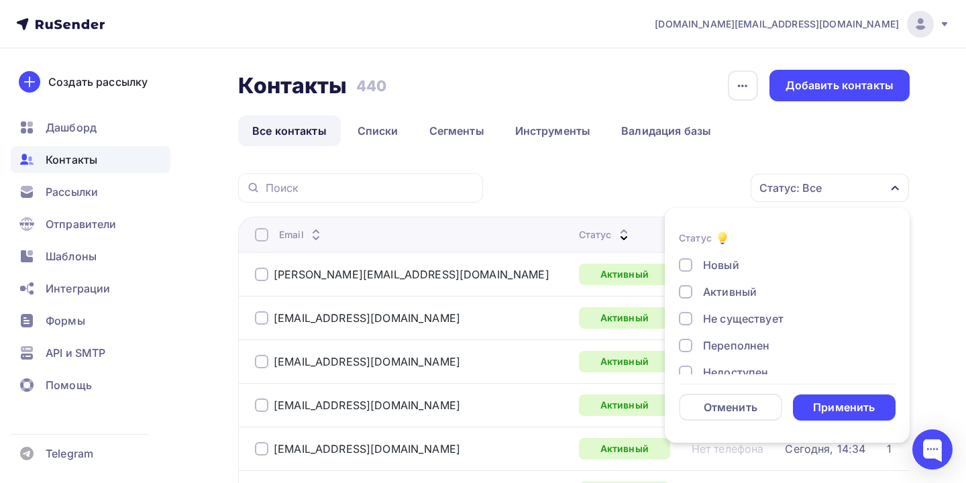
click at [741, 325] on div "Не существует" at bounding box center [743, 319] width 80 height 16
click at [737, 353] on div "Новый Активный Не существует Переполнен Недоступен Отписан Отписан вручную [GEO…" at bounding box center [787, 359] width 217 height 204
click at [737, 337] on div "Переполнен" at bounding box center [736, 345] width 66 height 16
click at [737, 341] on div "Переполнен" at bounding box center [736, 345] width 66 height 16
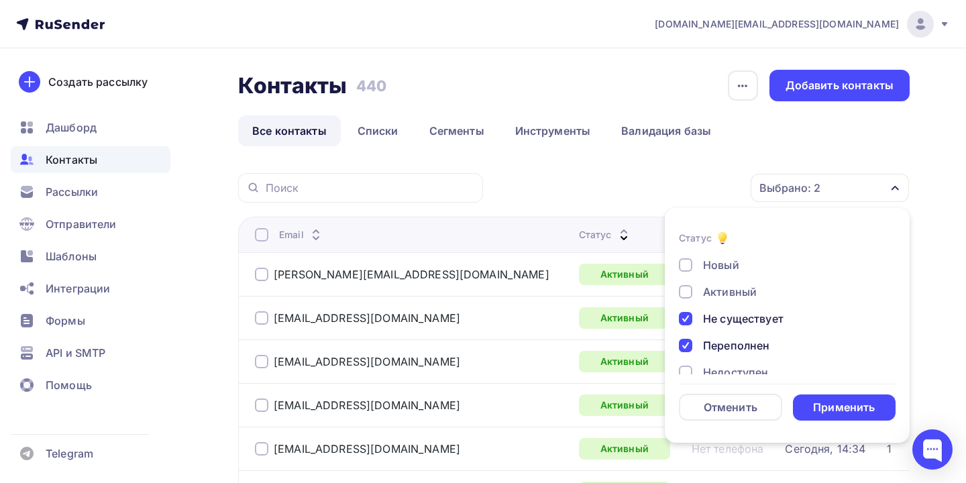
click at [735, 372] on div "Недоступен" at bounding box center [735, 372] width 65 height 16
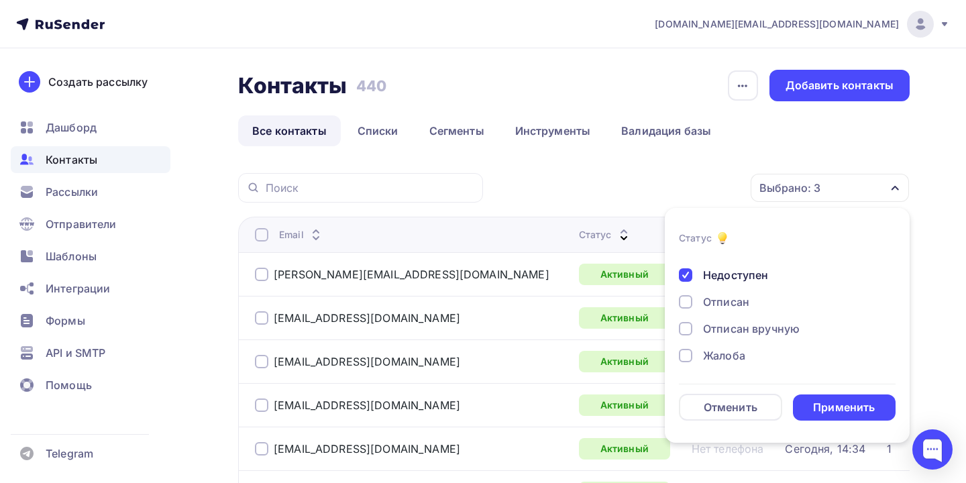
scroll to position [97, 0]
click at [816, 416] on div "Применить" at bounding box center [844, 407] width 103 height 26
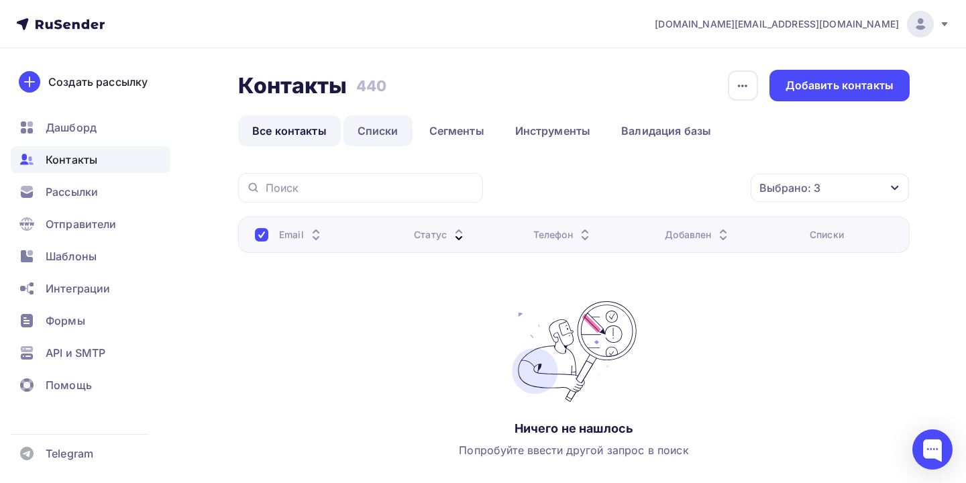
click at [378, 130] on link "Списки" at bounding box center [377, 130] width 69 height 31
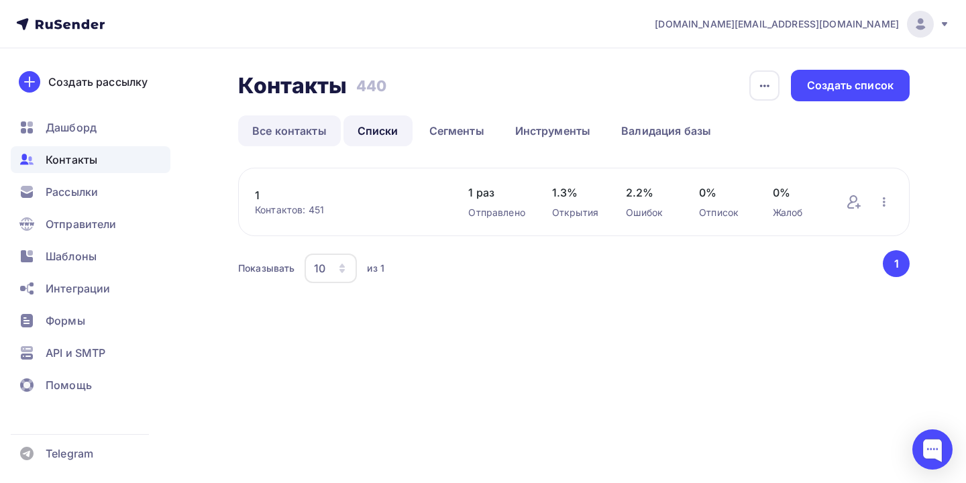
click at [282, 130] on link "Все контакты" at bounding box center [289, 130] width 103 height 31
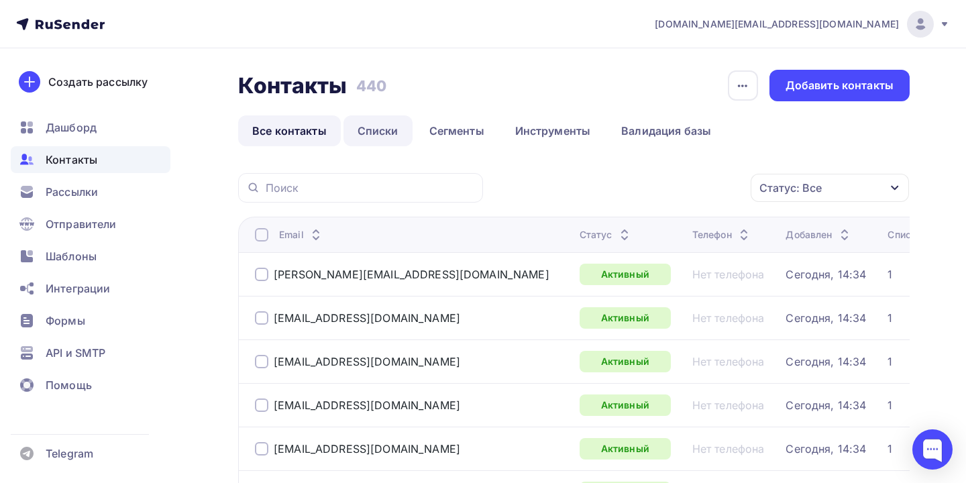
click at [374, 133] on link "Списки" at bounding box center [377, 130] width 69 height 31
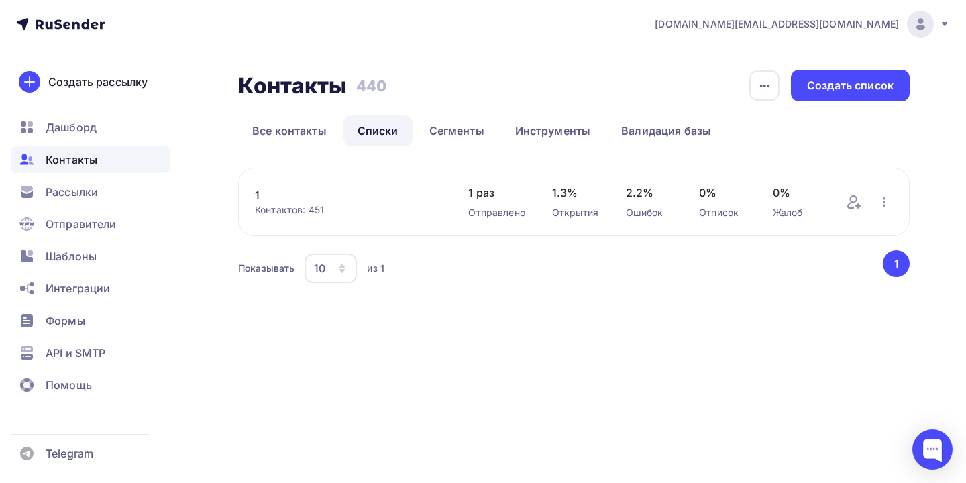
click at [641, 193] on span "2.2%" at bounding box center [649, 192] width 47 height 16
click at [277, 131] on link "Все контакты" at bounding box center [289, 130] width 103 height 31
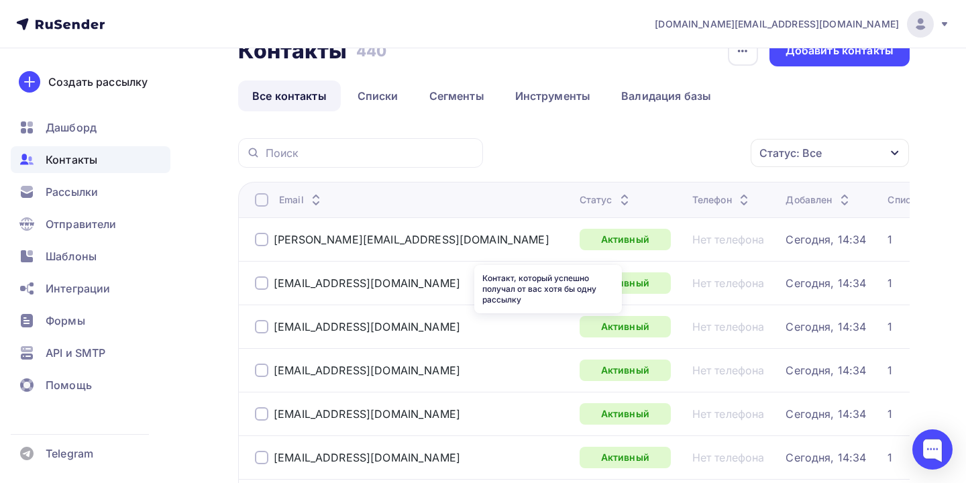
scroll to position [40, 0]
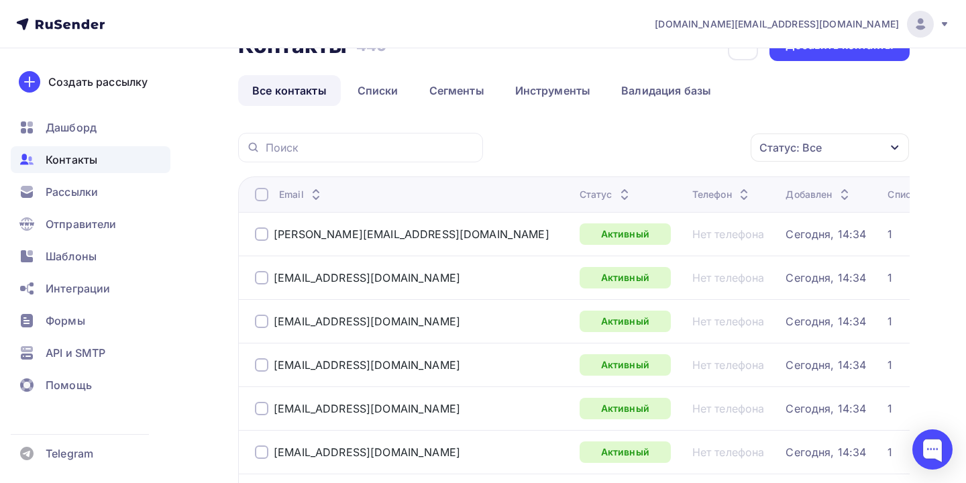
click at [616, 203] on icon at bounding box center [624, 198] width 16 height 16
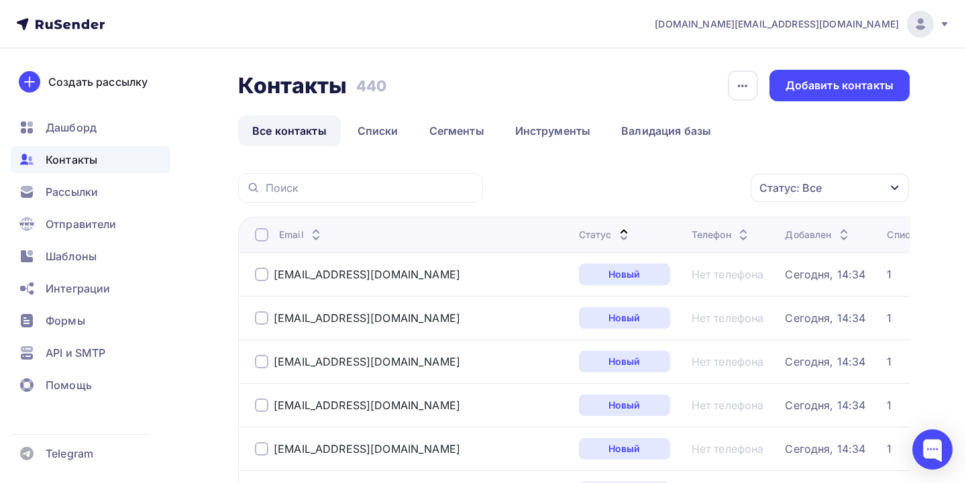
scroll to position [0, 0]
click at [256, 276] on div at bounding box center [261, 274] width 13 height 13
click at [586, 186] on div "Действие" at bounding box center [597, 188] width 52 height 16
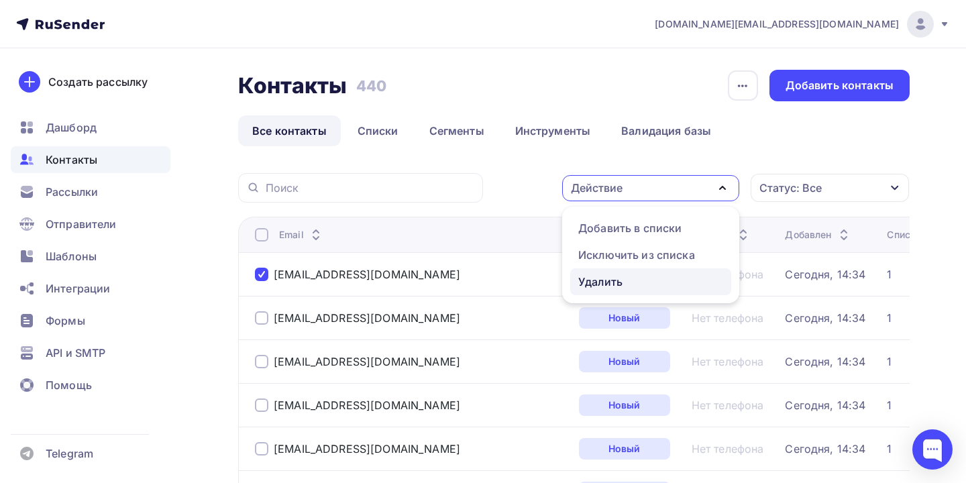
click at [595, 289] on div "Удалить" at bounding box center [600, 282] width 44 height 16
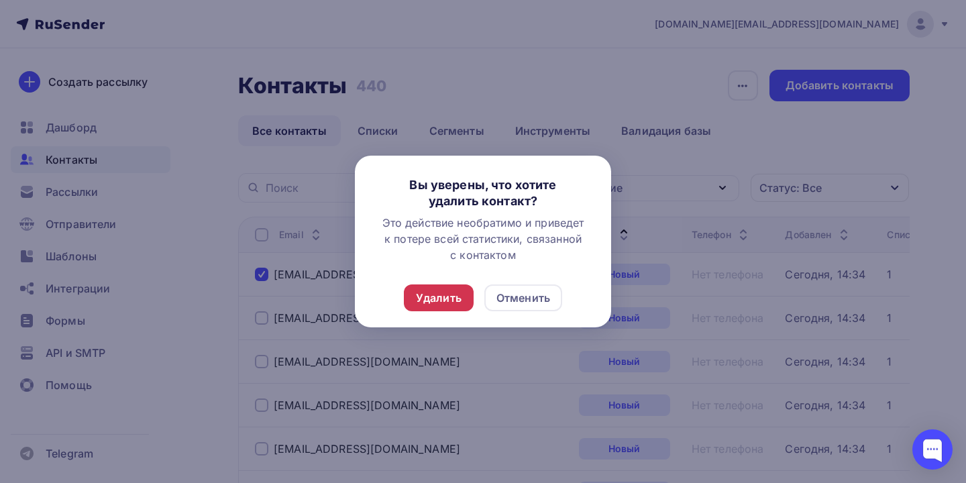
click at [472, 292] on div "Удалить" at bounding box center [439, 297] width 70 height 27
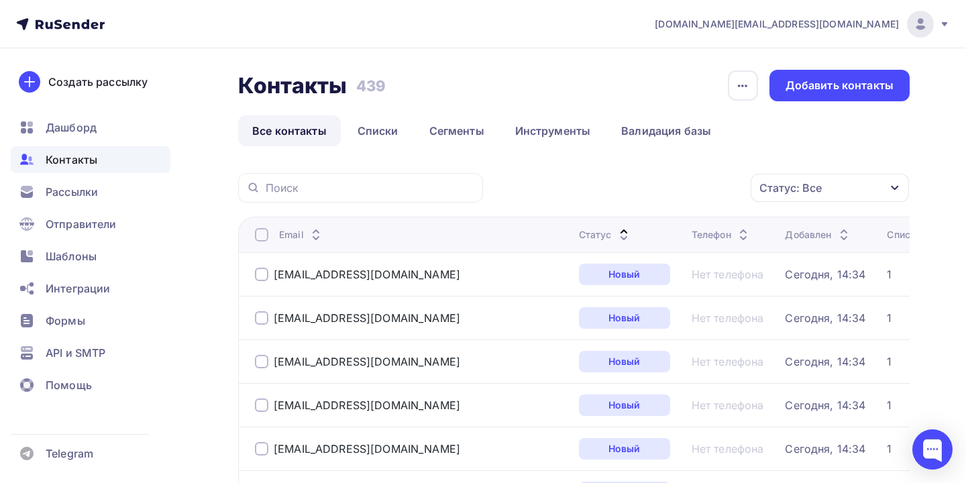
click at [800, 190] on div "Статус: Все" at bounding box center [790, 188] width 62 height 16
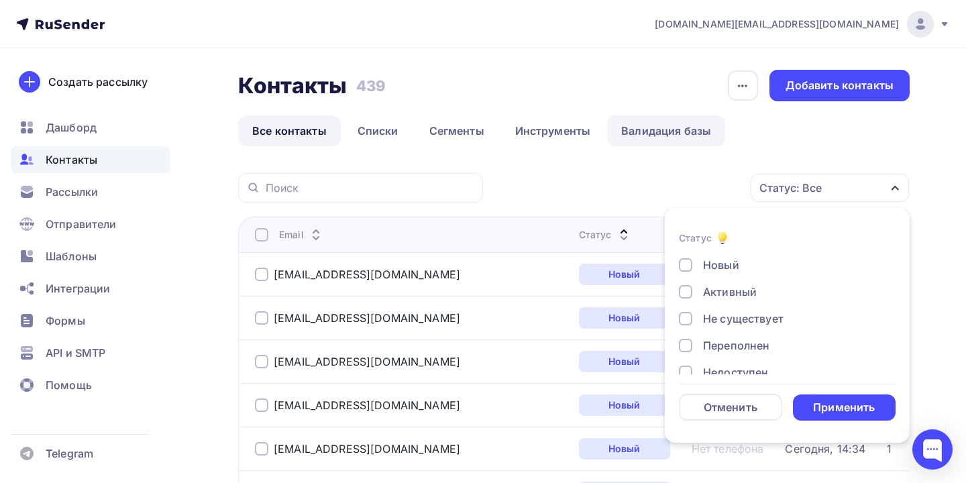
click at [671, 129] on link "Валидация базы" at bounding box center [666, 130] width 118 height 31
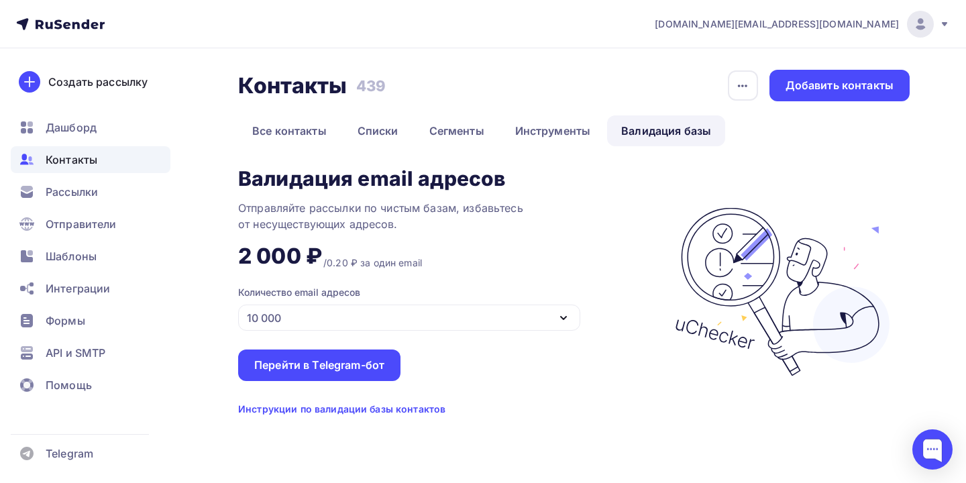
click at [353, 313] on div "10 000" at bounding box center [409, 318] width 342 height 26
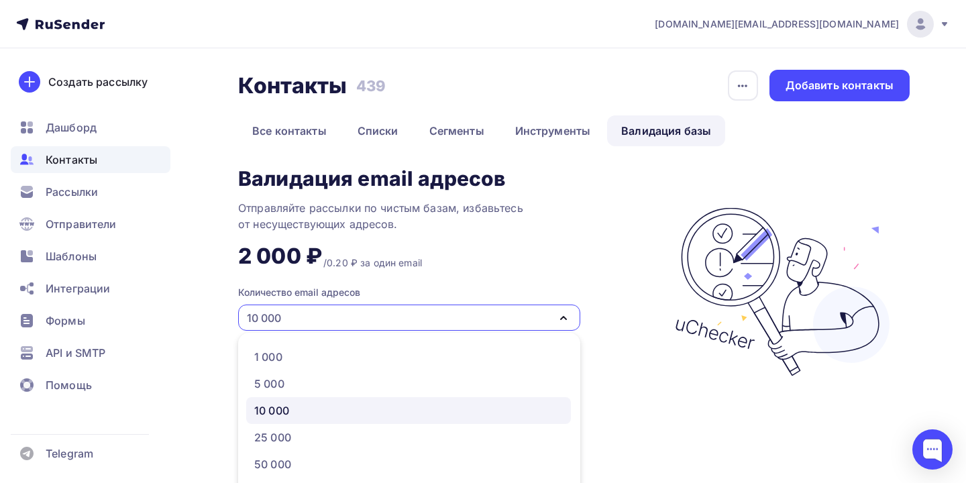
scroll to position [71, 0]
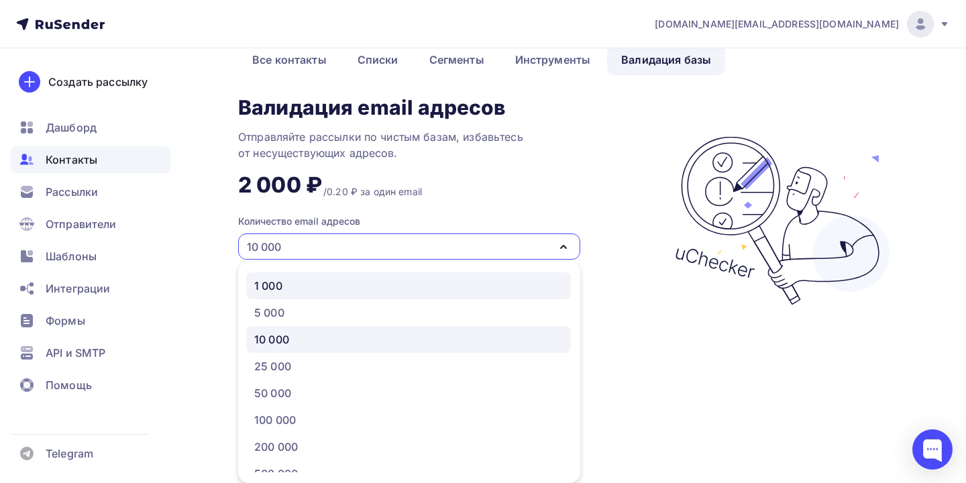
click at [311, 279] on div "1 000" at bounding box center [408, 286] width 309 height 16
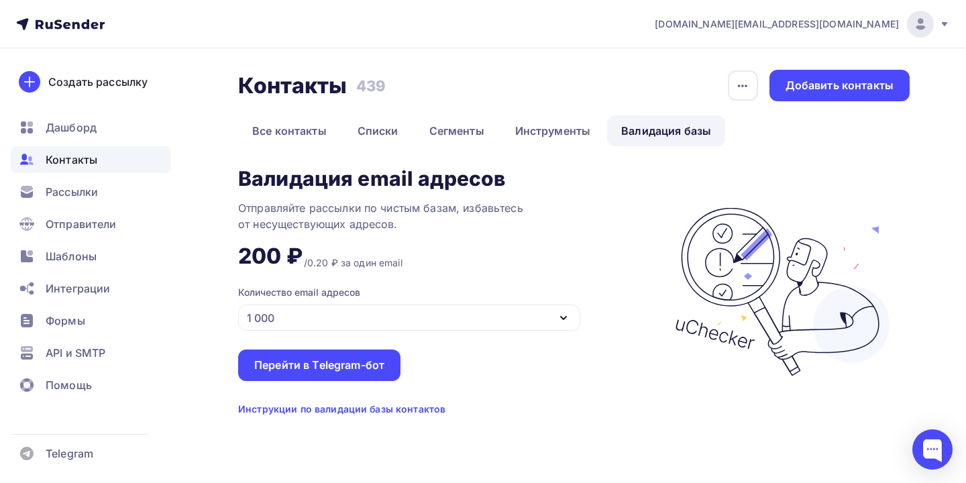
scroll to position [0, 0]
click at [317, 408] on div "Инструкции по валидации базы контактов" at bounding box center [341, 408] width 207 height 13
click at [303, 129] on link "Все контакты" at bounding box center [289, 130] width 103 height 31
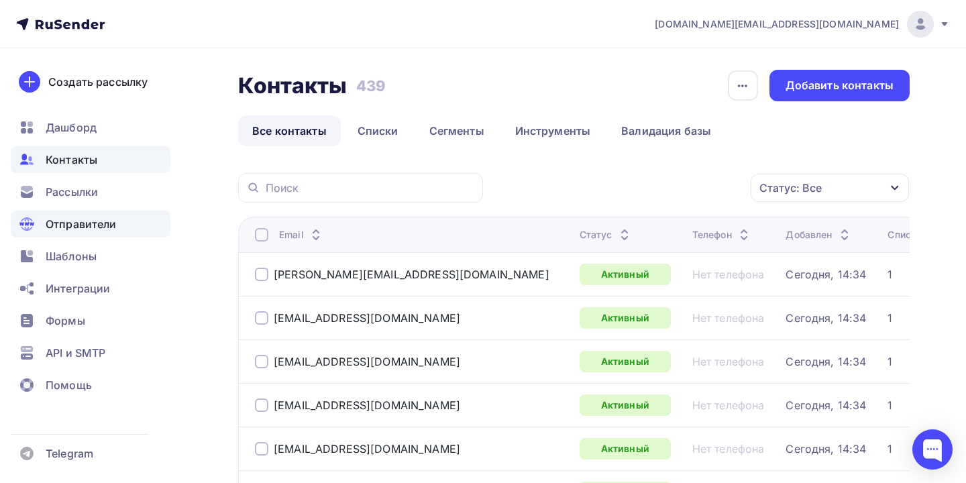
click at [85, 215] on div "Отправители" at bounding box center [91, 224] width 160 height 27
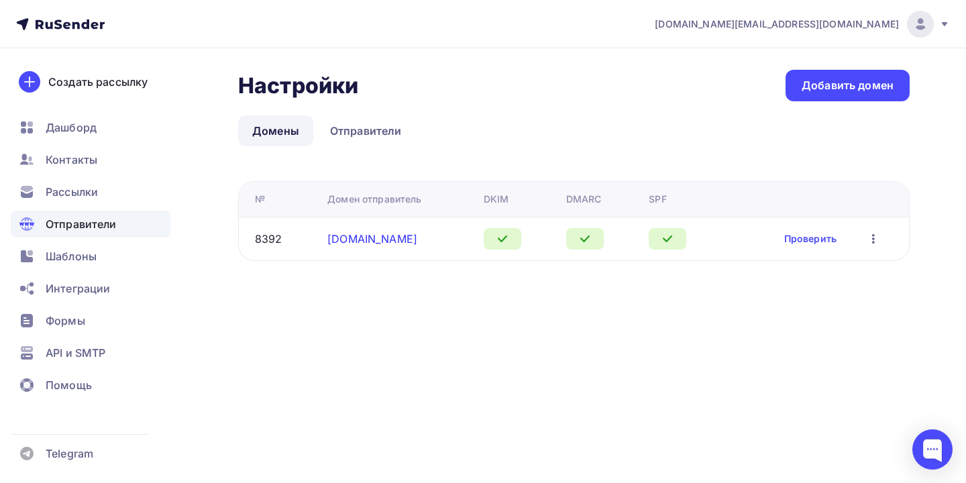
click at [380, 237] on link "olmekosmr.ru" at bounding box center [372, 238] width 90 height 13
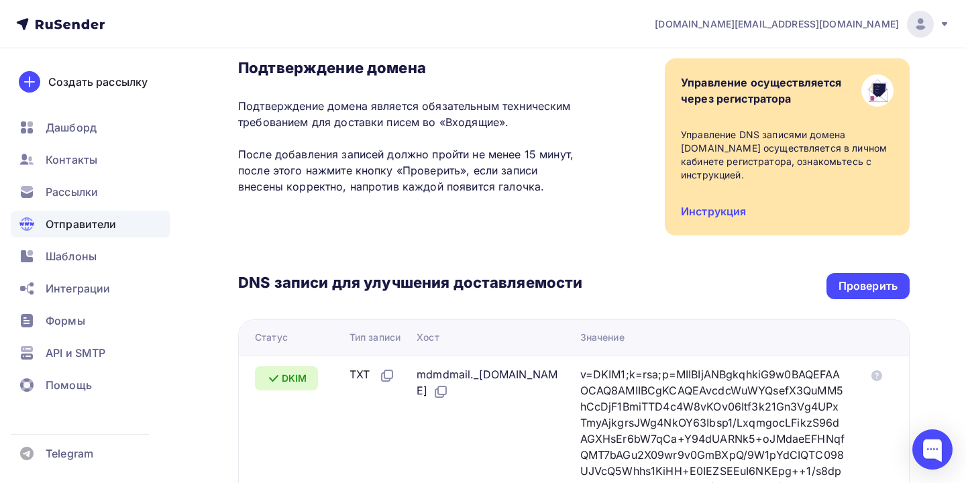
scroll to position [106, 0]
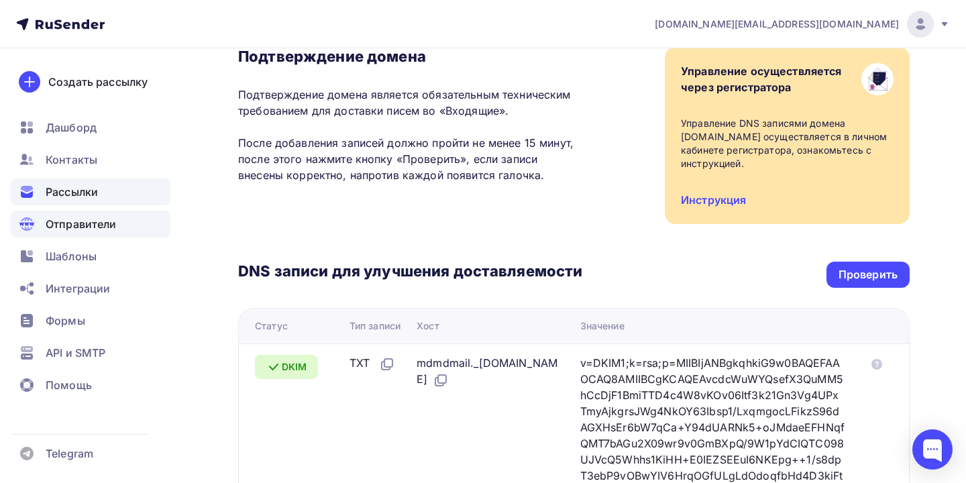
click at [83, 201] on div "Рассылки" at bounding box center [91, 191] width 160 height 27
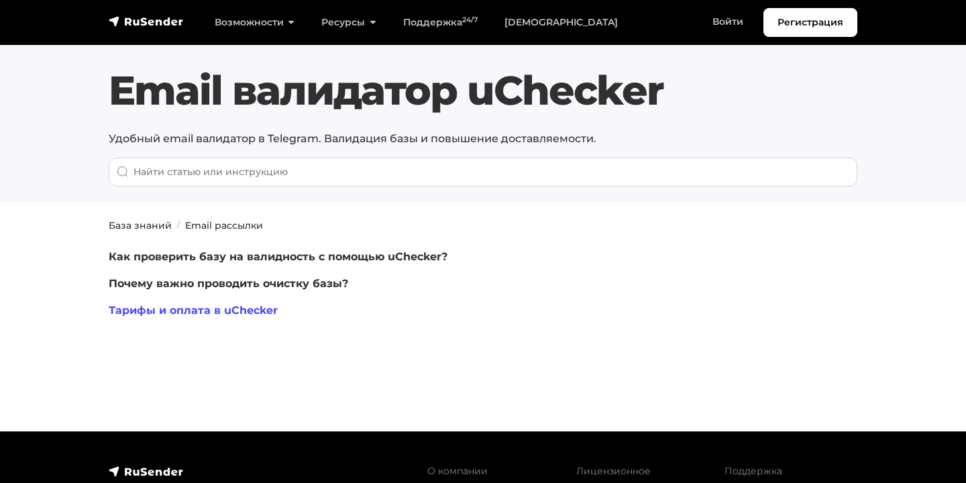
click at [257, 313] on link "Тарифы и оплата в uChecker" at bounding box center [193, 310] width 169 height 13
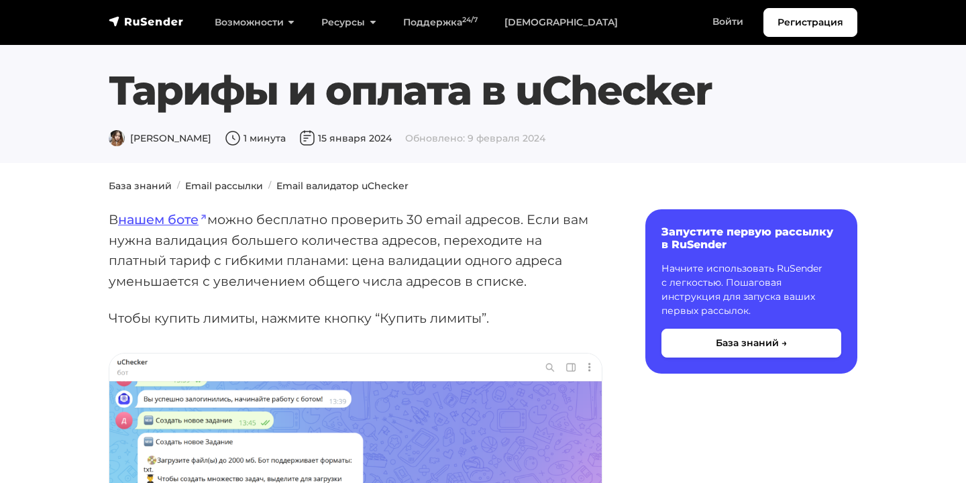
click at [170, 95] on h1 "Тарифы и оплата в uChecker" at bounding box center [483, 90] width 749 height 48
click at [163, 1] on nav "Регистрация Возможности Конструктор писем [PERSON_NAME] подписки A/B–тестирован…" at bounding box center [483, 22] width 966 height 45
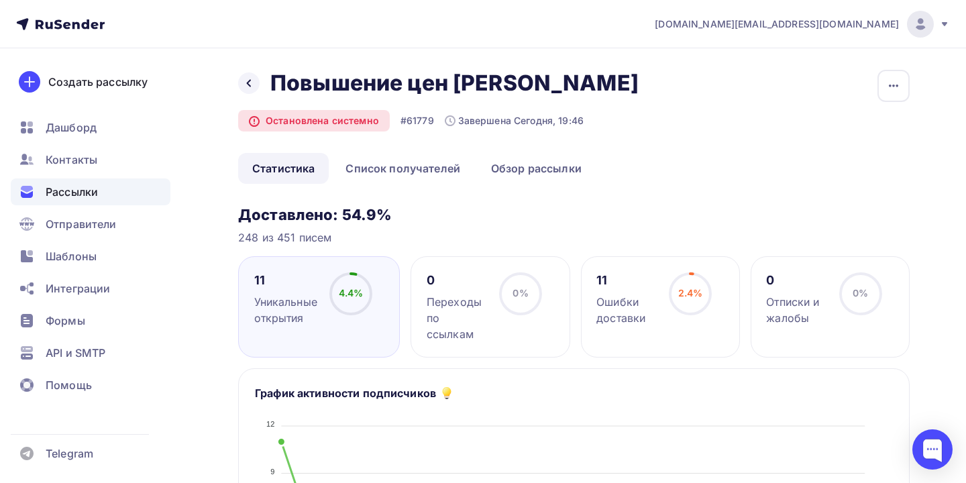
click at [661, 303] on div "2.4% 2.4%" at bounding box center [690, 299] width 67 height 54
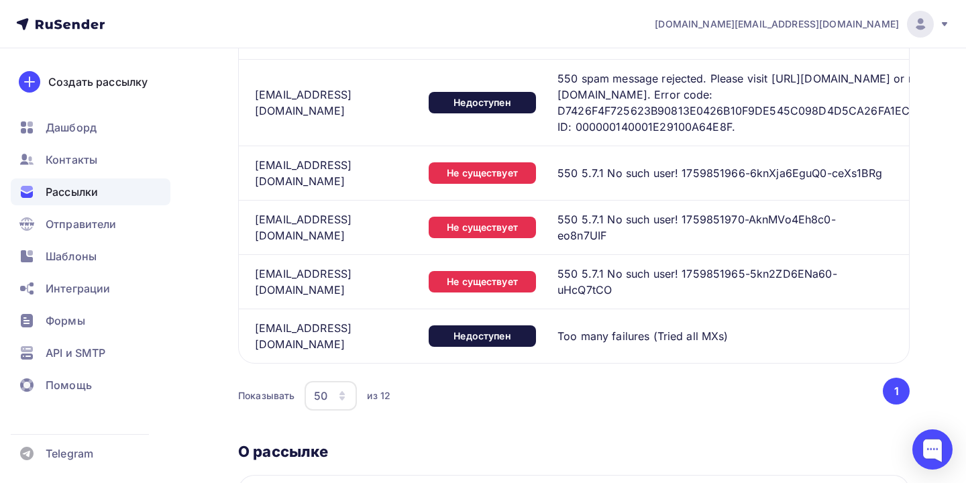
scroll to position [1083, 0]
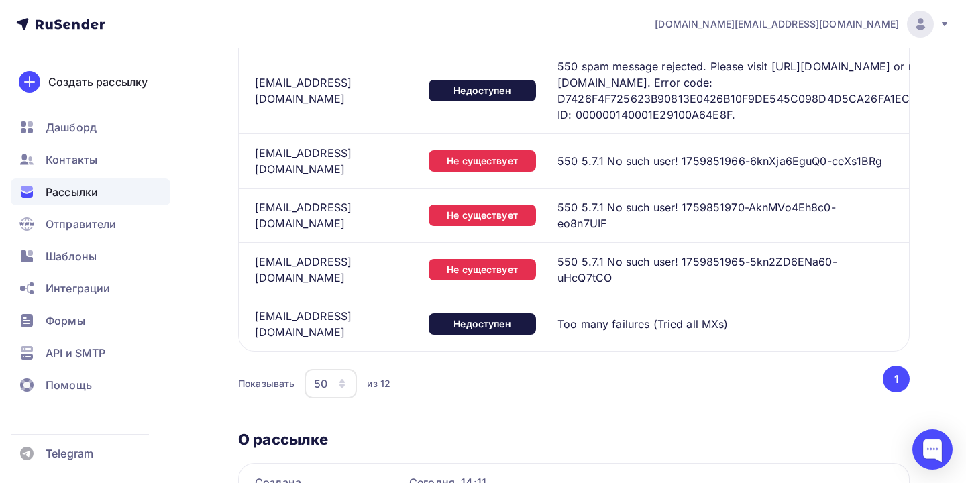
drag, startPoint x: 257, startPoint y: 292, endPoint x: 386, endPoint y: 286, distance: 129.6
click at [386, 308] on div "[EMAIL_ADDRESS][DOMAIN_NAME]" at bounding box center [336, 324] width 163 height 32
copy div "[EMAIL_ADDRESS][DOMAIN_NAME]"
click at [50, 159] on span "Контакты" at bounding box center [72, 160] width 52 height 16
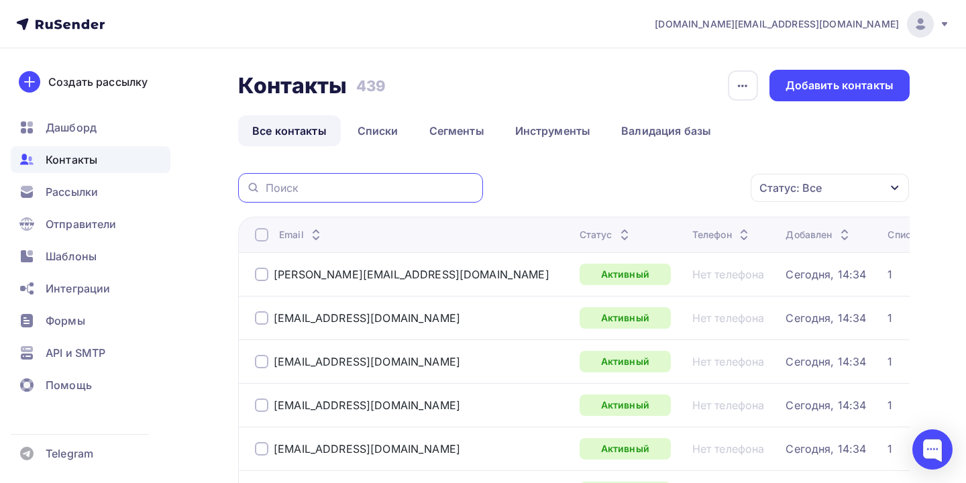
click at [338, 185] on input "text" at bounding box center [370, 187] width 209 height 15
click at [318, 186] on input "text" at bounding box center [370, 187] width 209 height 15
paste input "[EMAIL_ADDRESS][DOMAIN_NAME]"
click at [402, 189] on input "[EMAIL_ADDRESS][DOMAIN_NAME]" at bounding box center [370, 187] width 209 height 15
type input "[EMAIL_ADDRESS][DOMAIN_NAME]"
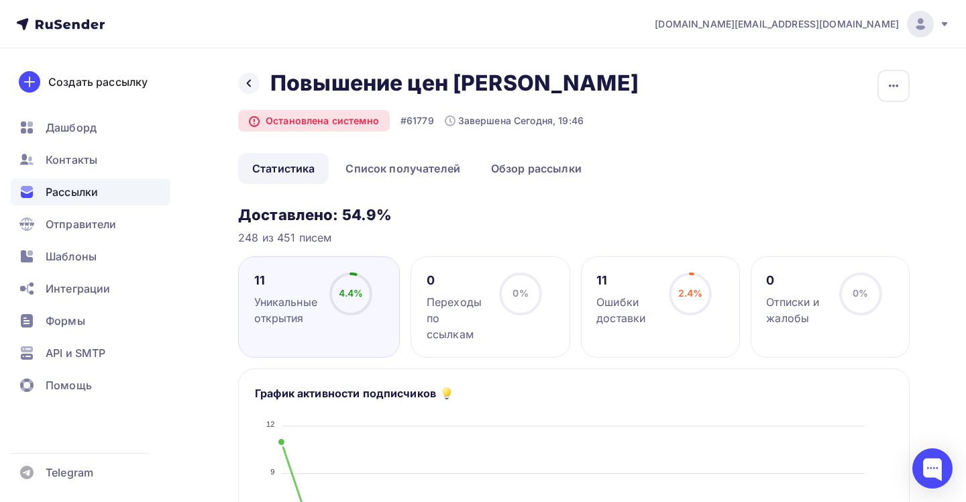
click at [283, 286] on div "11" at bounding box center [285, 280] width 63 height 16
drag, startPoint x: 431, startPoint y: 117, endPoint x: 405, endPoint y: 119, distance: 25.6
click at [405, 119] on div "#61779" at bounding box center [417, 120] width 34 height 13
click at [358, 166] on link "Список получателей" at bounding box center [402, 168] width 143 height 31
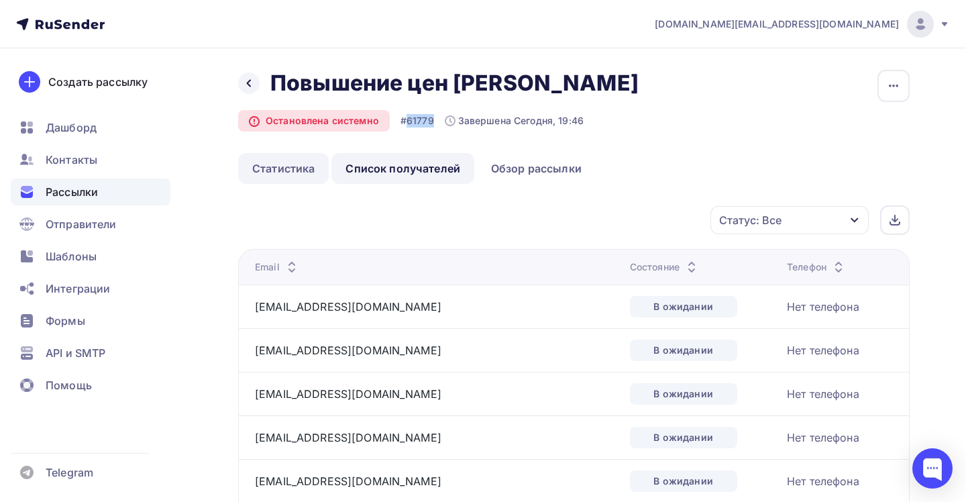
click at [289, 160] on link "Статистика" at bounding box center [283, 168] width 91 height 31
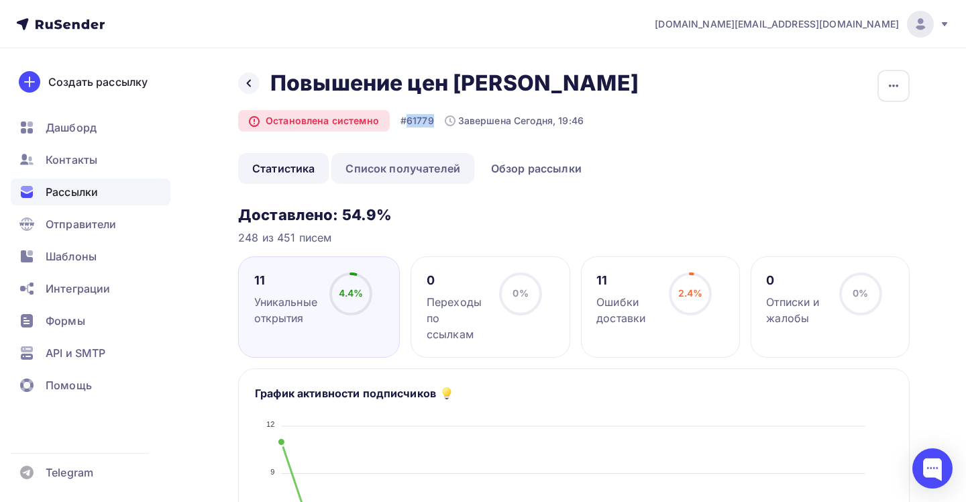
click at [408, 162] on link "Список получателей" at bounding box center [402, 168] width 143 height 31
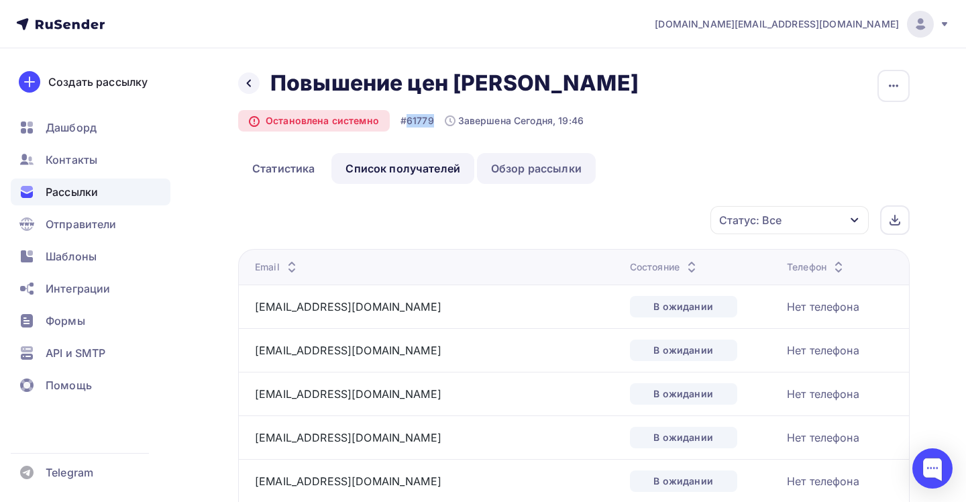
click at [518, 164] on link "Обзор рассылки" at bounding box center [536, 168] width 119 height 31
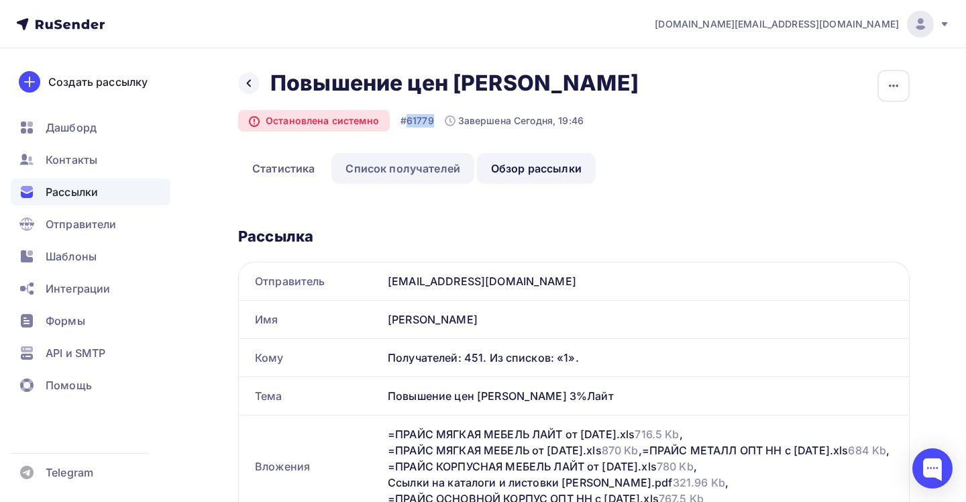
click at [431, 171] on link "Список получателей" at bounding box center [402, 168] width 143 height 31
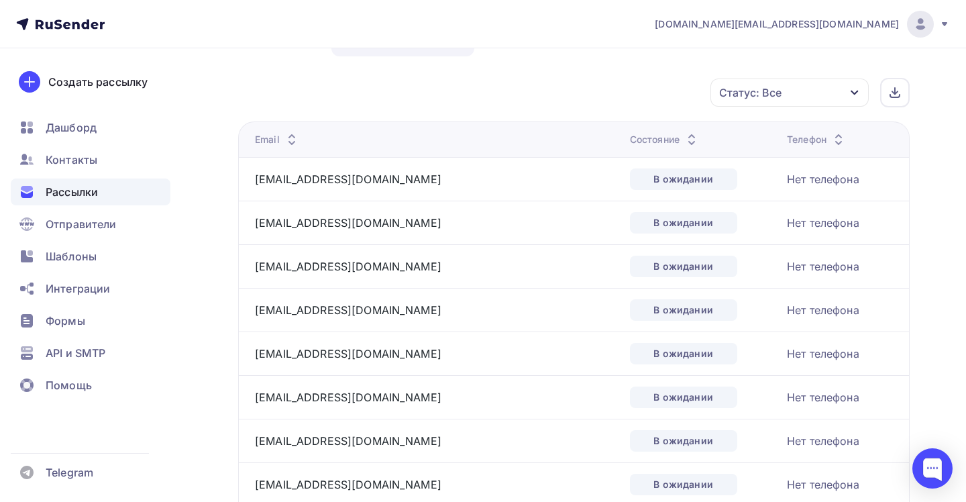
scroll to position [130, 0]
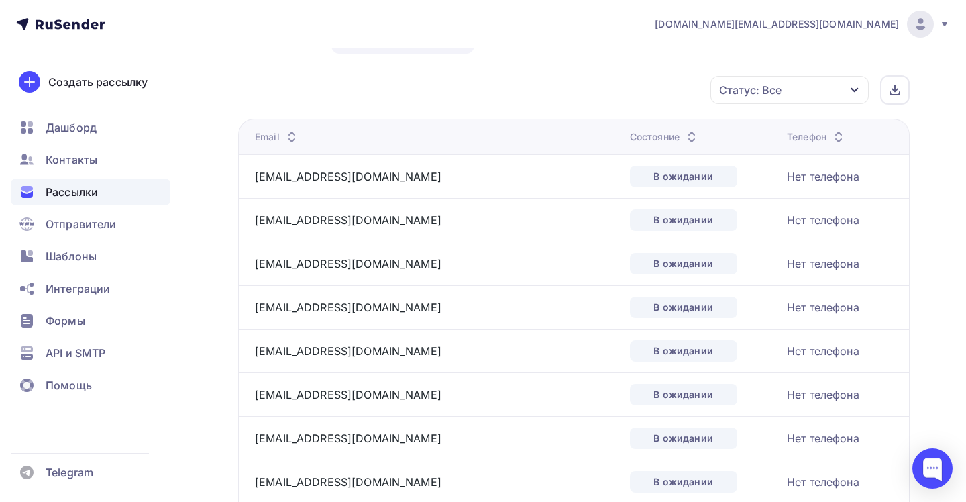
click at [630, 143] on div "Состояние" at bounding box center [665, 136] width 70 height 13
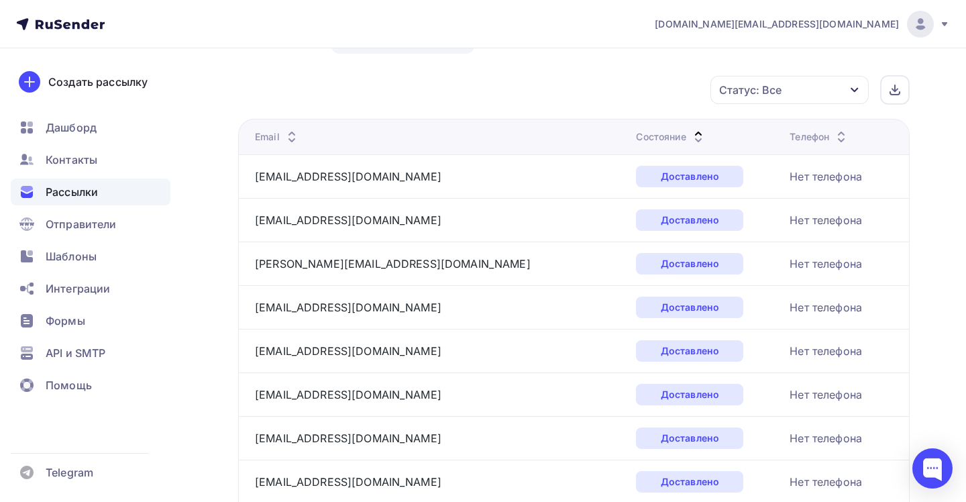
click at [636, 138] on div "Состояние" at bounding box center [671, 136] width 70 height 13
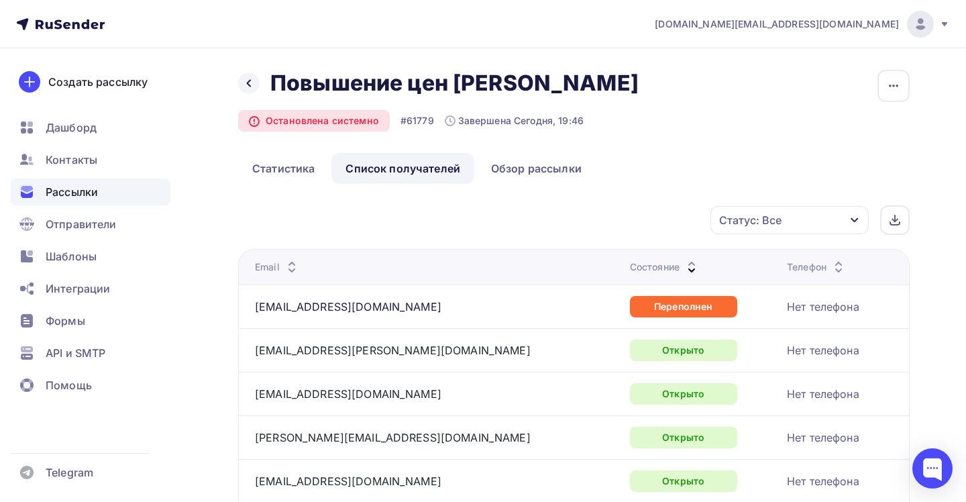
scroll to position [0, 0]
click at [630, 268] on div "Состояние" at bounding box center [665, 266] width 70 height 13
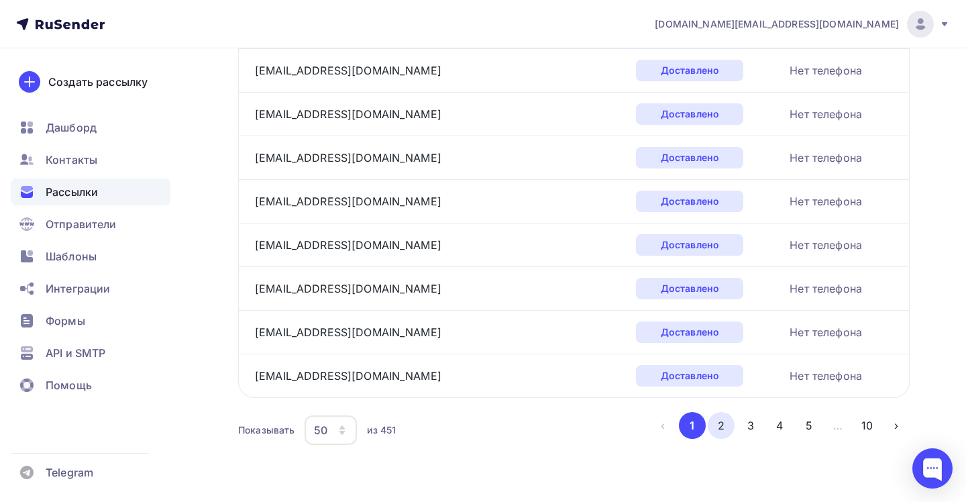
click at [716, 418] on button "2" at bounding box center [721, 425] width 27 height 27
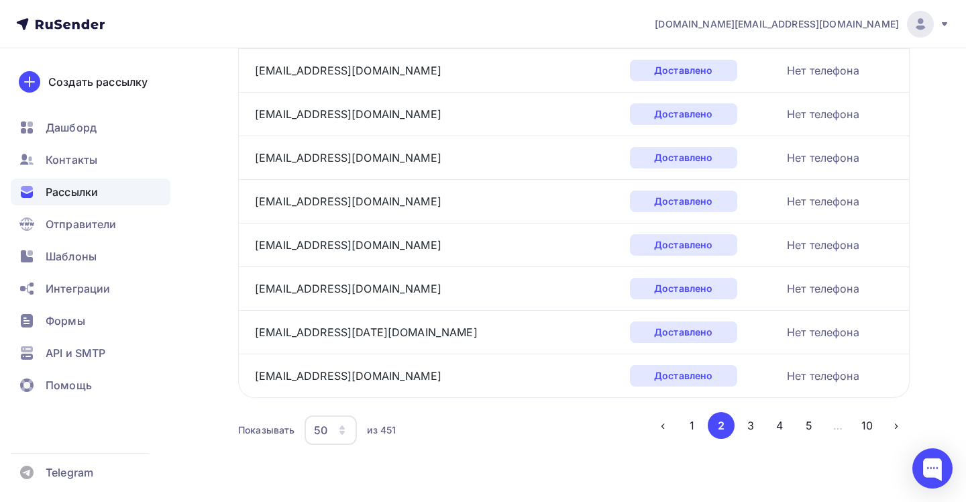
scroll to position [2068, 0]
click at [744, 425] on button "3" at bounding box center [750, 425] width 27 height 27
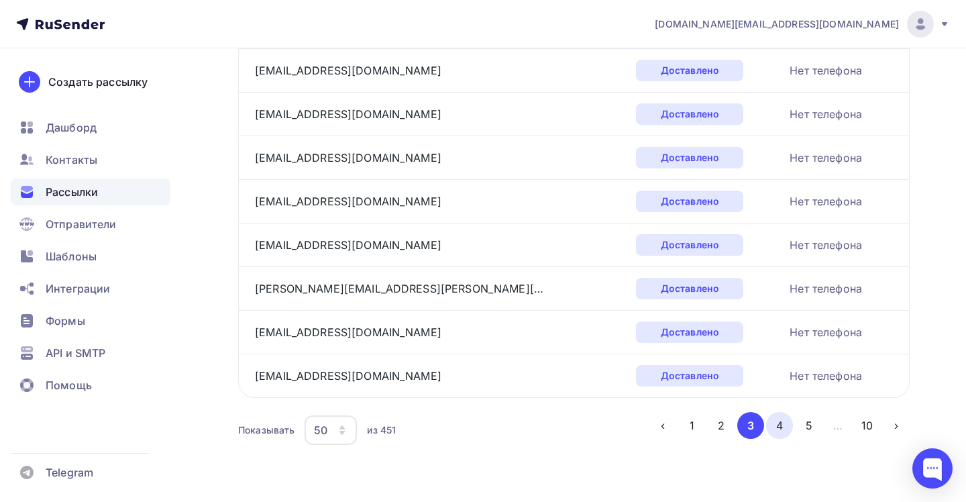
click at [780, 432] on button "4" at bounding box center [779, 425] width 27 height 27
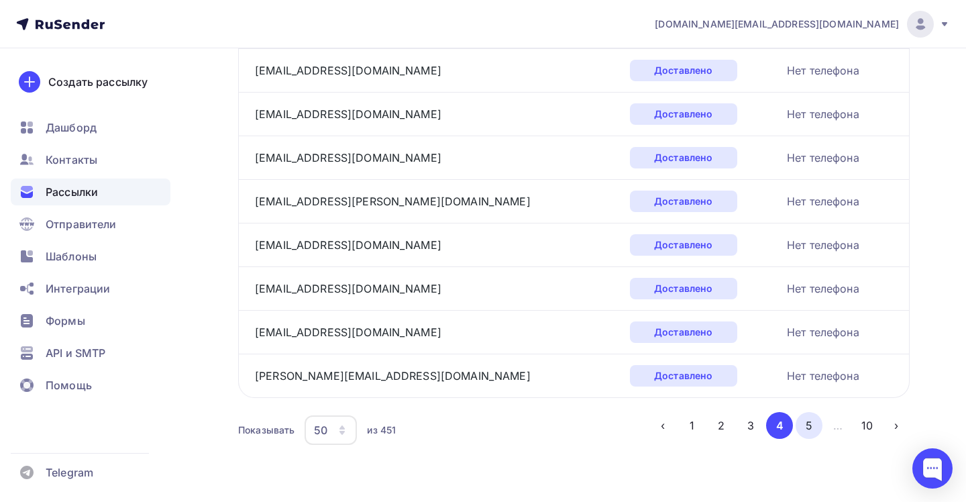
click at [811, 431] on button "5" at bounding box center [809, 425] width 27 height 27
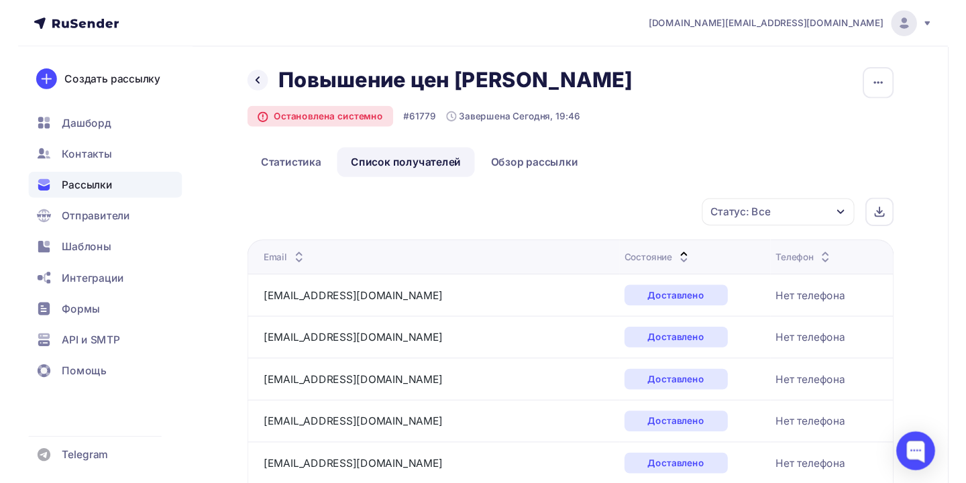
scroll to position [0, 0]
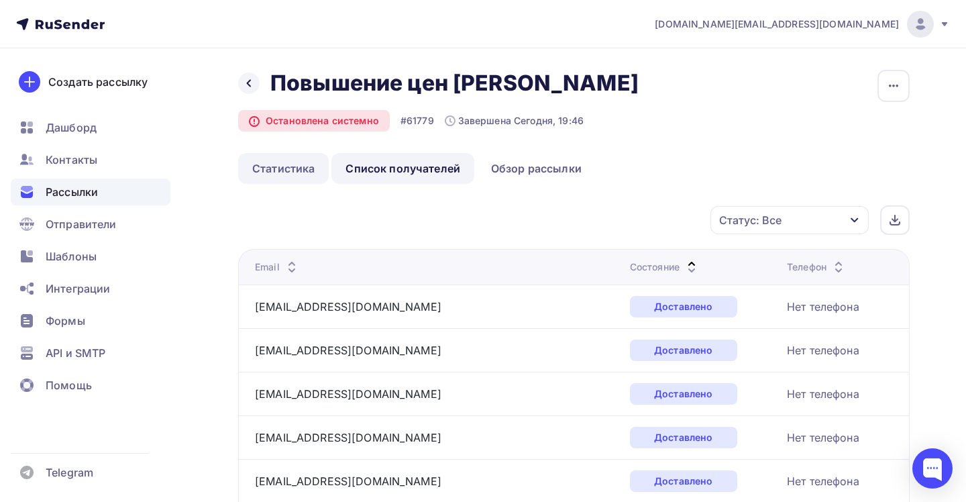
click at [274, 174] on link "Статистика" at bounding box center [283, 168] width 91 height 31
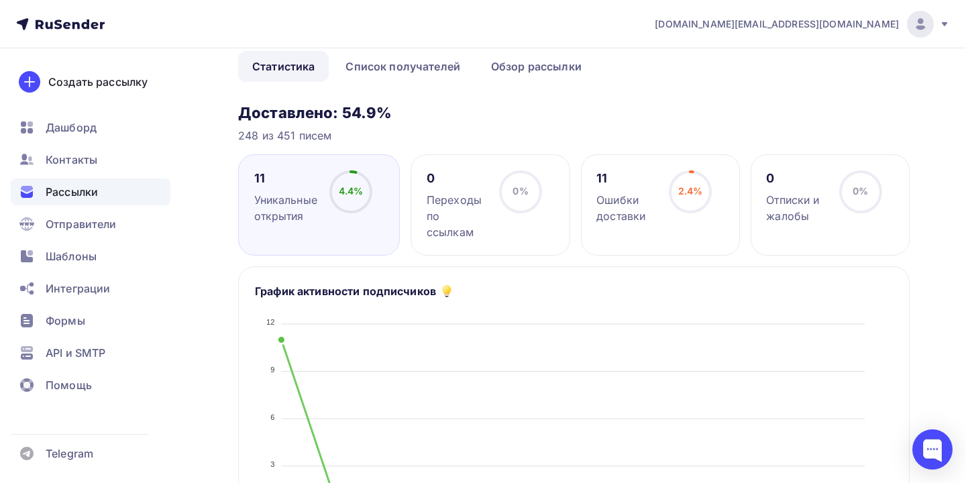
scroll to position [103, 0]
click at [353, 197] on div "4.4%" at bounding box center [351, 190] width 25 height 13
click at [667, 222] on div "2.4% 2.4%" at bounding box center [690, 197] width 67 height 54
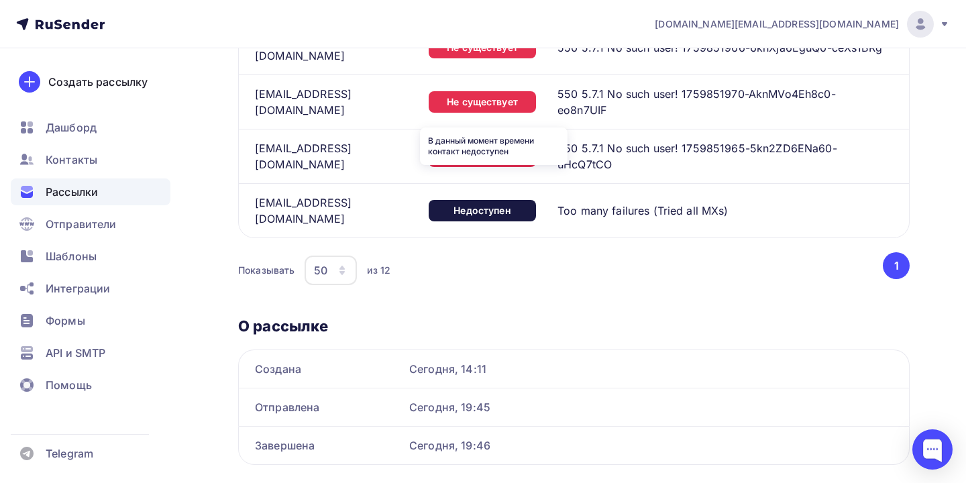
scroll to position [1196, 0]
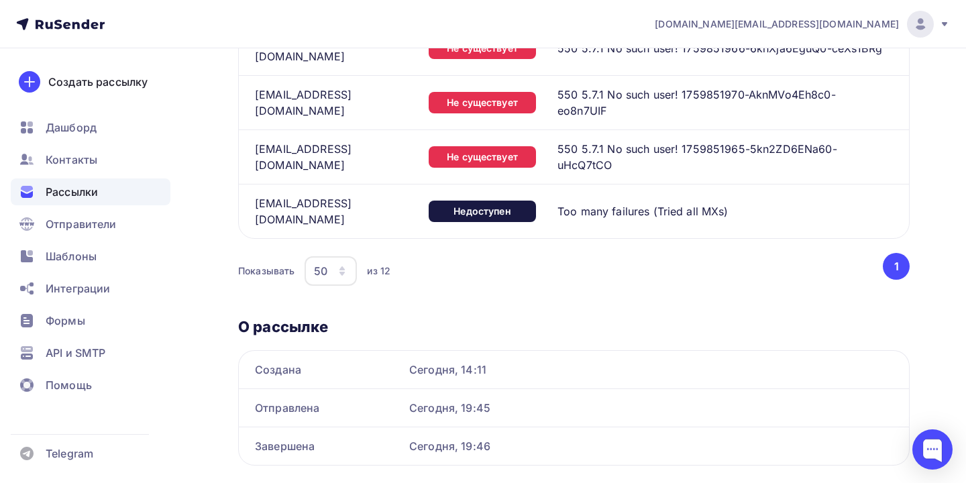
click at [345, 266] on icon "button" at bounding box center [342, 271] width 11 height 11
click at [496, 256] on div "Показывать 50 10 20 50 100 из 12" at bounding box center [559, 271] width 643 height 31
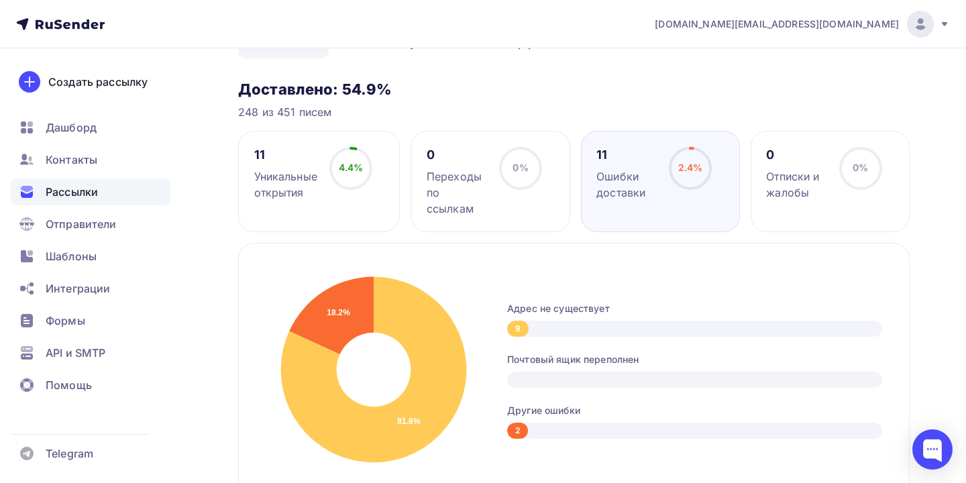
scroll to position [25, 0]
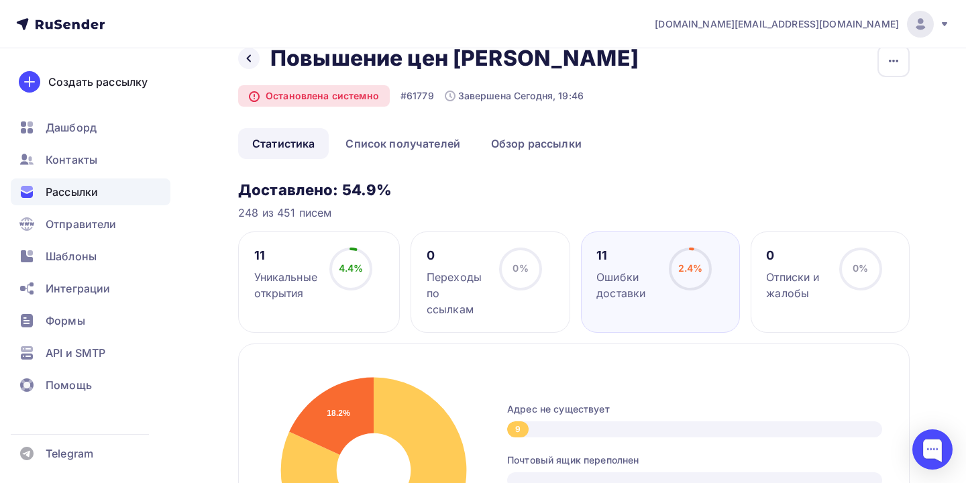
click at [668, 272] on div "2.4% 2.4%" at bounding box center [690, 275] width 67 height 54
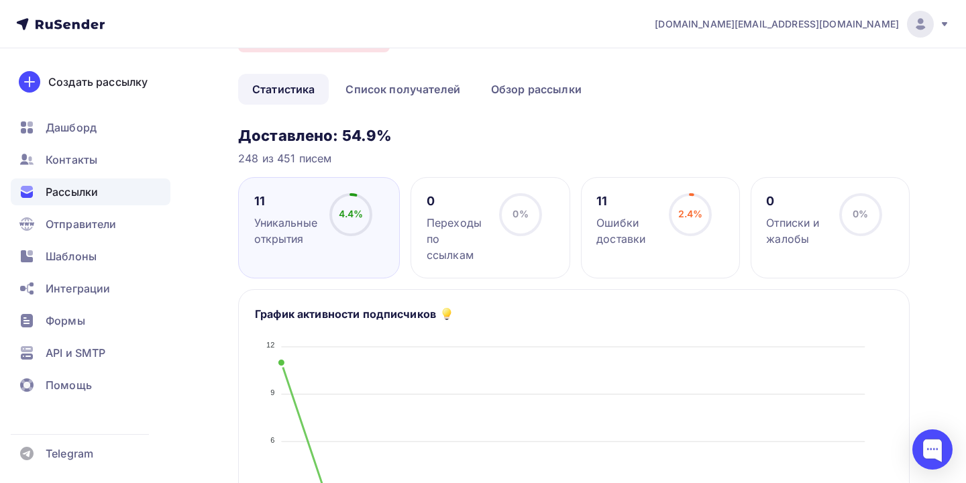
scroll to position [83, 0]
